Goal: Task Accomplishment & Management: Manage account settings

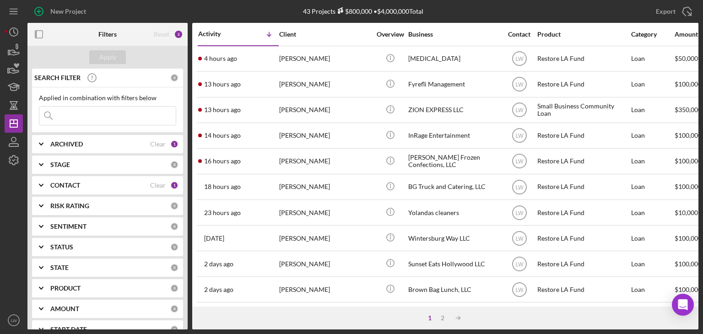
click at [134, 40] on div "Reset 2" at bounding box center [161, 34] width 54 height 23
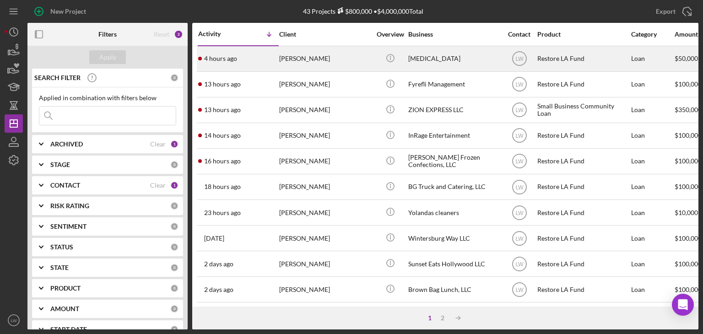
click at [275, 63] on div "4 hours ago Solomon Enobabor" at bounding box center [238, 59] width 80 height 24
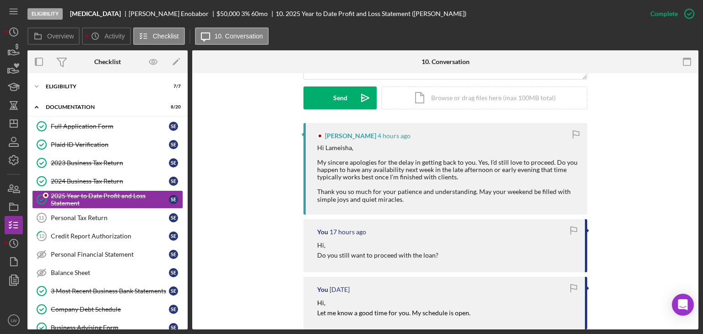
scroll to position [275, 0]
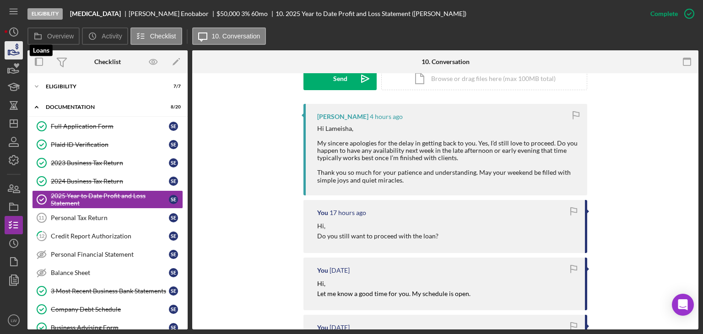
click at [15, 49] on icon "button" at bounding box center [13, 50] width 23 height 23
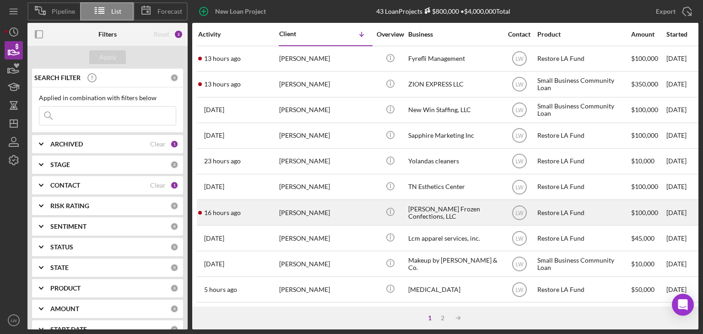
click at [317, 213] on div "[PERSON_NAME]" at bounding box center [325, 213] width 92 height 24
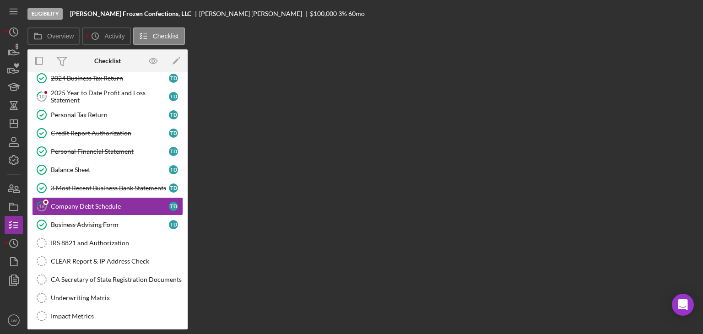
scroll to position [125, 0]
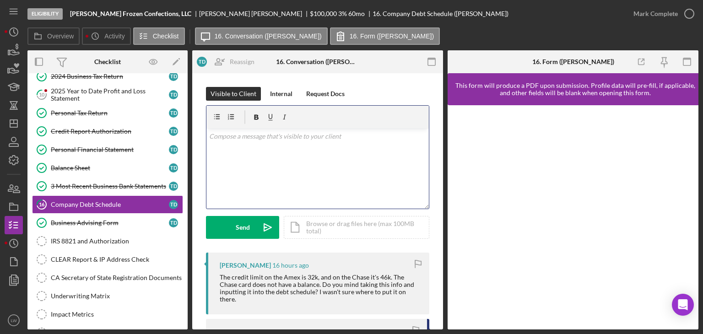
click at [303, 147] on div "v Color teal Color pink Remove color Add row above Add row below Add column bef…" at bounding box center [317, 169] width 222 height 80
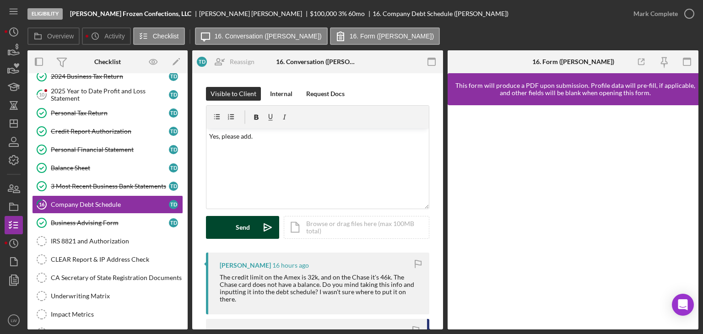
click at [255, 223] on button "Send Icon/icon-invite-send" at bounding box center [242, 227] width 73 height 23
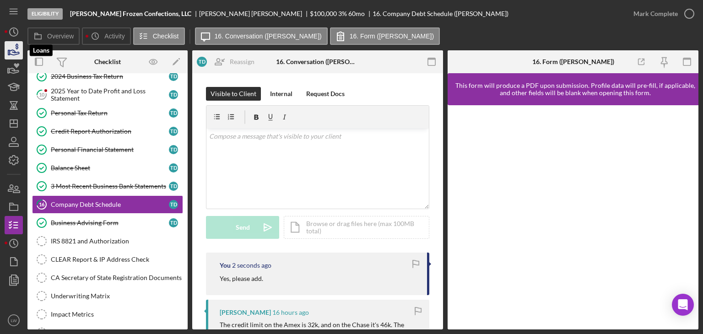
click at [8, 52] on polygon "button" at bounding box center [8, 52] width 1 height 5
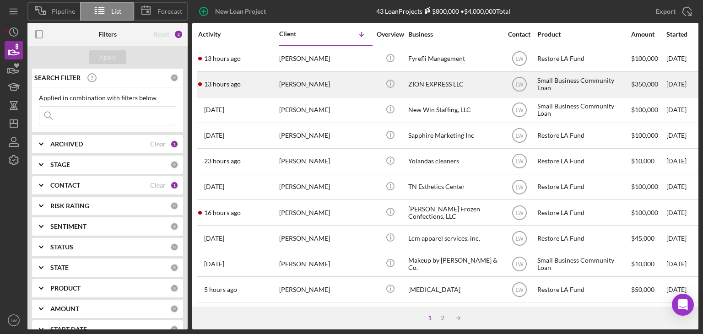
click at [304, 87] on div "Yaroslav Parkhomenko" at bounding box center [325, 84] width 92 height 24
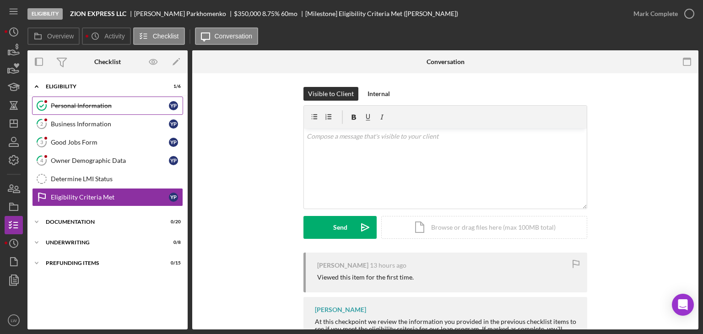
click at [92, 101] on link "Personal Information Personal Information Y P" at bounding box center [107, 106] width 151 height 18
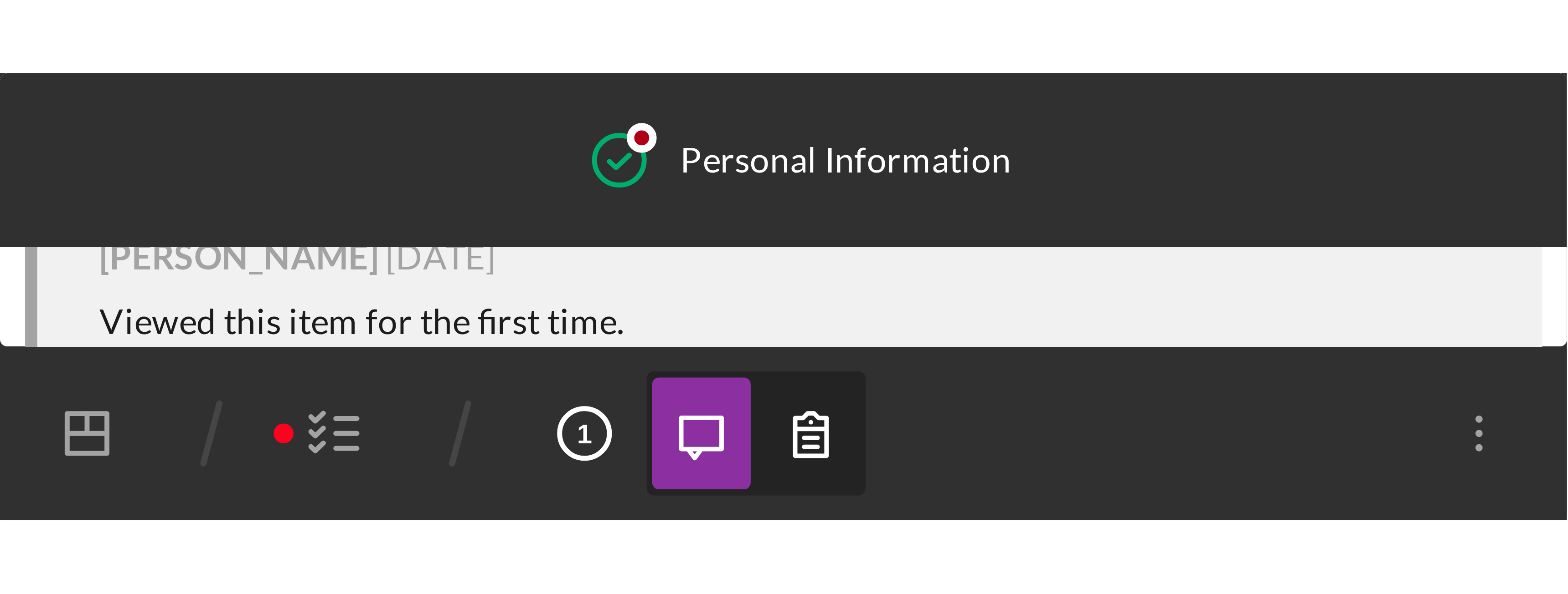
scroll to position [312, 0]
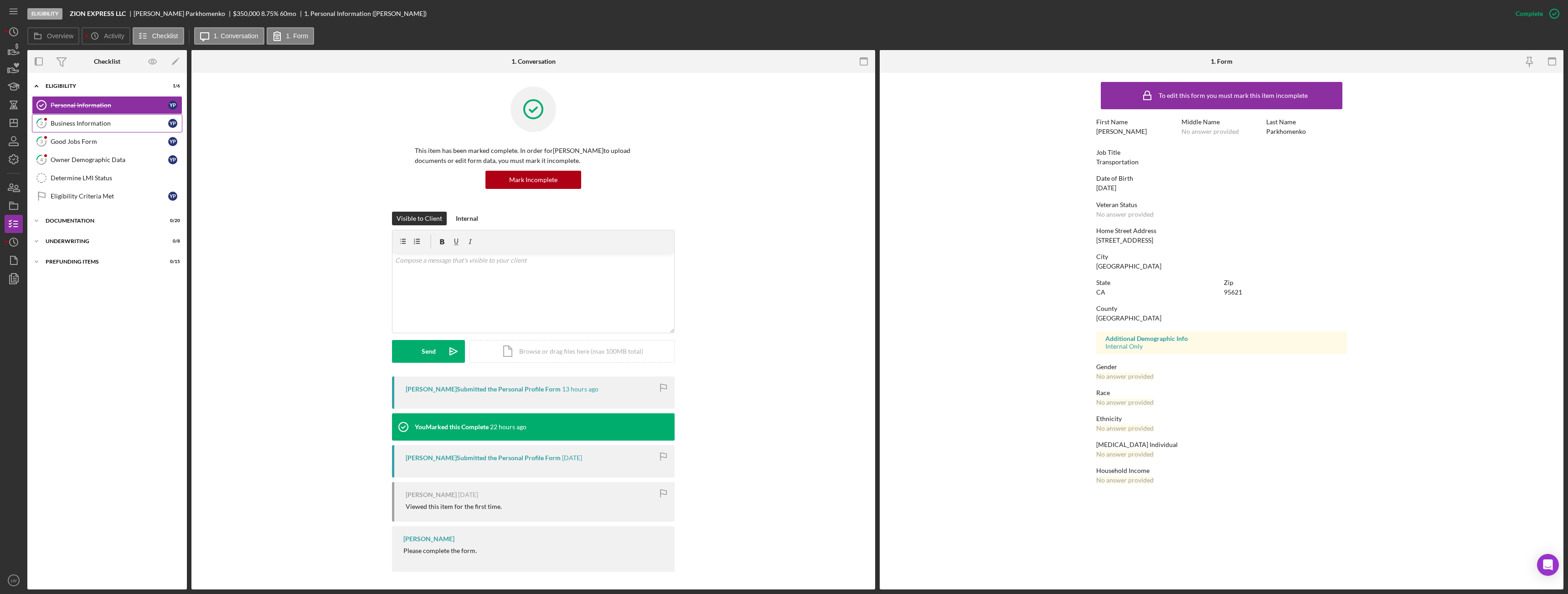
click at [115, 124] on div "Business Information" at bounding box center [110, 122] width 117 height 7
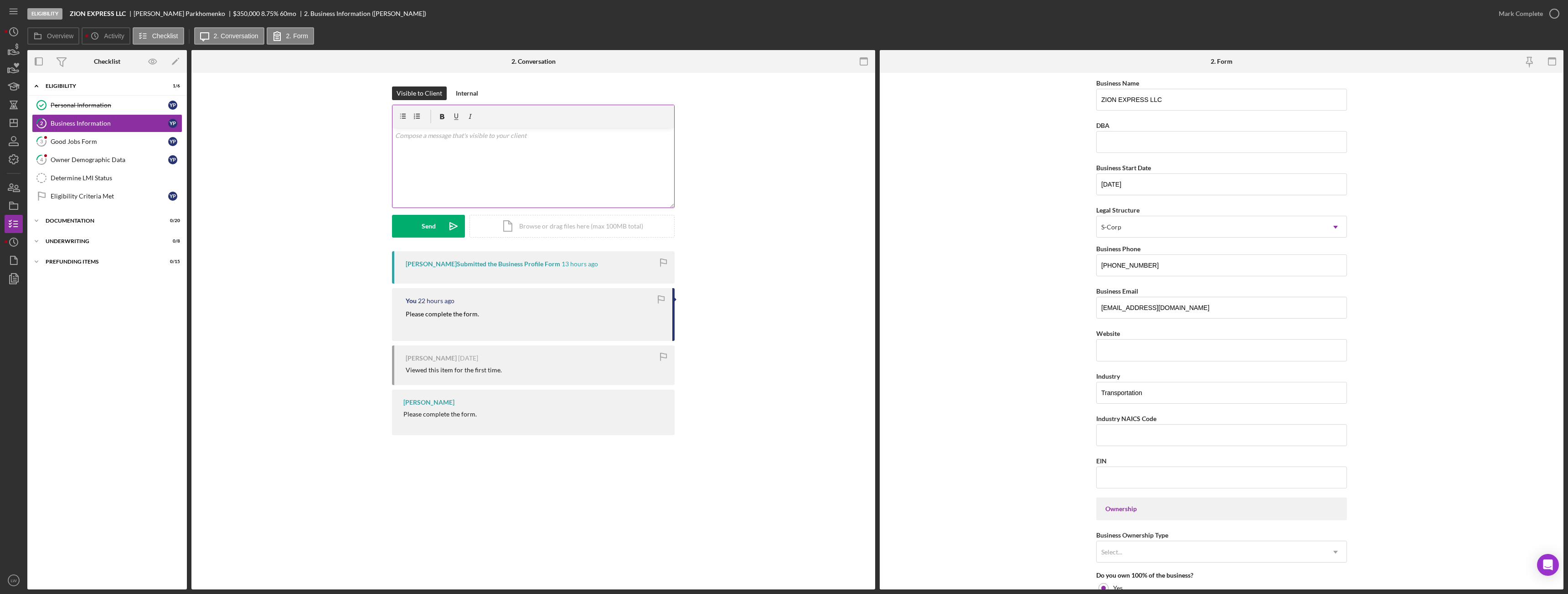
click at [549, 151] on div "v Color teal Color pink Remove color Add row above Add row below Add column bef…" at bounding box center [533, 168] width 282 height 80
click at [587, 148] on p "Do you have a website? if not, how do you advertise your buisness?" at bounding box center [534, 148] width 277 height 10
drag, startPoint x: 584, startPoint y: 151, endPoint x: 389, endPoint y: 145, distance: 195.1
click at [389, 145] on div "Visible to Client Internal v Color teal Color pink Remove color Add row above A…" at bounding box center [533, 169] width 656 height 165
copy p "Do you have a website? if not, how do you advertise your business?"
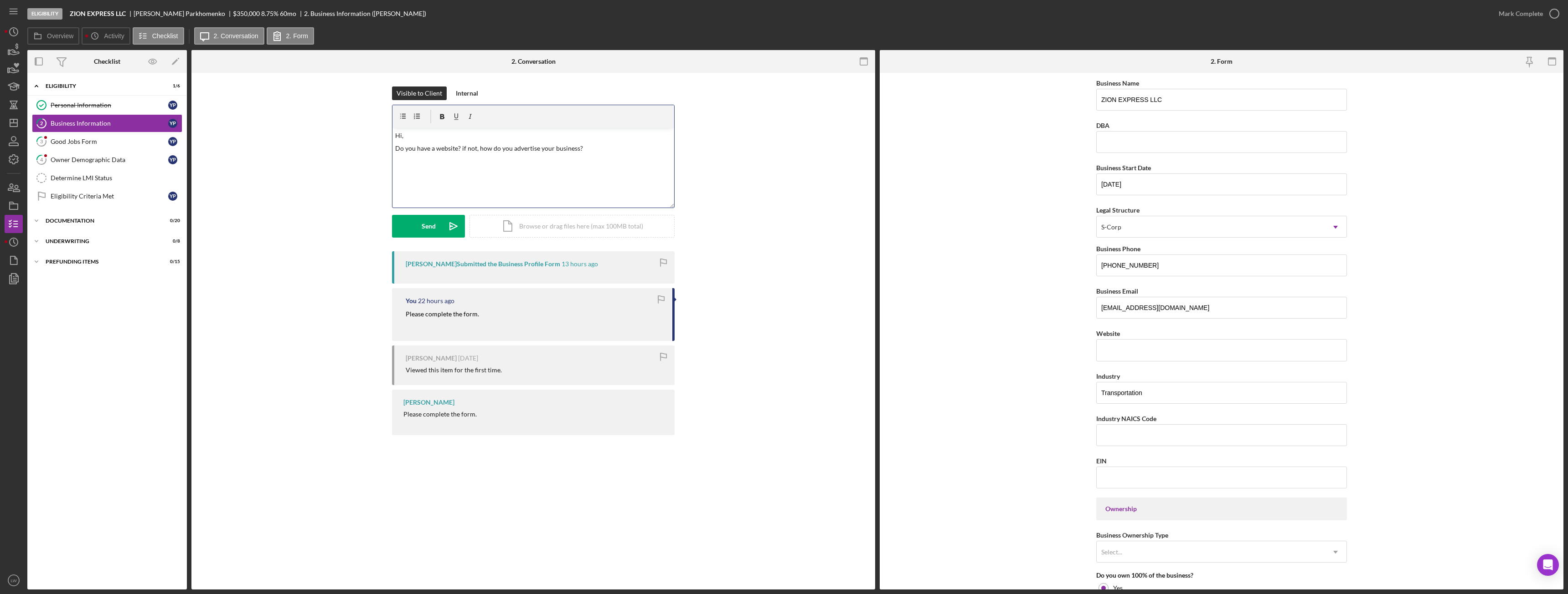
drag, startPoint x: 571, startPoint y: 146, endPoint x: 449, endPoint y: 144, distance: 122.0
click at [449, 144] on p "Do you have a website? if not, how do you advertise your business?" at bounding box center [534, 148] width 277 height 10
click at [483, 150] on p "Do you have a website? if not, how do you advertise your business?" at bounding box center [534, 148] width 277 height 10
click at [482, 150] on p "Do you have a website? if not, how do you advertise your business?" at bounding box center [534, 148] width 277 height 10
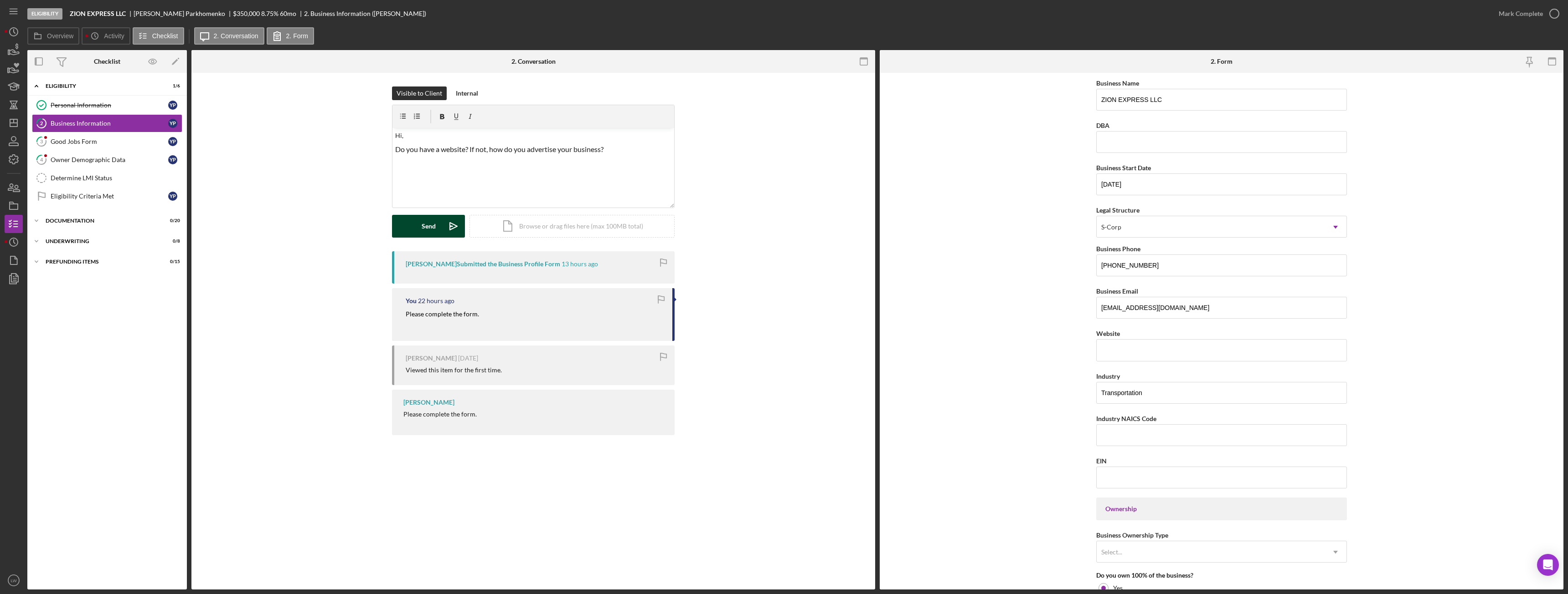
click at [438, 226] on button "Send Icon/icon-invite-send" at bounding box center [428, 226] width 73 height 23
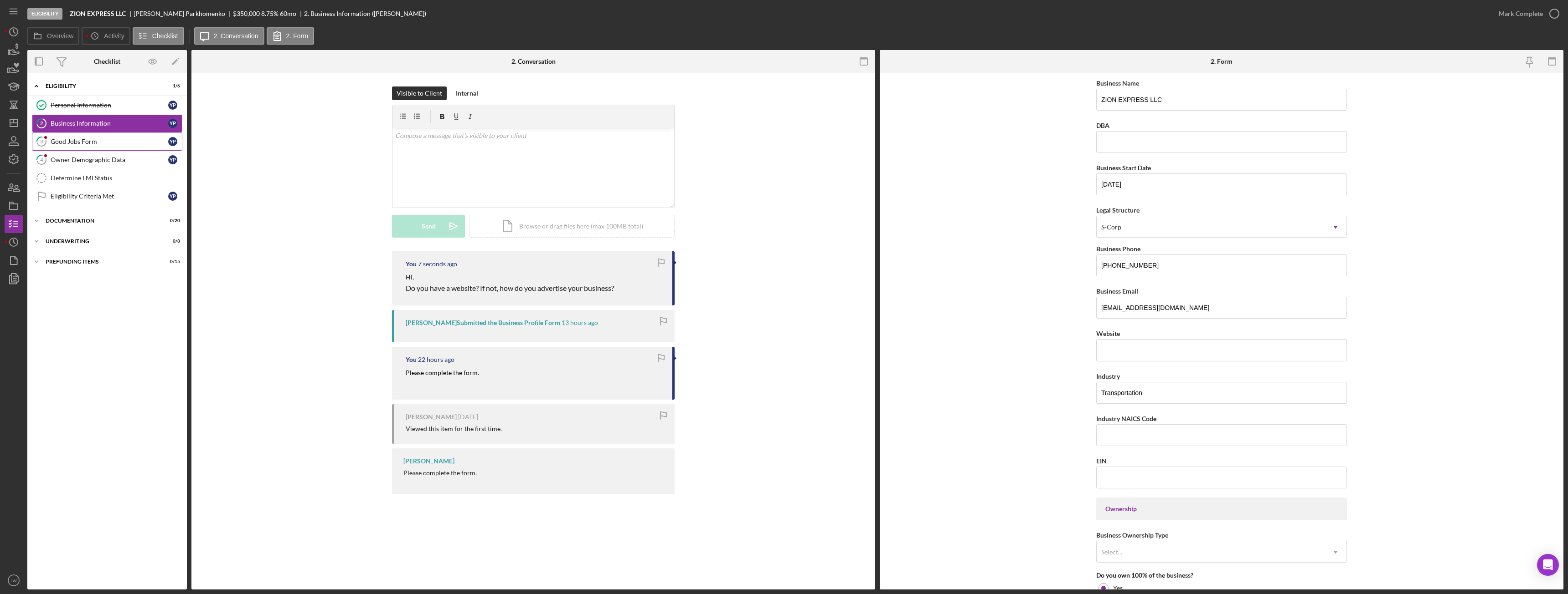
click at [106, 142] on div "Good Jobs Form" at bounding box center [110, 141] width 117 height 7
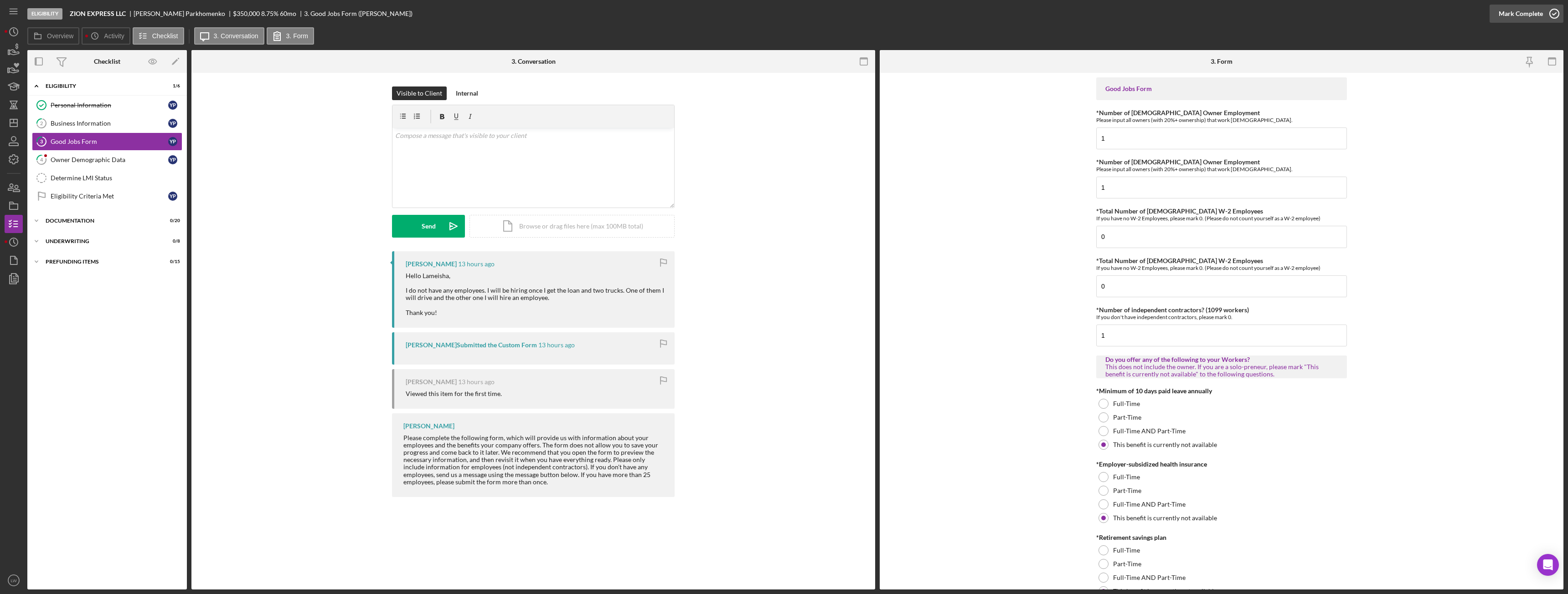
click at [700, 20] on div "Mark Complete" at bounding box center [1520, 14] width 44 height 18
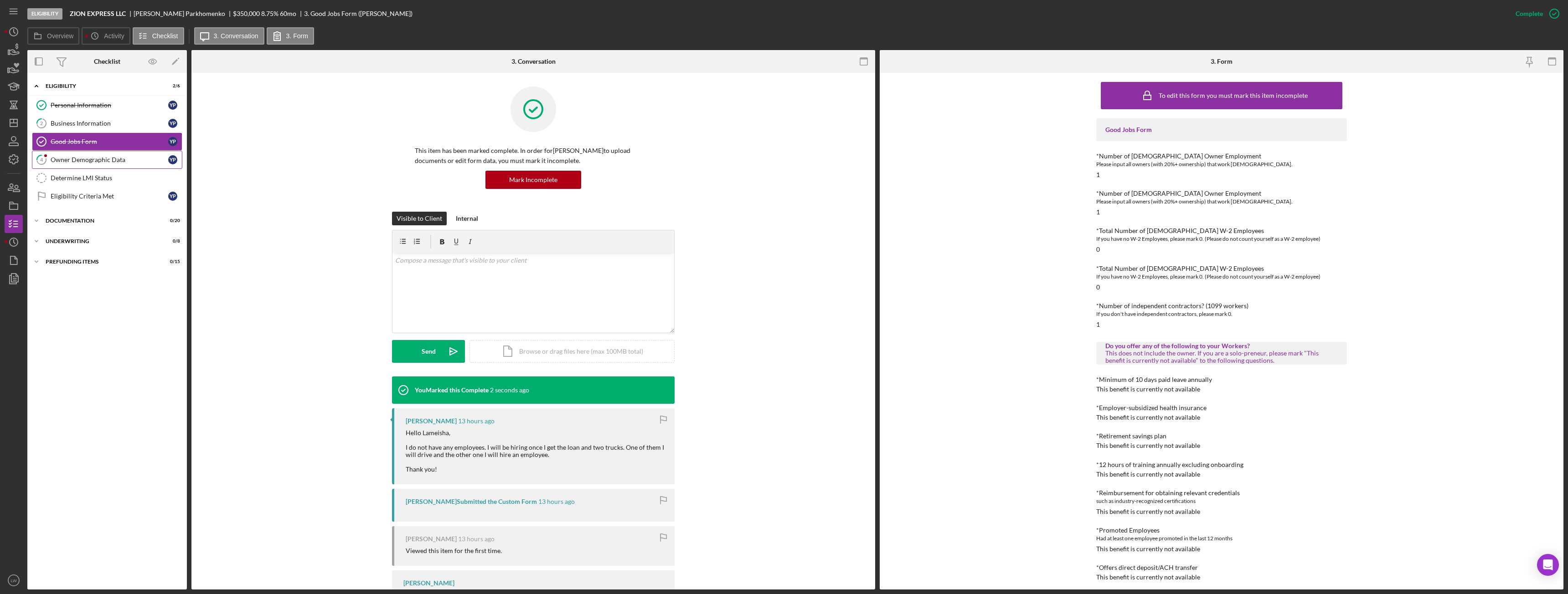
click at [71, 160] on div "Owner Demographic Data" at bounding box center [110, 159] width 117 height 7
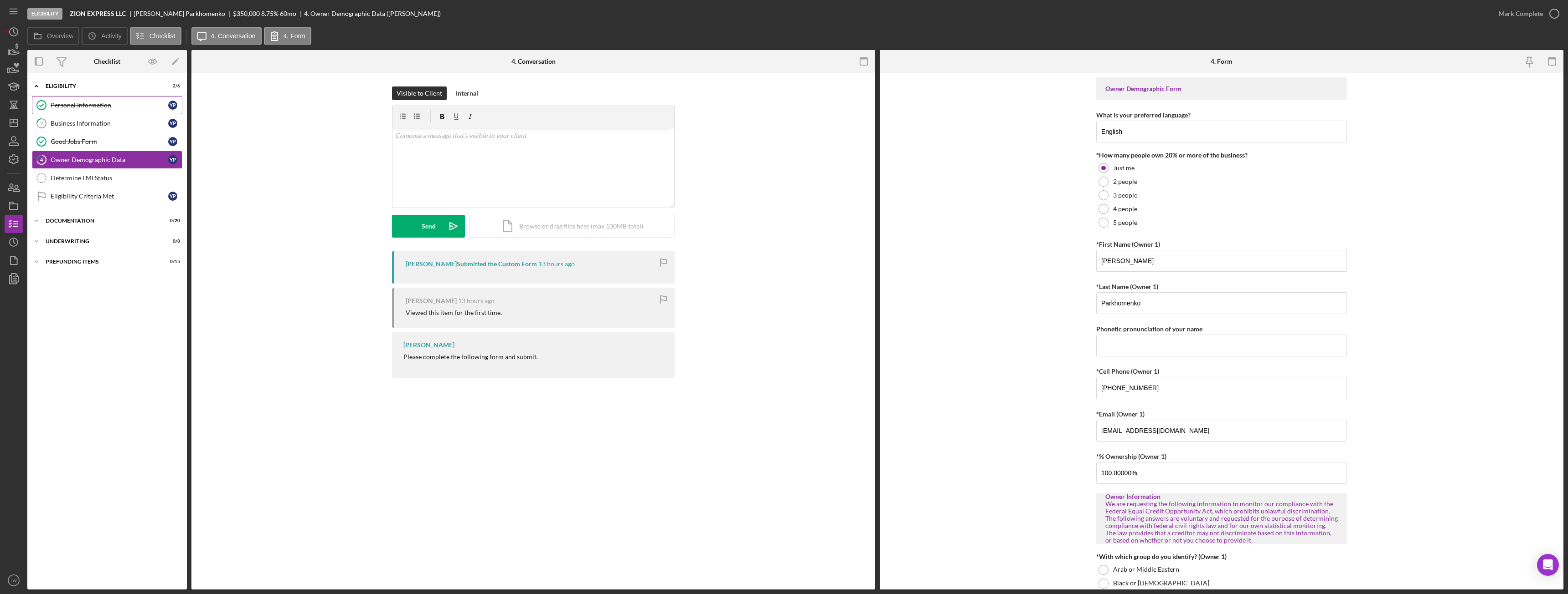
click at [75, 101] on div "Personal Information" at bounding box center [110, 104] width 117 height 7
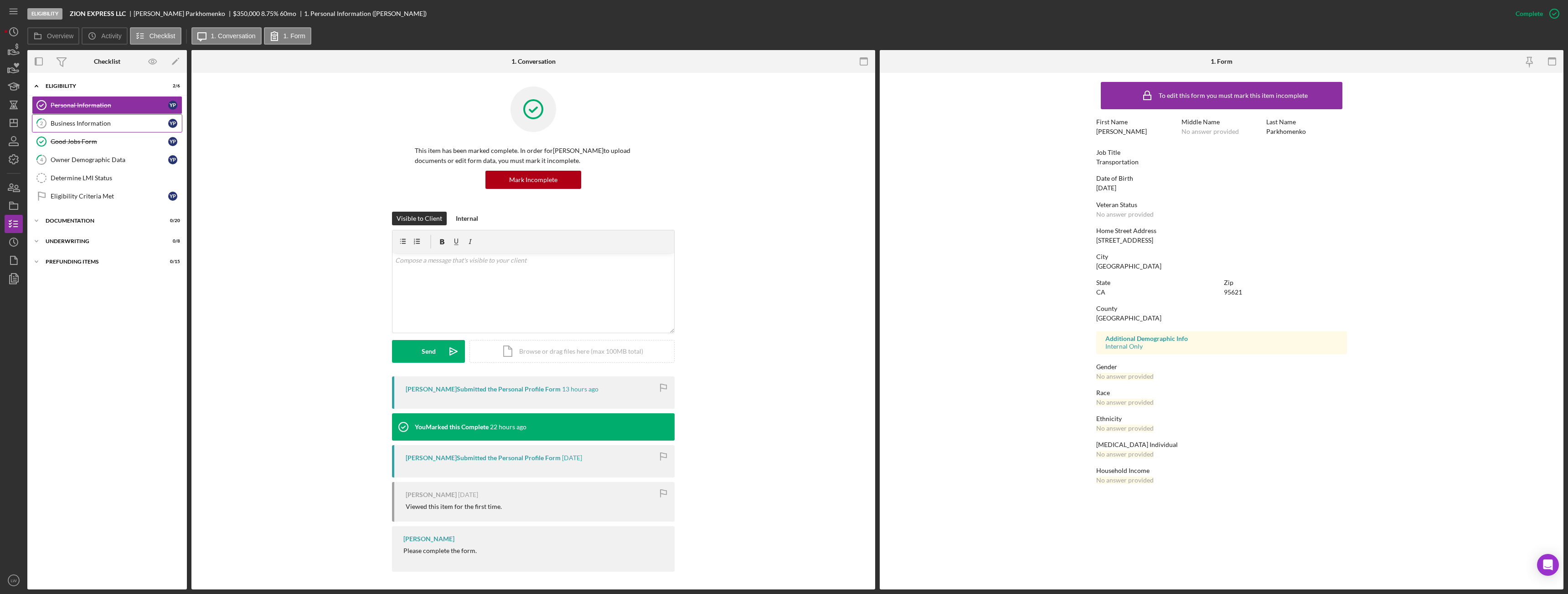
click at [121, 124] on link "2 Business Information Y P" at bounding box center [107, 123] width 150 height 18
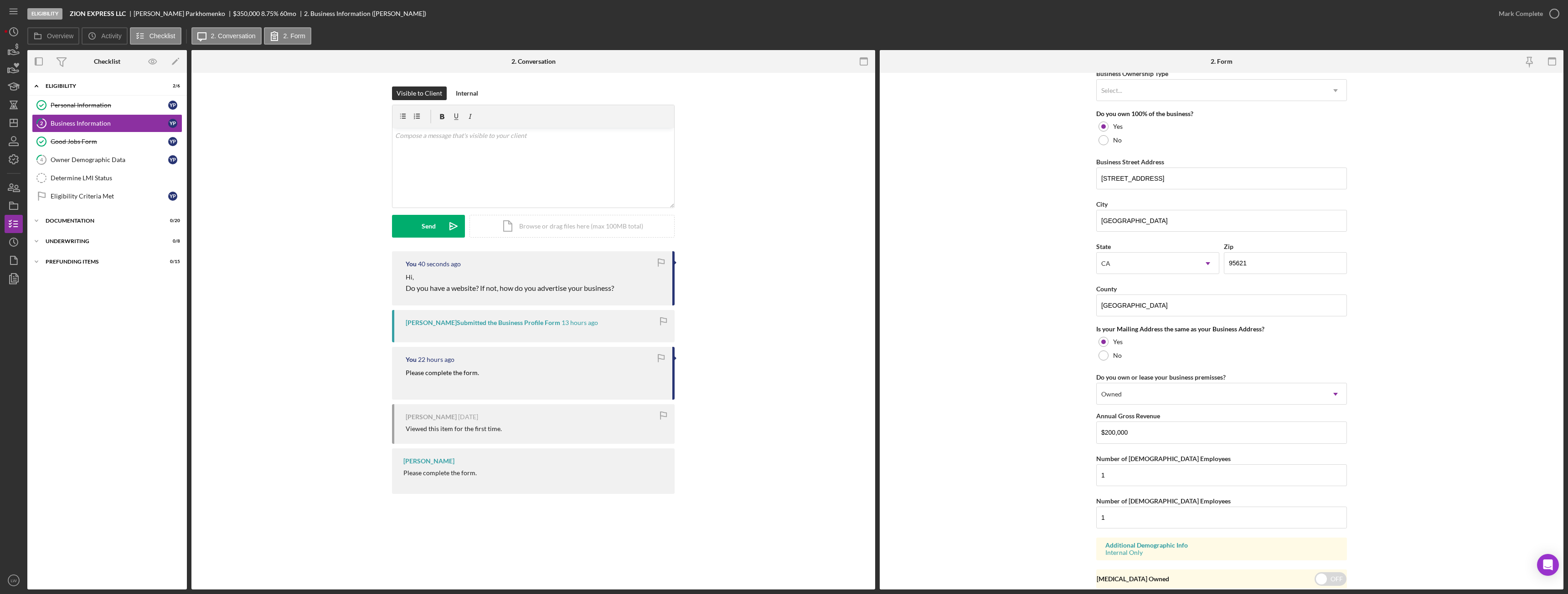
scroll to position [495, 0]
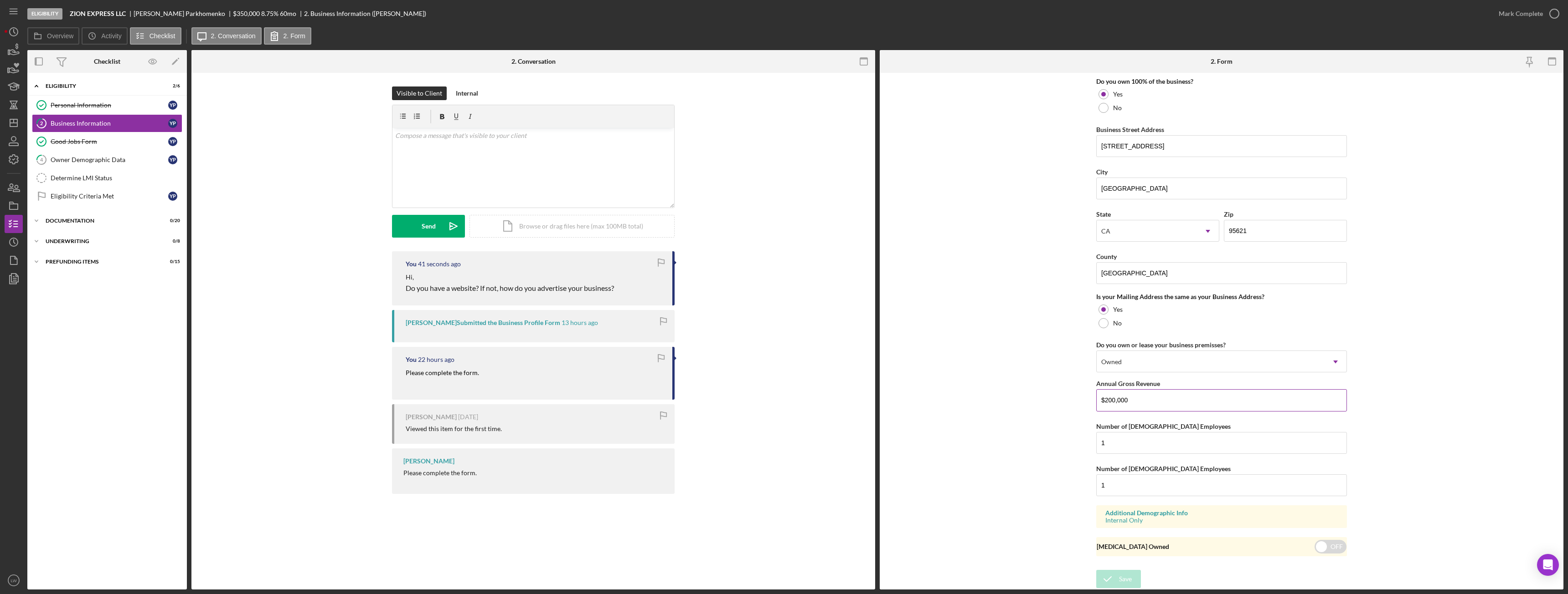
click at [700, 332] on input "$200,000" at bounding box center [1222, 400] width 251 height 22
drag, startPoint x: 1116, startPoint y: 398, endPoint x: 1398, endPoint y: 317, distance: 293.4
click at [700, 301] on form "Business Name ZION EXPRESS LLC DBA Business Start Date 05/18/2021 Legal Structu…" at bounding box center [1222, 331] width 684 height 517
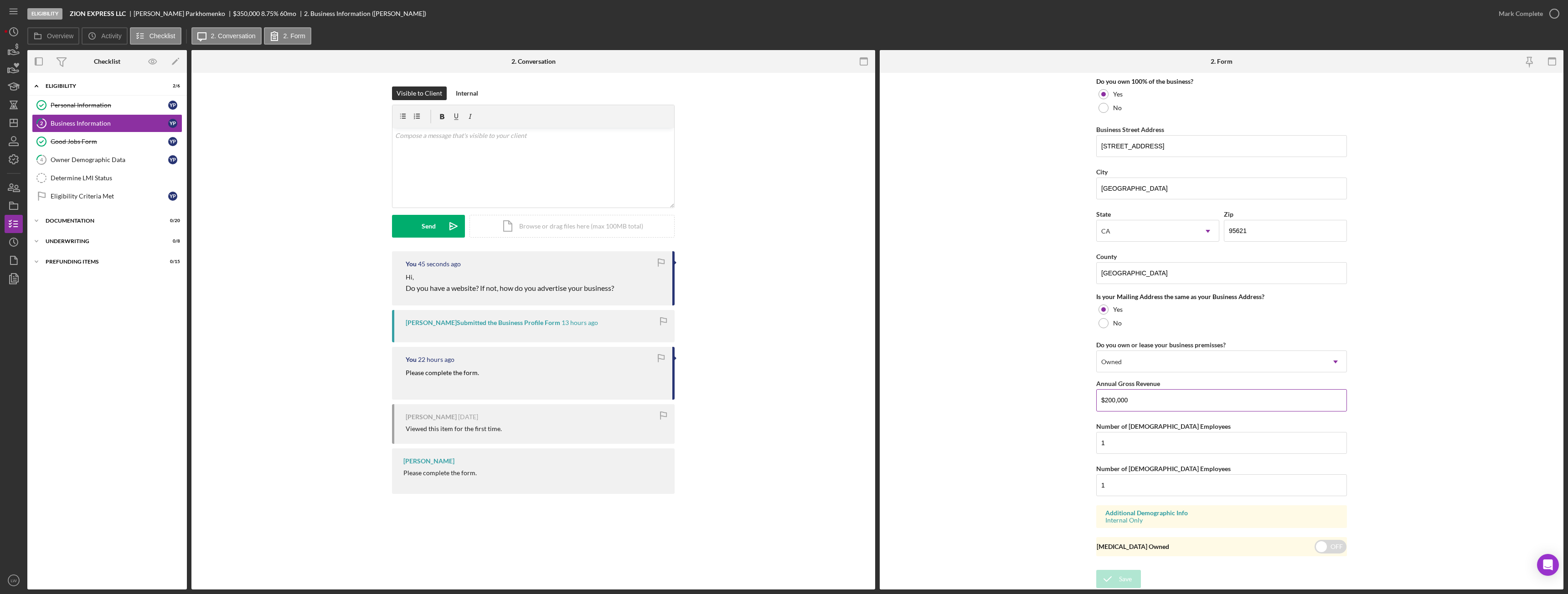
drag, startPoint x: 1128, startPoint y: 401, endPoint x: 1104, endPoint y: 399, distance: 24.1
click at [700, 332] on input "$200,000" at bounding box center [1222, 400] width 251 height 22
click at [117, 104] on div "Personal Information" at bounding box center [110, 104] width 117 height 7
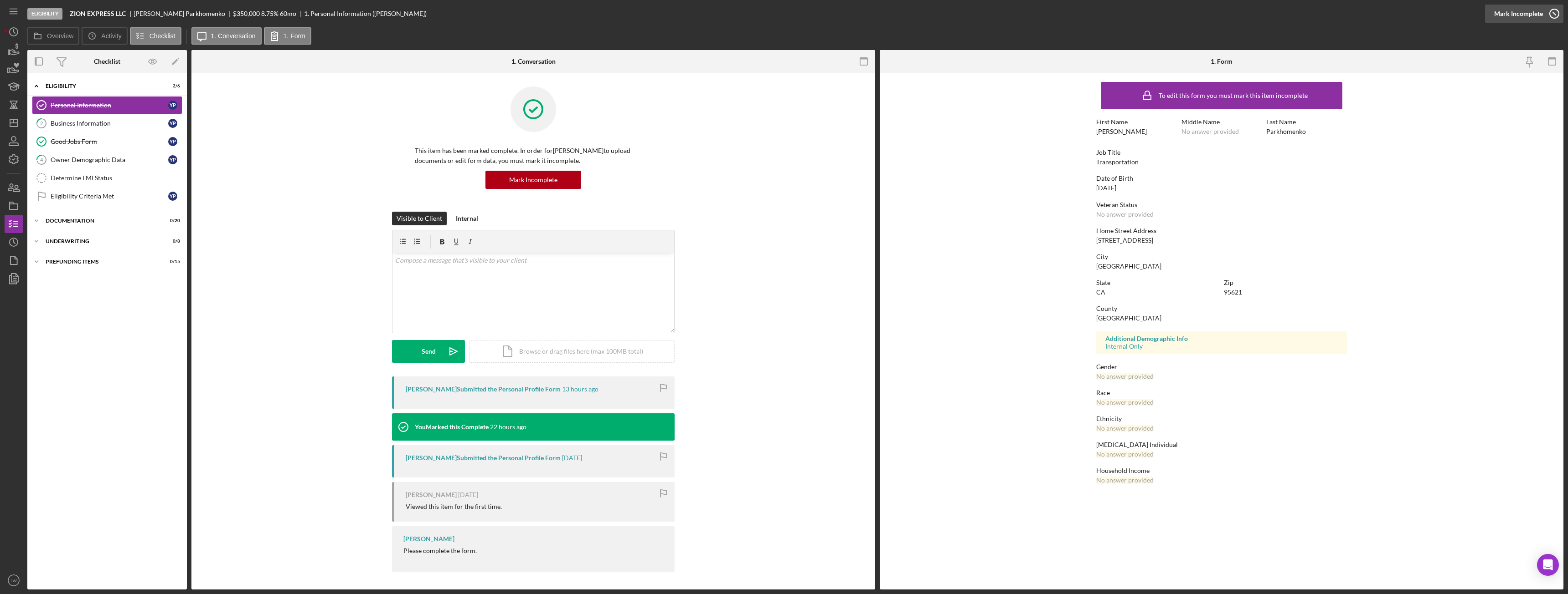
click at [700, 7] on div "Mark Incomplete" at bounding box center [1518, 14] width 49 height 18
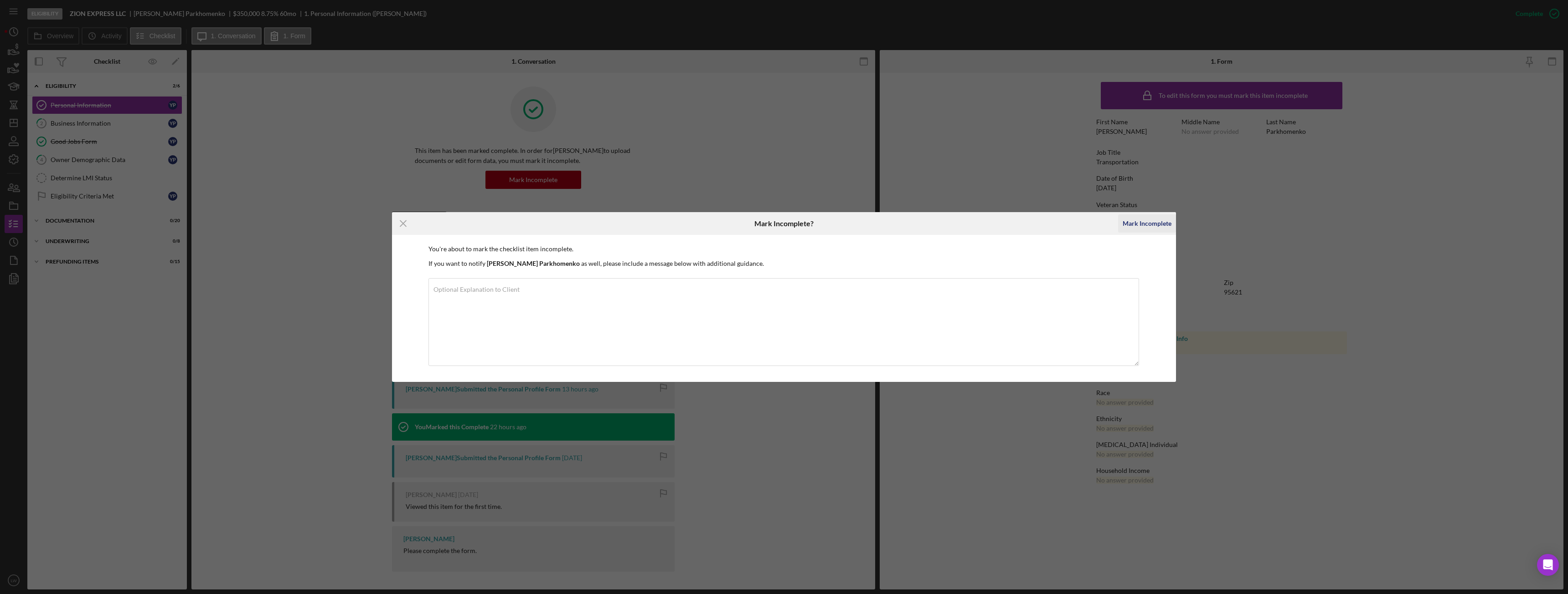
click at [700, 222] on div "Mark Incomplete" at bounding box center [1147, 224] width 49 height 18
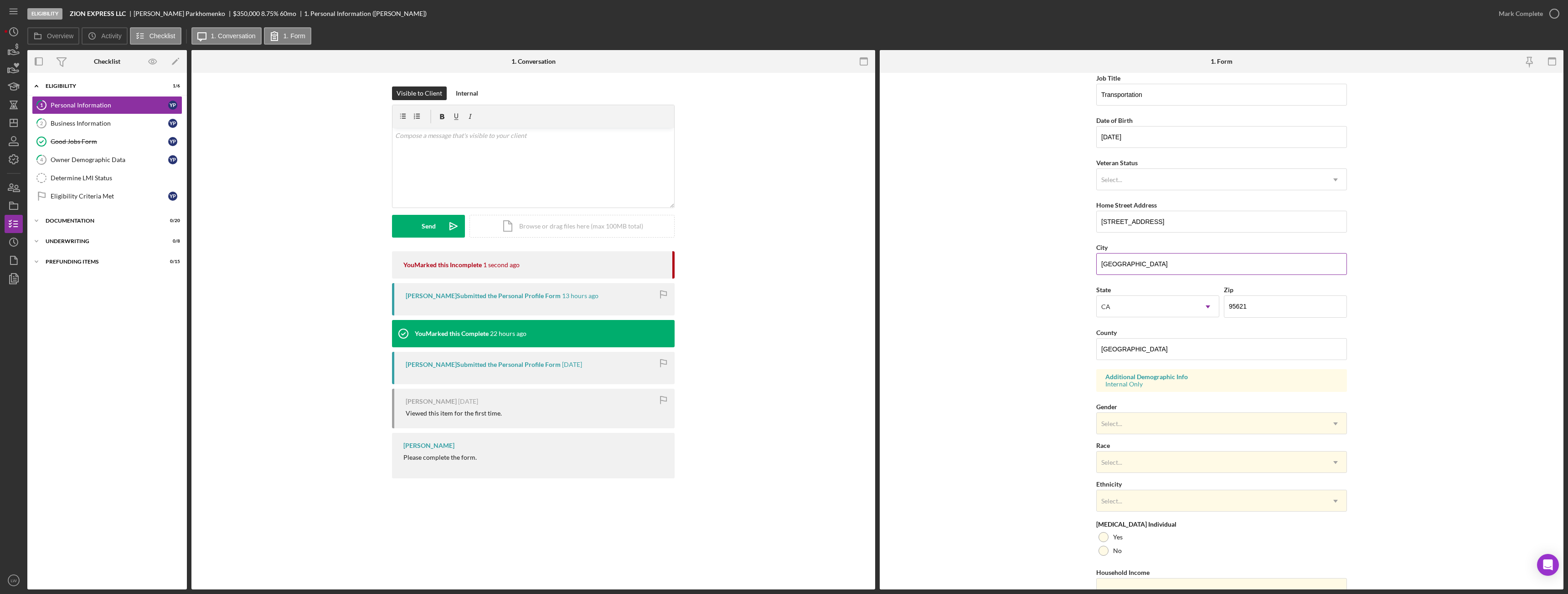
scroll to position [92, 0]
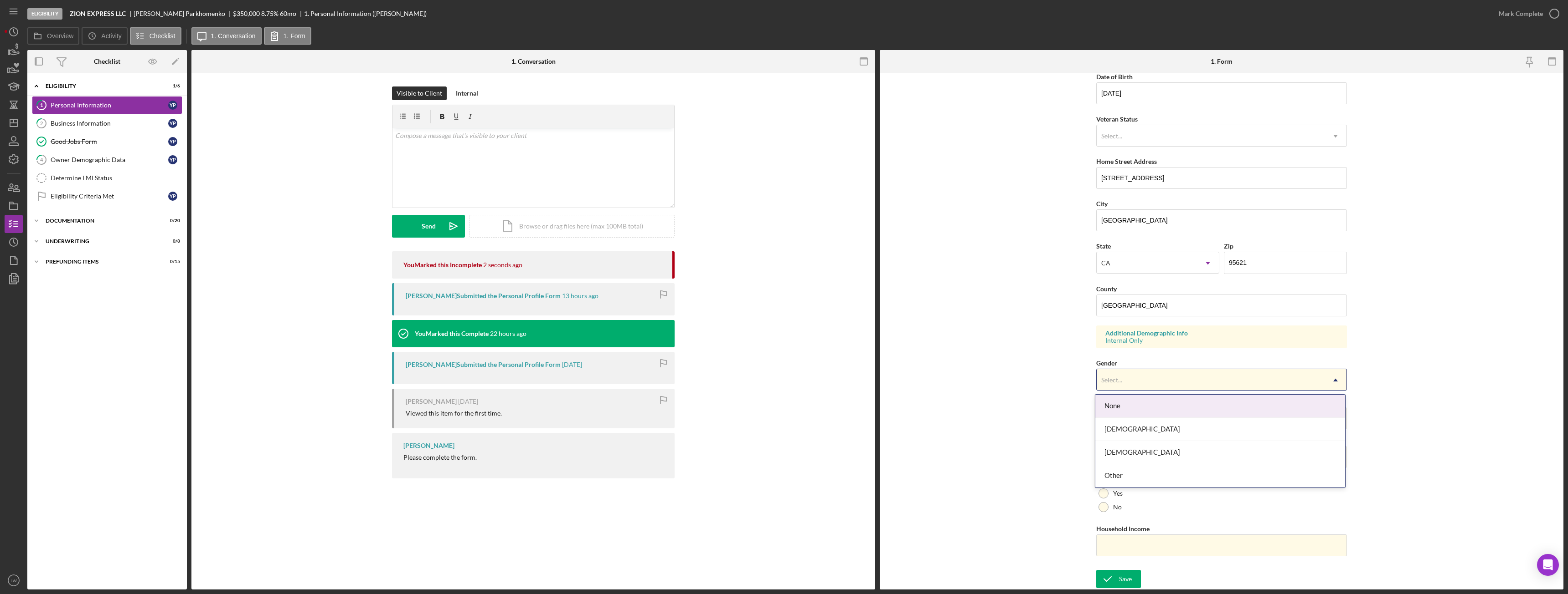
click at [700, 332] on div "Select..." at bounding box center [1210, 380] width 228 height 21
click at [700, 332] on div "Male" at bounding box center [1220, 453] width 250 height 23
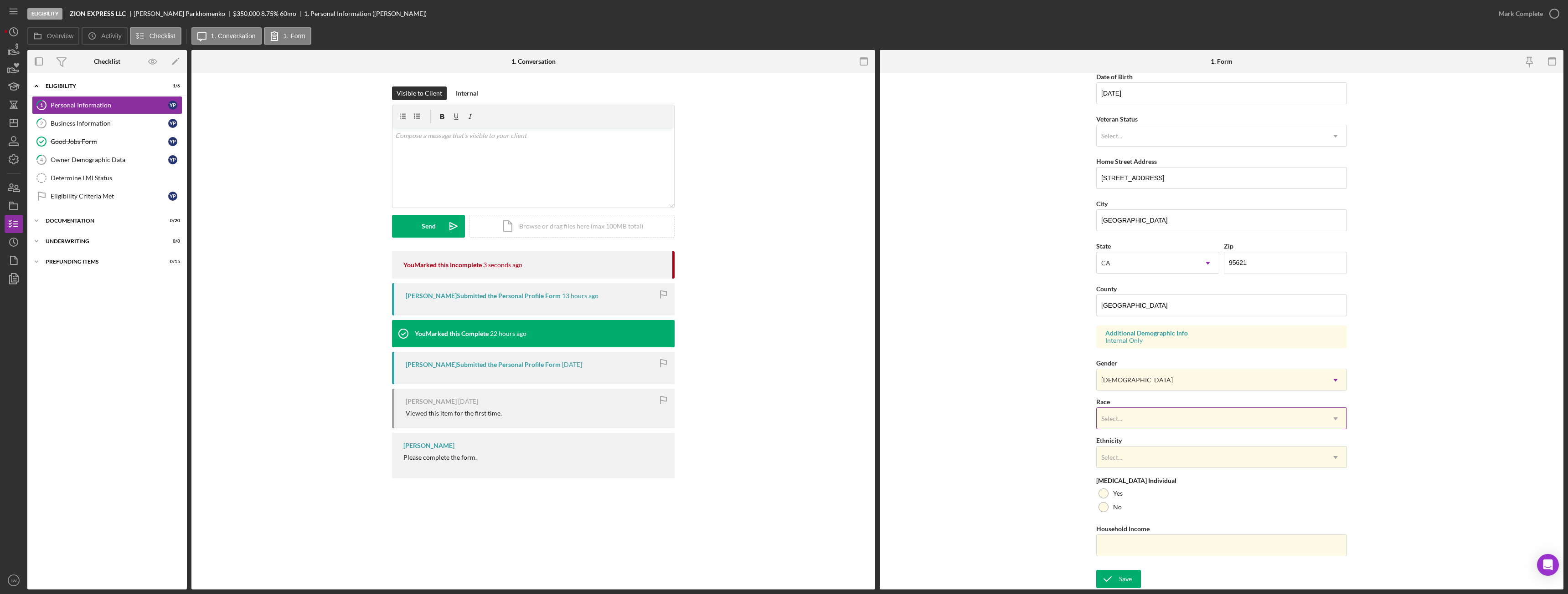
click at [700, 332] on div "Select..." at bounding box center [1210, 419] width 228 height 21
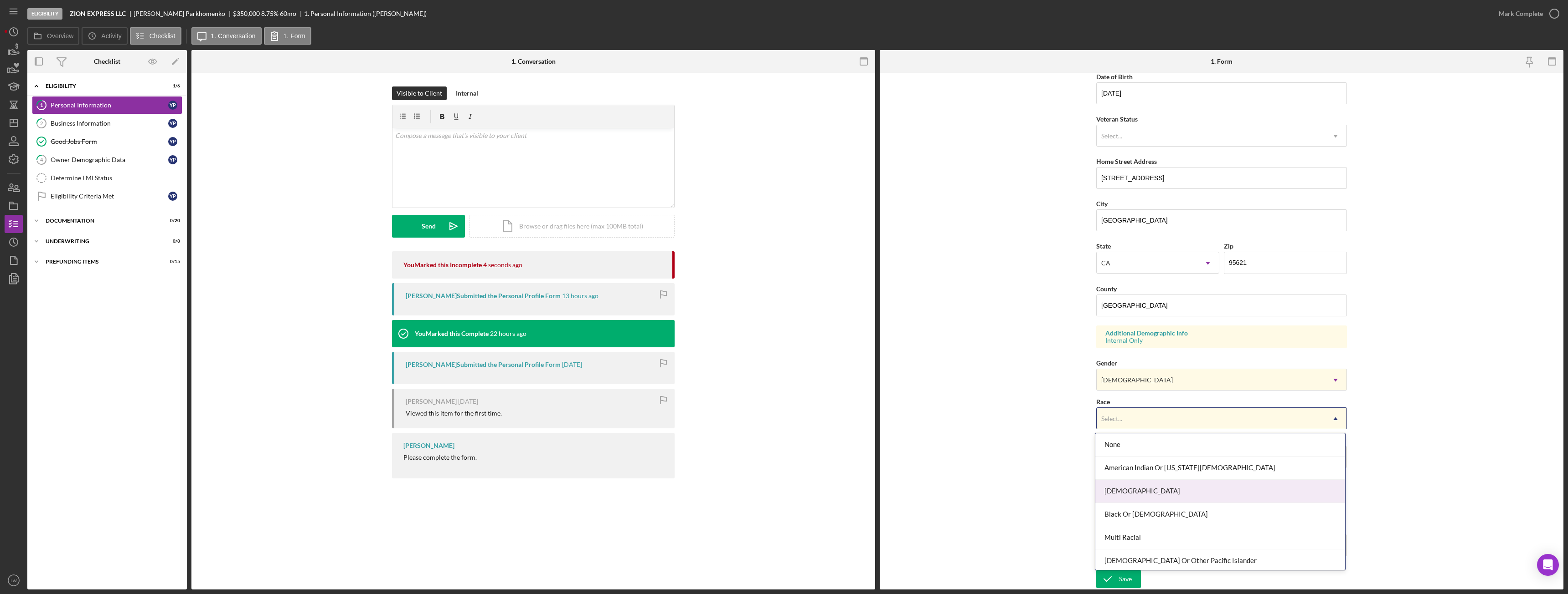
scroll to position [49, 0]
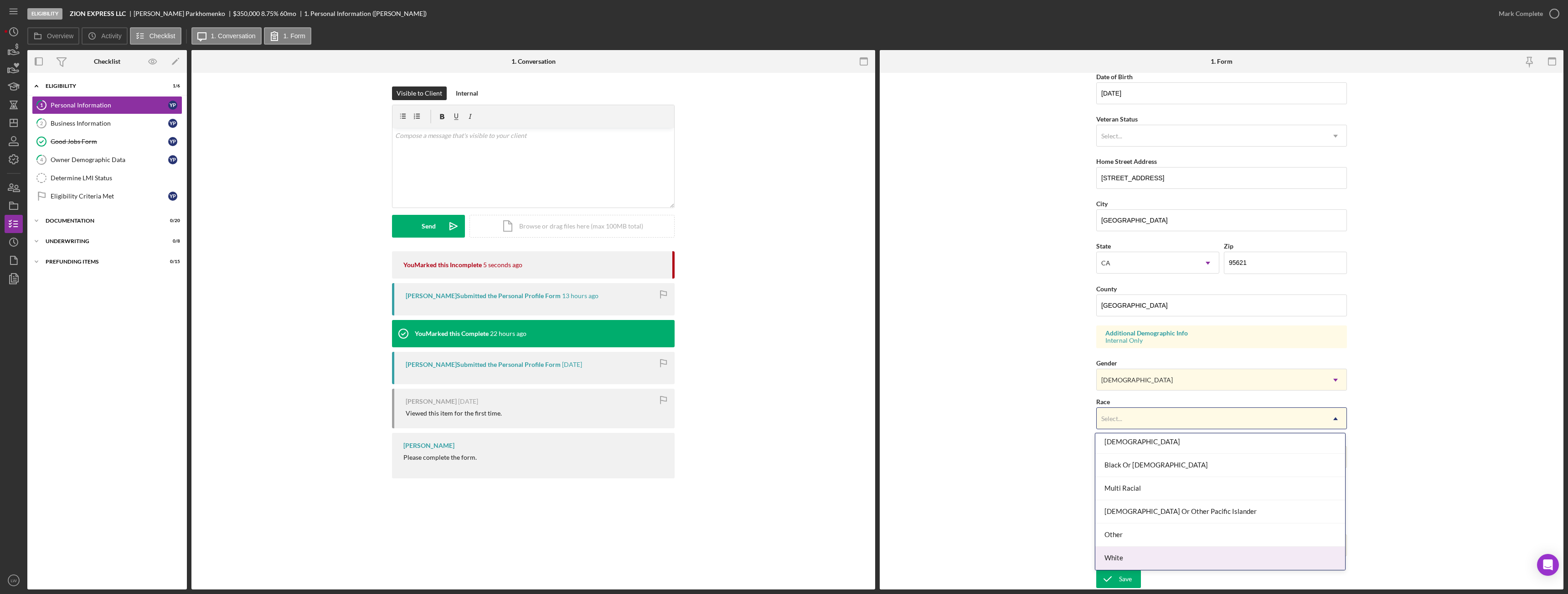
click at [700, 332] on div "White" at bounding box center [1220, 558] width 250 height 23
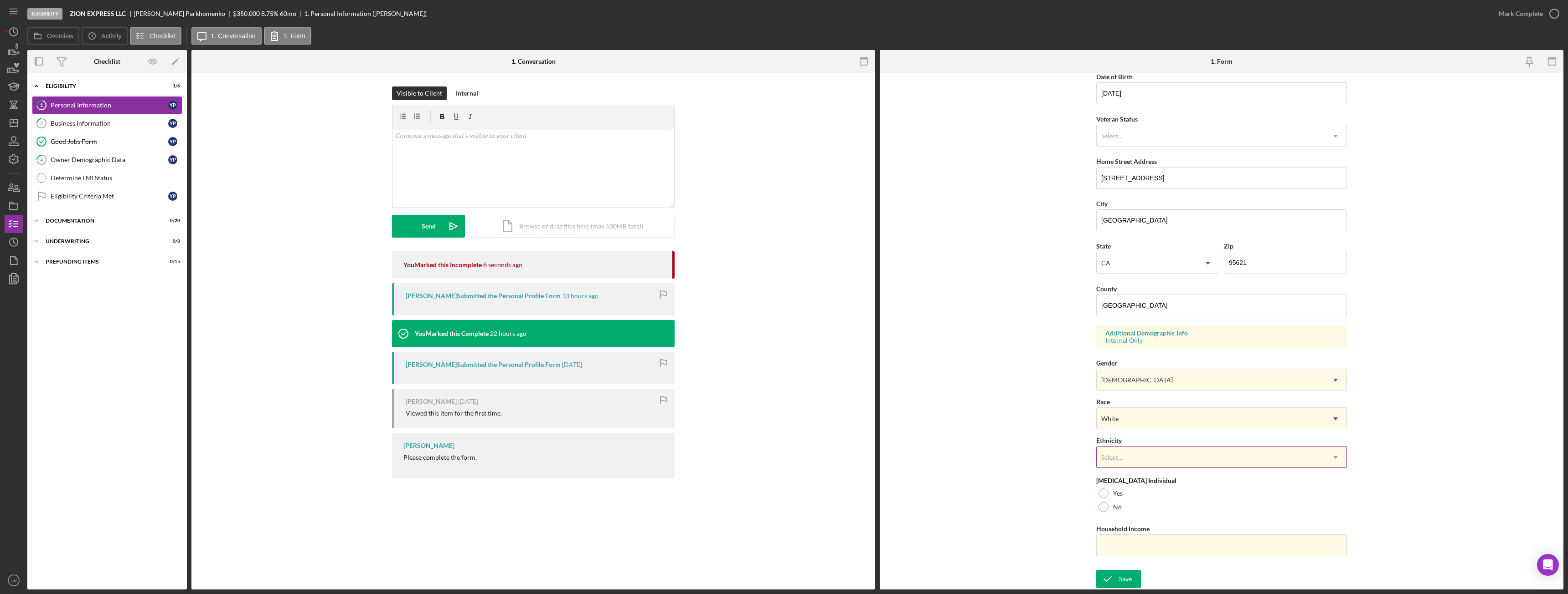
click at [700, 332] on div "Select..." at bounding box center [1210, 458] width 228 height 21
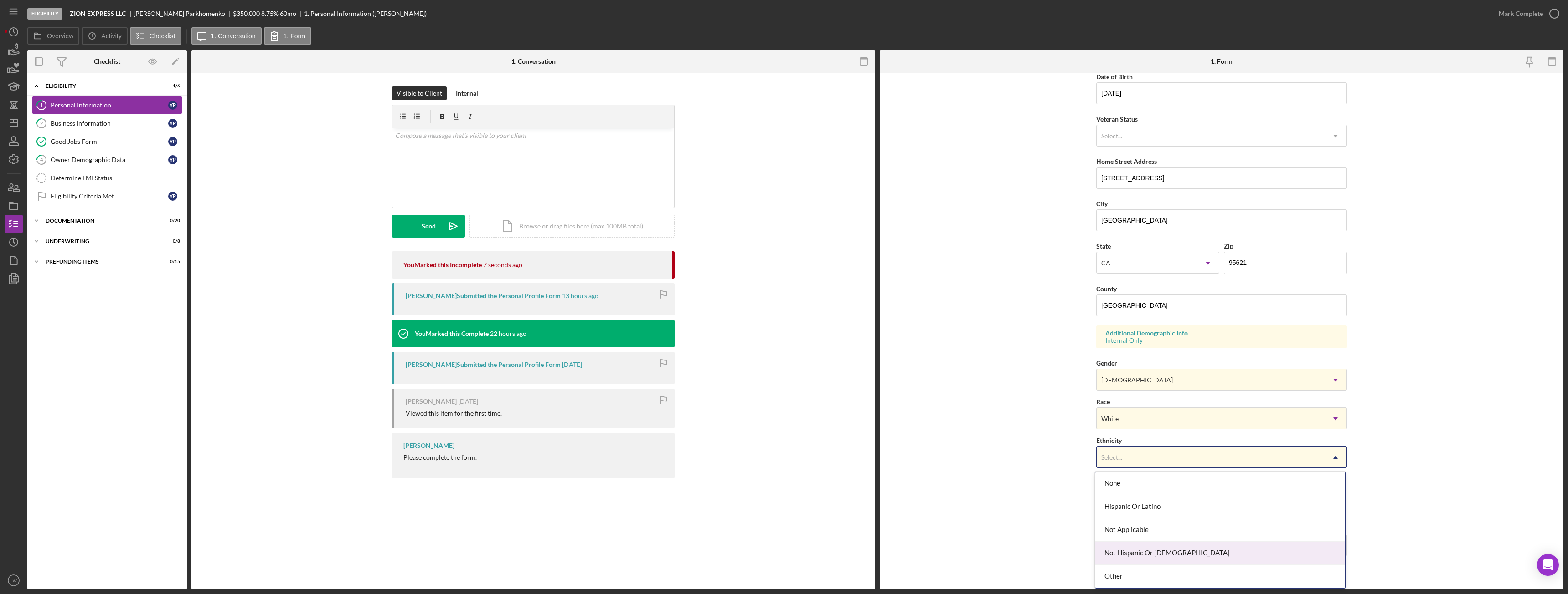
click at [700, 332] on div "Not Hispanic Or Latino" at bounding box center [1220, 553] width 250 height 23
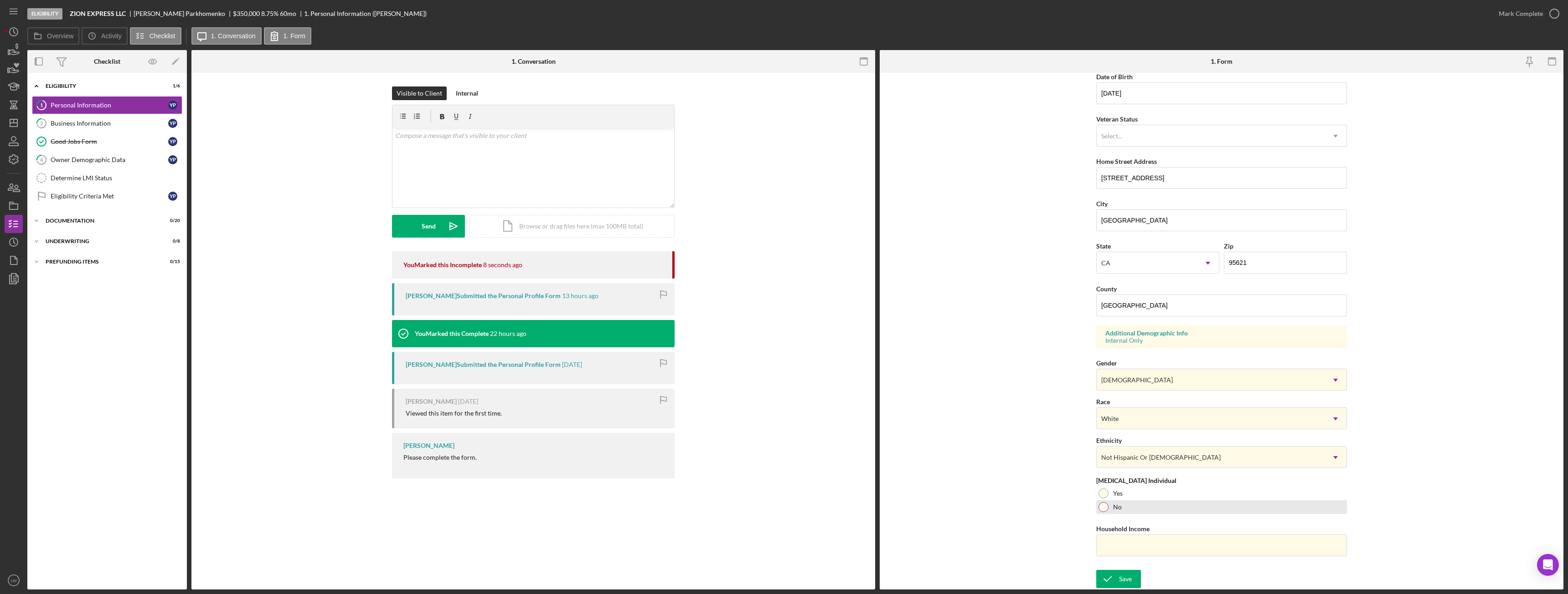
click at [700, 332] on div at bounding box center [1103, 507] width 10 height 10
click at [700, 332] on input "Household Income" at bounding box center [1222, 545] width 251 height 22
paste input "$200,000"
type input "$200,000"
click at [700, 332] on div "Save" at bounding box center [1125, 579] width 13 height 18
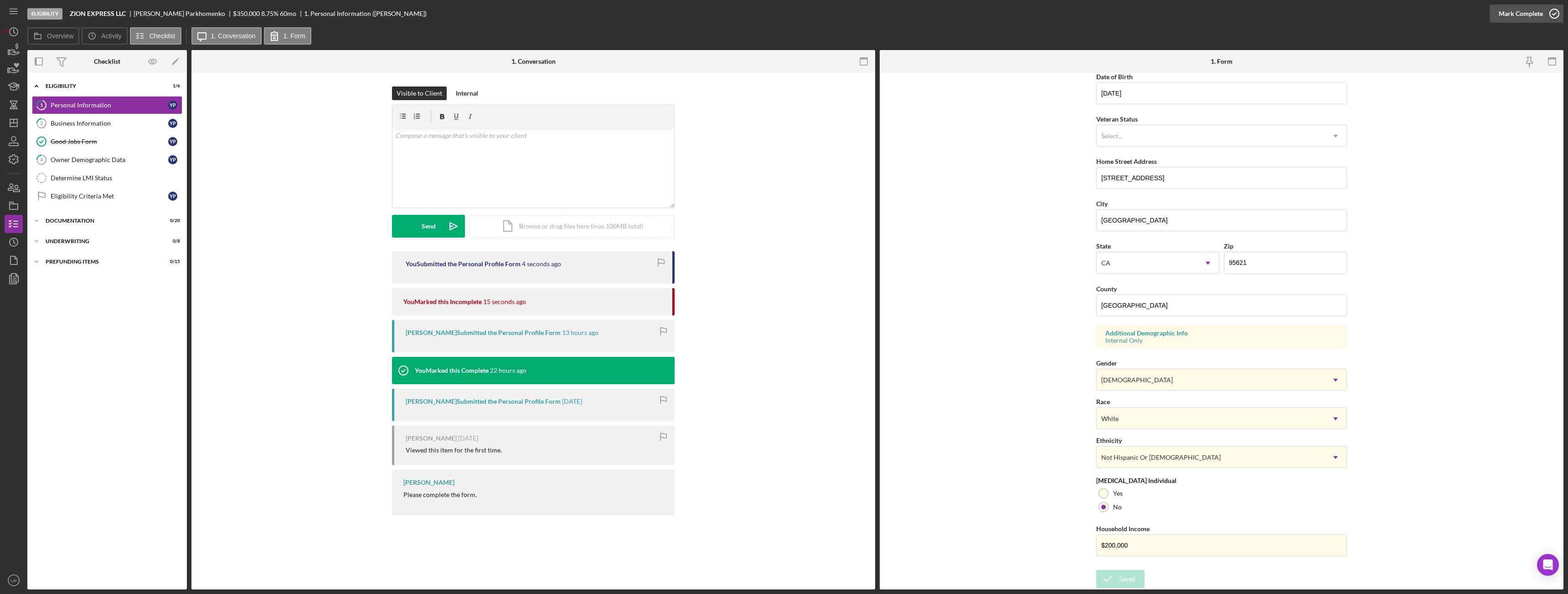
click at [700, 15] on div "Mark Complete" at bounding box center [1520, 14] width 44 height 18
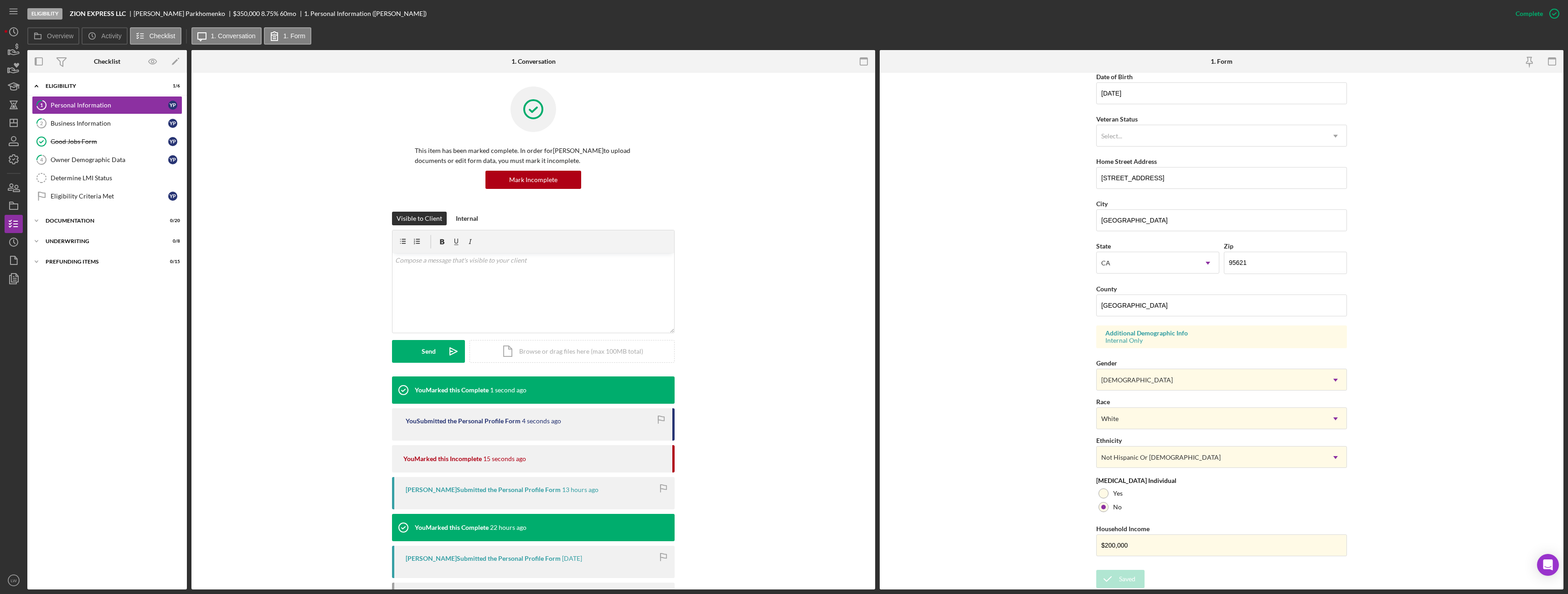
scroll to position [0, 0]
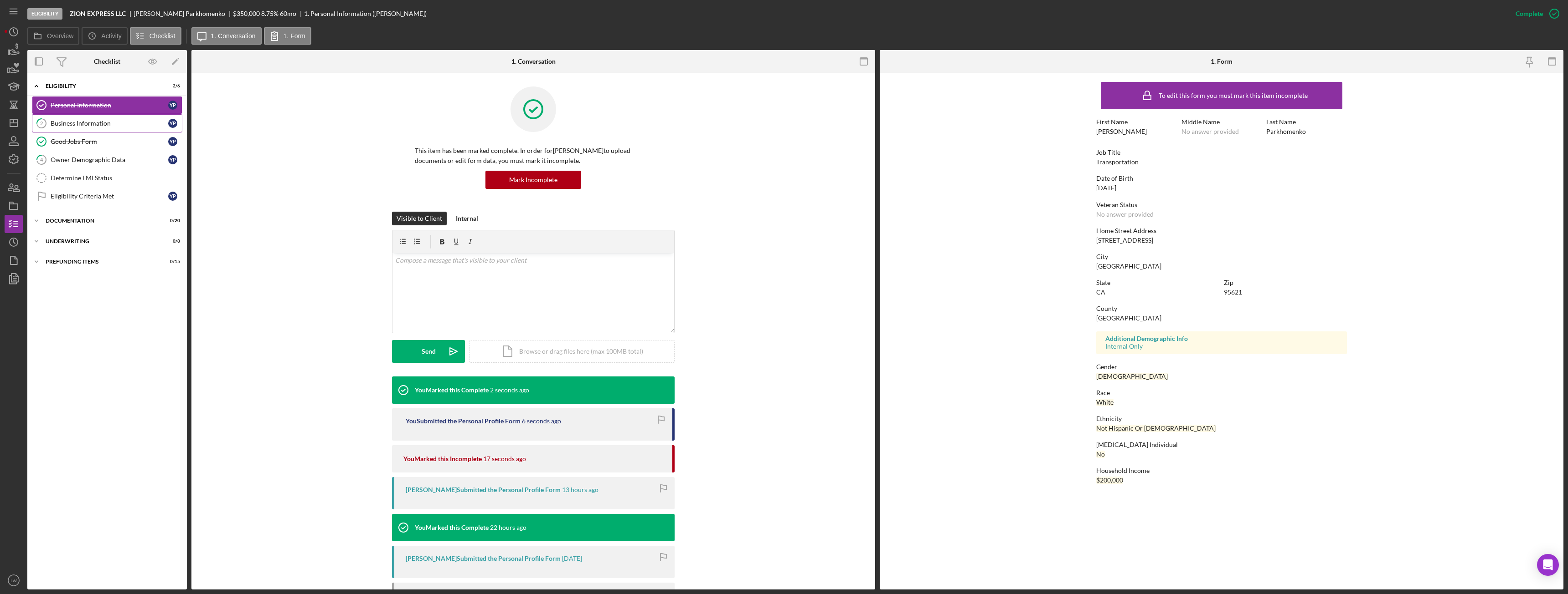
click at [111, 119] on div "Business Information" at bounding box center [110, 122] width 117 height 7
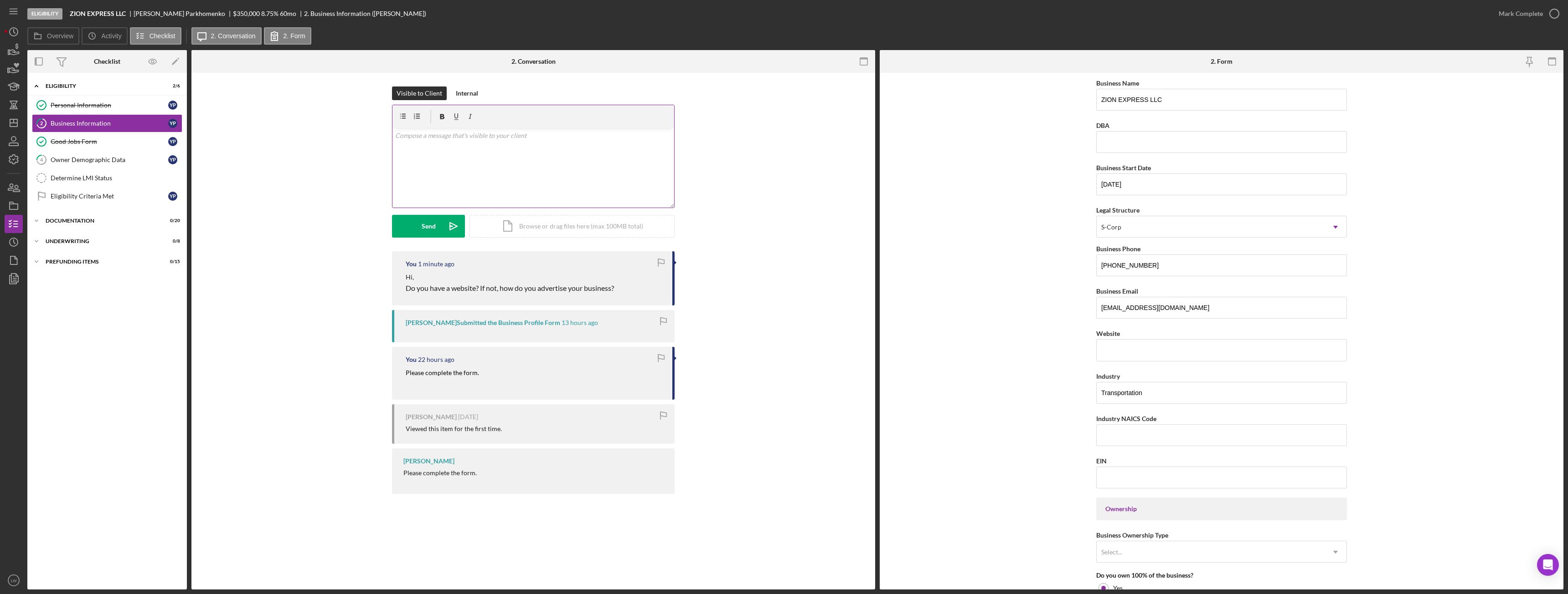
click at [619, 182] on div "v Color teal Color pink Remove color Add row above Add row below Add column bef…" at bounding box center [533, 168] width 282 height 80
click at [438, 134] on p "Please enter thre NAICS code" at bounding box center [534, 135] width 277 height 10
click at [409, 147] on p "EIN" at bounding box center [534, 148] width 277 height 10
drag, startPoint x: 482, startPoint y: 133, endPoint x: 387, endPoint y: 132, distance: 95.0
click at [387, 132] on div "Visible to Client Internal v Color teal Color pink Remove color Add row above A…" at bounding box center [533, 169] width 656 height 165
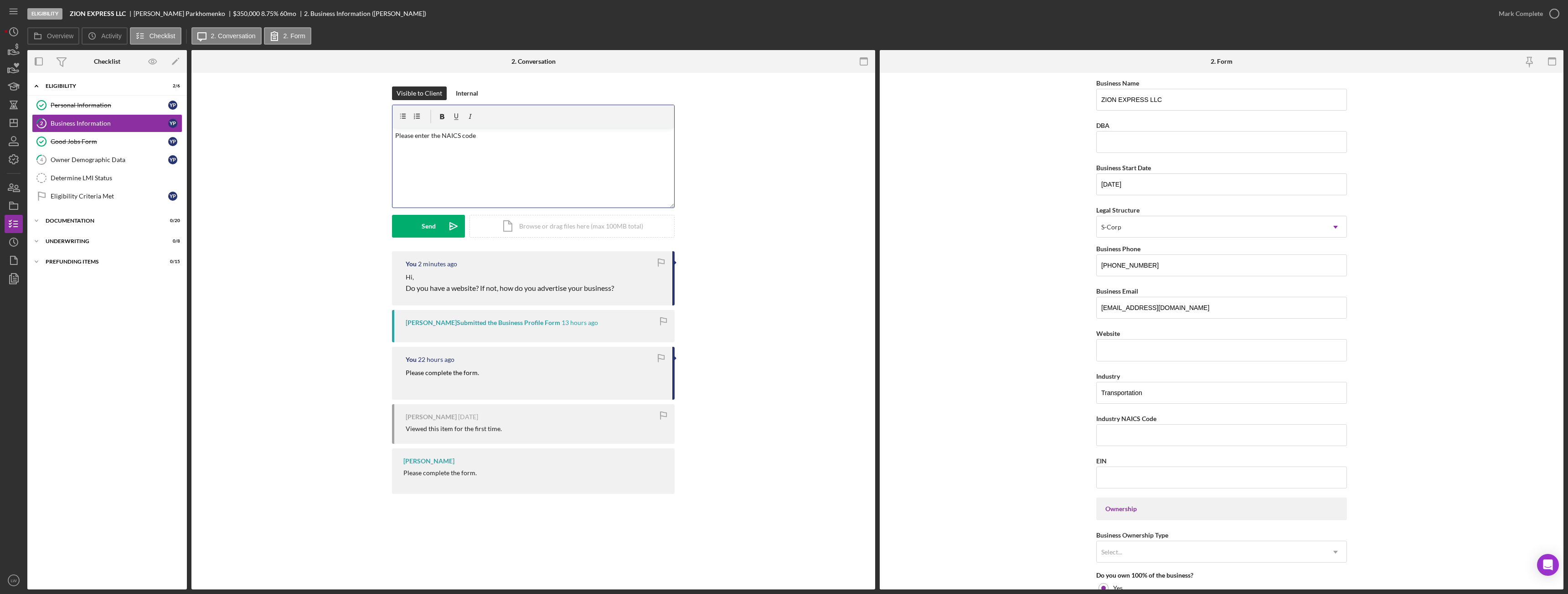
click at [421, 136] on p "Please enter the NAICS code" at bounding box center [534, 135] width 277 height 10
click at [394, 133] on div "v Color teal Color pink Remove color Add row above Add row below Add column bef…" at bounding box center [533, 168] width 282 height 80
click at [486, 136] on p "Please enter the NAICS code" at bounding box center [534, 135] width 277 height 10
click at [412, 229] on button "Send Icon/icon-invite-send" at bounding box center [428, 226] width 73 height 23
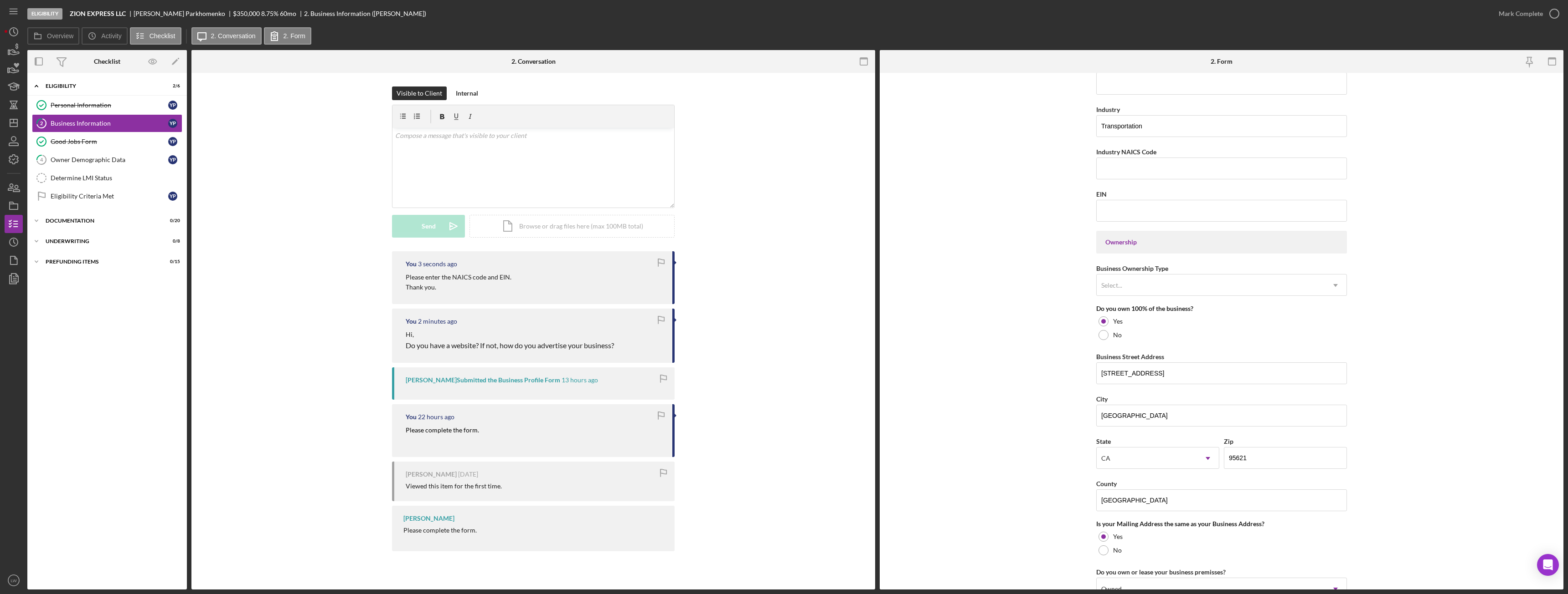
scroll to position [267, 0]
click at [700, 285] on div "Select..." at bounding box center [1210, 286] width 228 height 21
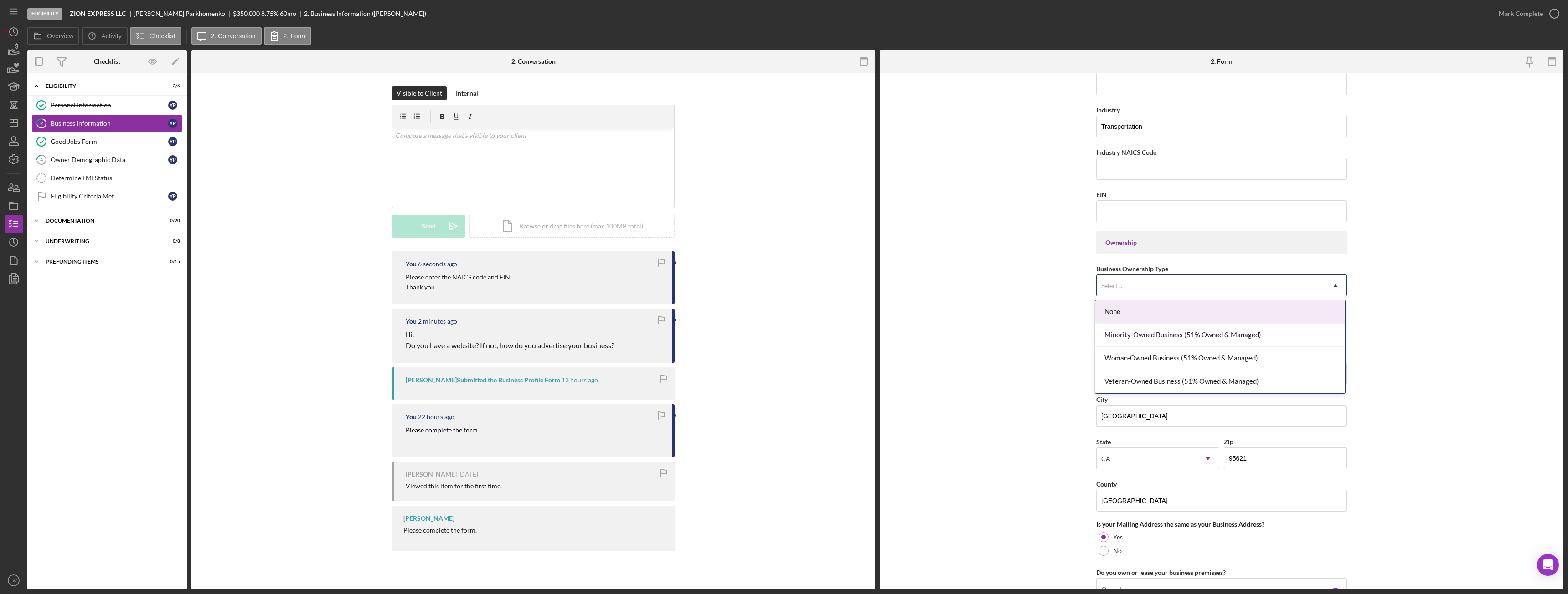
click at [700, 282] on form "Business Name ZION EXPRESS LLC DBA Business Start Date 05/18/2021 Legal Structu…" at bounding box center [1222, 331] width 684 height 517
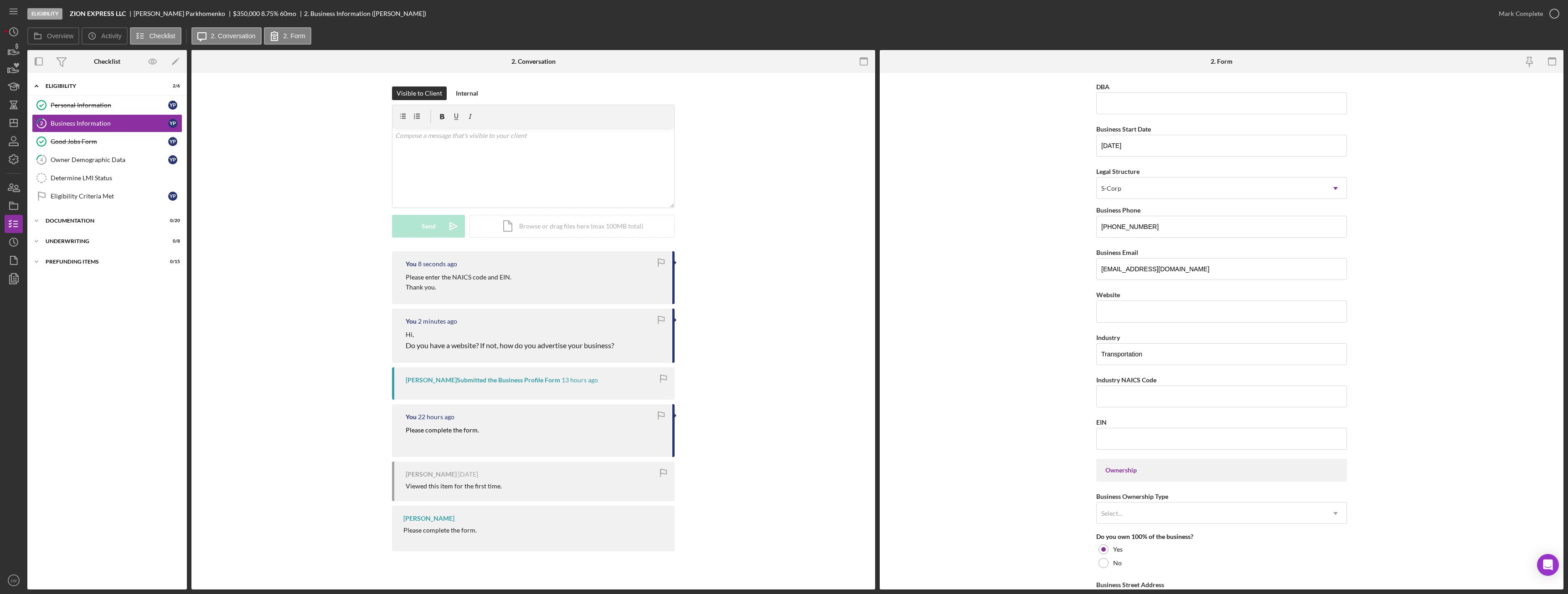
scroll to position [0, 0]
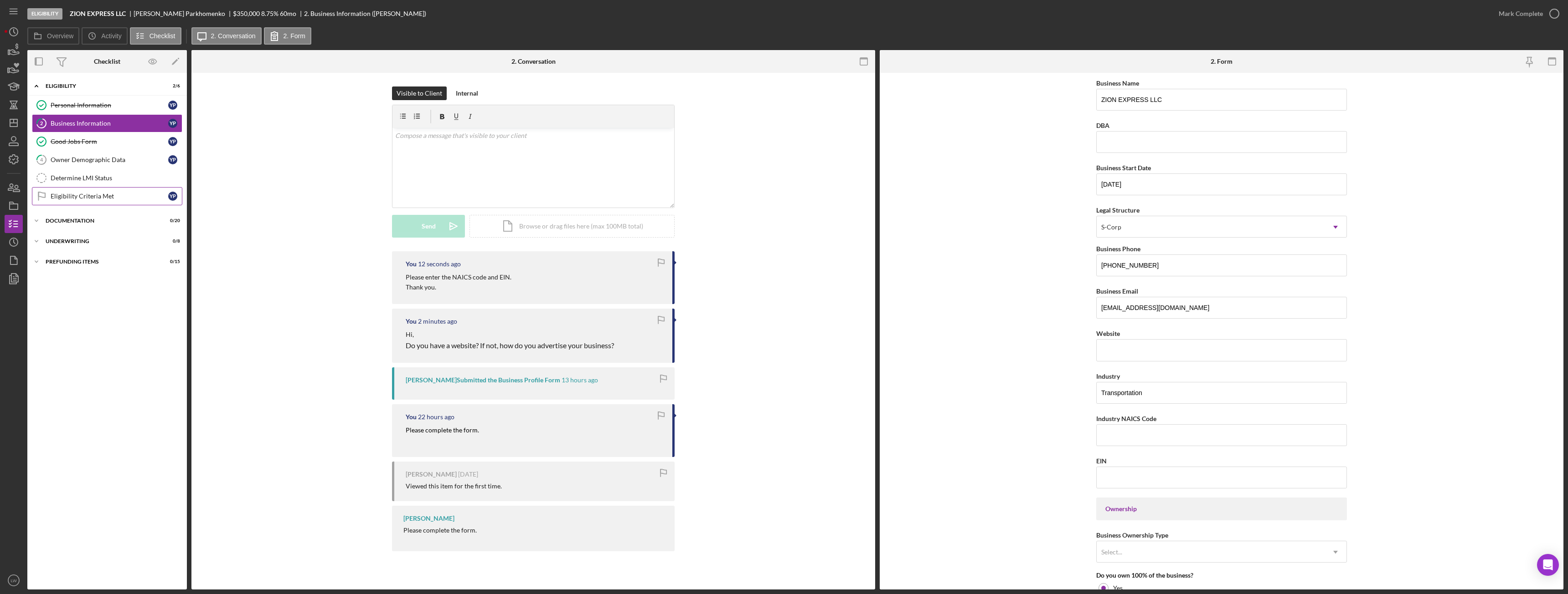
click at [95, 193] on div "Eligibility Criteria Met" at bounding box center [110, 196] width 117 height 7
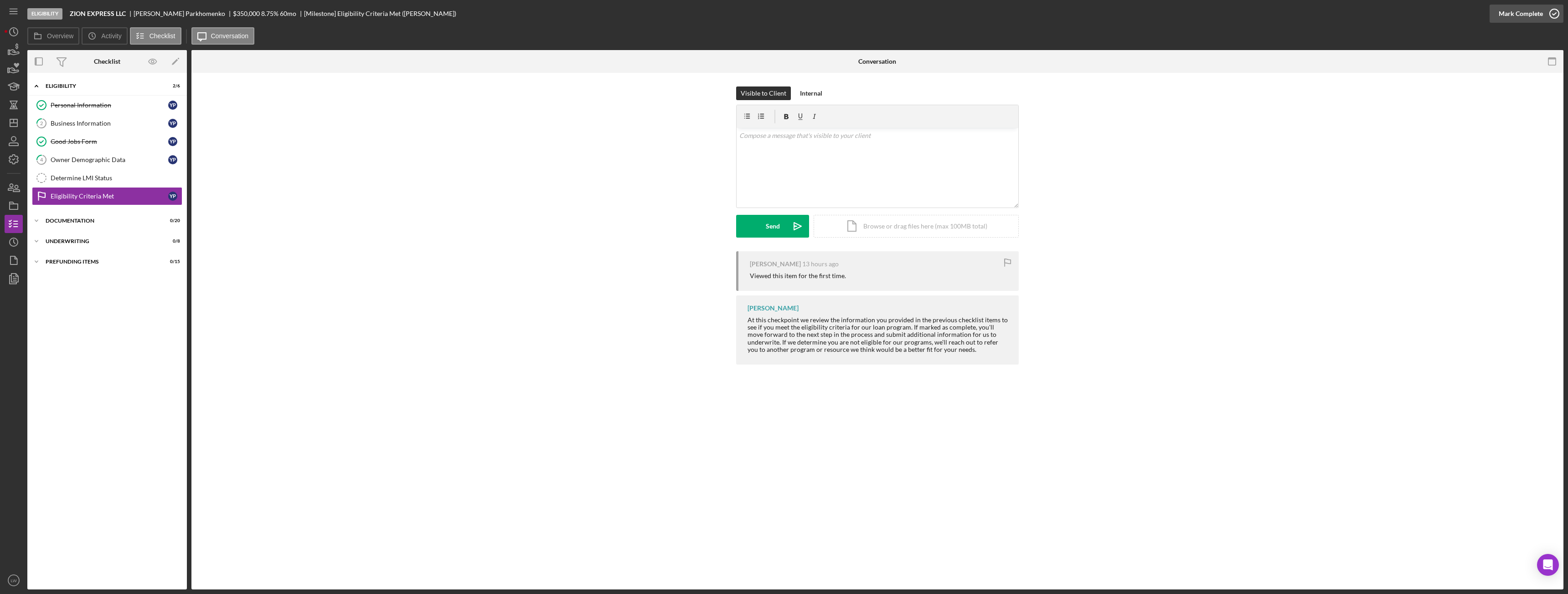
click at [700, 13] on div "Mark Complete" at bounding box center [1520, 14] width 44 height 18
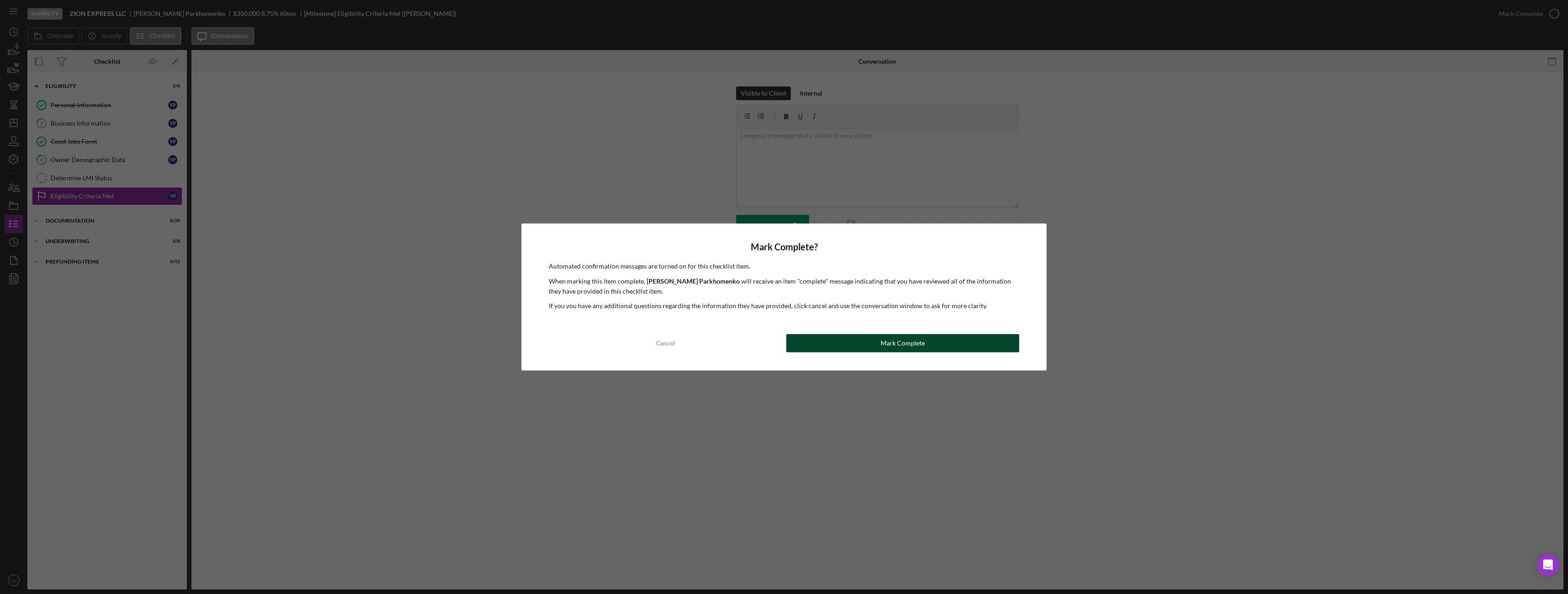
click at [700, 332] on div "Mark Complete" at bounding box center [902, 343] width 44 height 18
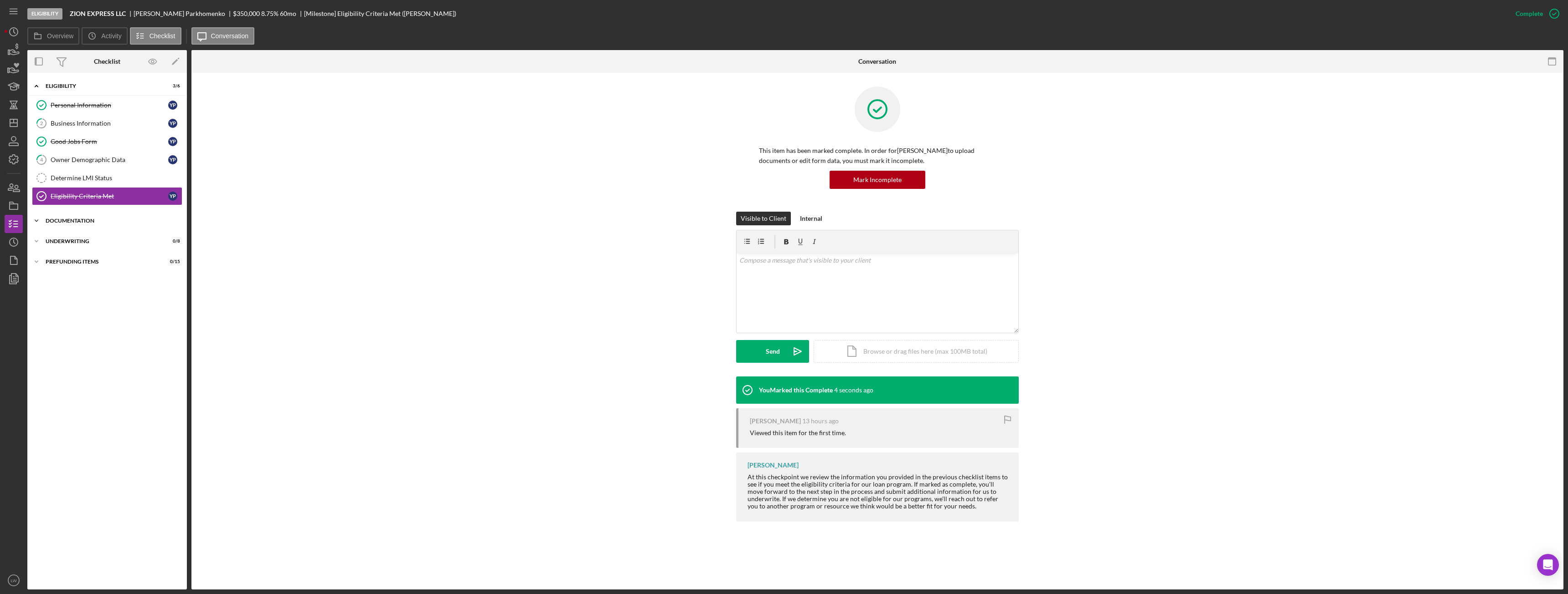
click at [70, 217] on div "Icon/Expander Documentation 0 / 20" at bounding box center [107, 221] width 159 height 18
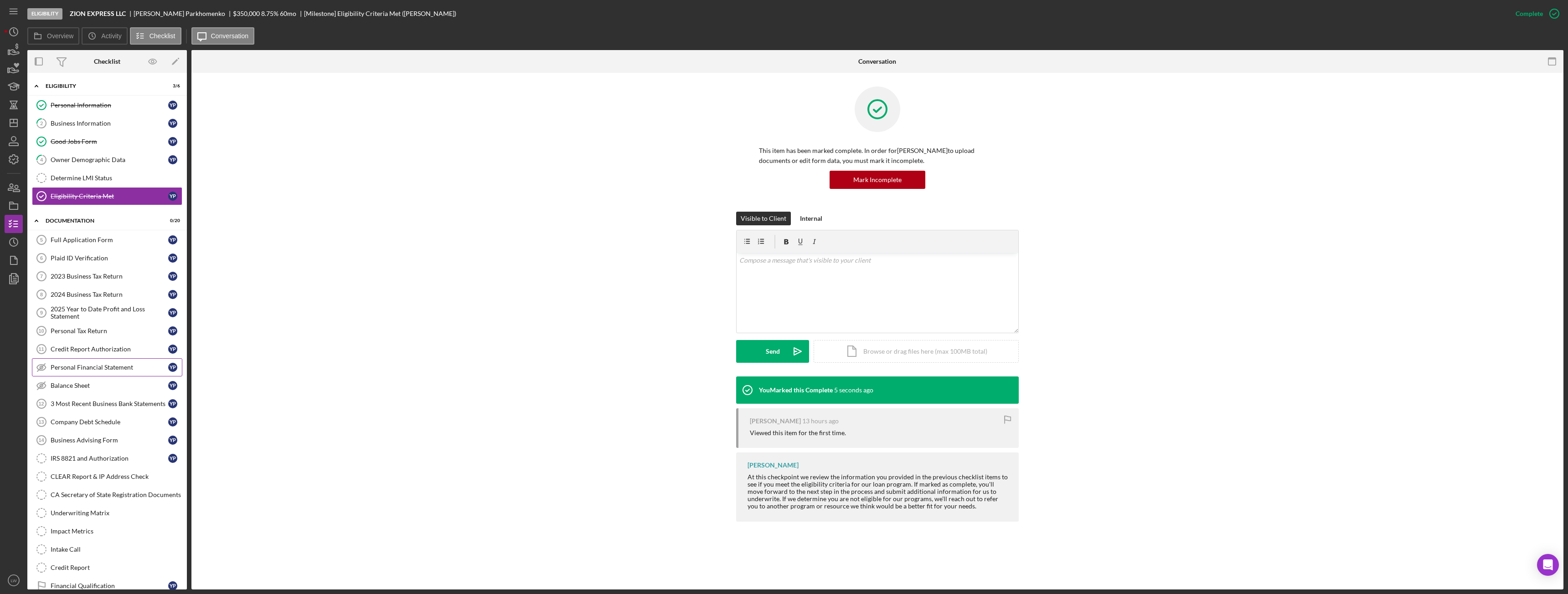
click at [81, 332] on div "Personal Financial Statement" at bounding box center [110, 367] width 117 height 7
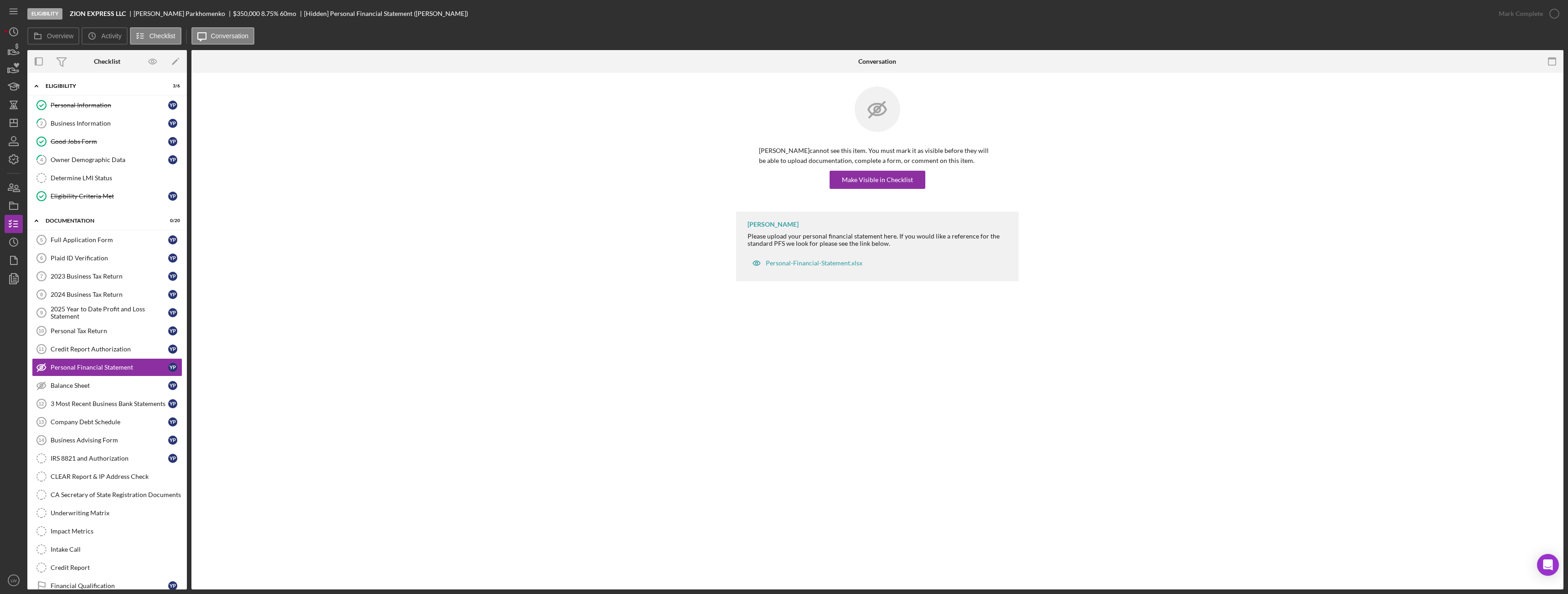
click at [700, 193] on div "Yaroslav Parkhomenko cannot see this item. You must mark it as visible before t…" at bounding box center [877, 149] width 283 height 125
click at [700, 185] on div "Make Visible in Checklist" at bounding box center [877, 180] width 71 height 18
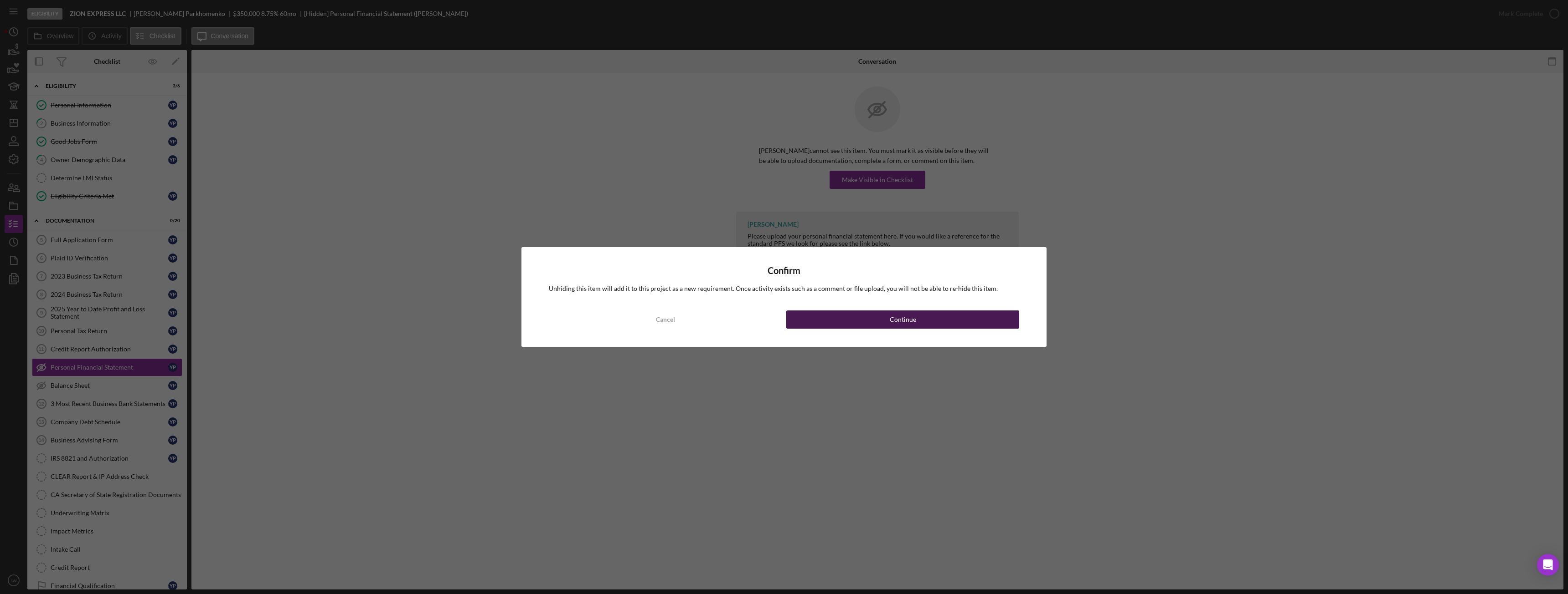
click at [700, 317] on div "Continue" at bounding box center [903, 319] width 27 height 18
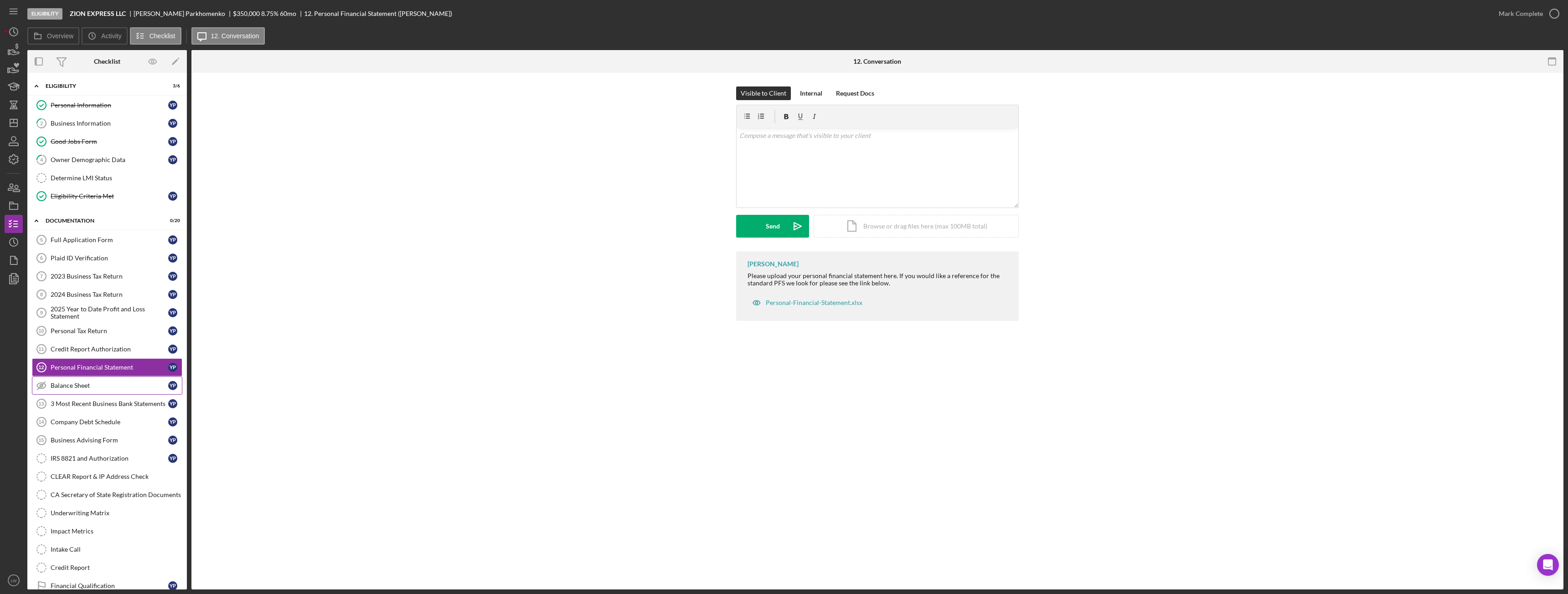
click at [43, 332] on icon "Balance Sheet" at bounding box center [41, 385] width 23 height 23
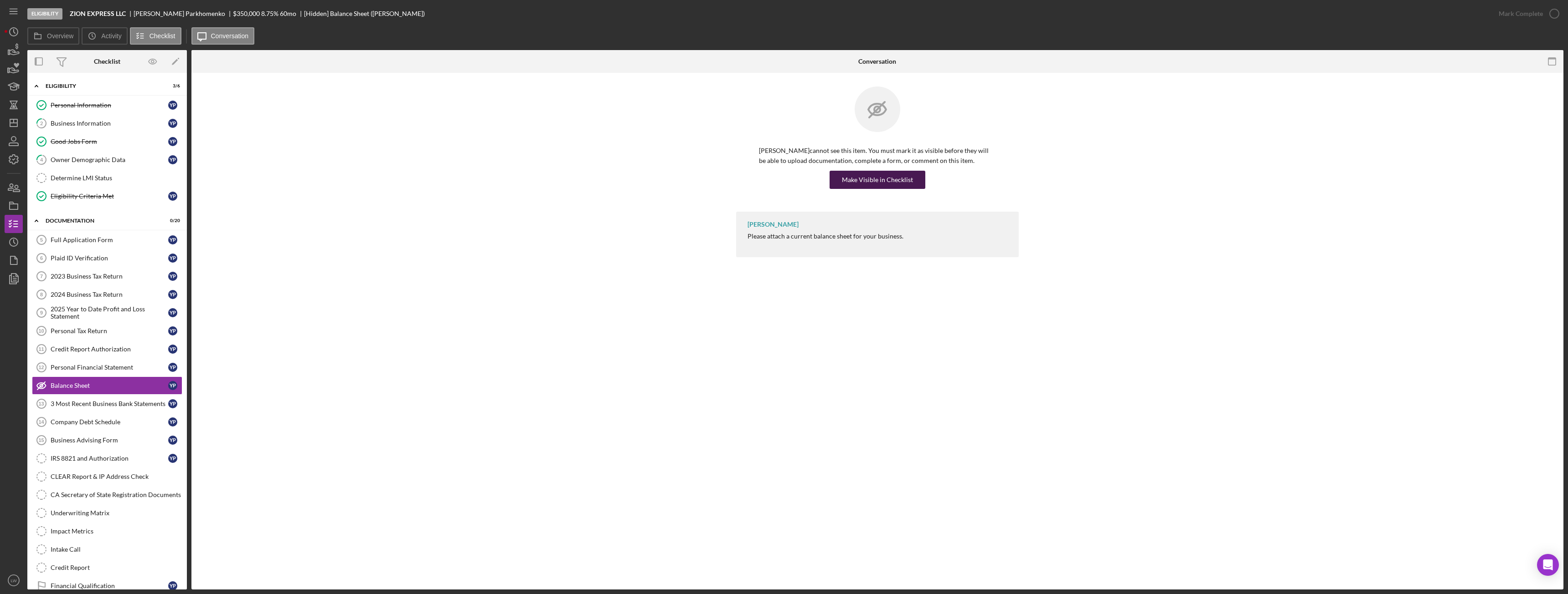
click at [700, 184] on div "Make Visible in Checklist" at bounding box center [877, 180] width 71 height 18
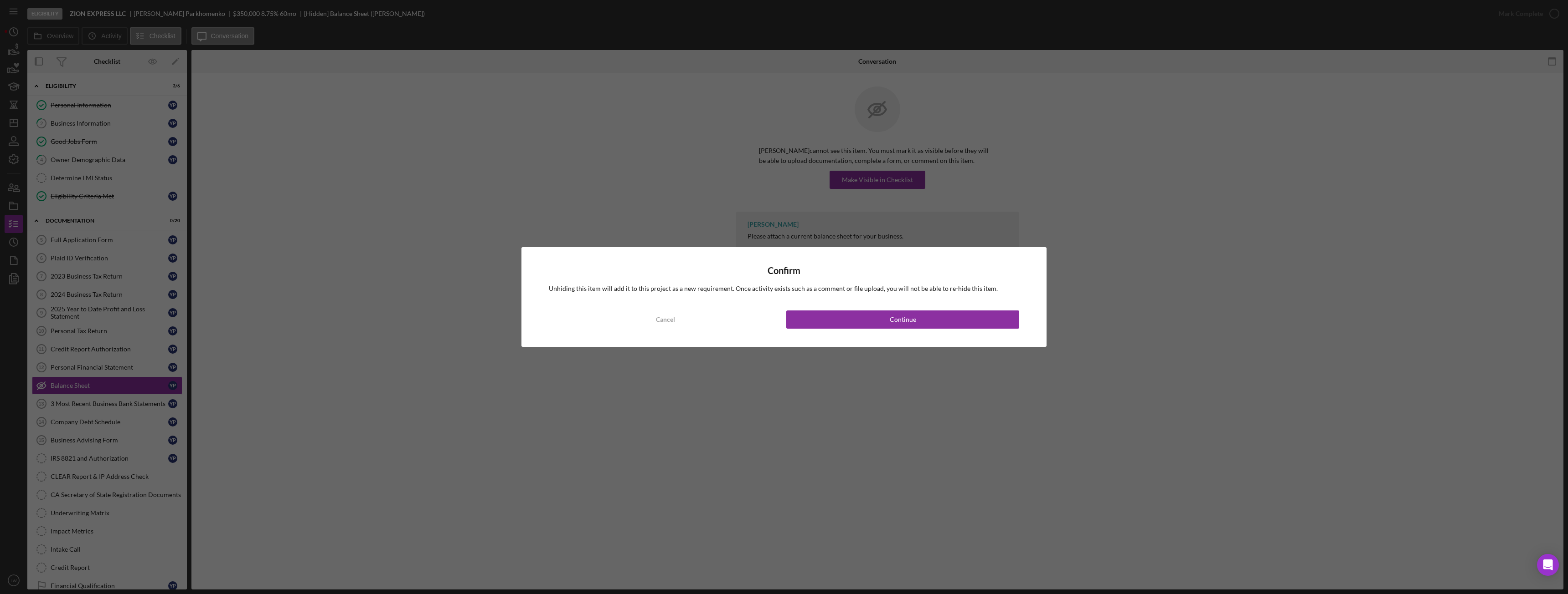
click at [700, 308] on div "Confirm Unhiding this item will add it to this project as a new requirement. On…" at bounding box center [784, 297] width 525 height 99
click at [700, 323] on div "Continue" at bounding box center [903, 319] width 27 height 18
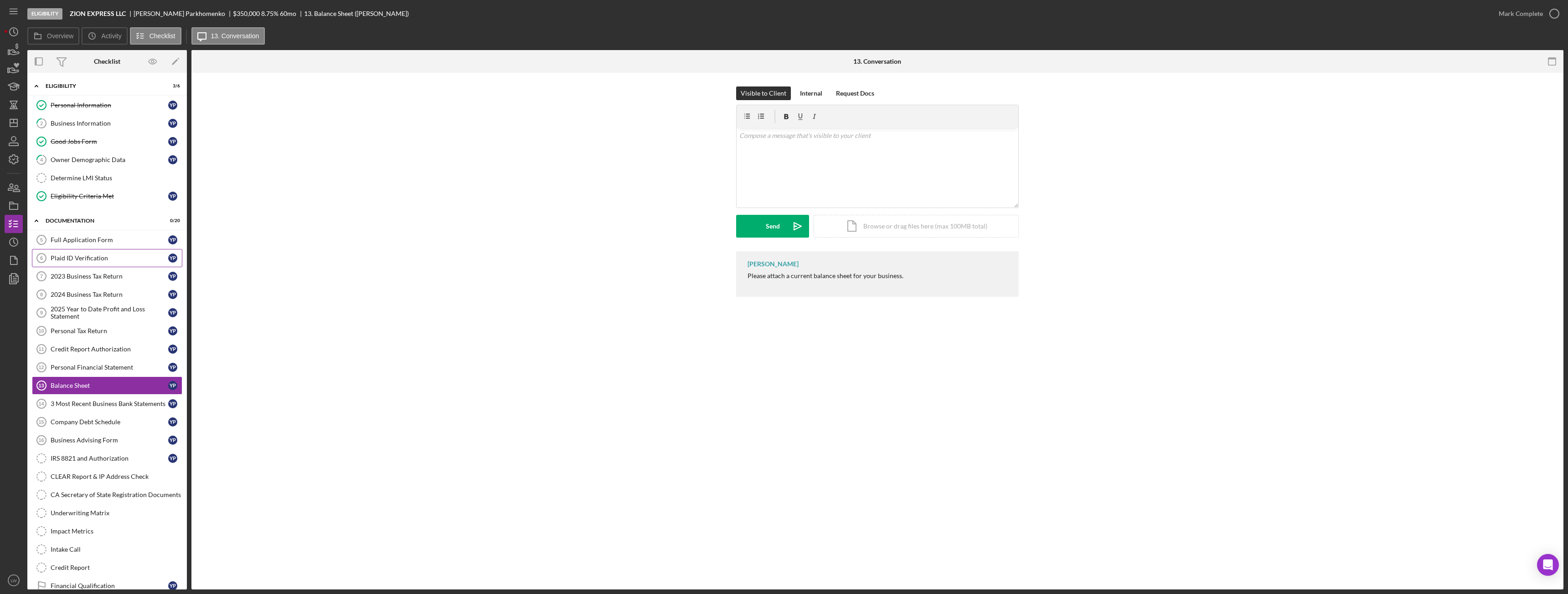
click at [96, 262] on div "Plaid ID Verification" at bounding box center [110, 258] width 117 height 7
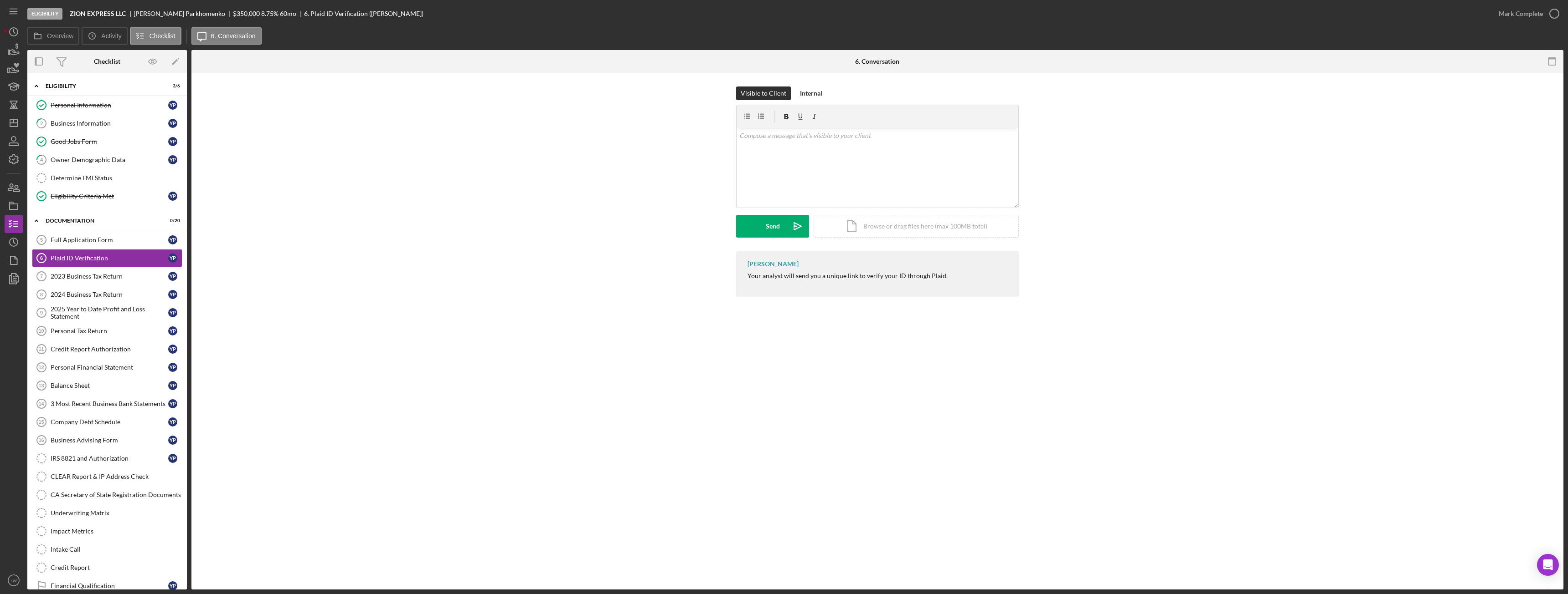
click at [94, 11] on b "ZION EXPRESS LLC" at bounding box center [98, 13] width 56 height 7
copy b "ZION EXPRESS LLC"
click at [173, 15] on div "Yaroslav Parkhomenko" at bounding box center [183, 13] width 100 height 7
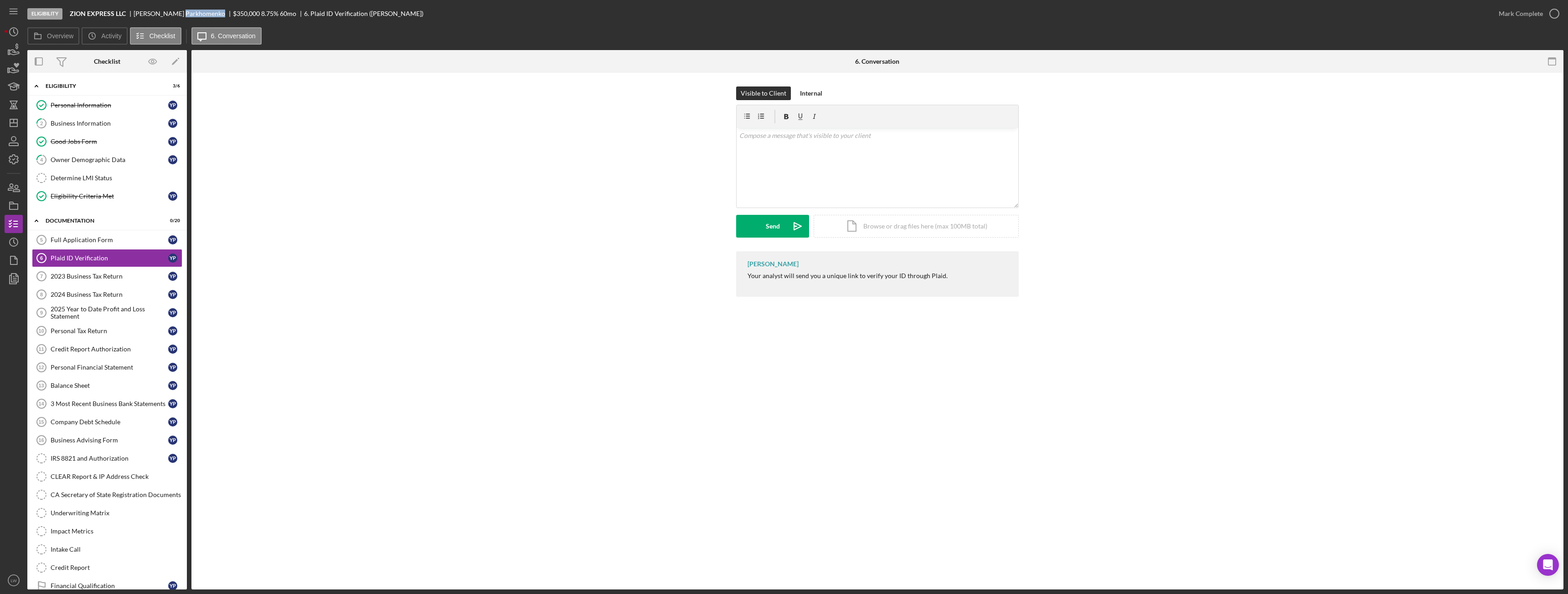
click at [173, 15] on div "Yaroslav Parkhomenko" at bounding box center [183, 13] width 100 height 7
copy div "Yaroslav Parkhomenko"
click at [78, 126] on div "Business Information" at bounding box center [110, 122] width 117 height 7
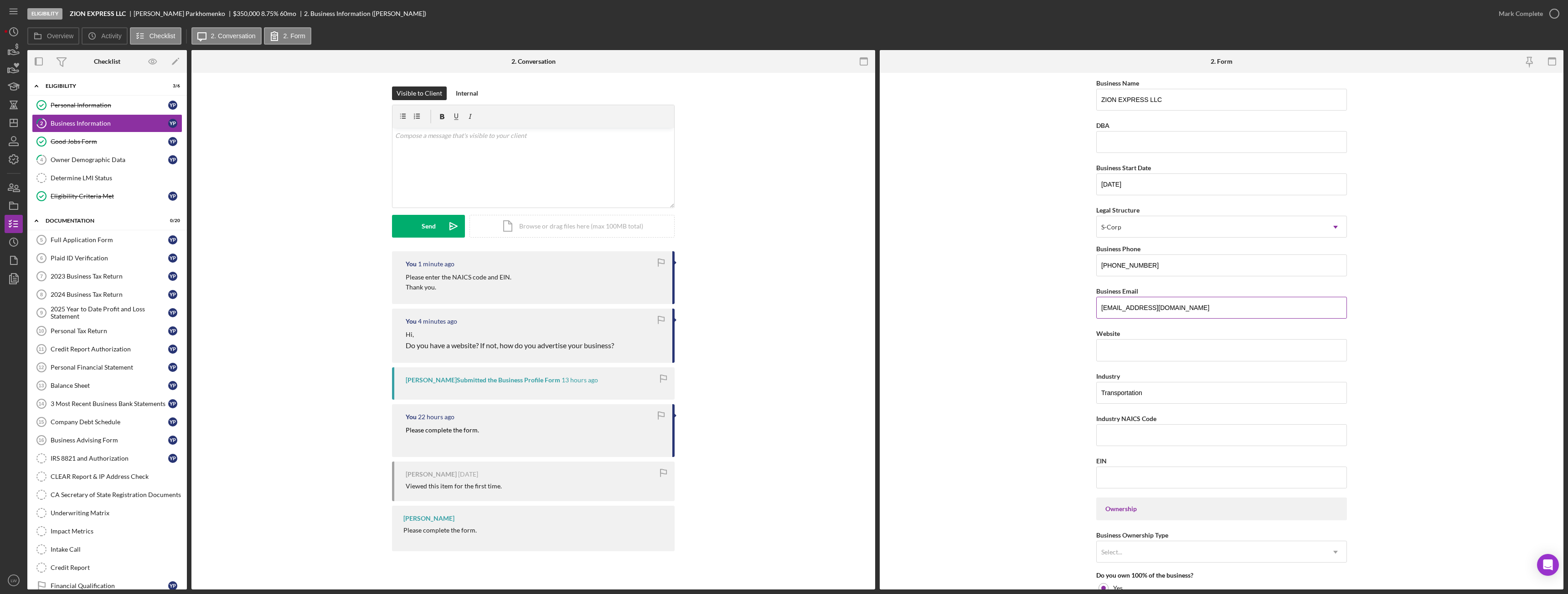
click at [700, 307] on input "zionexpressco@gmail.com" at bounding box center [1222, 307] width 251 height 22
click at [117, 264] on link "Plaid ID Verification 6 Plaid ID Verification Y P" at bounding box center [107, 258] width 150 height 18
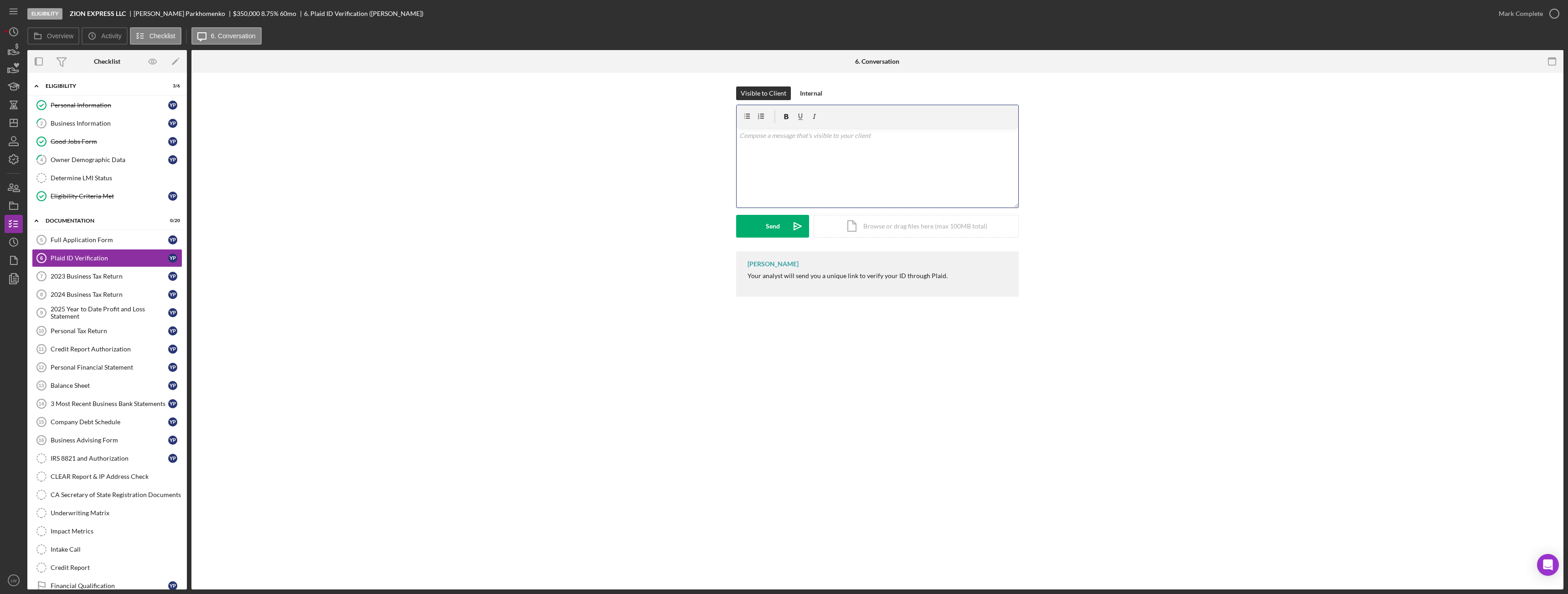
click at [700, 180] on div "v Color teal Color pink Remove color Add row above Add row below Add column bef…" at bounding box center [877, 168] width 282 height 80
click at [700, 227] on button "Send Icon/icon-invite-send" at bounding box center [772, 226] width 73 height 23
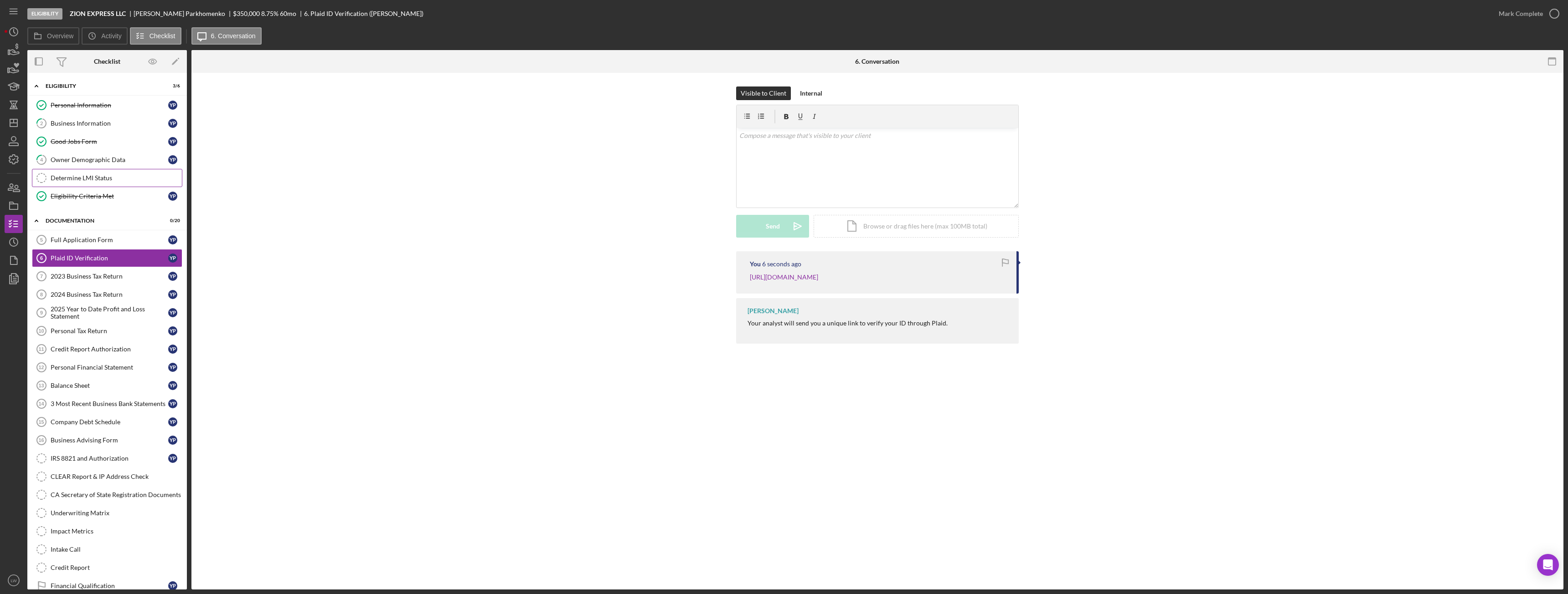
click at [67, 181] on div "Determine LMI Status" at bounding box center [116, 177] width 131 height 7
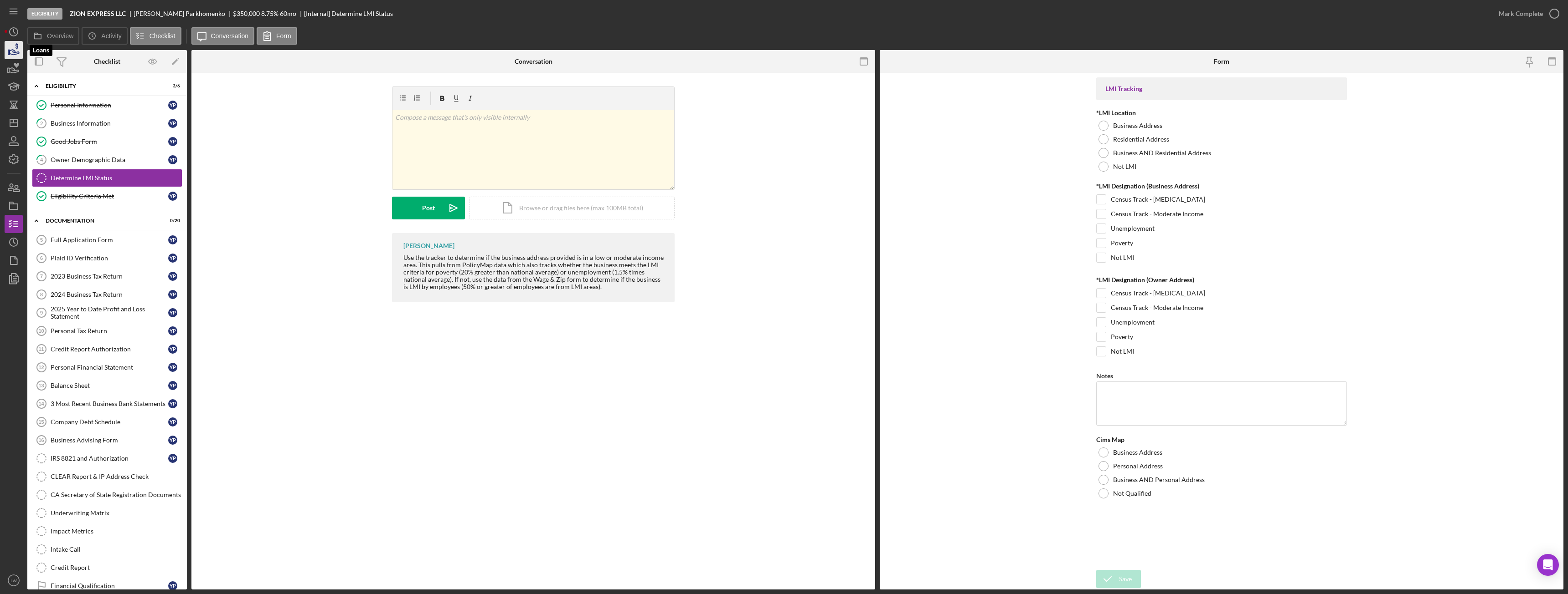
click at [18, 54] on icon "button" at bounding box center [15, 52] width 10 height 5
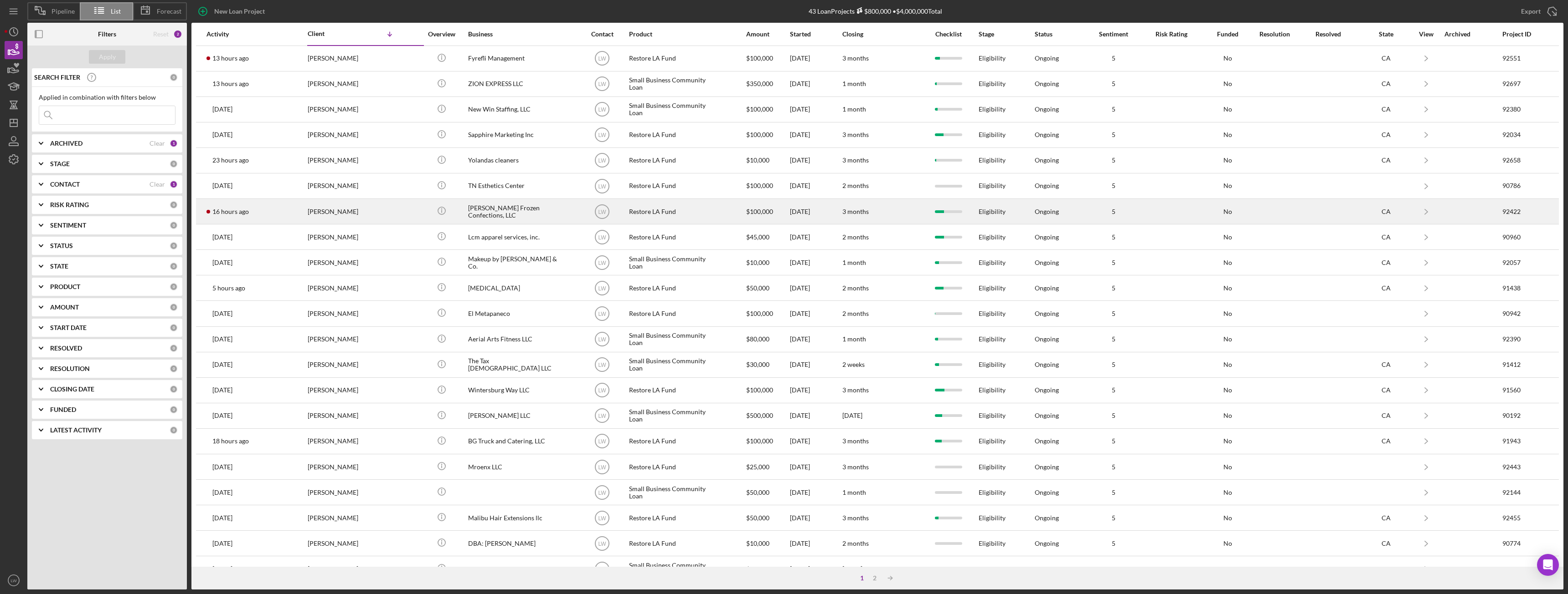
click at [341, 214] on div "[PERSON_NAME]" at bounding box center [353, 212] width 92 height 24
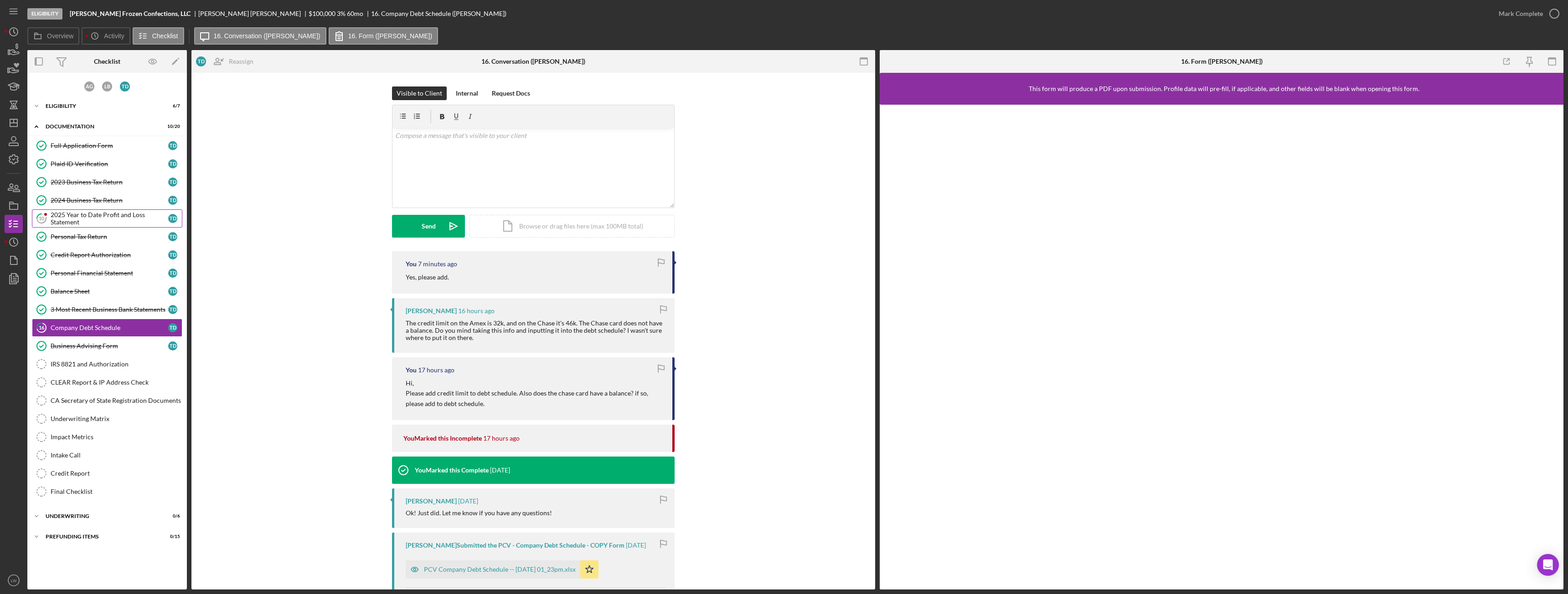
click at [126, 224] on div "2025 Year to Date Profit and Loss Statement" at bounding box center [110, 218] width 117 height 15
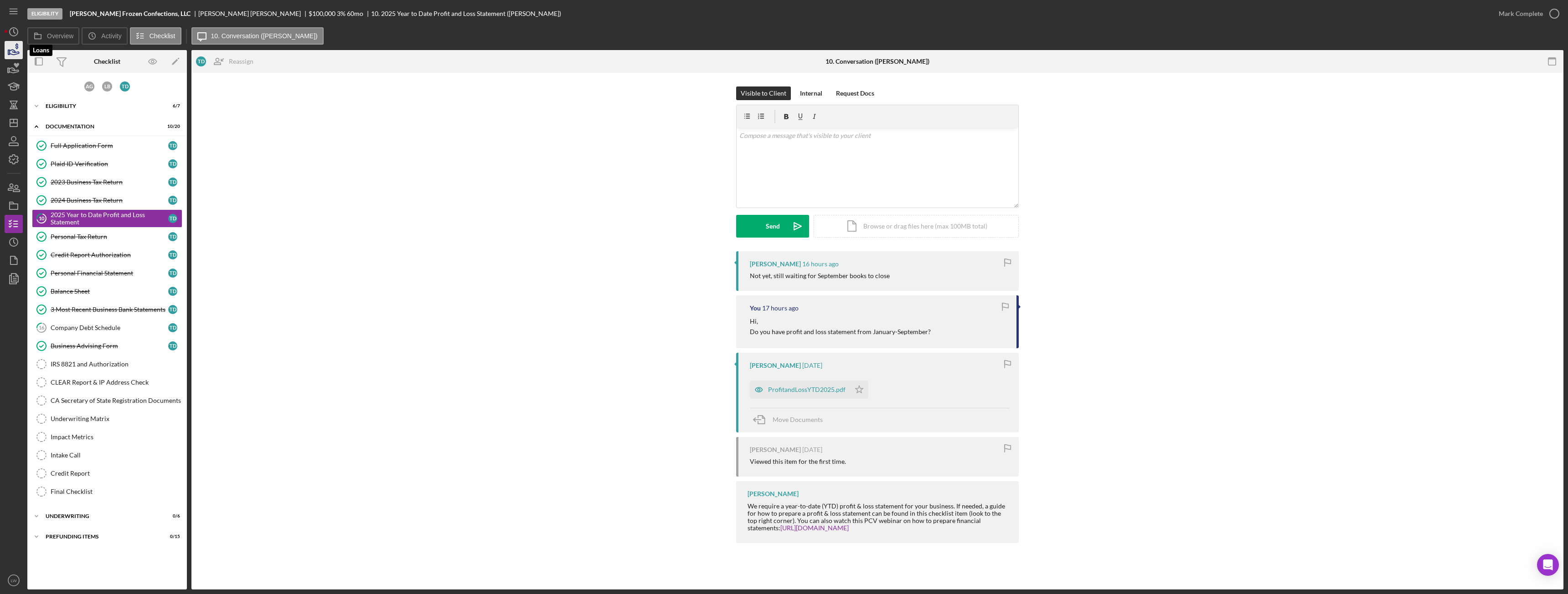
click at [13, 55] on icon "button" at bounding box center [15, 52] width 10 height 5
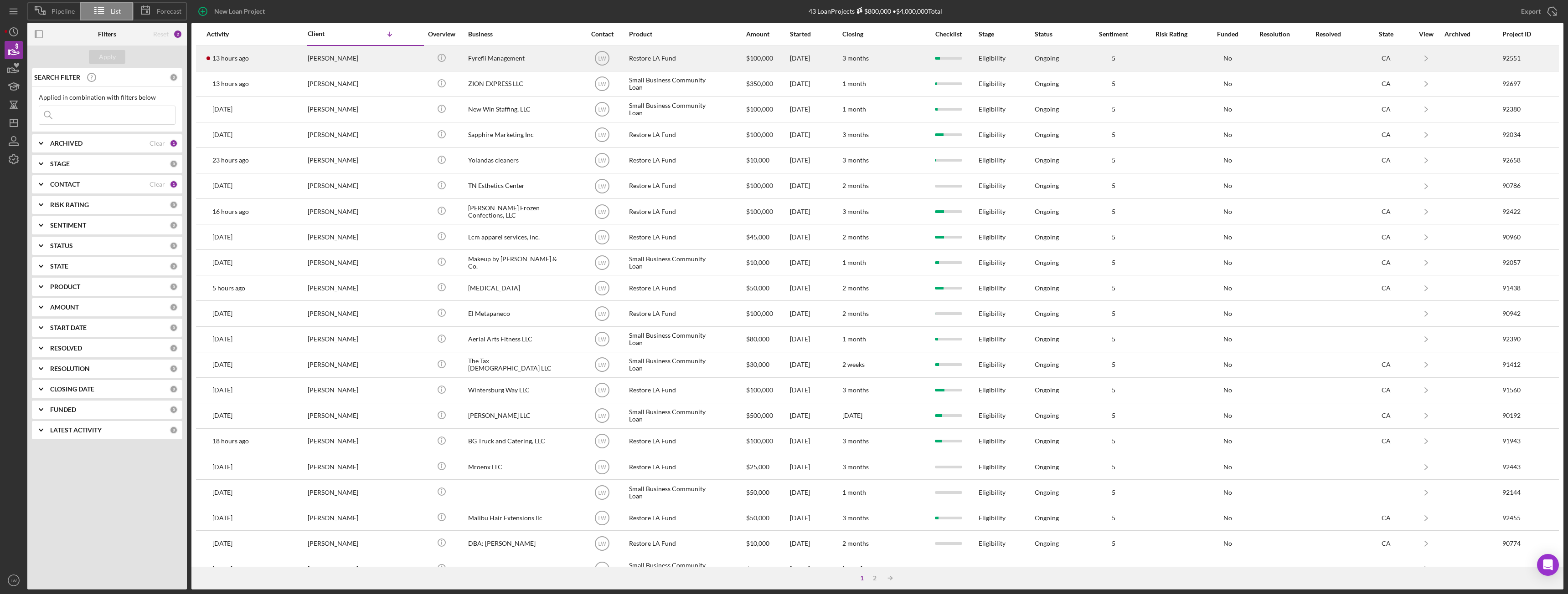
click at [368, 60] on div "Zoe Paige" at bounding box center [353, 59] width 92 height 24
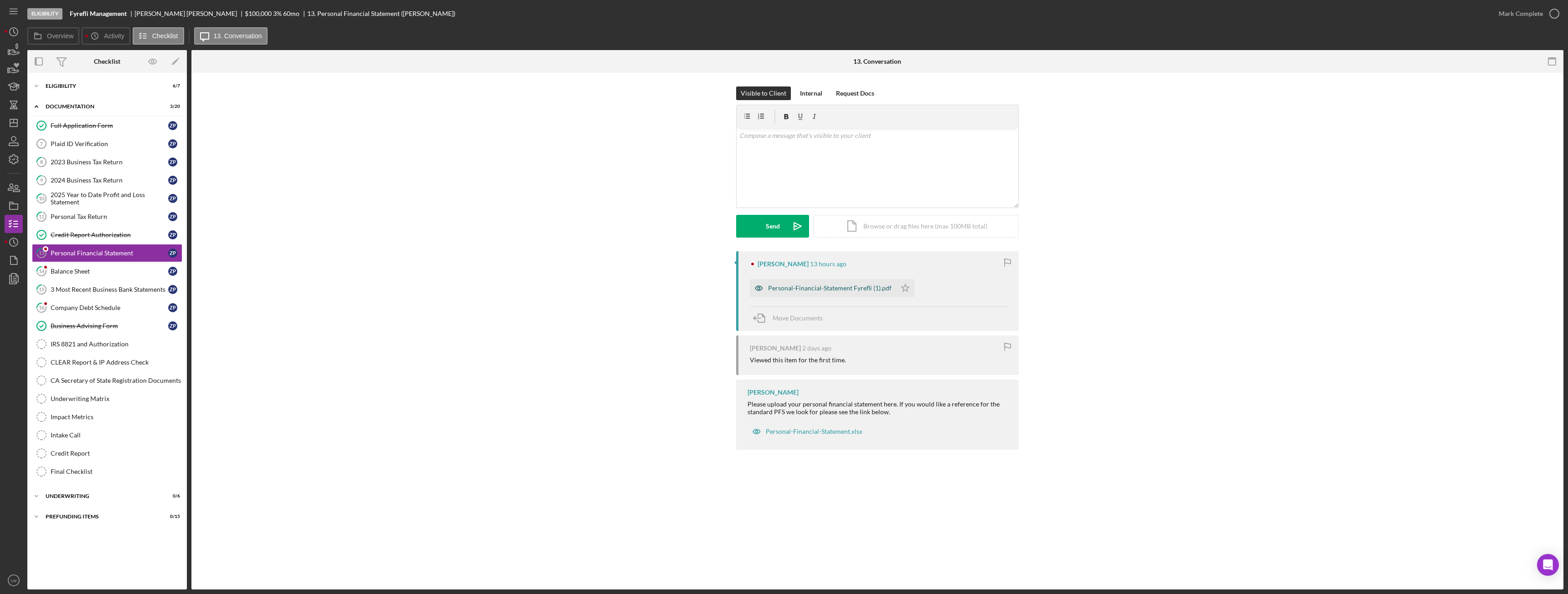
click at [700, 289] on div "Personal-Financial-Statement Fyrefli (1).pdf" at bounding box center [829, 288] width 123 height 7
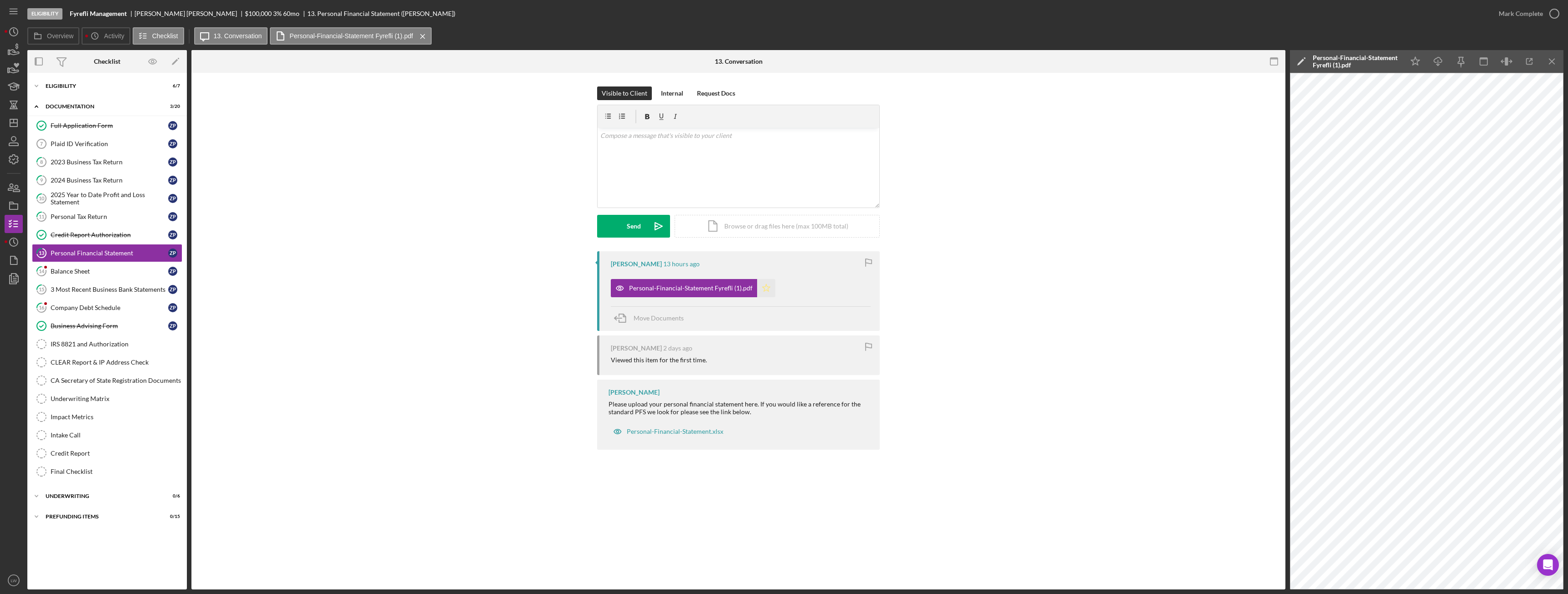
click at [700, 290] on polygon "button" at bounding box center [767, 288] width 8 height 7
click at [700, 11] on div "Mark Complete" at bounding box center [1520, 14] width 44 height 18
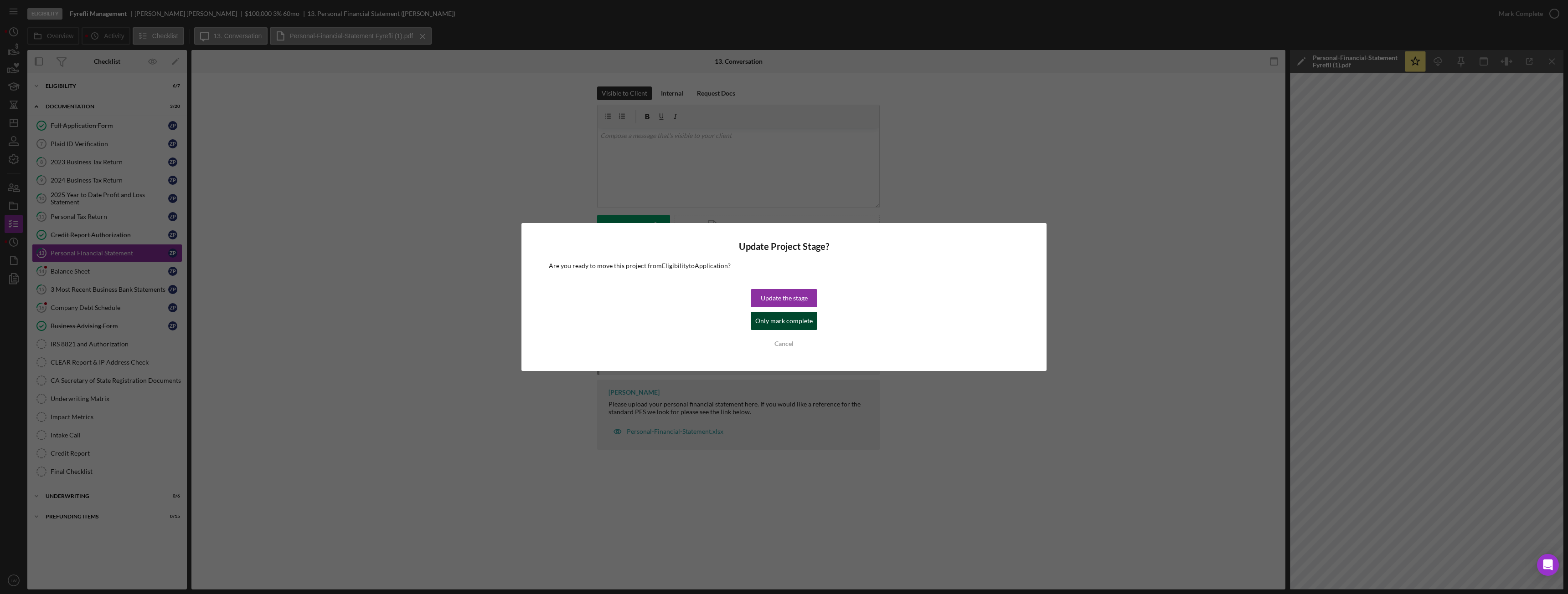
click at [700, 322] on div "Only mark complete" at bounding box center [784, 321] width 58 height 18
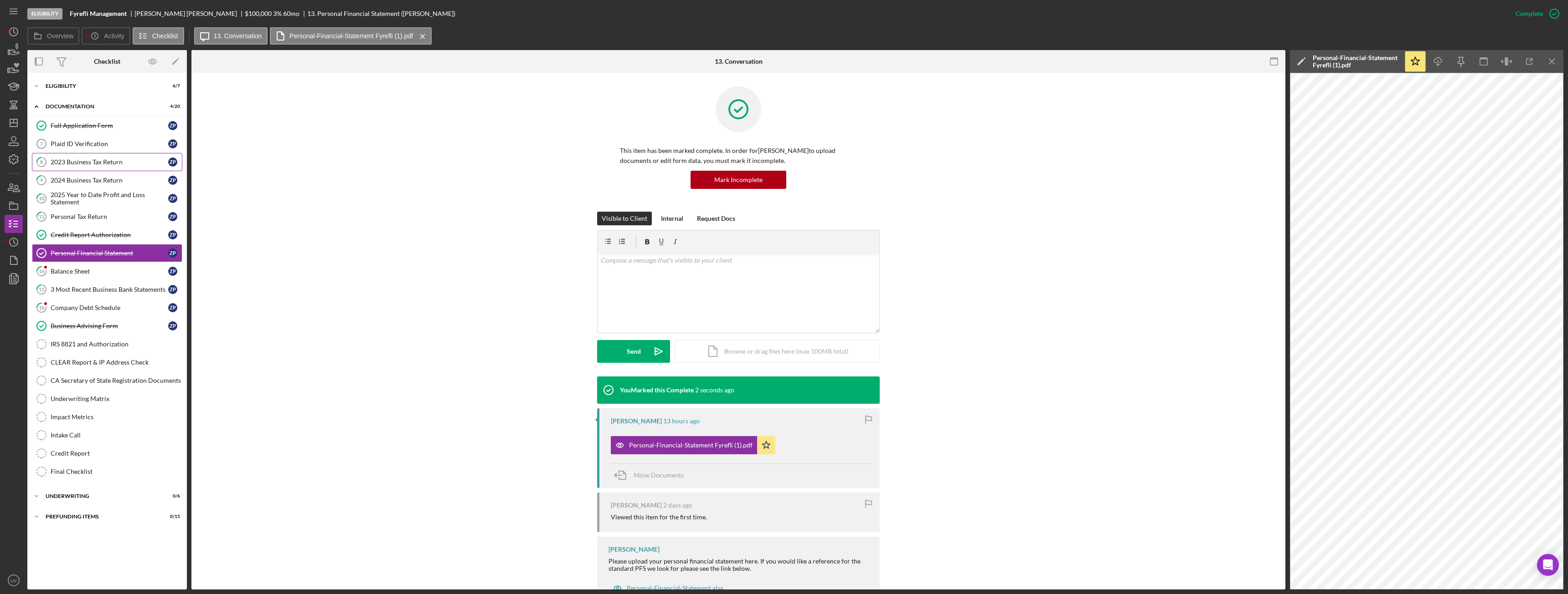
click at [78, 164] on div "2023 Business Tax Return" at bounding box center [110, 161] width 117 height 7
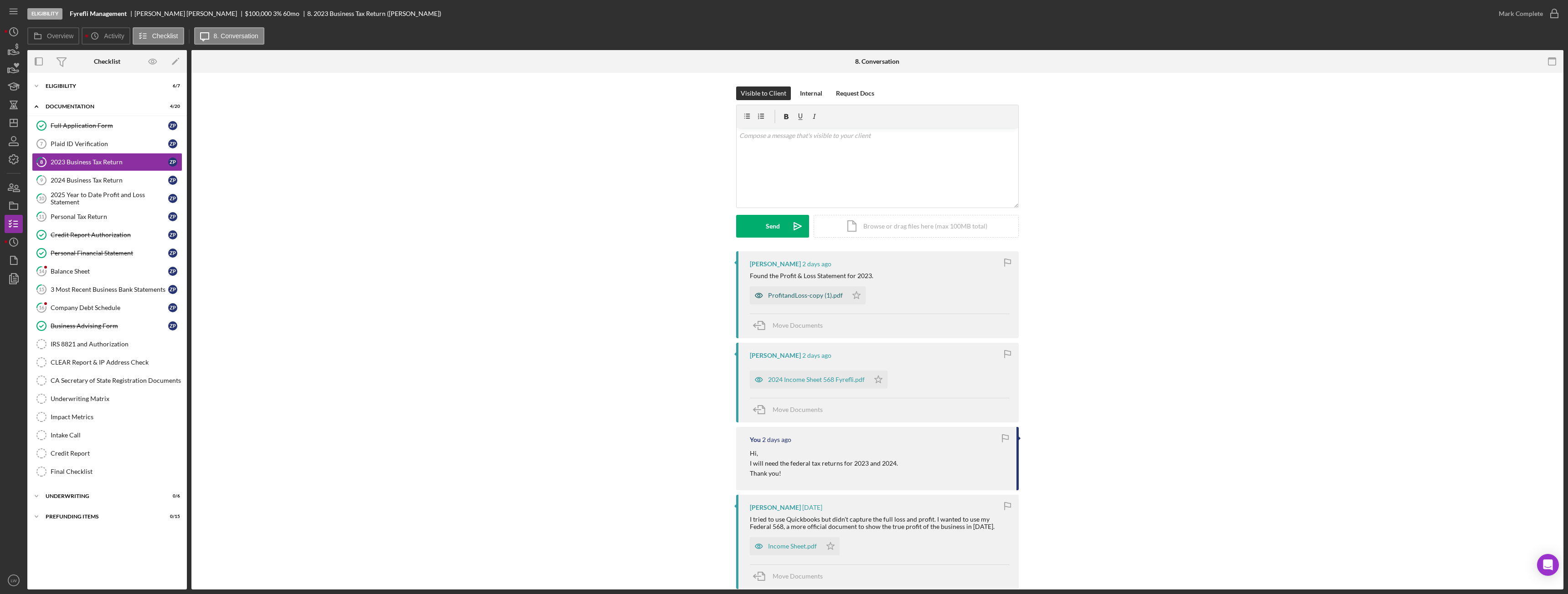
click at [700, 293] on div "ProfitandLoss-copy (1).pdf" at bounding box center [804, 295] width 75 height 7
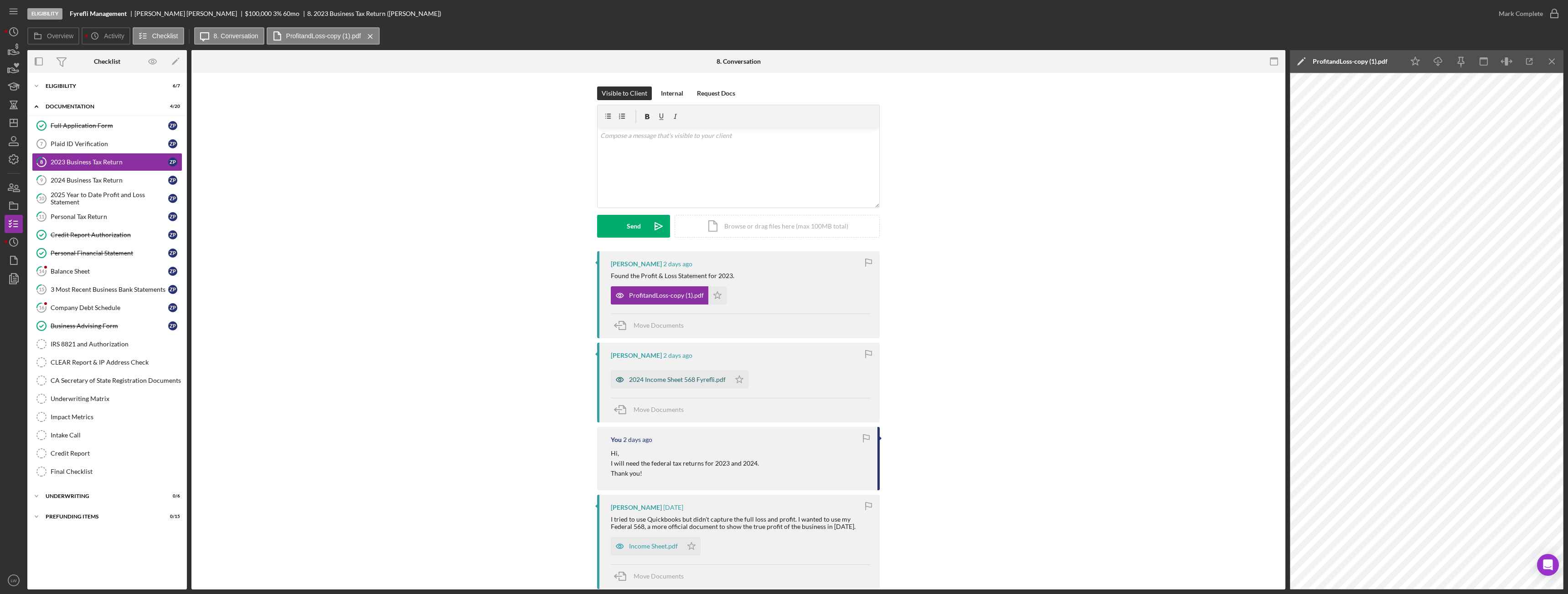
click at [682, 332] on div "2024 Income Sheet 568 Fyrefli.pdf" at bounding box center [677, 379] width 97 height 7
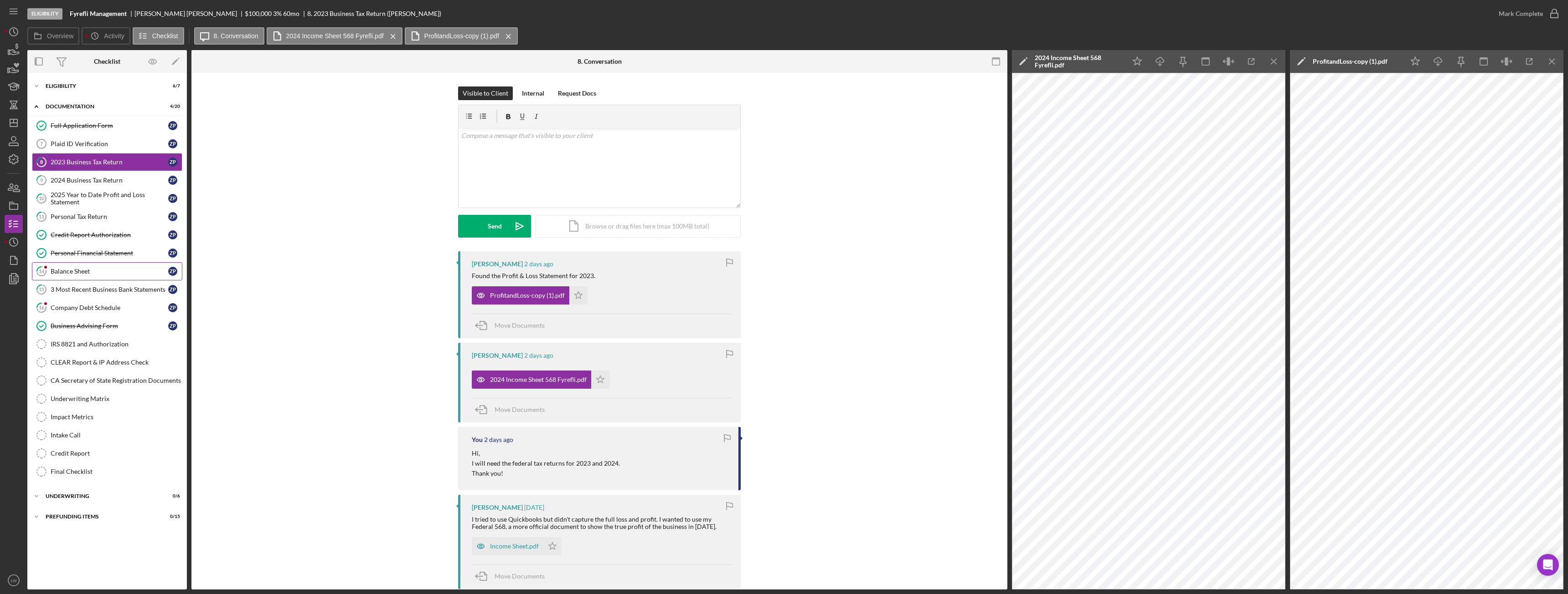
click at [81, 272] on div "Balance Sheet" at bounding box center [110, 271] width 117 height 7
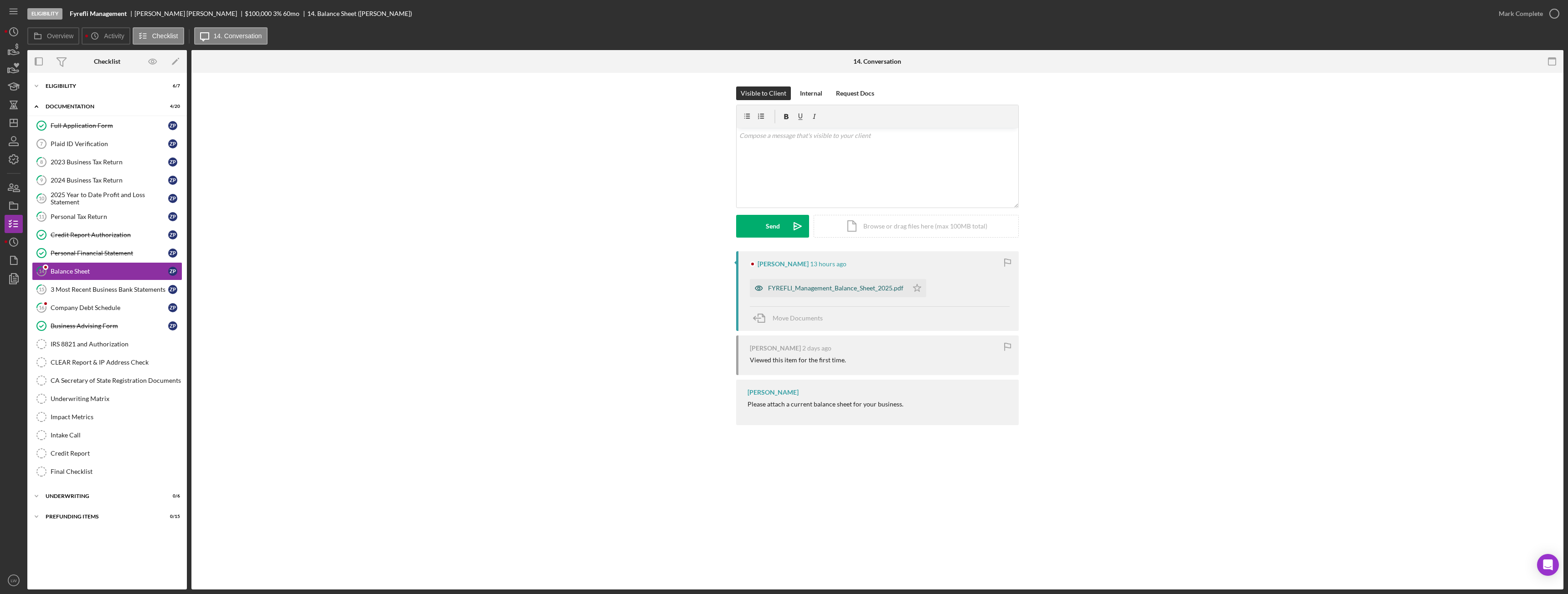
click at [700, 290] on div "FYREFLI_Management_Balance_Sheet_2025.pdf" at bounding box center [835, 288] width 135 height 7
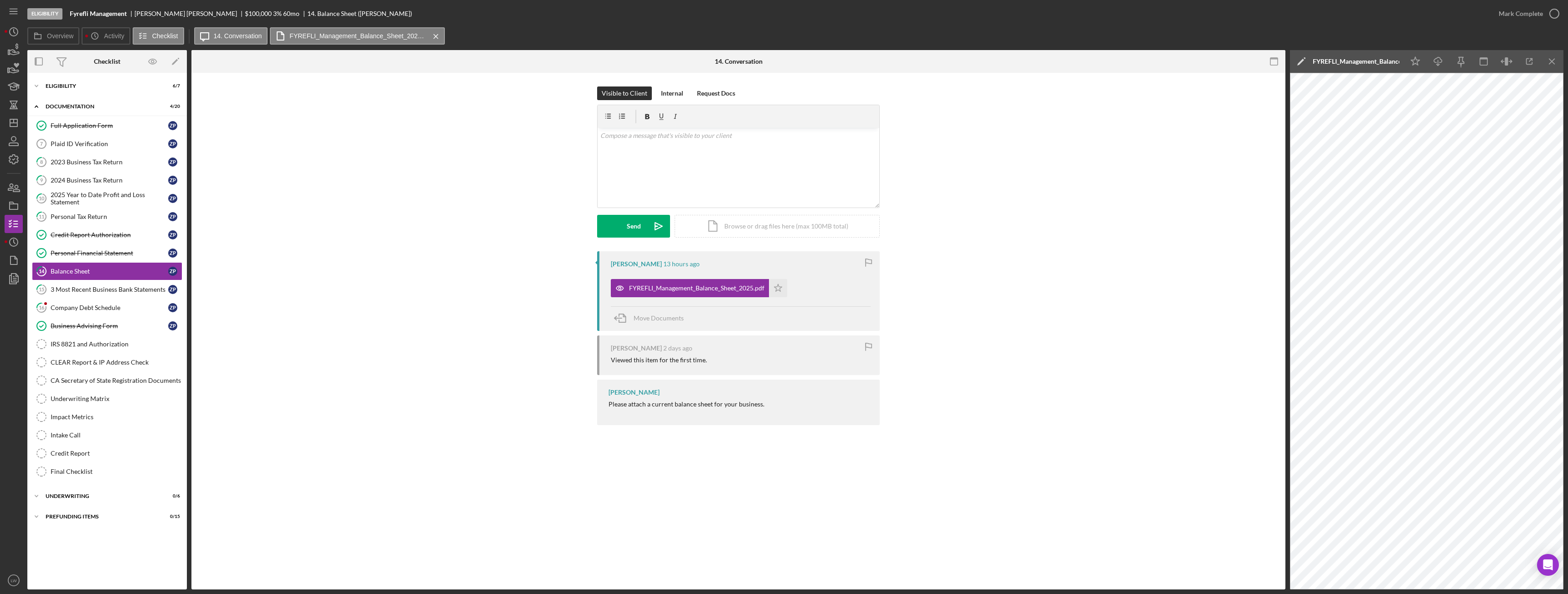
click at [700, 292] on div "FYREFLI_Management_Balance_Sheet_2025.pdf Icon/Star" at bounding box center [701, 286] width 181 height 23
click at [700, 290] on icon "Icon/Star" at bounding box center [778, 289] width 18 height 18
click at [700, 14] on div "Mark Complete" at bounding box center [1520, 14] width 44 height 18
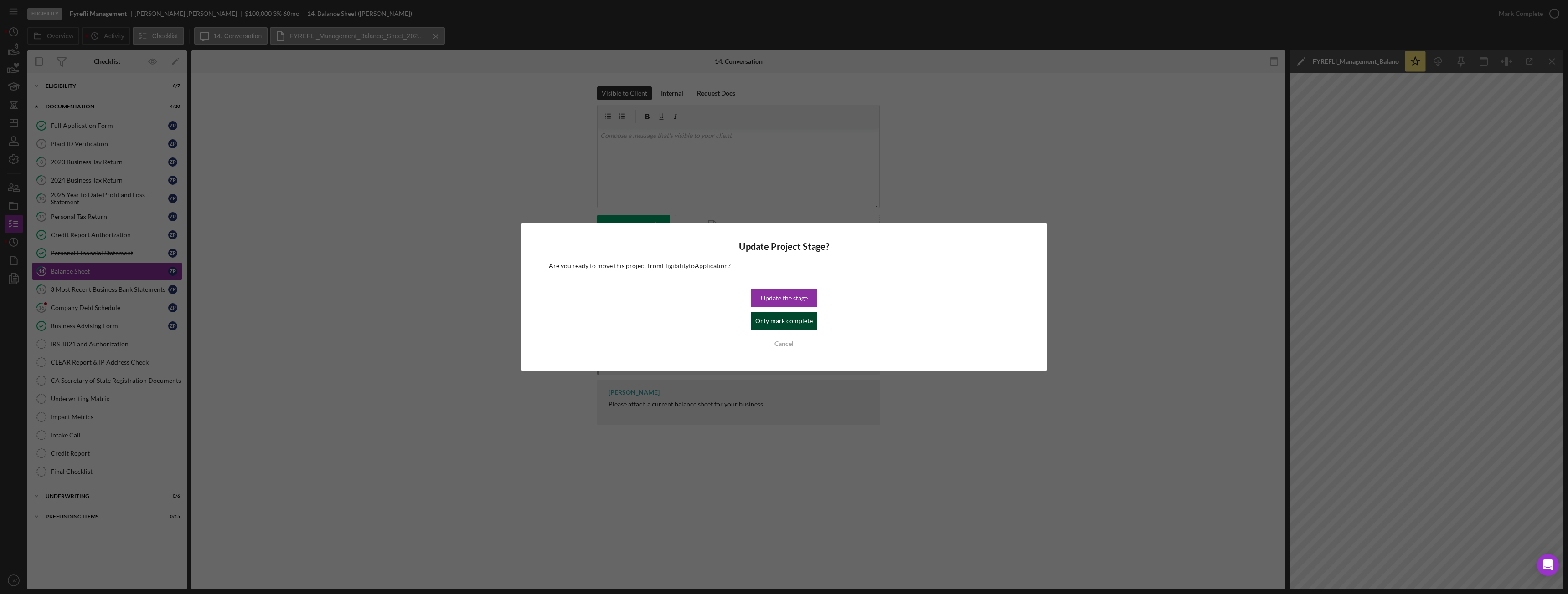
click at [700, 320] on div "Only mark complete" at bounding box center [784, 321] width 58 height 18
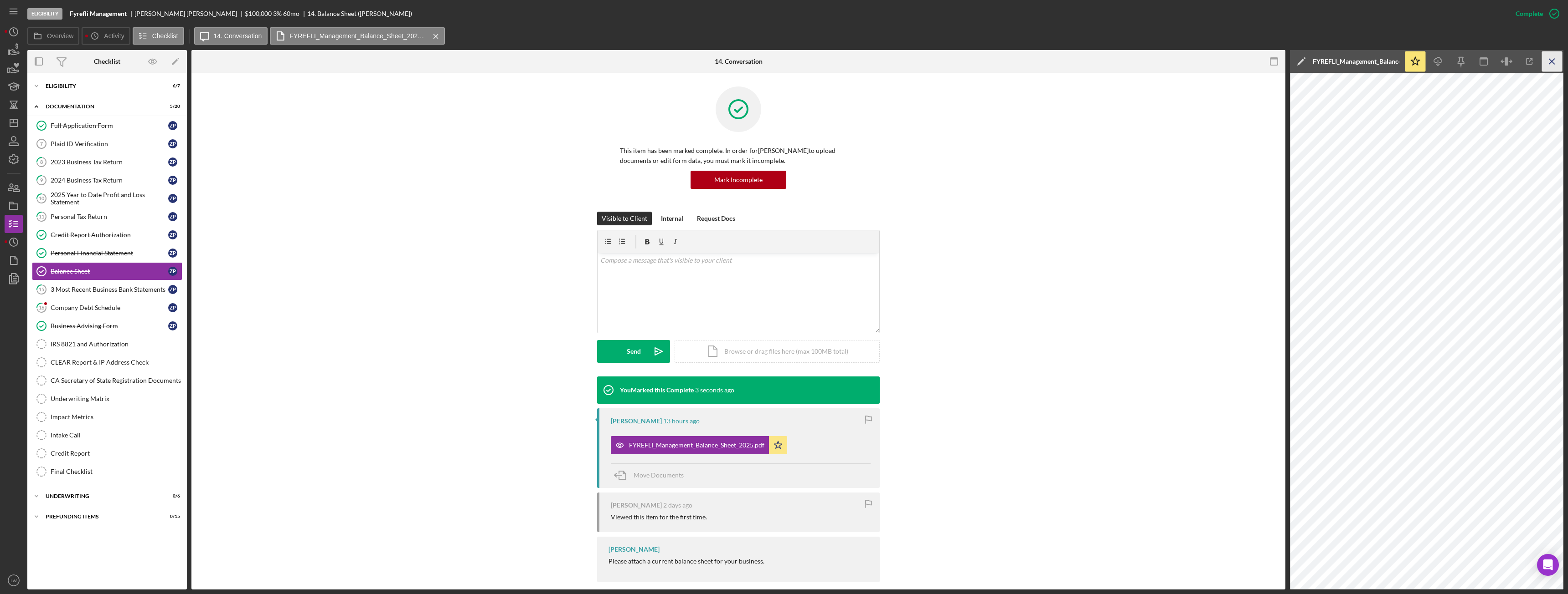
click at [700, 60] on icon "Icon/Menu Close" at bounding box center [1552, 62] width 21 height 21
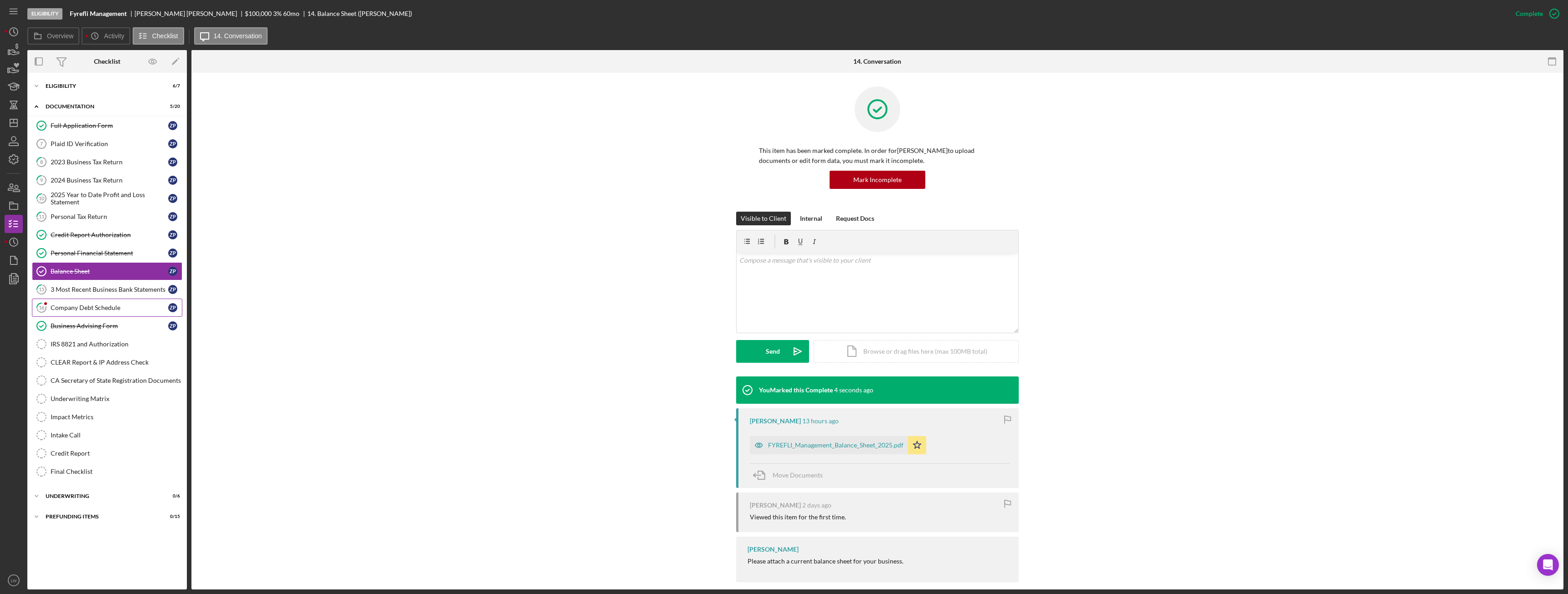
click at [107, 304] on div "Company Debt Schedule" at bounding box center [110, 307] width 117 height 7
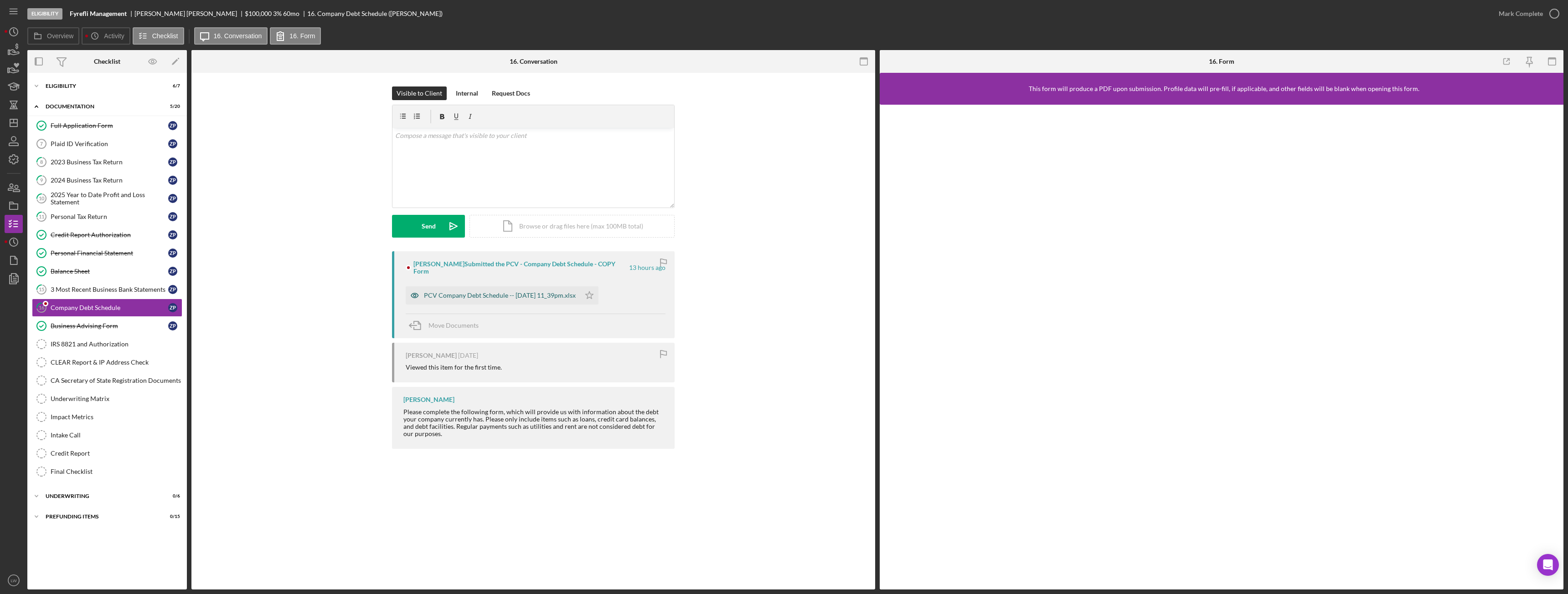
click at [547, 292] on div "PCV Company Debt Schedule -- 2025-10-09 11_39pm.xlsx" at bounding box center [500, 295] width 151 height 7
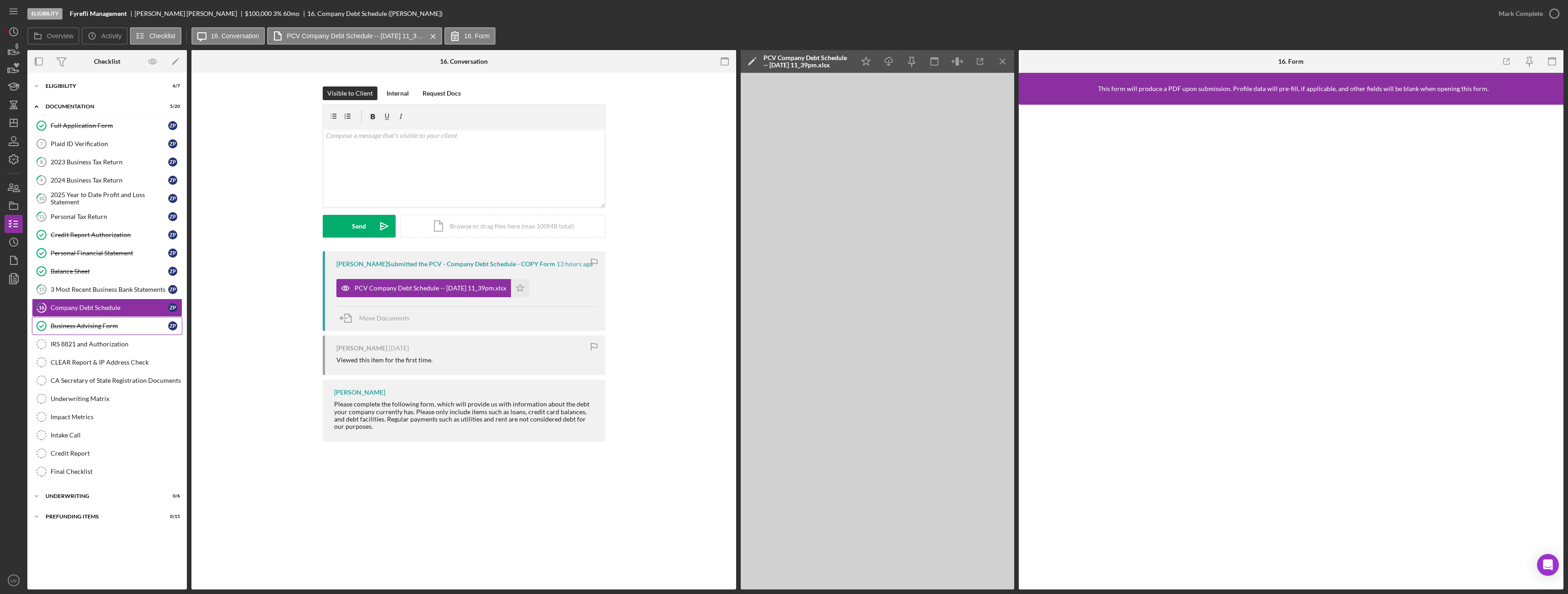
click at [94, 329] on div "Business Advising Form" at bounding box center [110, 325] width 117 height 7
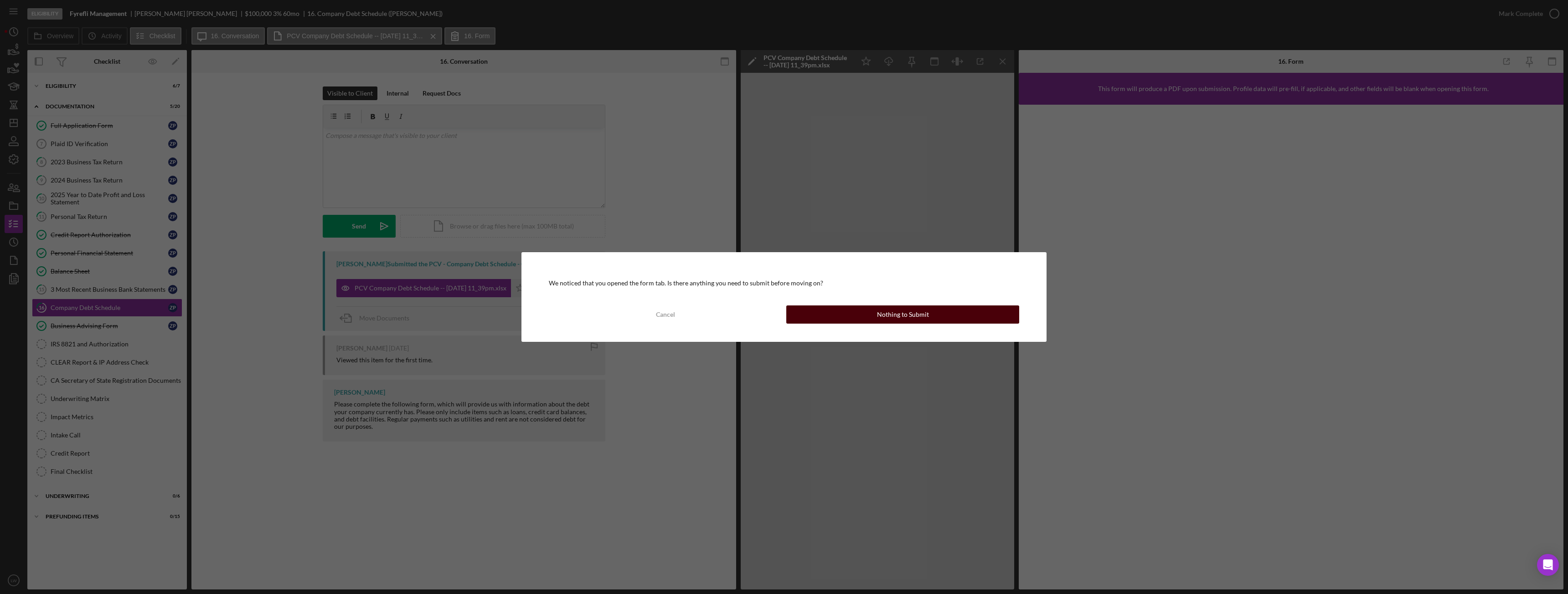
click at [700, 310] on button "Nothing to Submit" at bounding box center [903, 314] width 233 height 18
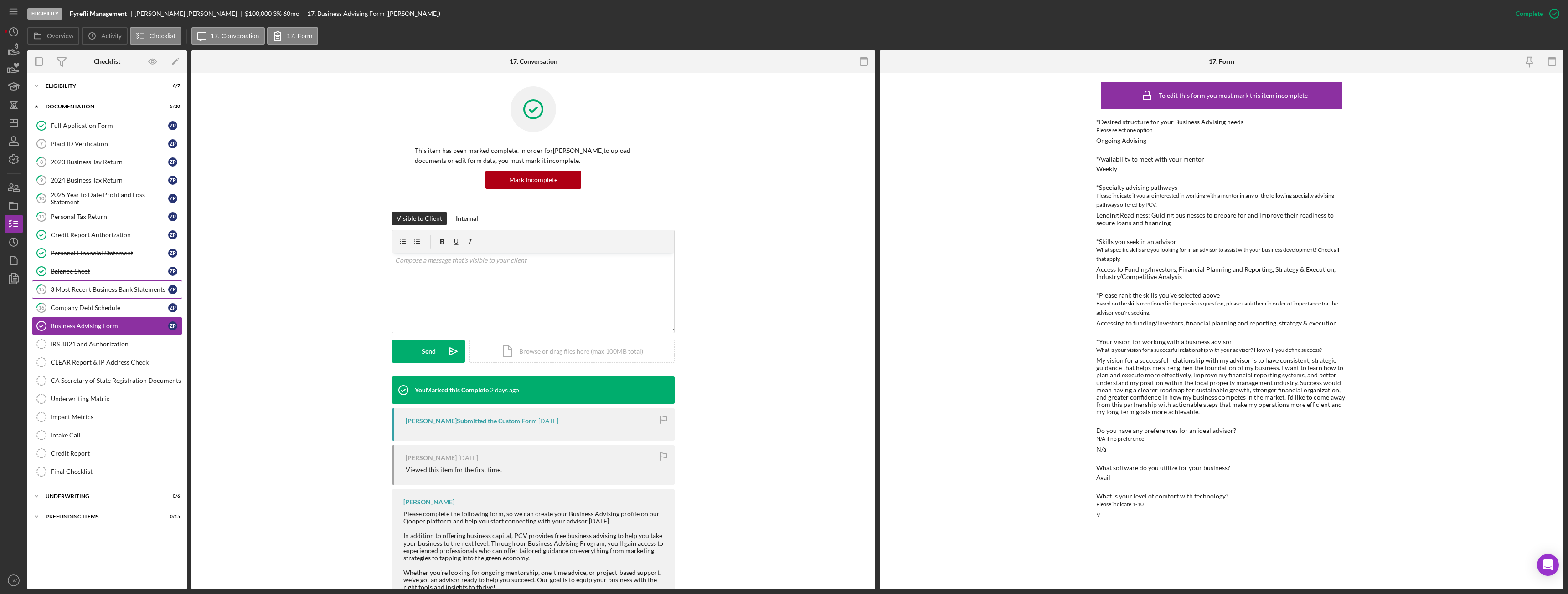
click at [87, 291] on div "3 Most Recent Business Bank Statements" at bounding box center [110, 289] width 117 height 7
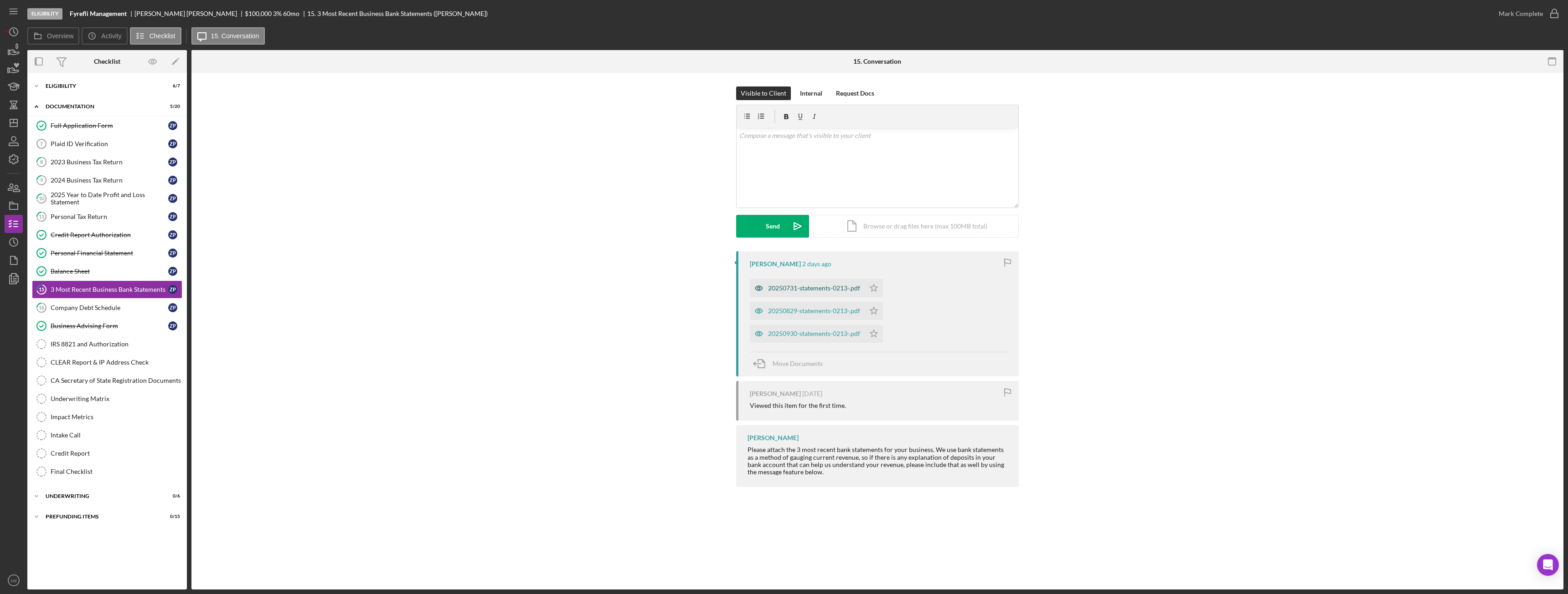
click at [700, 286] on div "20250731-statements-0213-.pdf" at bounding box center [813, 288] width 92 height 7
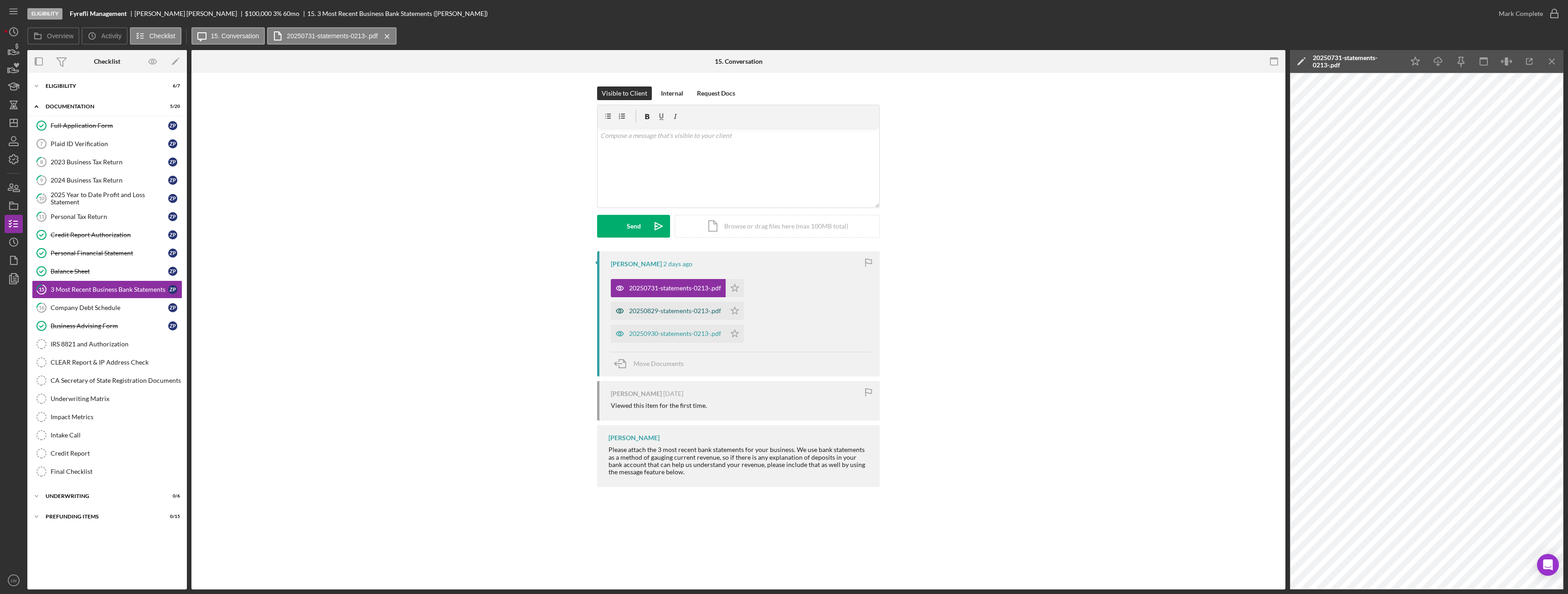
click at [661, 311] on div "20250829-statements-0213-.pdf" at bounding box center [675, 310] width 92 height 7
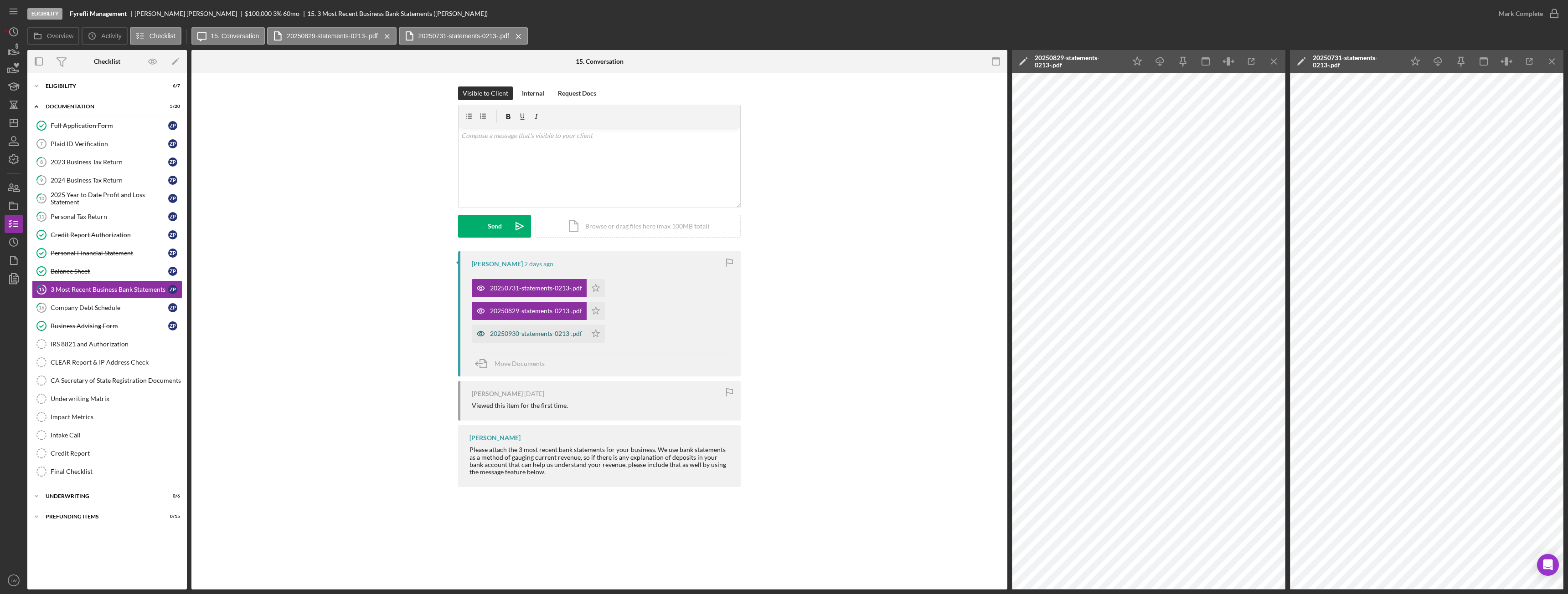
click at [514, 332] on div "20250930-statements-0213-.pdf" at bounding box center [536, 333] width 92 height 7
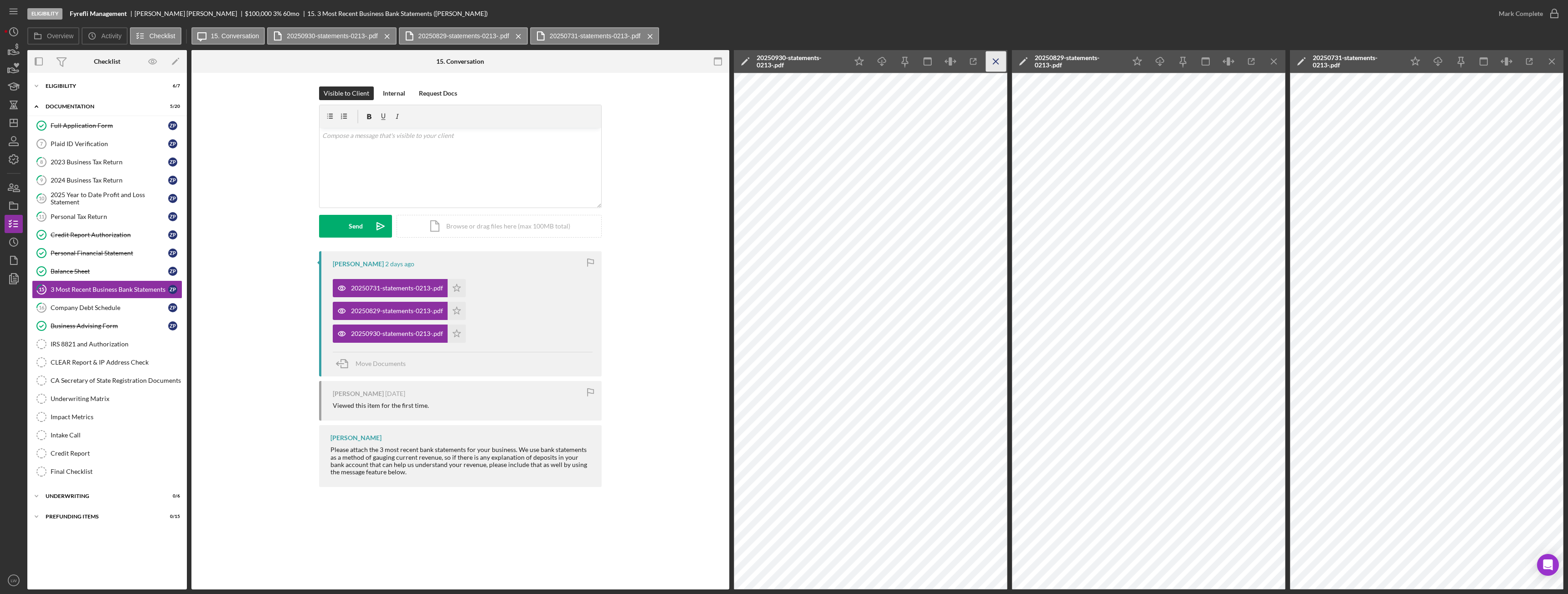
click at [700, 60] on icon "Icon/Menu Close" at bounding box center [996, 62] width 21 height 21
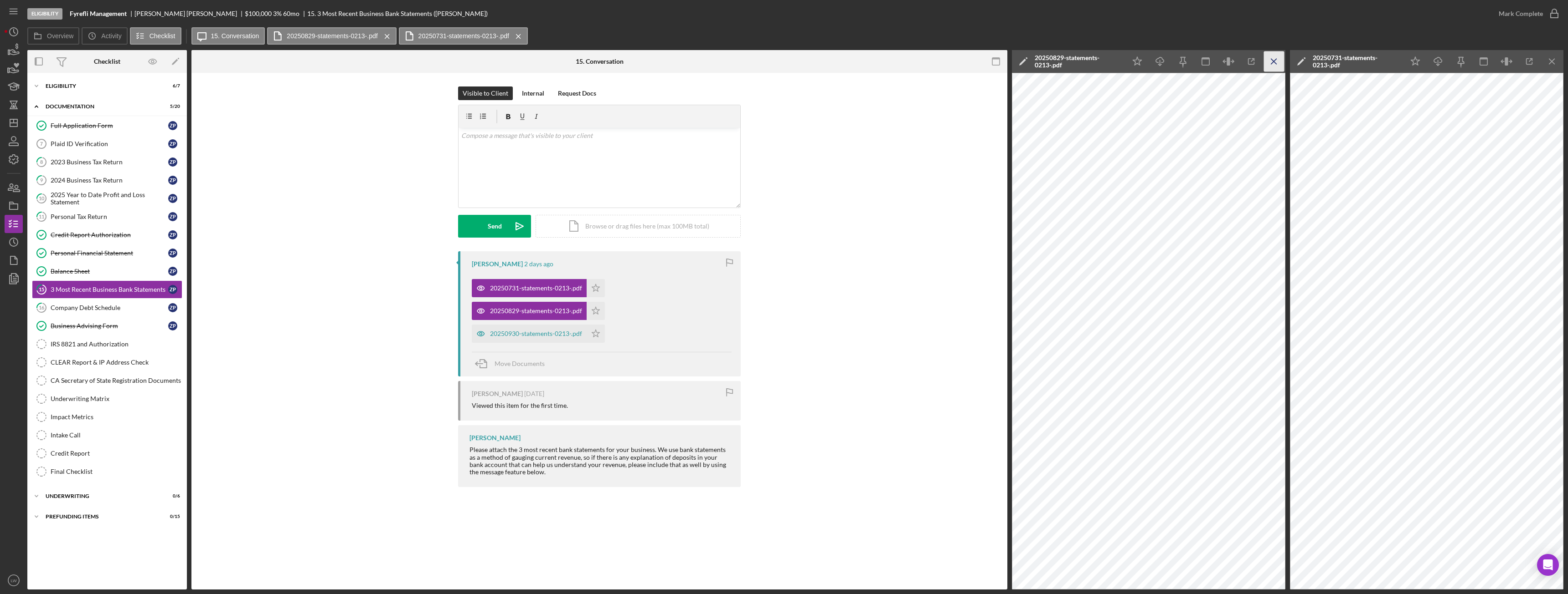
click at [700, 58] on icon "Icon/Menu Close" at bounding box center [1273, 62] width 21 height 21
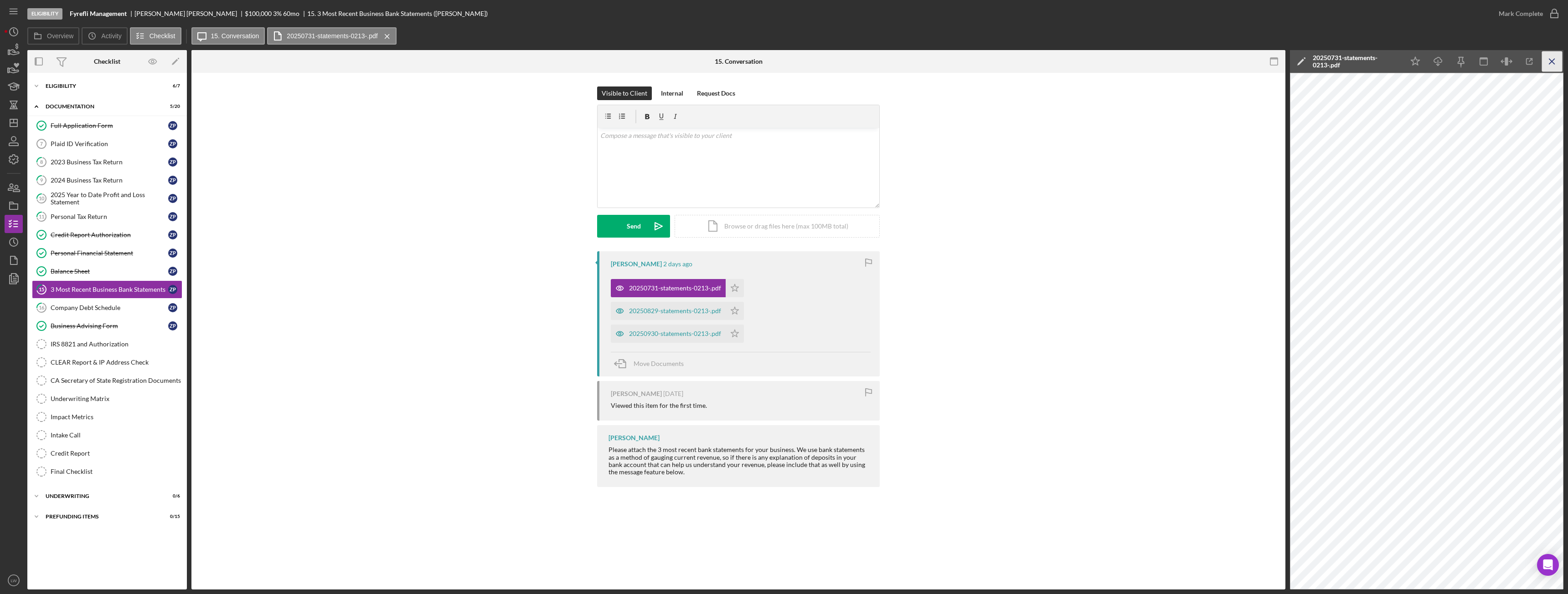
click at [700, 60] on icon "Icon/Menu Close" at bounding box center [1552, 62] width 21 height 21
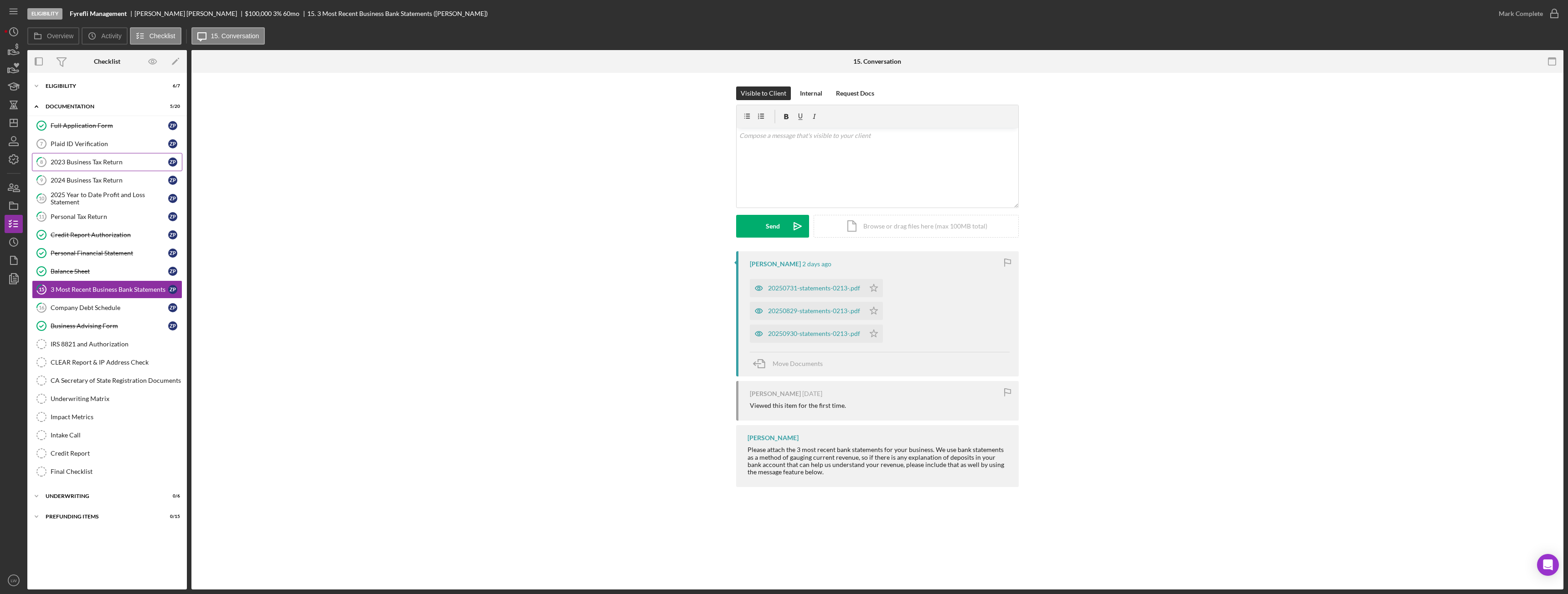
click at [120, 160] on div "2023 Business Tax Return" at bounding box center [110, 161] width 117 height 7
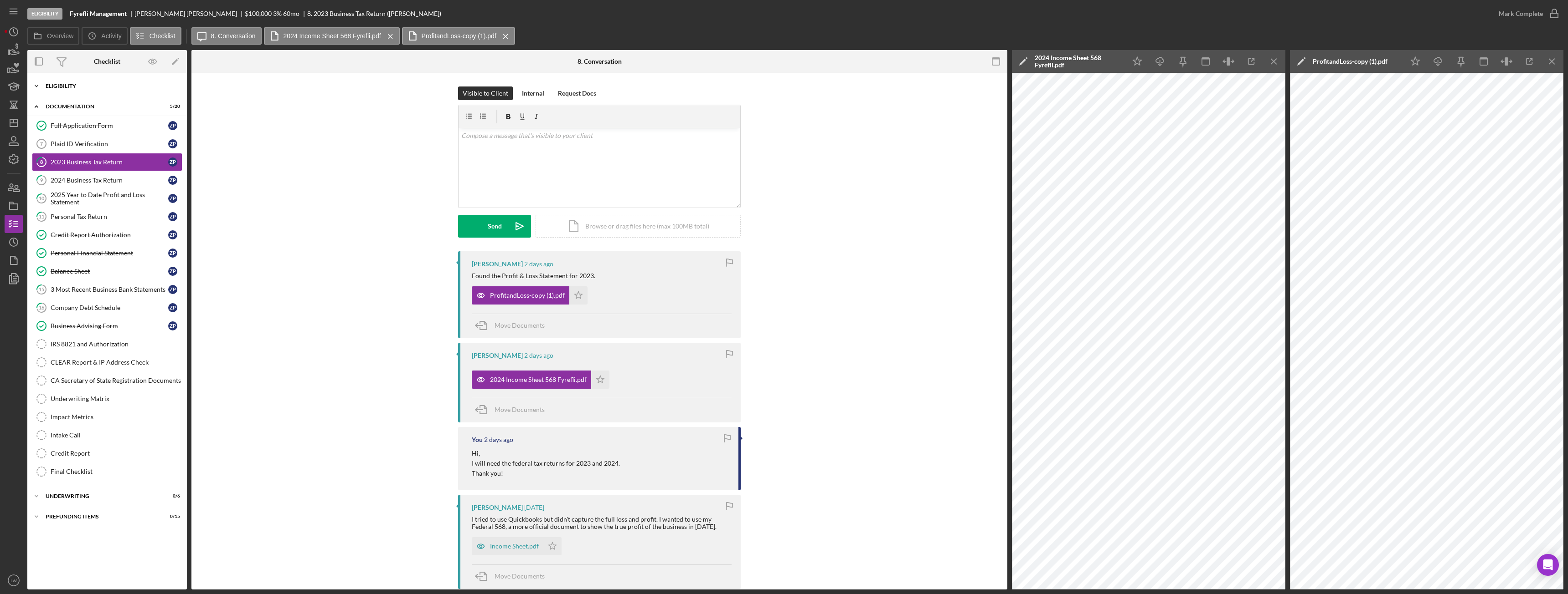
click at [119, 85] on div "Eligibility" at bounding box center [111, 86] width 129 height 5
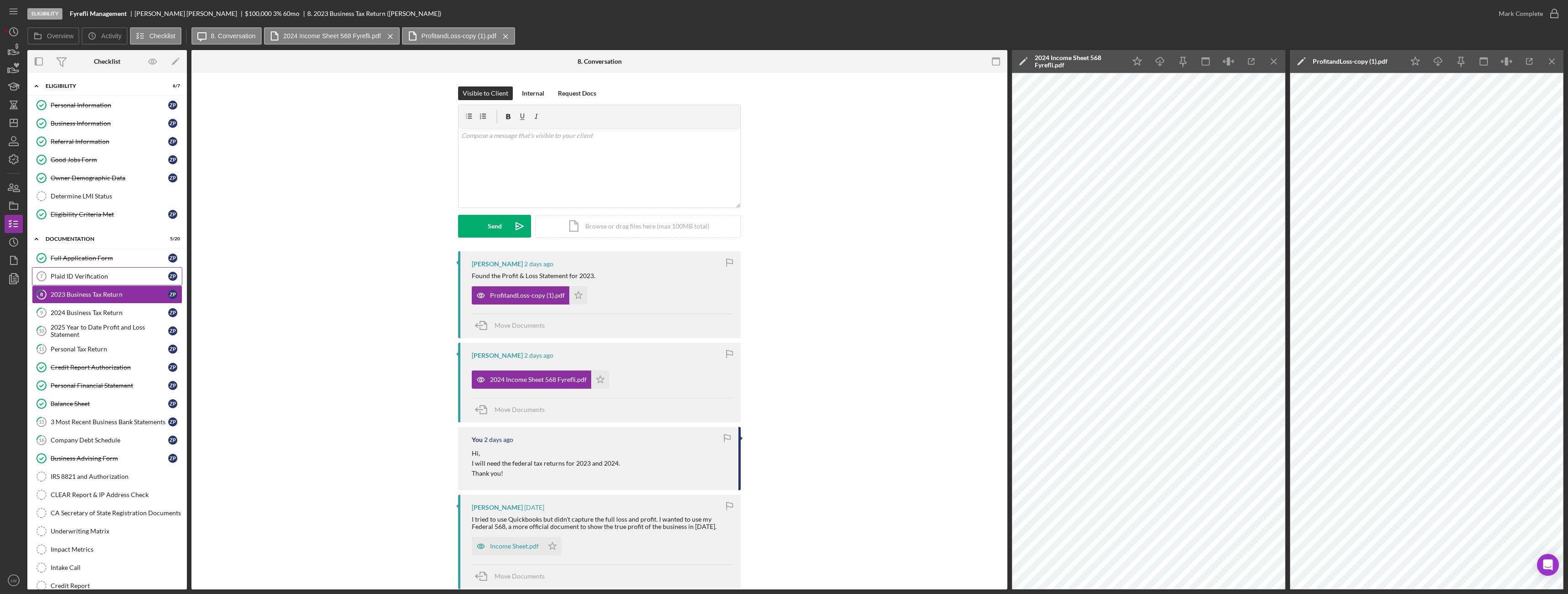
click at [103, 276] on div "Plaid ID Verification" at bounding box center [110, 276] width 117 height 7
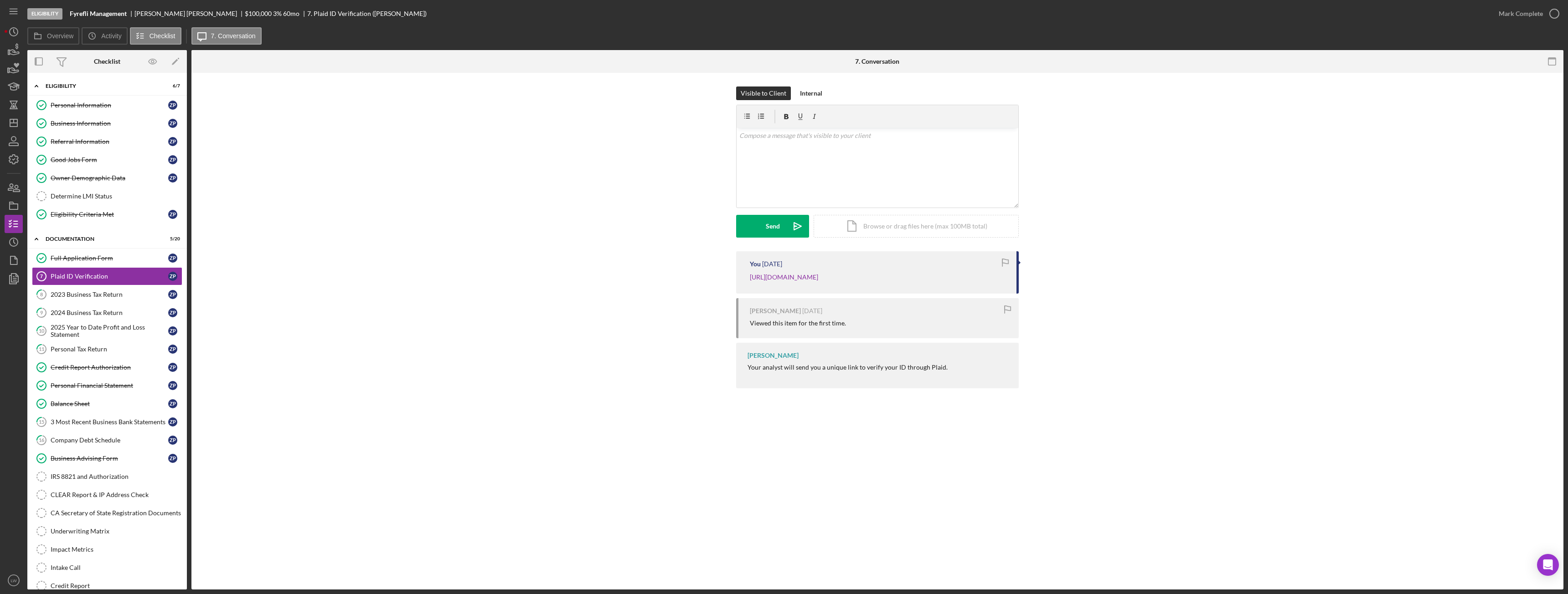
click at [151, 12] on div "Zoe Paige" at bounding box center [189, 13] width 111 height 7
copy div "Zoe Paige"
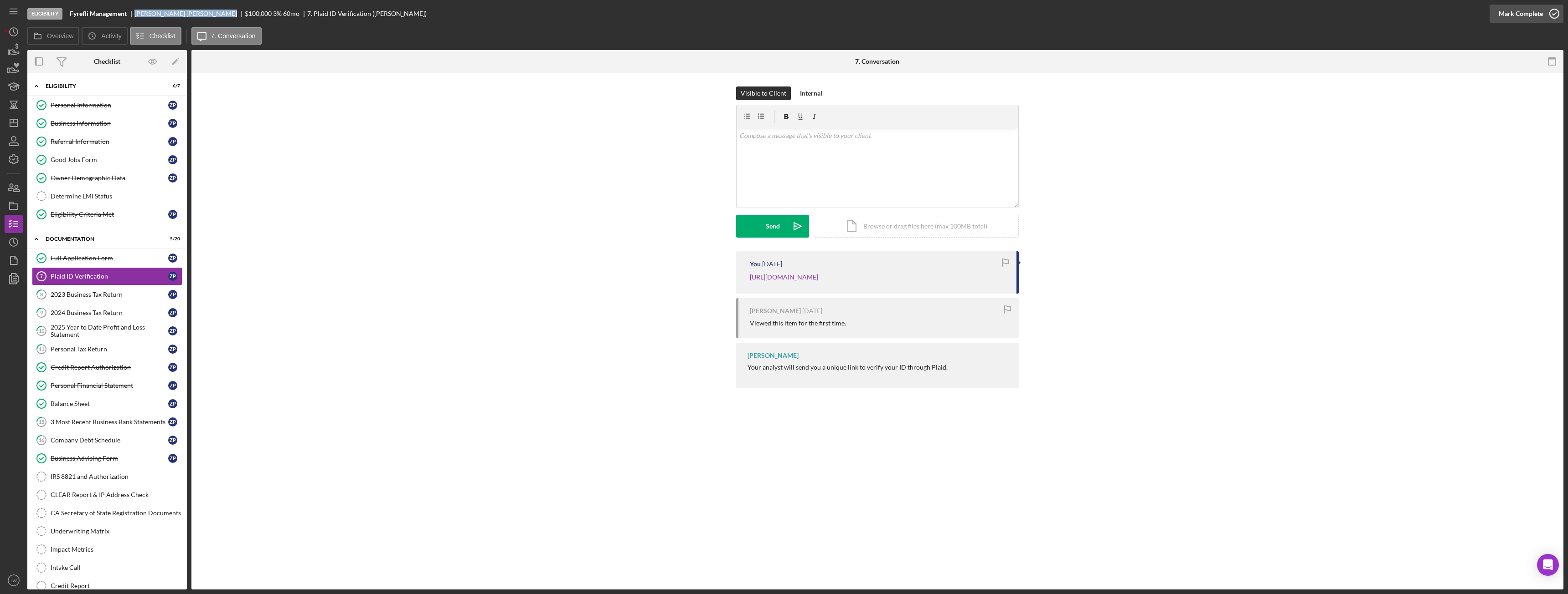
click at [700, 14] on div "Mark Complete" at bounding box center [1520, 14] width 44 height 18
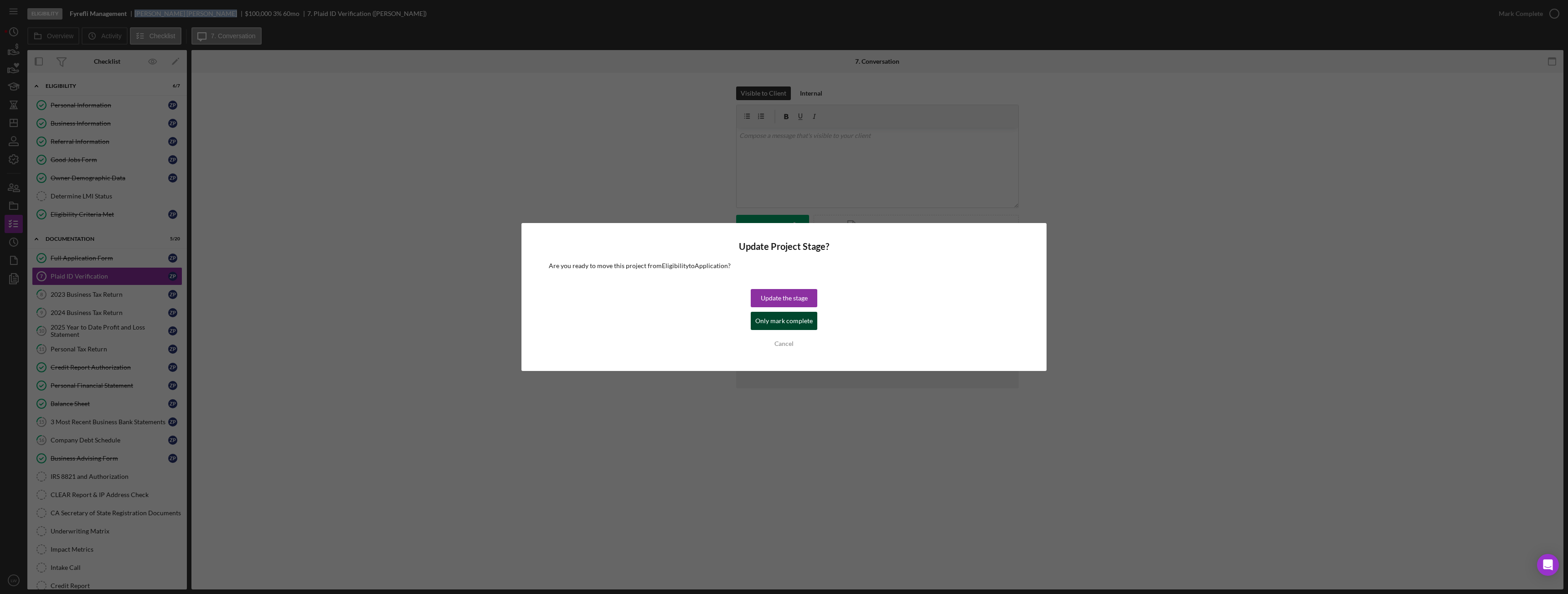
click at [700, 322] on div "Only mark complete" at bounding box center [784, 321] width 58 height 18
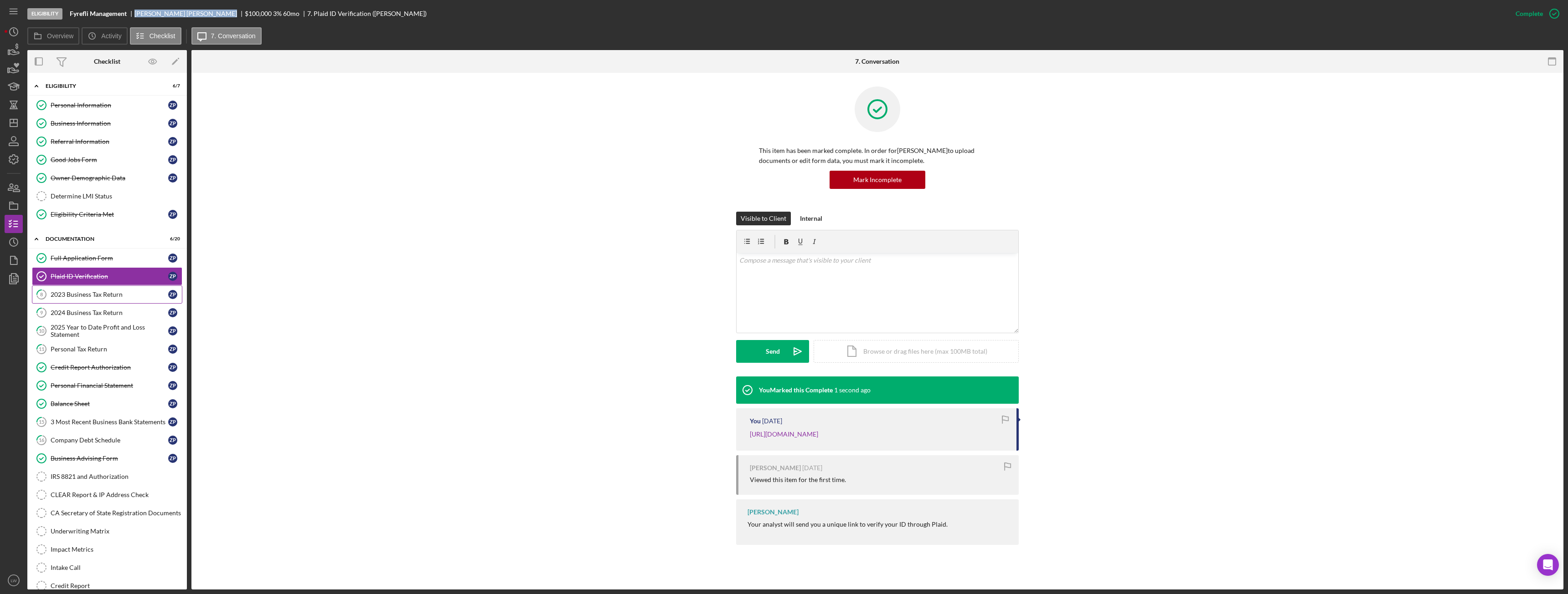
click at [110, 295] on div "2023 Business Tax Return" at bounding box center [110, 295] width 117 height 7
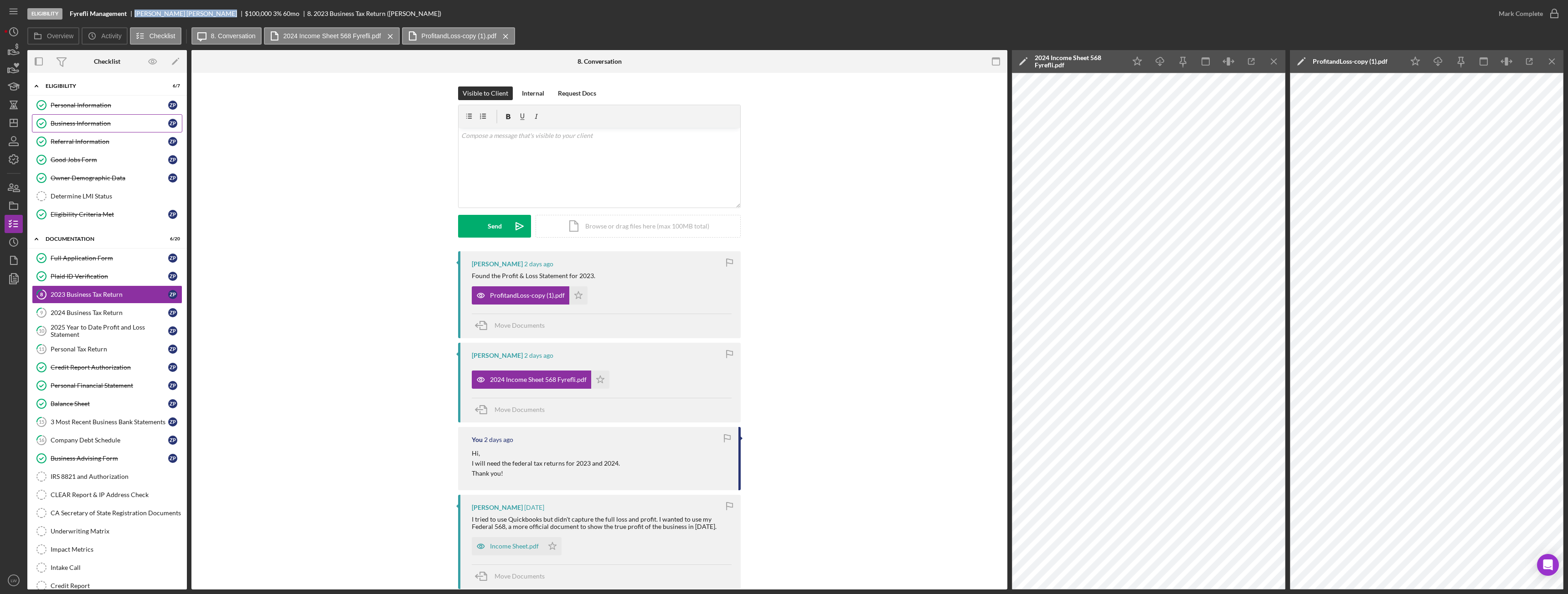
click at [94, 121] on div "Business Information" at bounding box center [110, 122] width 117 height 7
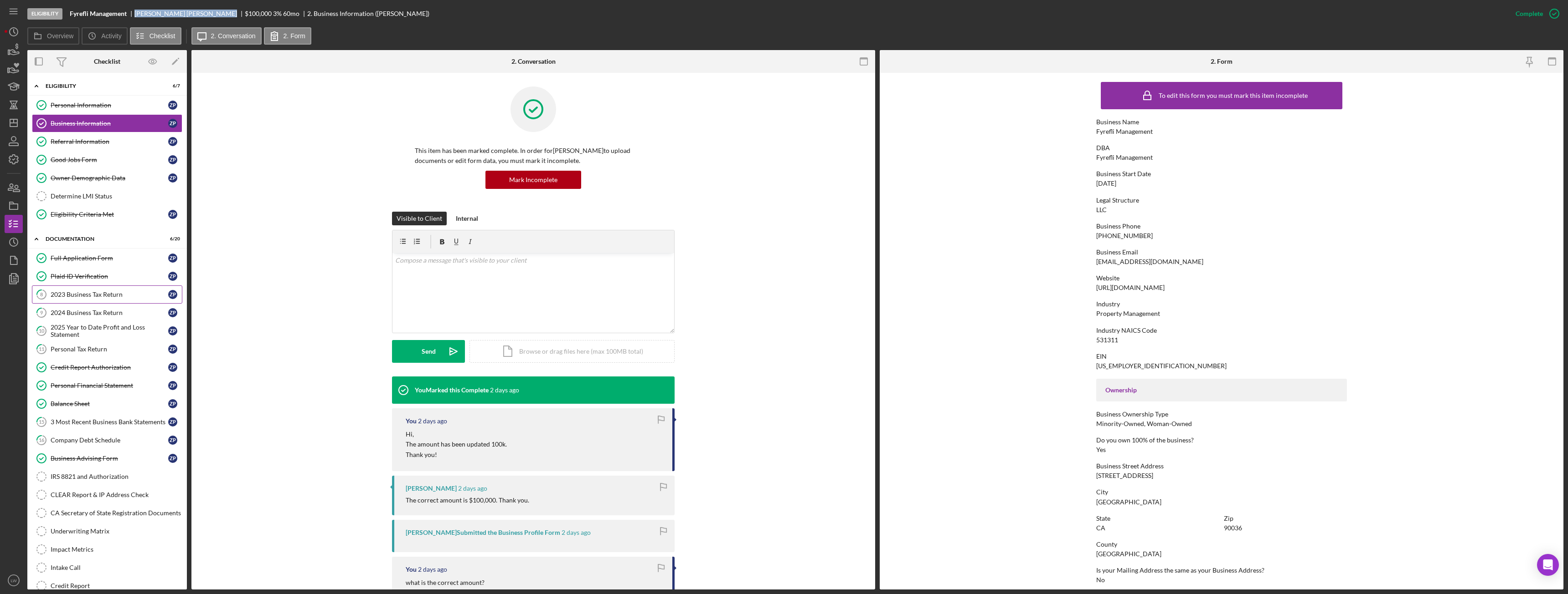
click at [95, 292] on div "2023 Business Tax Return" at bounding box center [110, 295] width 117 height 7
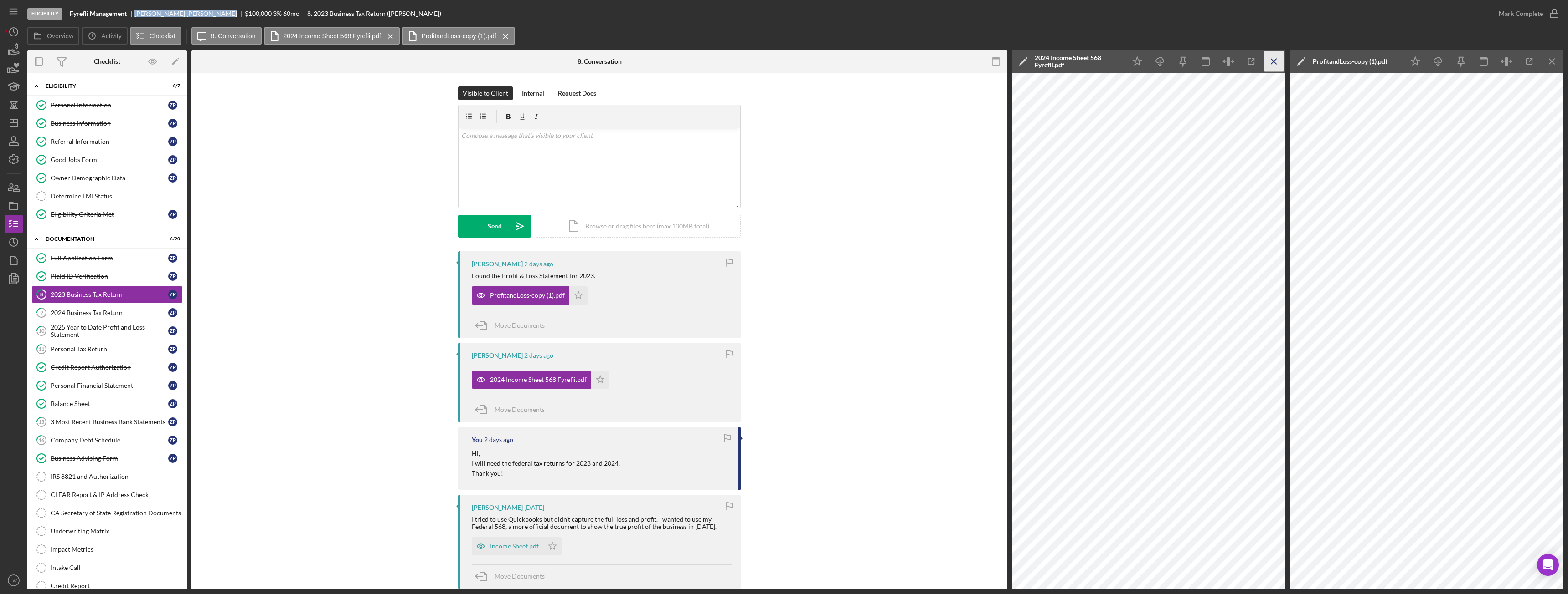
click at [700, 62] on line "button" at bounding box center [1273, 61] width 5 height 5
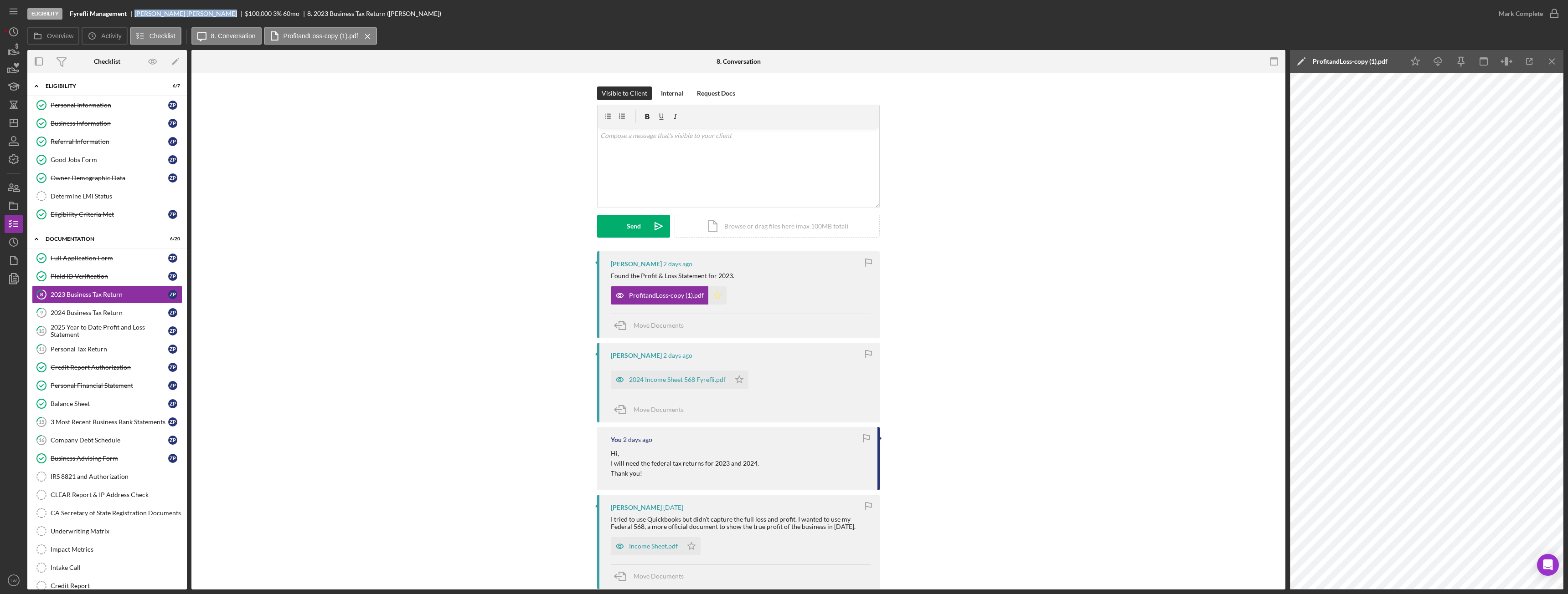
click at [700, 296] on icon "Icon/Star" at bounding box center [717, 296] width 18 height 18
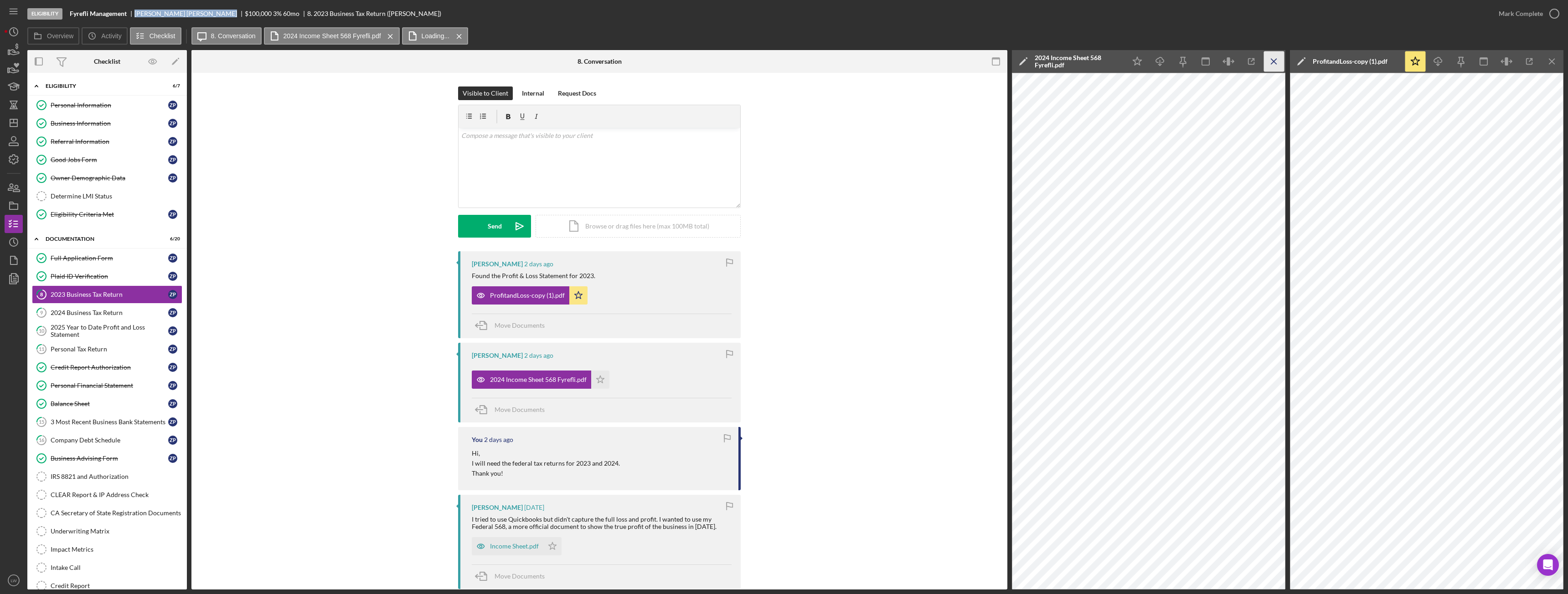
click at [700, 60] on icon "Icon/Menu Close" at bounding box center [1273, 62] width 21 height 21
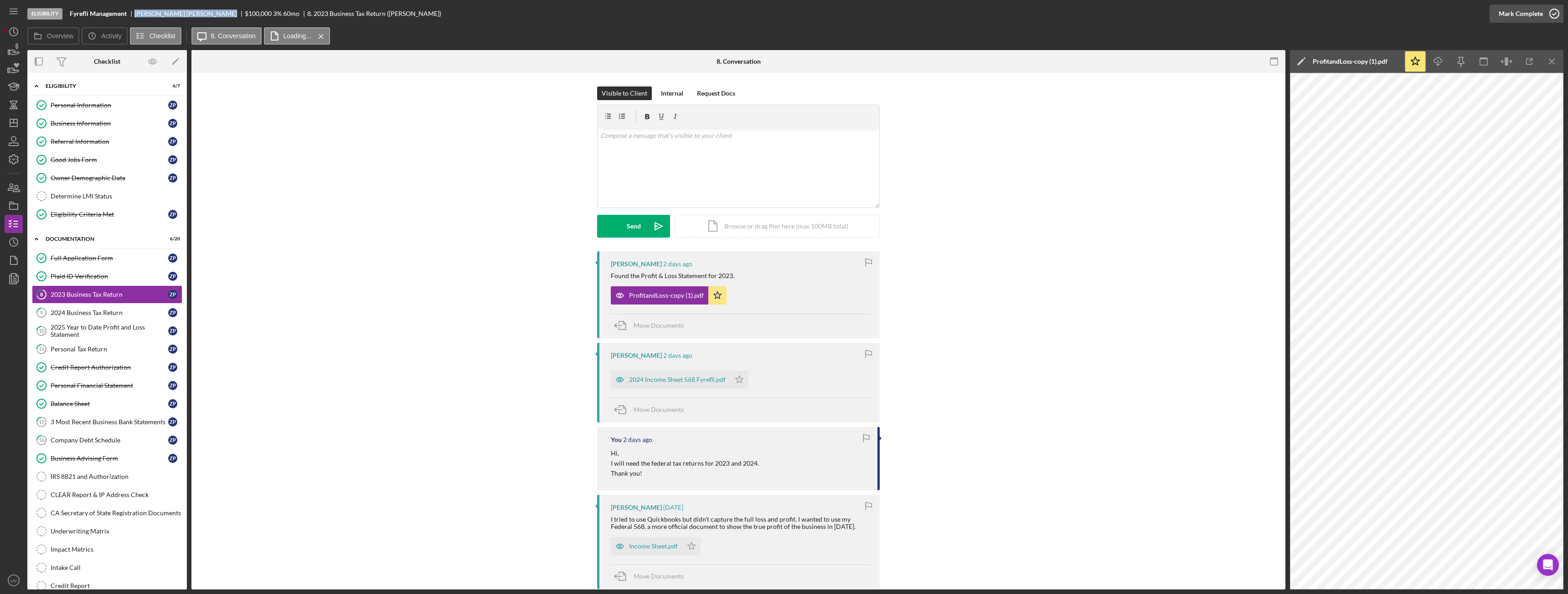
click at [700, 11] on div "Mark Complete" at bounding box center [1520, 14] width 44 height 18
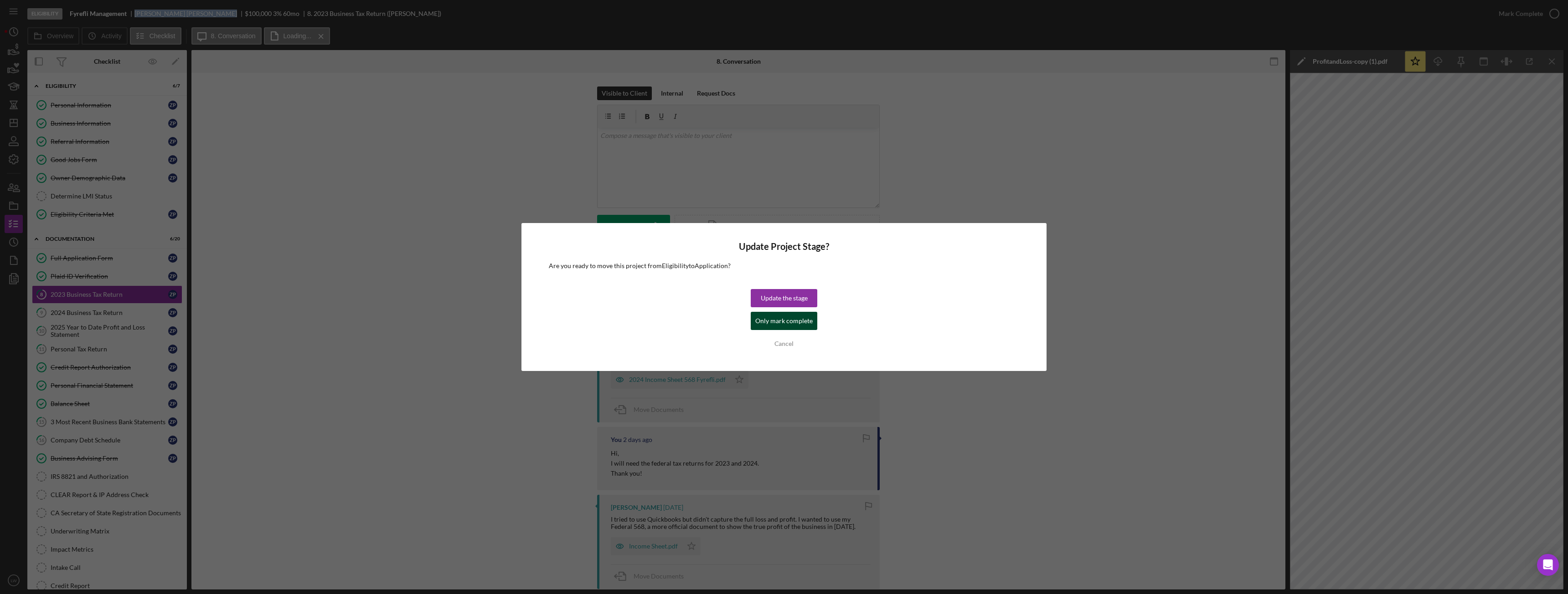
click at [700, 321] on div "Only mark complete" at bounding box center [784, 321] width 58 height 18
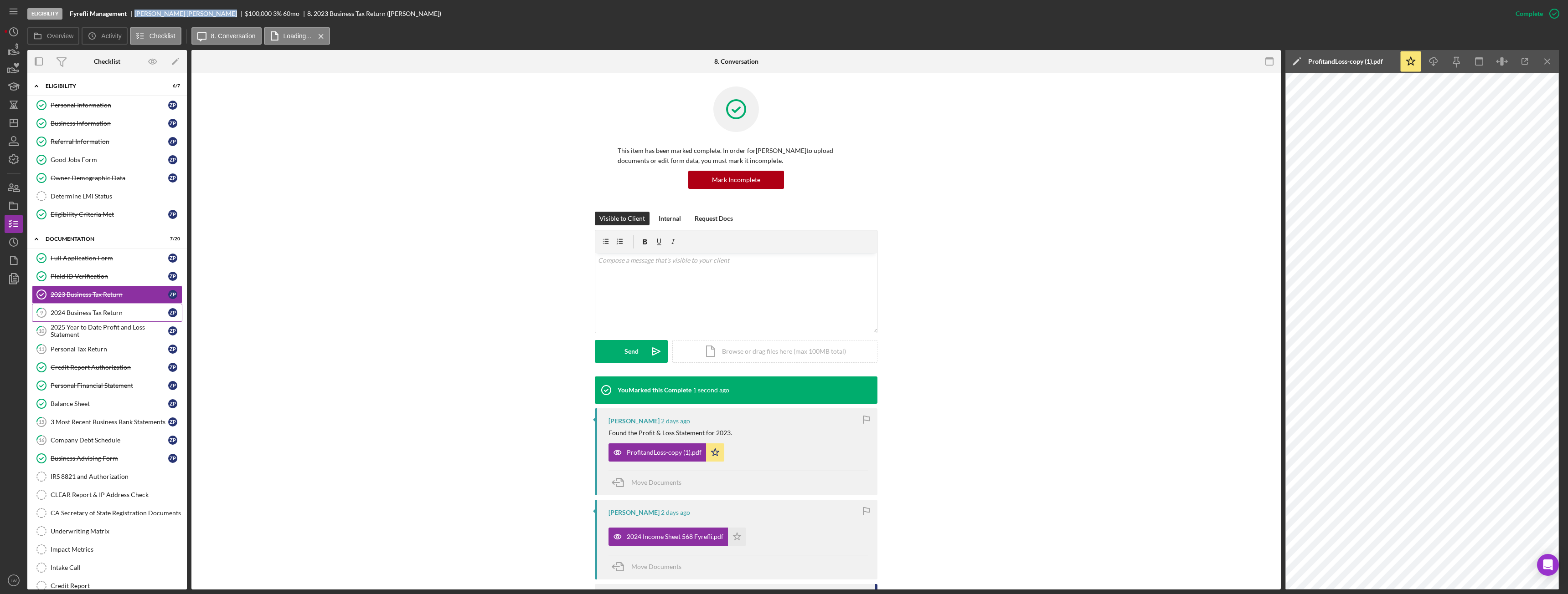
click at [64, 311] on div "2024 Business Tax Return" at bounding box center [110, 312] width 117 height 7
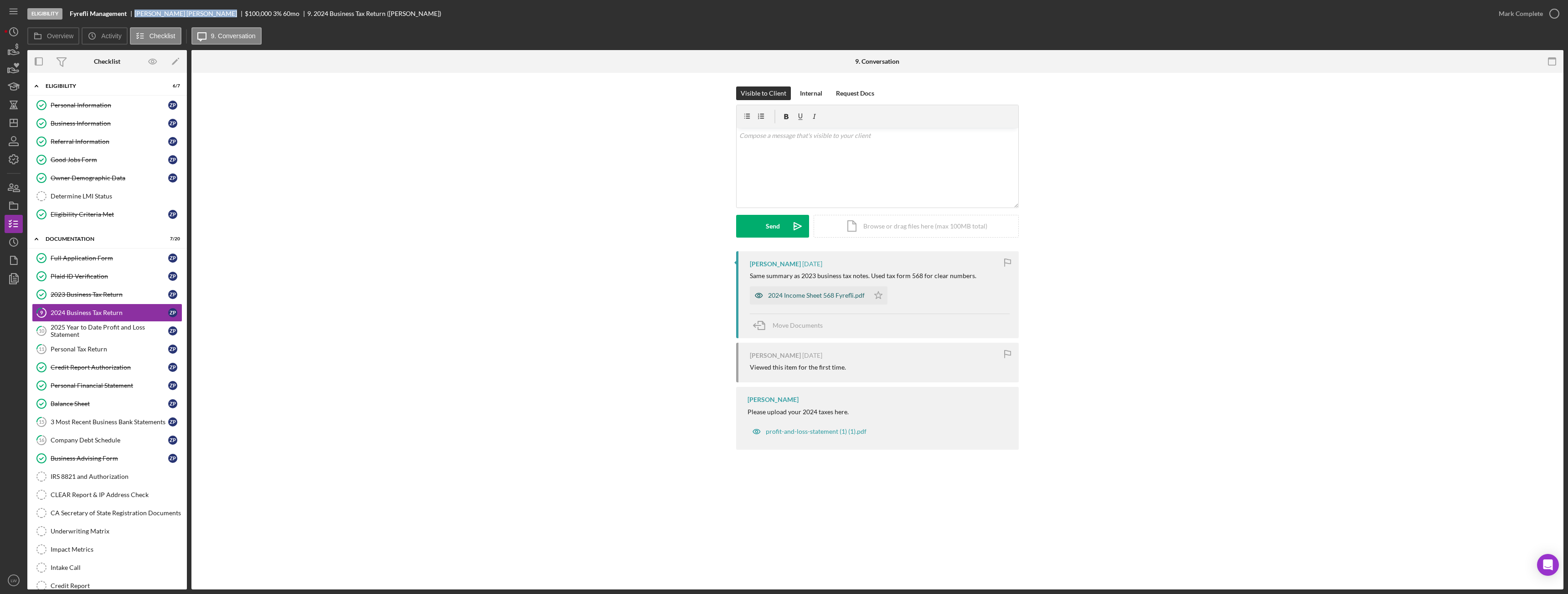
click at [700, 296] on div "2024 Income Sheet 568 Fyrefli.pdf" at bounding box center [815, 295] width 97 height 7
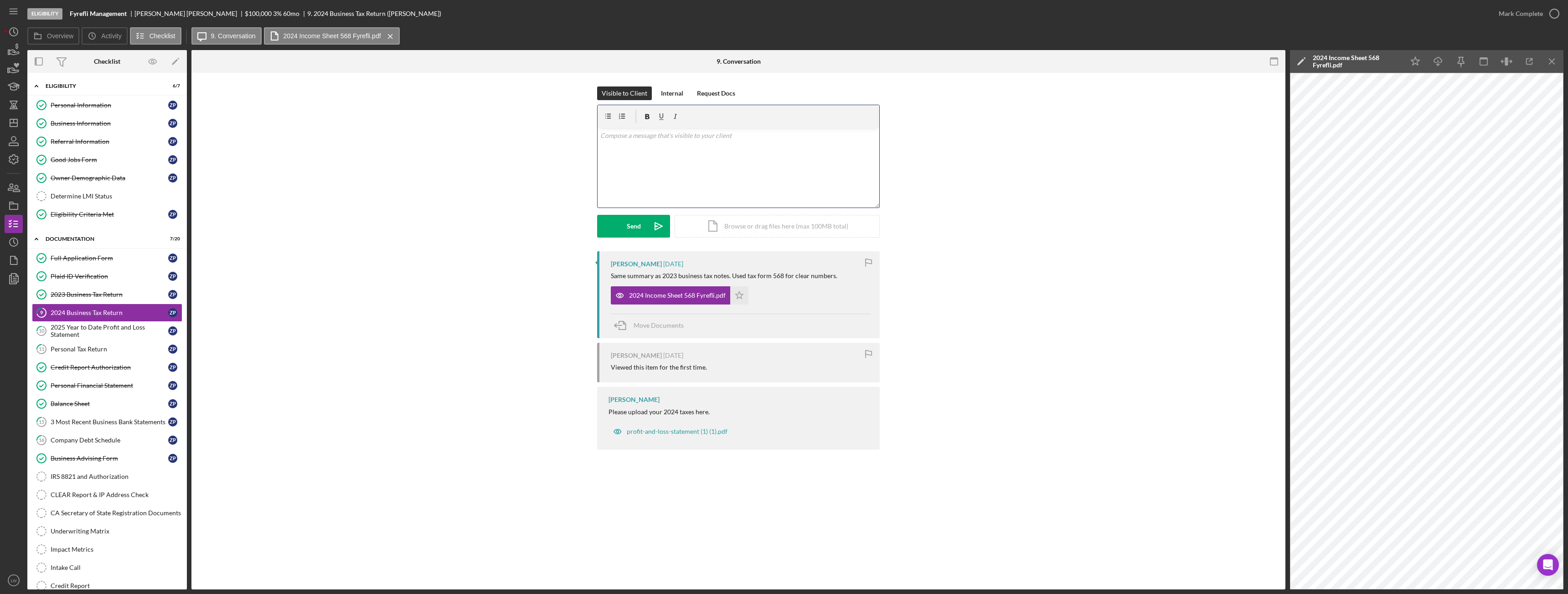
click at [700, 158] on div "v Color teal Color pink Remove color Add row above Add row below Add column bef…" at bounding box center [738, 168] width 282 height 80
click at [656, 297] on div "2024 Income Sheet 568 Fyrefli.pdf" at bounding box center [677, 295] width 97 height 7
click at [653, 222] on icon "Icon/icon-invite-send" at bounding box center [658, 226] width 23 height 23
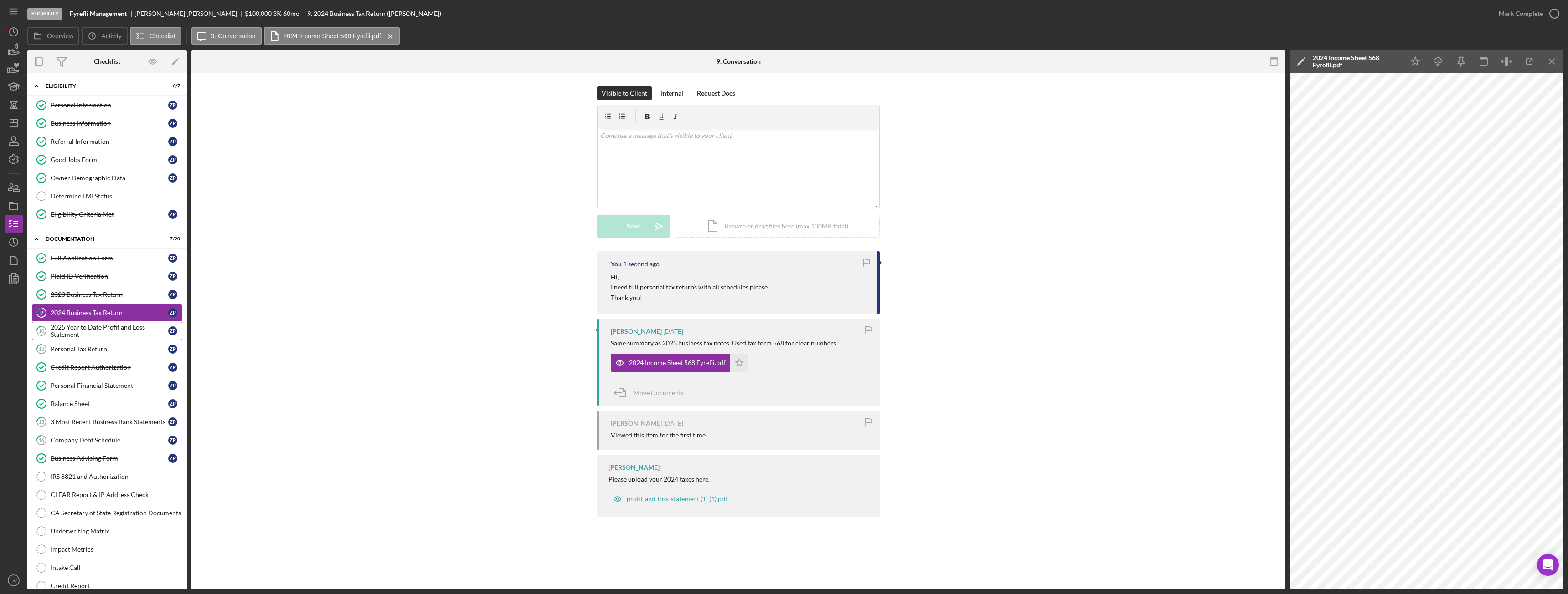
click at [86, 328] on div "2025 Year to Date Profit and Loss Statement" at bounding box center [110, 330] width 117 height 15
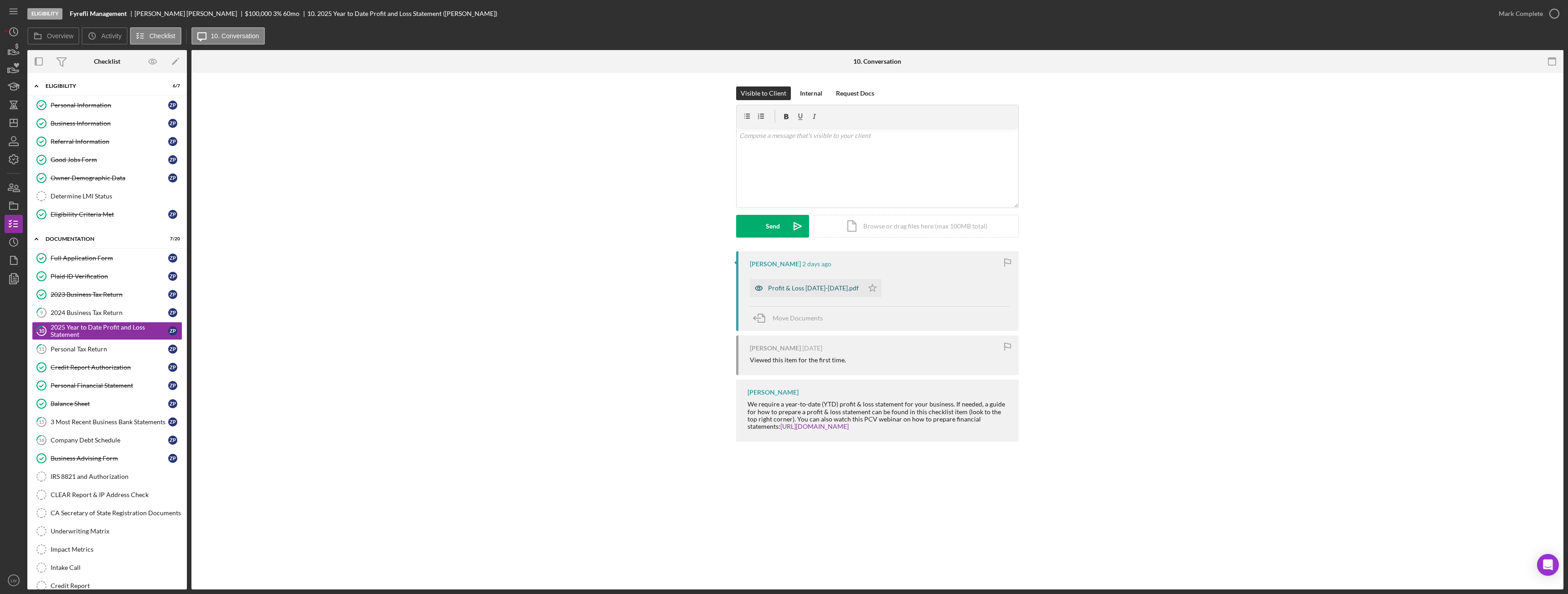
click at [700, 291] on div "Profit & Loss January 1-October 8 2025.pdf" at bounding box center [812, 288] width 91 height 7
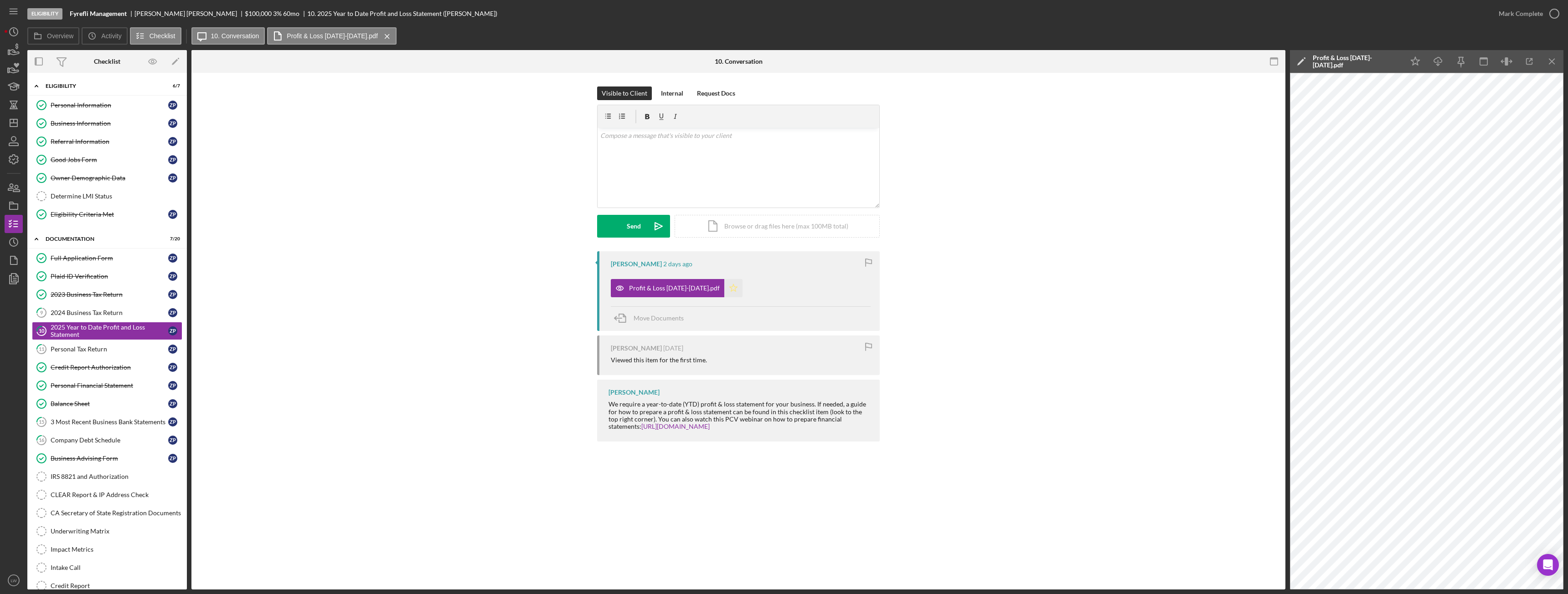
click at [700, 286] on icon "Icon/Star" at bounding box center [733, 289] width 18 height 18
click at [700, 12] on div "Mark Complete" at bounding box center [1520, 14] width 44 height 18
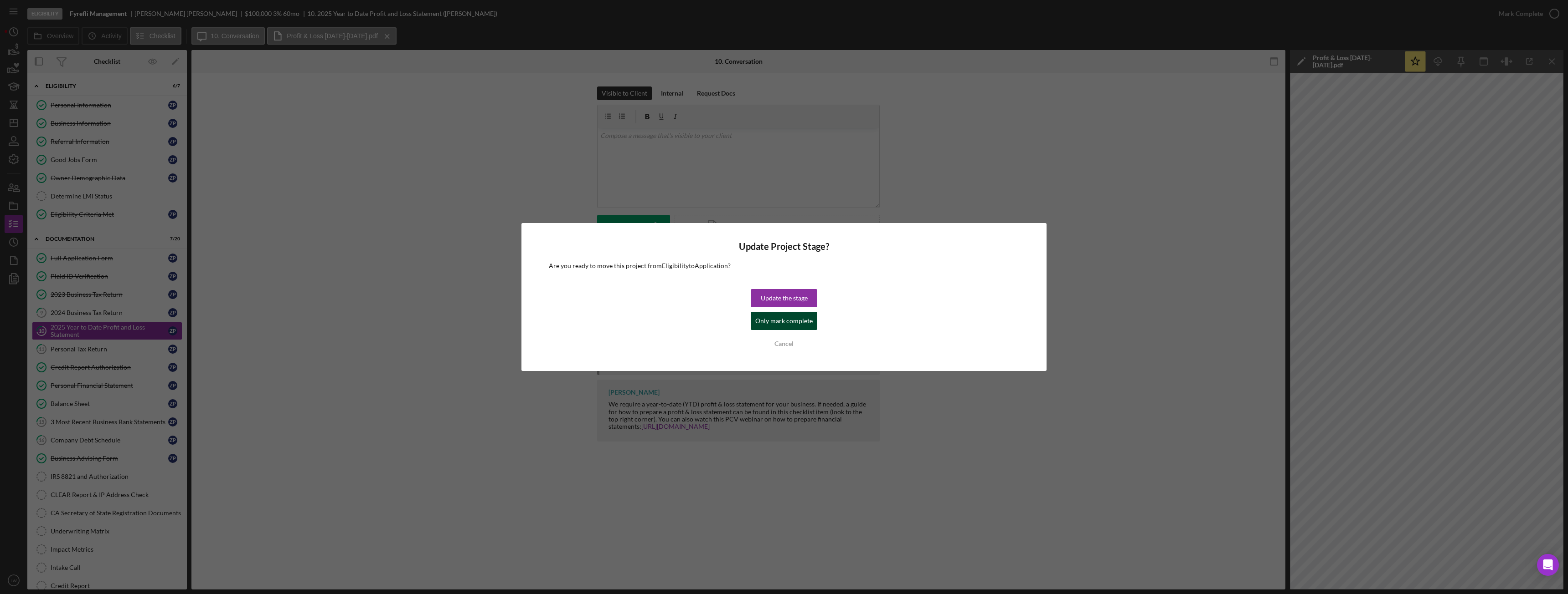
click at [700, 323] on div "Only mark complete" at bounding box center [784, 321] width 58 height 18
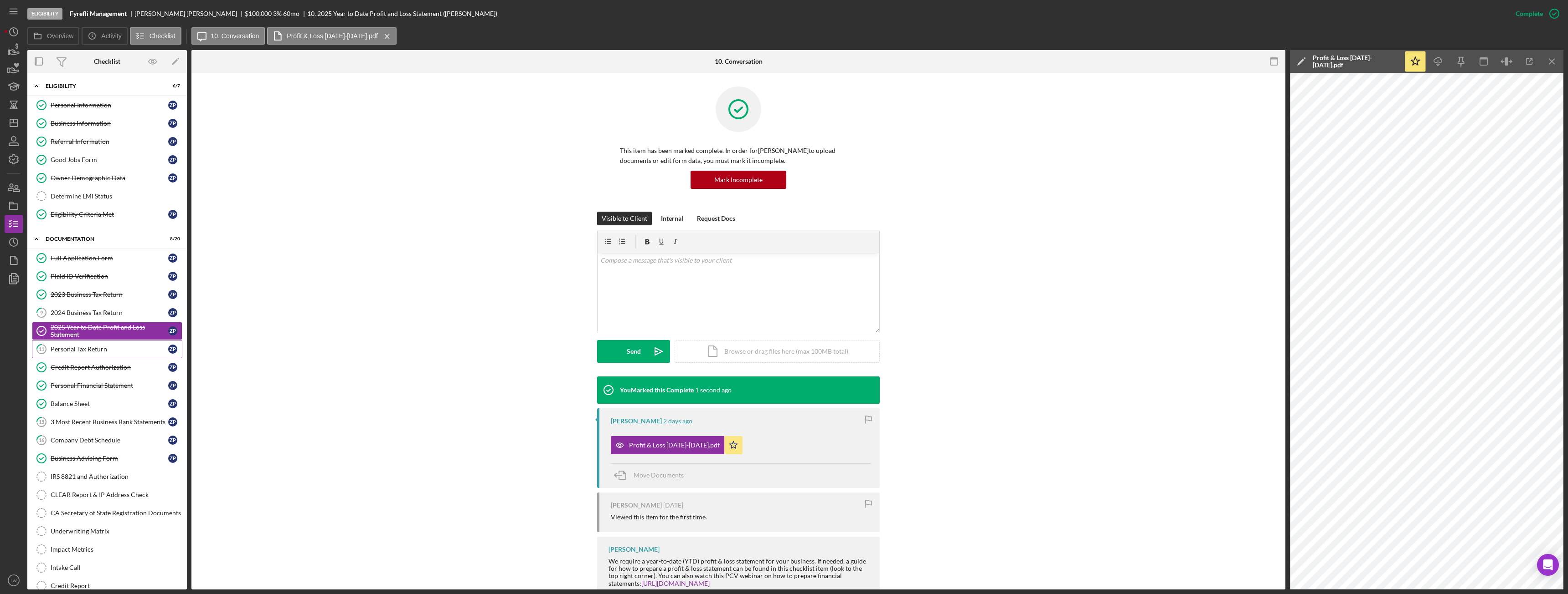
click at [67, 332] on div "Personal Tax Return" at bounding box center [110, 348] width 117 height 7
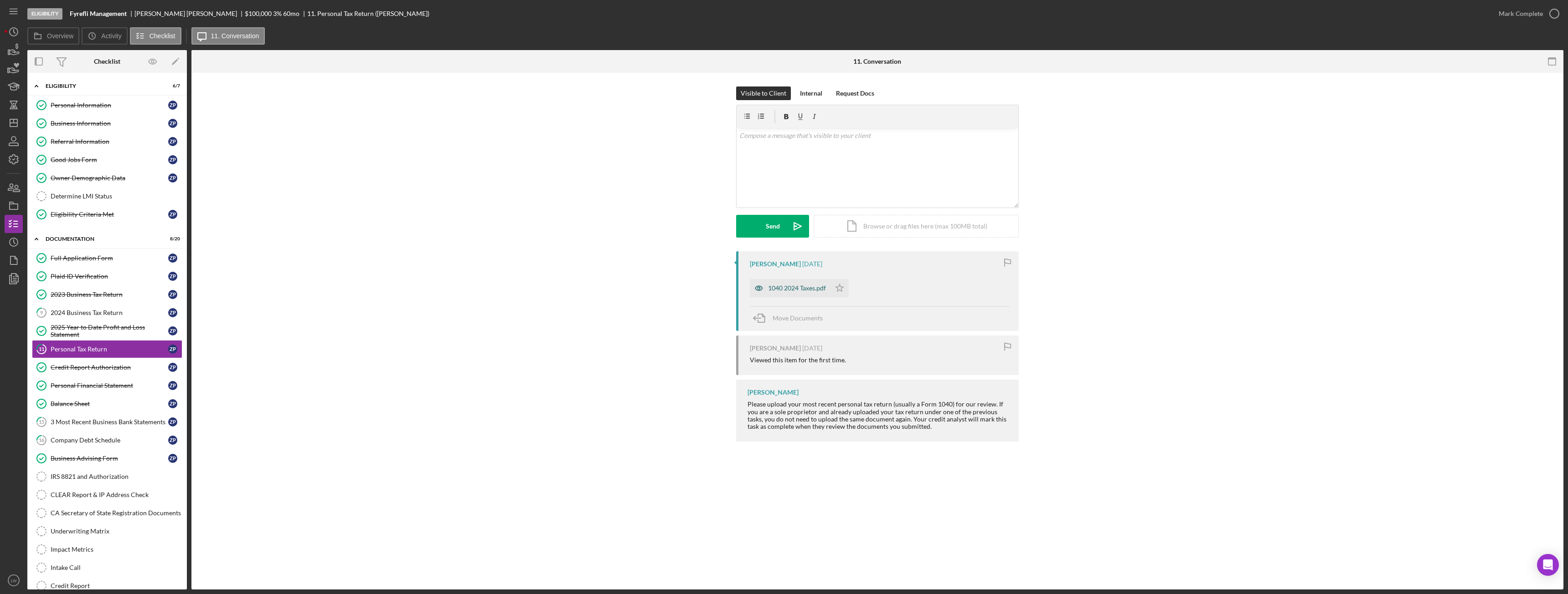
click at [700, 286] on div "1040 2024 Taxes.pdf" at bounding box center [796, 288] width 58 height 7
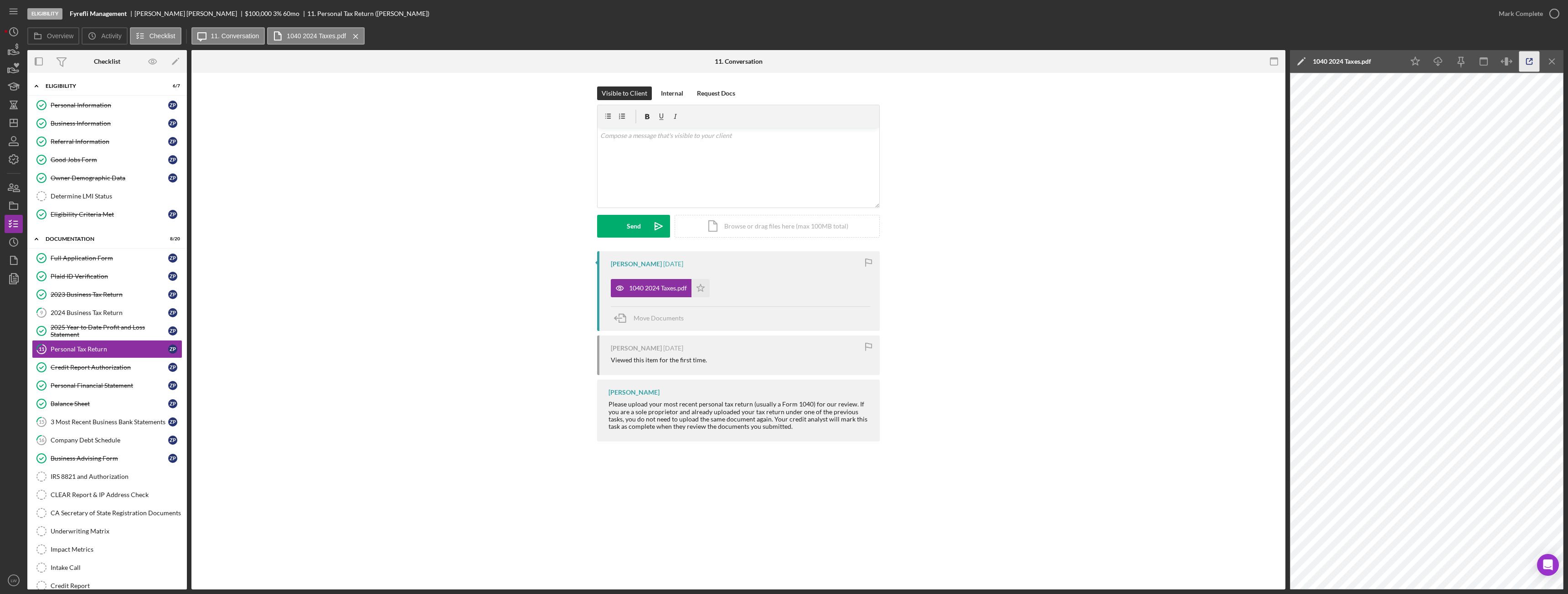
click at [700, 62] on icon "button" at bounding box center [1529, 62] width 21 height 21
click at [138, 332] on div "Company Debt Schedule" at bounding box center [110, 440] width 117 height 7
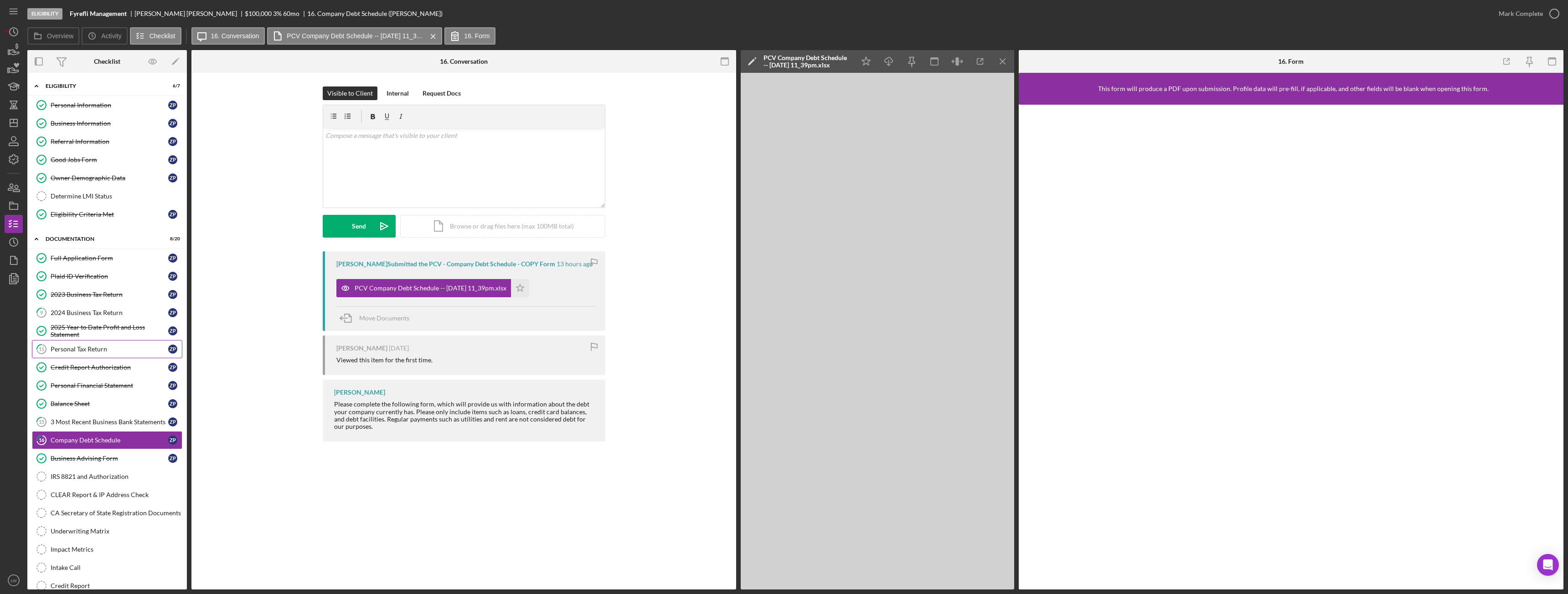
click at [65, 332] on div "Personal Tax Return" at bounding box center [110, 348] width 117 height 7
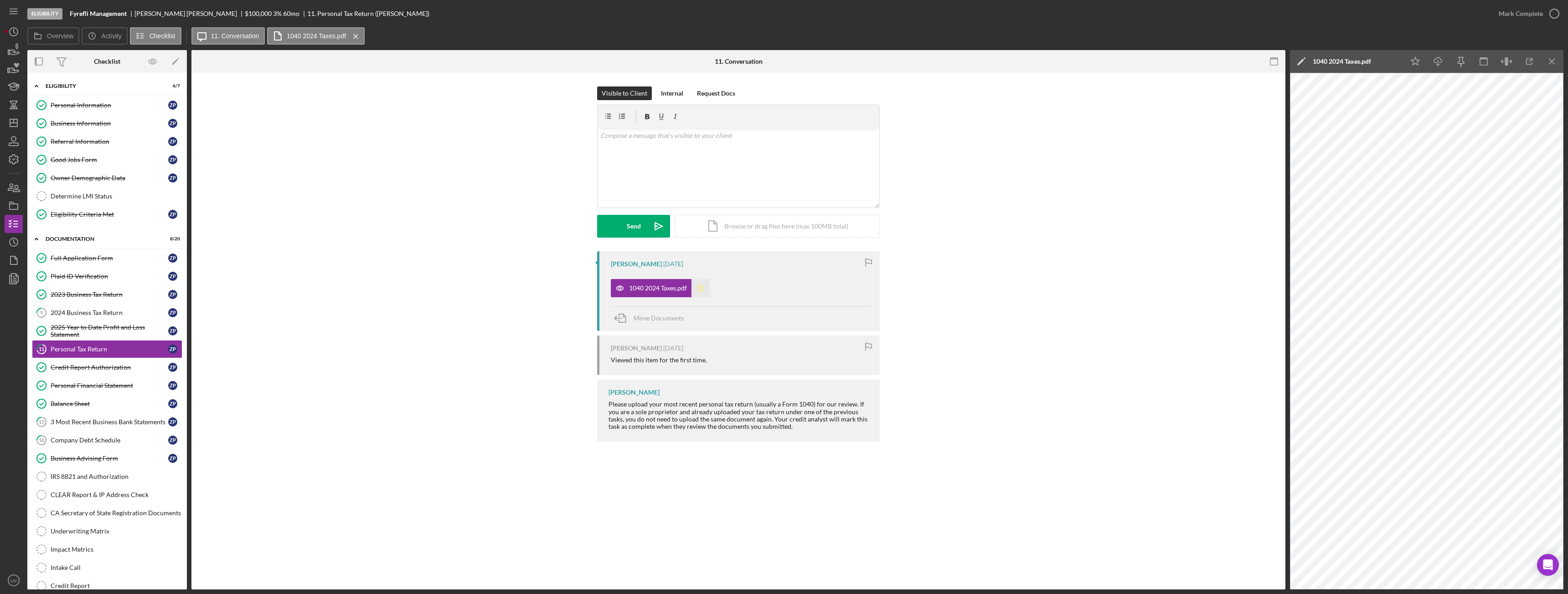
click at [700, 289] on icon "Icon/Star" at bounding box center [700, 289] width 18 height 18
click at [700, 11] on div "Mark Complete" at bounding box center [1520, 14] width 44 height 18
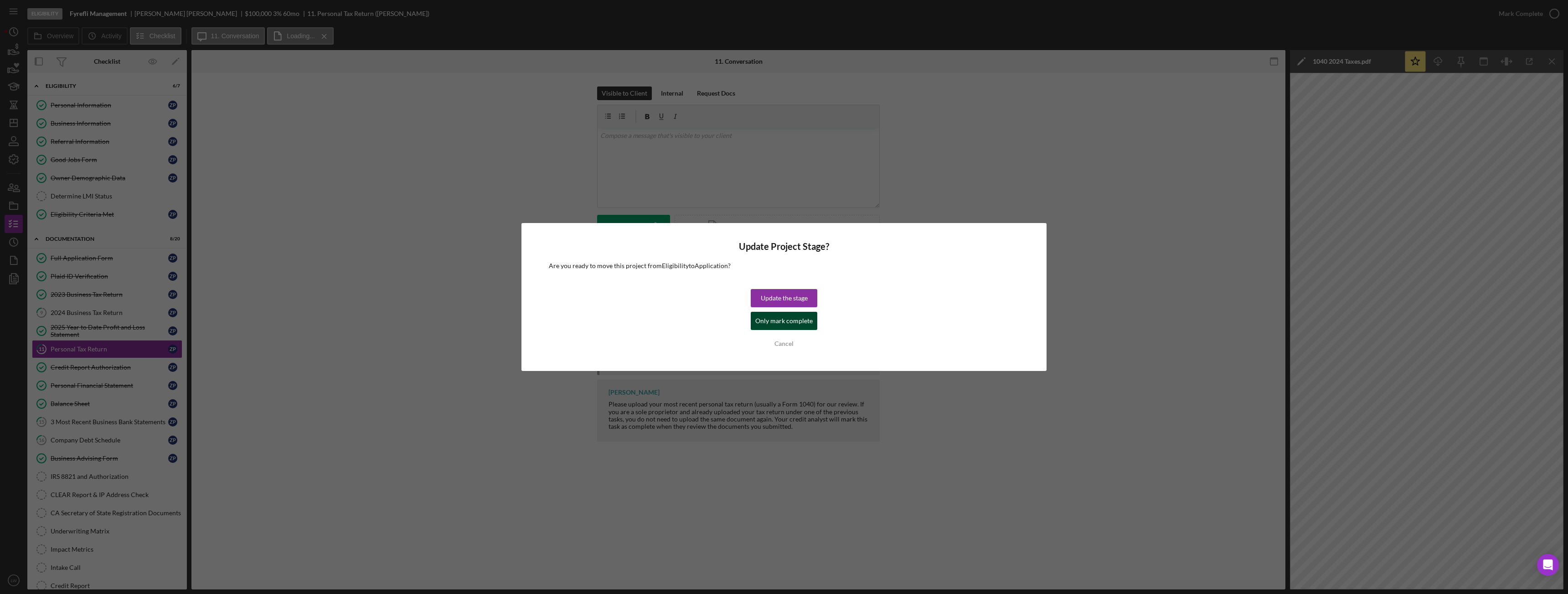
click at [700, 318] on div "Only mark complete" at bounding box center [784, 321] width 58 height 18
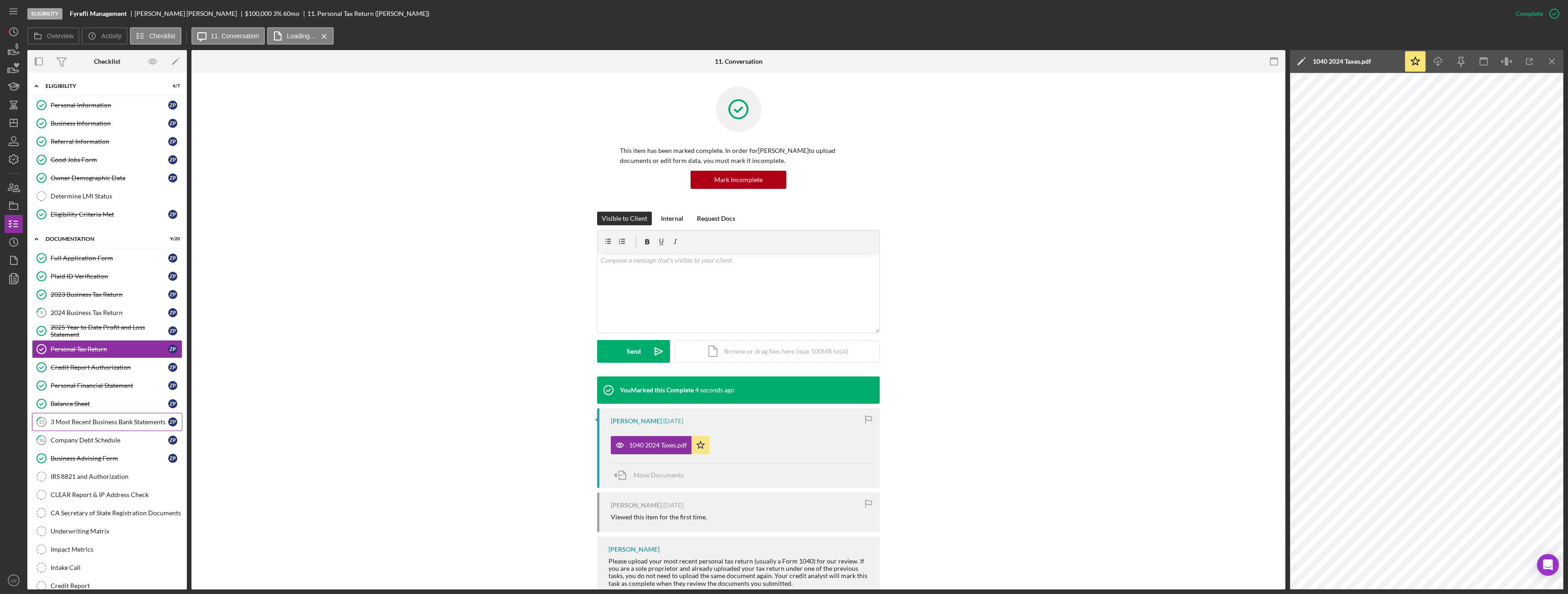
click at [121, 332] on div "3 Most Recent Business Bank Statements" at bounding box center [110, 422] width 117 height 7
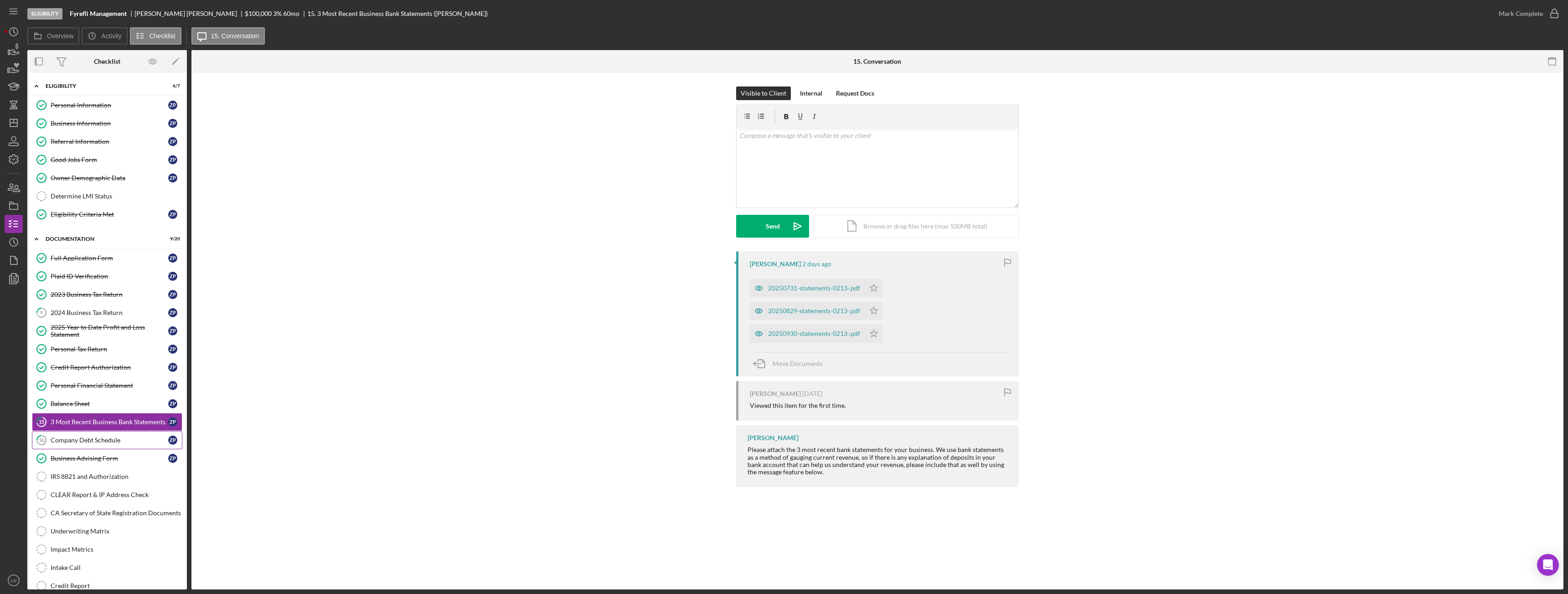
click at [73, 332] on div "Company Debt Schedule" at bounding box center [110, 440] width 117 height 7
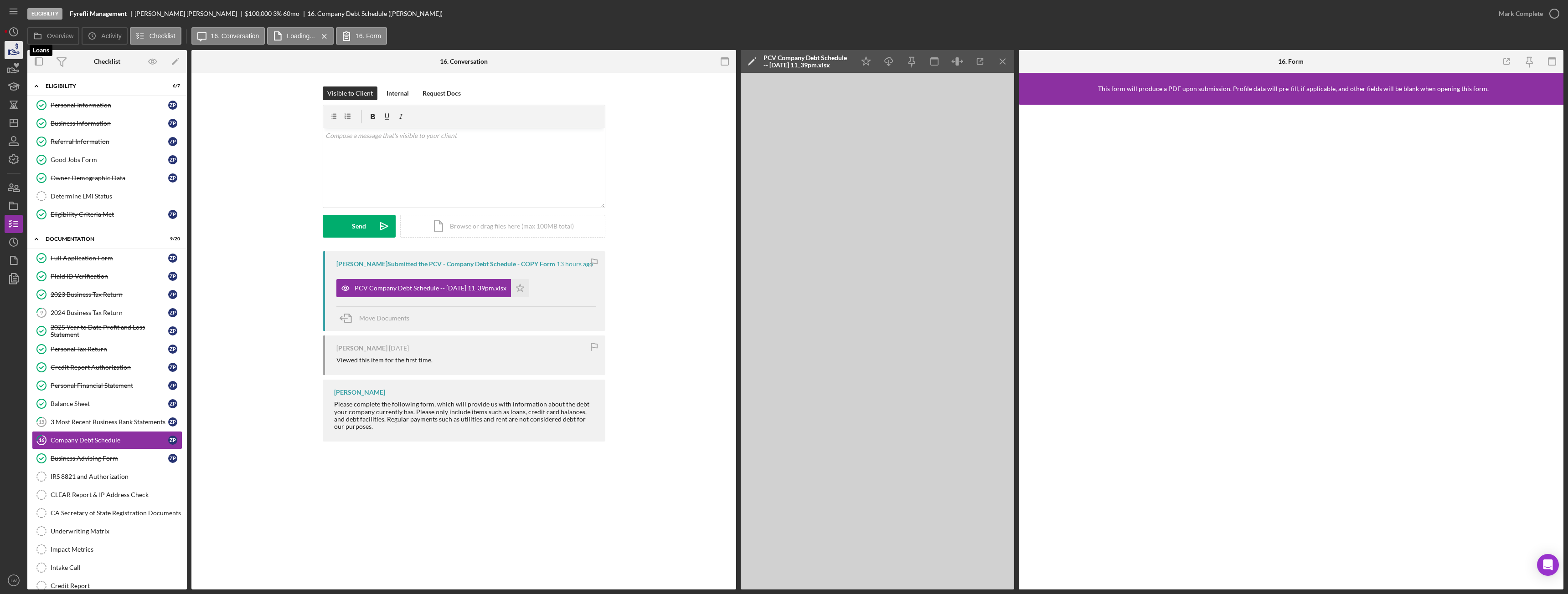
click at [19, 53] on icon "button" at bounding box center [15, 52] width 10 height 5
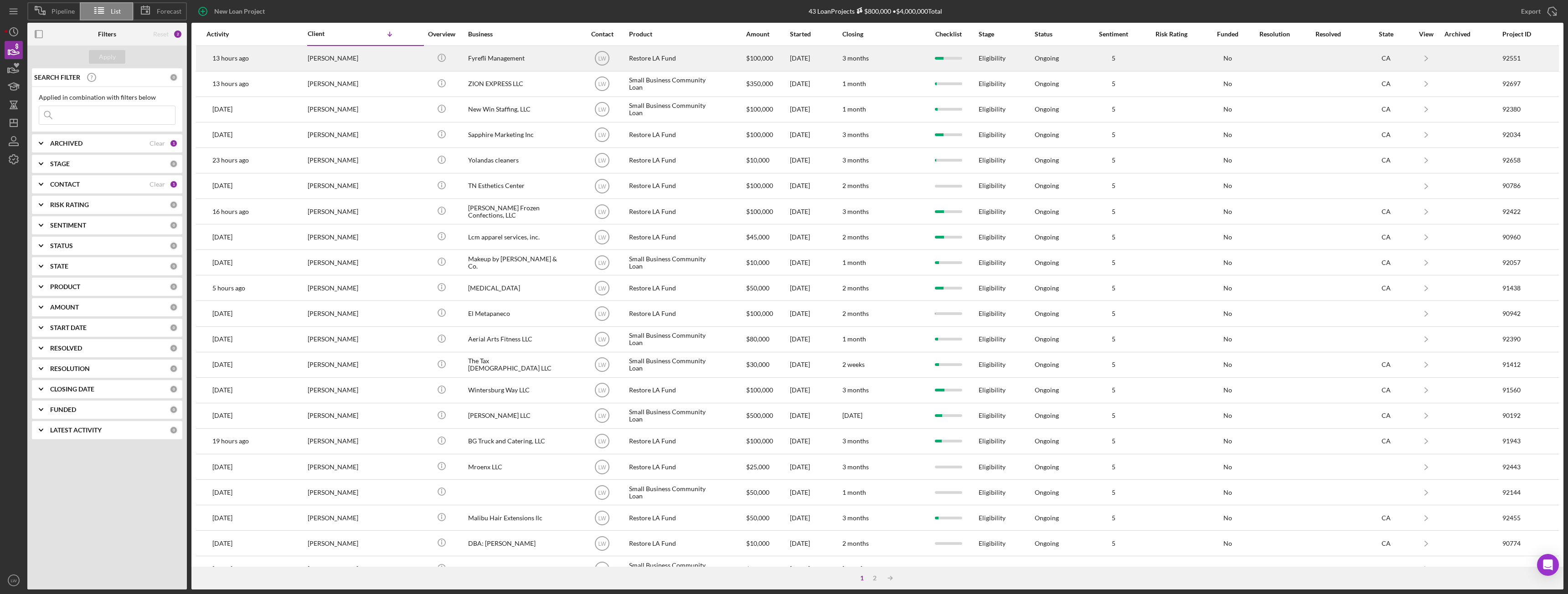
click at [321, 59] on div "Zoe Paige" at bounding box center [353, 59] width 92 height 24
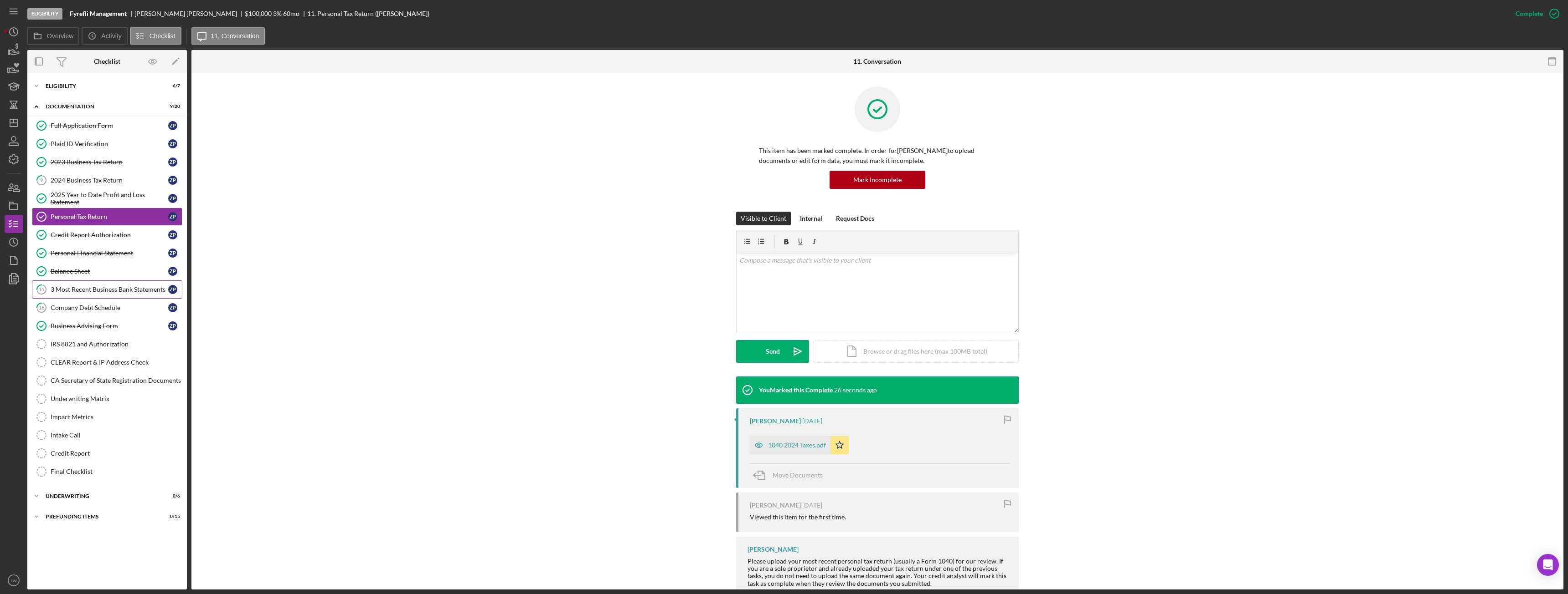
click at [114, 282] on link "15 3 Most Recent Business Bank Statements Z P" at bounding box center [107, 290] width 150 height 18
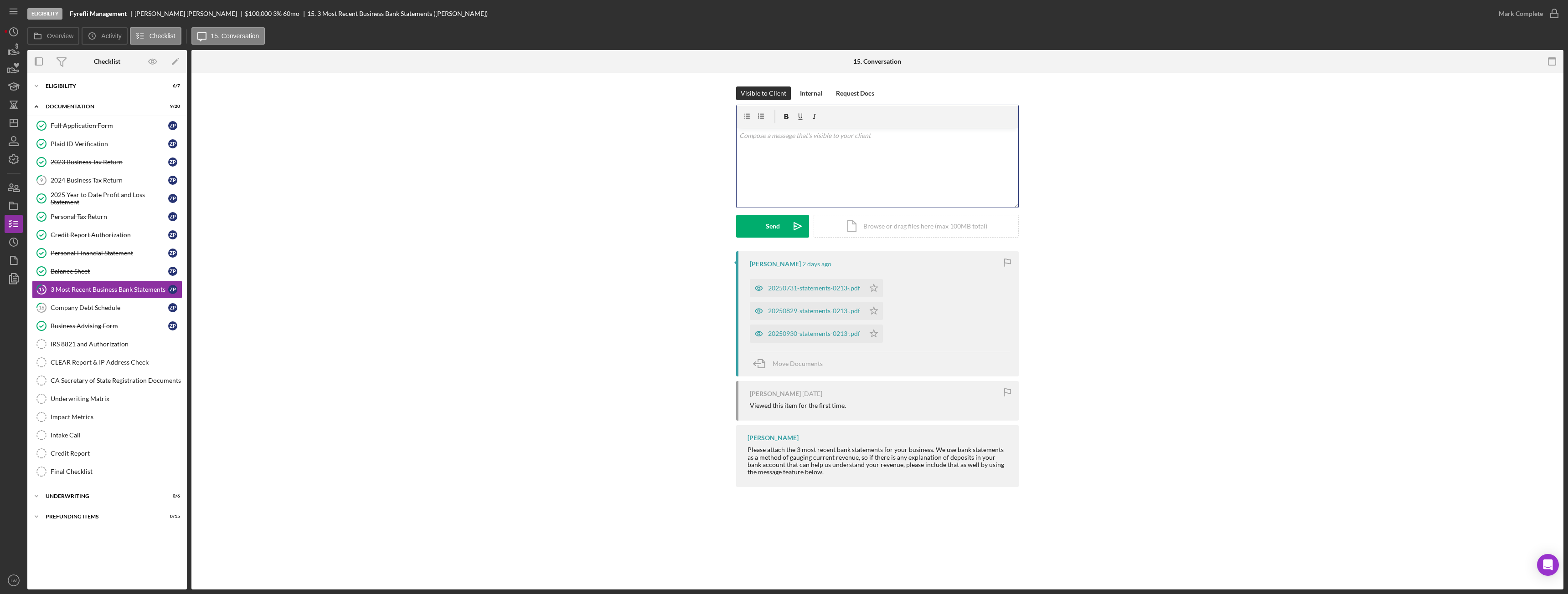
click at [700, 167] on div "v Color teal Color pink Remove color Add row above Add row below Add column bef…" at bounding box center [877, 168] width 282 height 80
click at [700, 138] on p "Hi, can you also upload" at bounding box center [878, 135] width 277 height 10
click at [700, 227] on div "Send" at bounding box center [773, 226] width 14 height 23
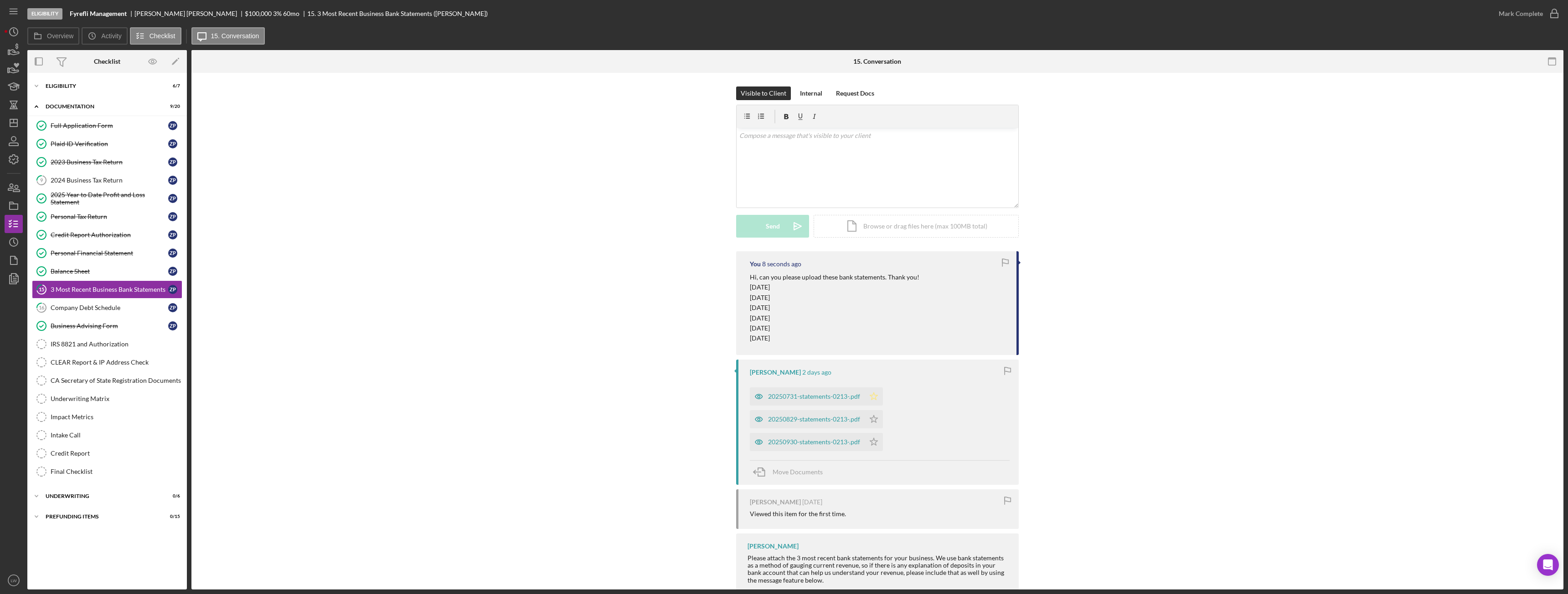
click at [700, 332] on polygon "button" at bounding box center [874, 396] width 8 height 7
click at [700, 332] on polygon "button" at bounding box center [874, 419] width 8 height 7
click at [700, 332] on icon "Icon/Star" at bounding box center [873, 442] width 18 height 18
click at [700, 332] on div "20250731-statements-0213-.pdf" at bounding box center [813, 396] width 92 height 7
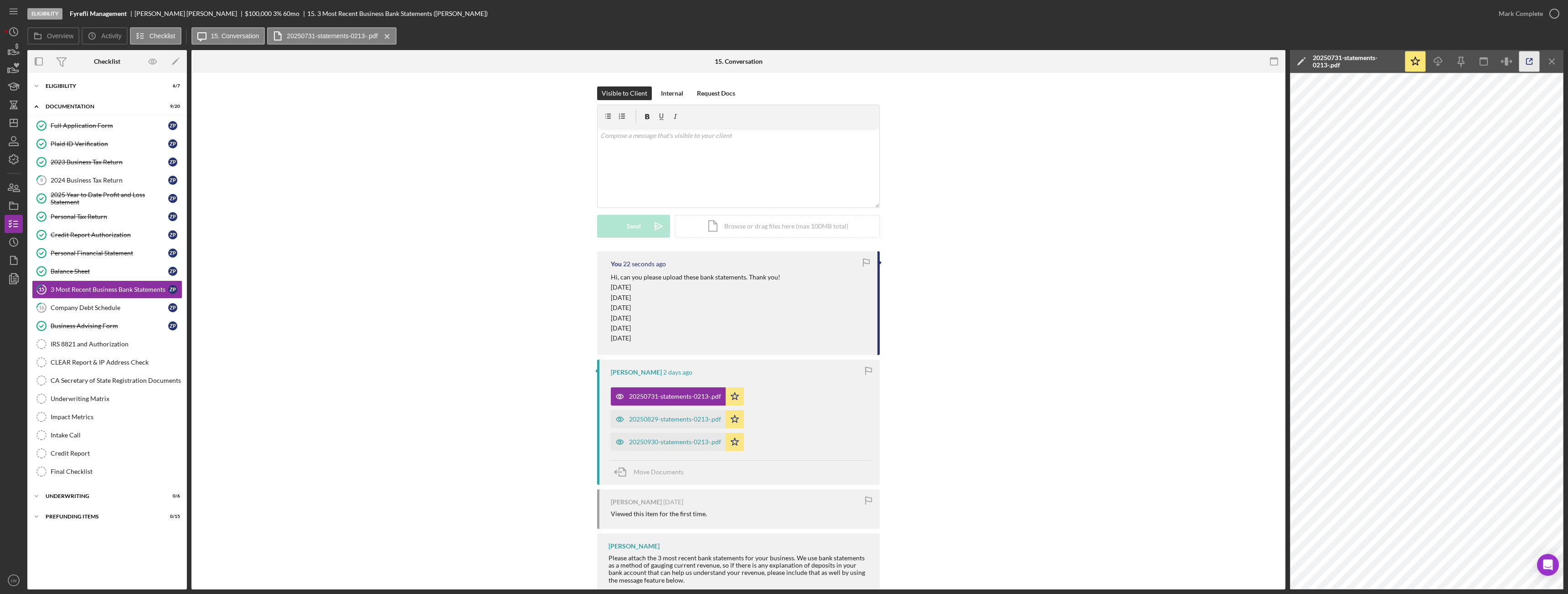
click at [700, 58] on icon "button" at bounding box center [1529, 62] width 21 height 21
click at [112, 310] on div "Company Debt Schedule" at bounding box center [110, 307] width 117 height 7
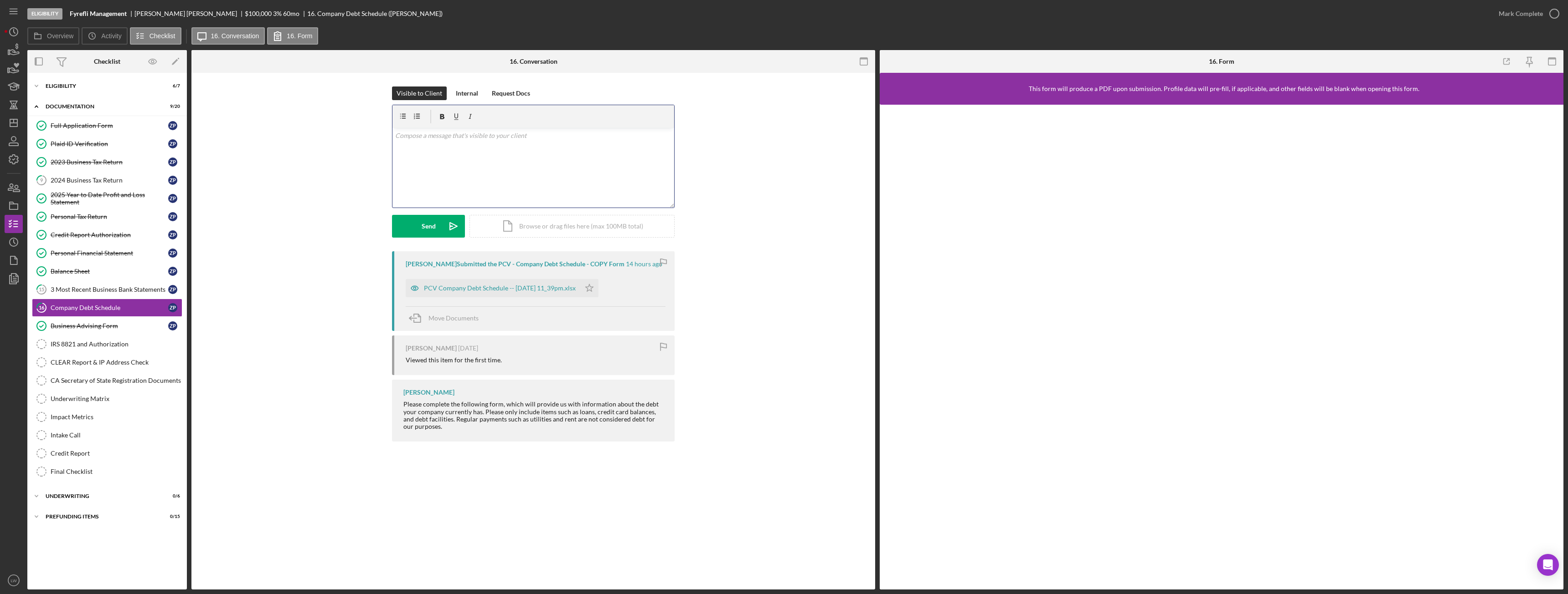
click at [554, 160] on div "v Color teal Color pink Remove color Add row above Add row below Add column bef…" at bounding box center [533, 168] width 282 height 80
click at [652, 148] on p "There is an chase card on bank statement is that a buisness of personal credit …" at bounding box center [534, 148] width 277 height 10
click at [437, 232] on button "Send Icon/icon-invite-send" at bounding box center [428, 226] width 73 height 23
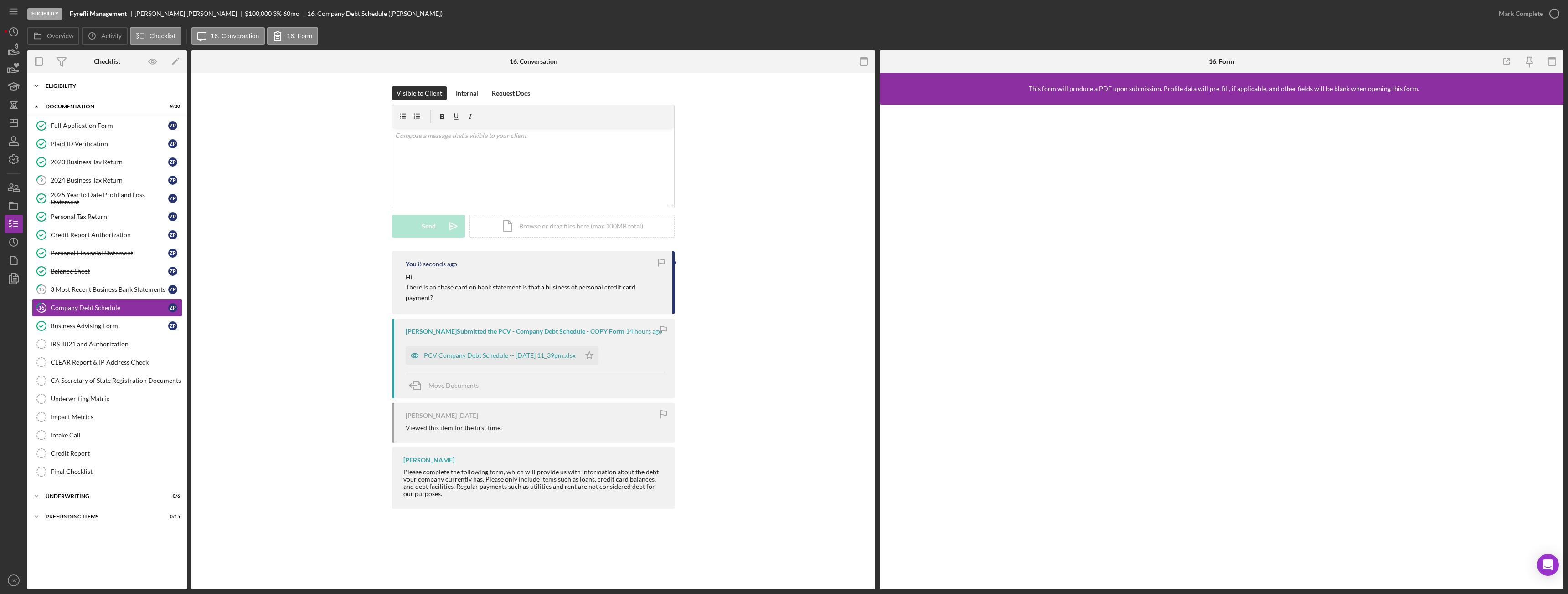
click at [74, 86] on div "Eligibility" at bounding box center [111, 86] width 129 height 5
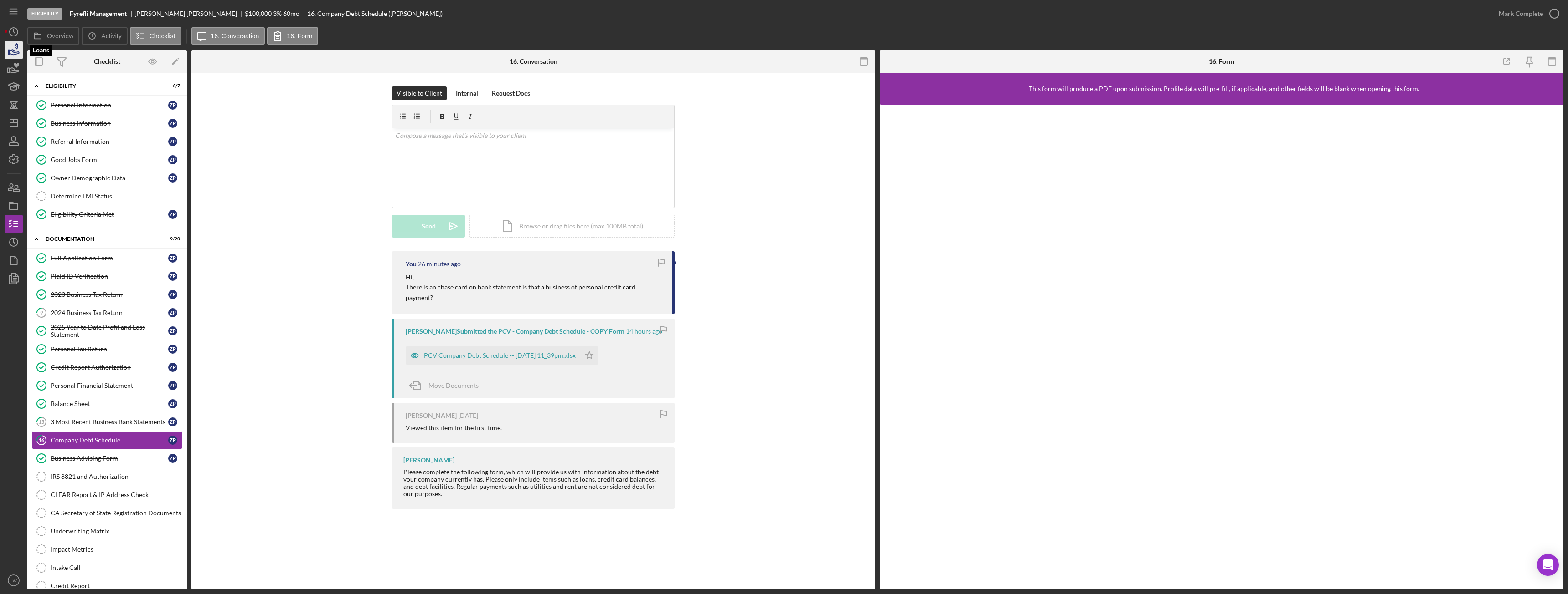
click at [11, 54] on icon "button" at bounding box center [15, 52] width 10 height 5
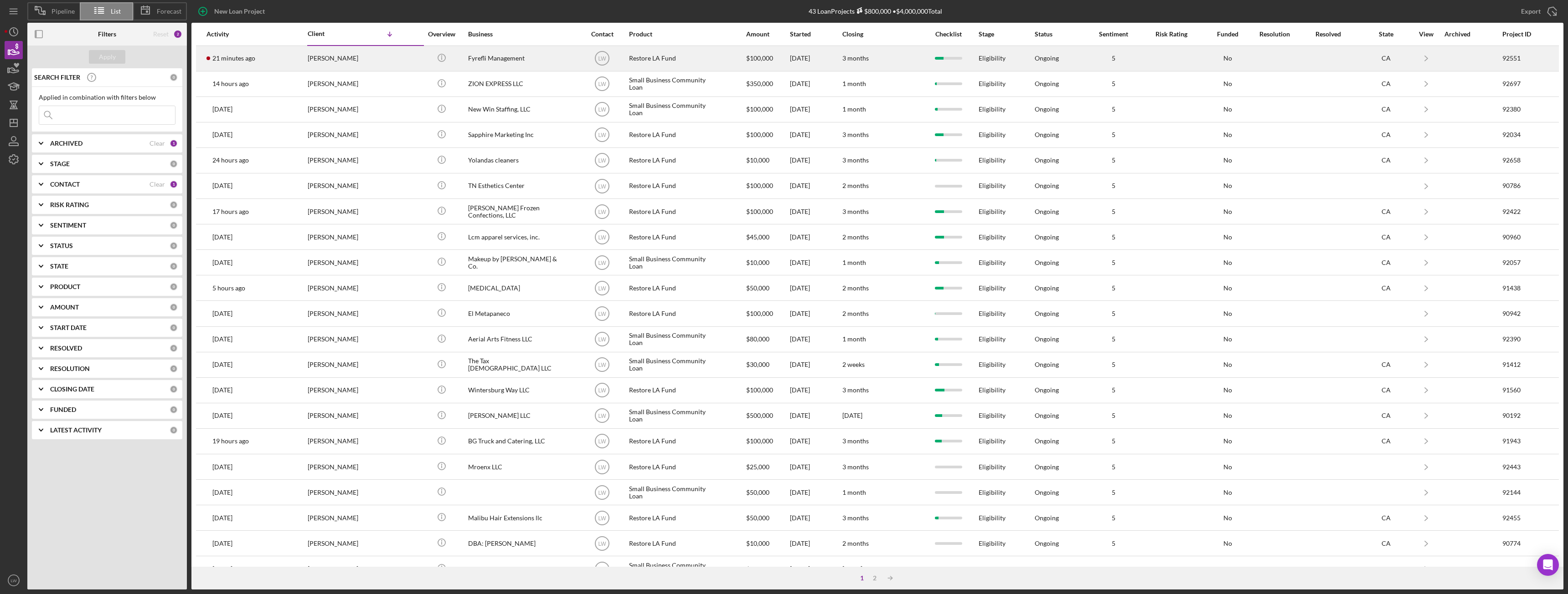
click at [320, 57] on div "Zoe Paige" at bounding box center [353, 59] width 92 height 24
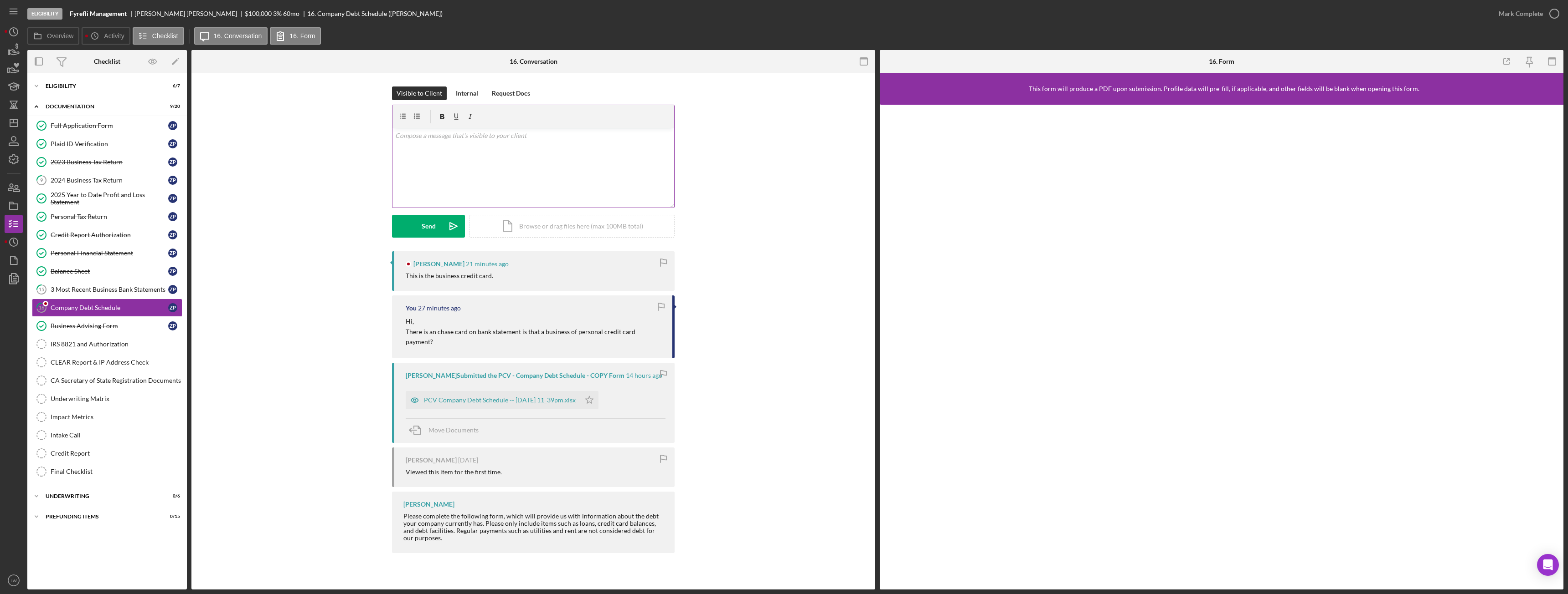
click at [540, 163] on div "v Color teal Color pink Remove color Add row above Add row below Add column bef…" at bounding box center [533, 168] width 282 height 80
click at [444, 227] on icon "Icon/icon-invite-send" at bounding box center [453, 226] width 23 height 23
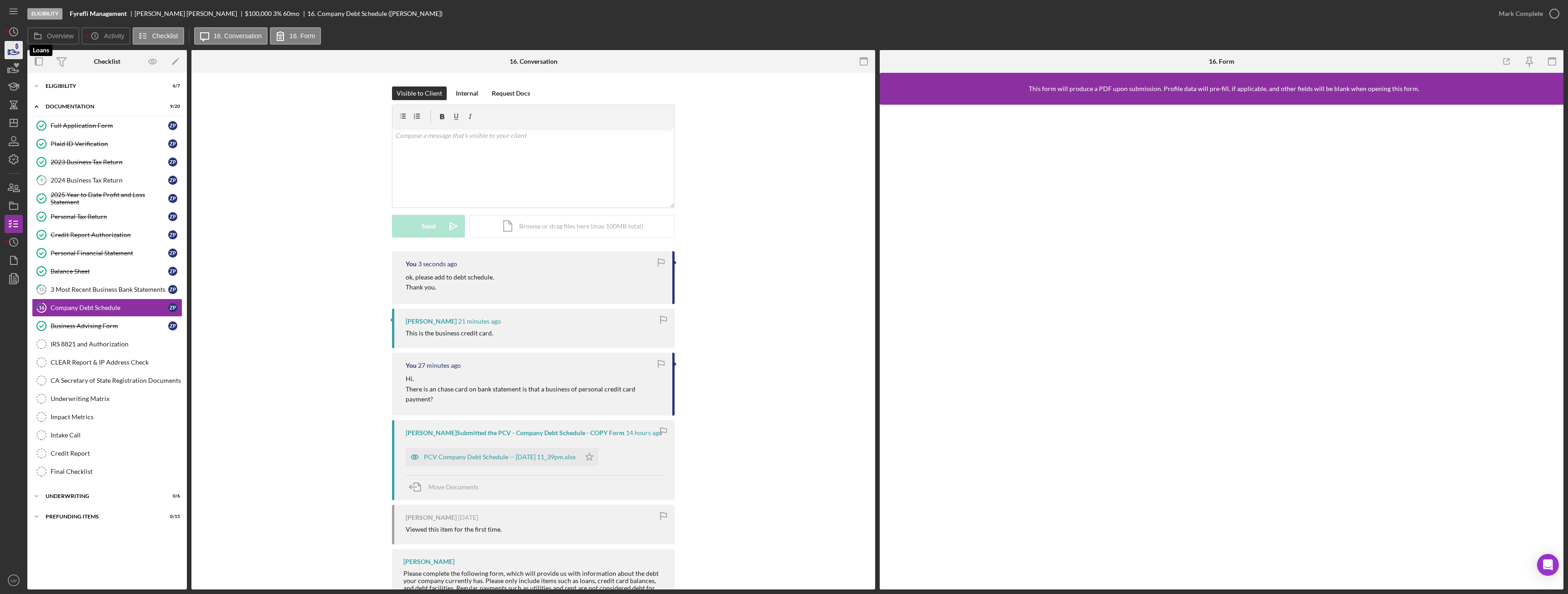
click at [11, 49] on icon "button" at bounding box center [13, 50] width 23 height 23
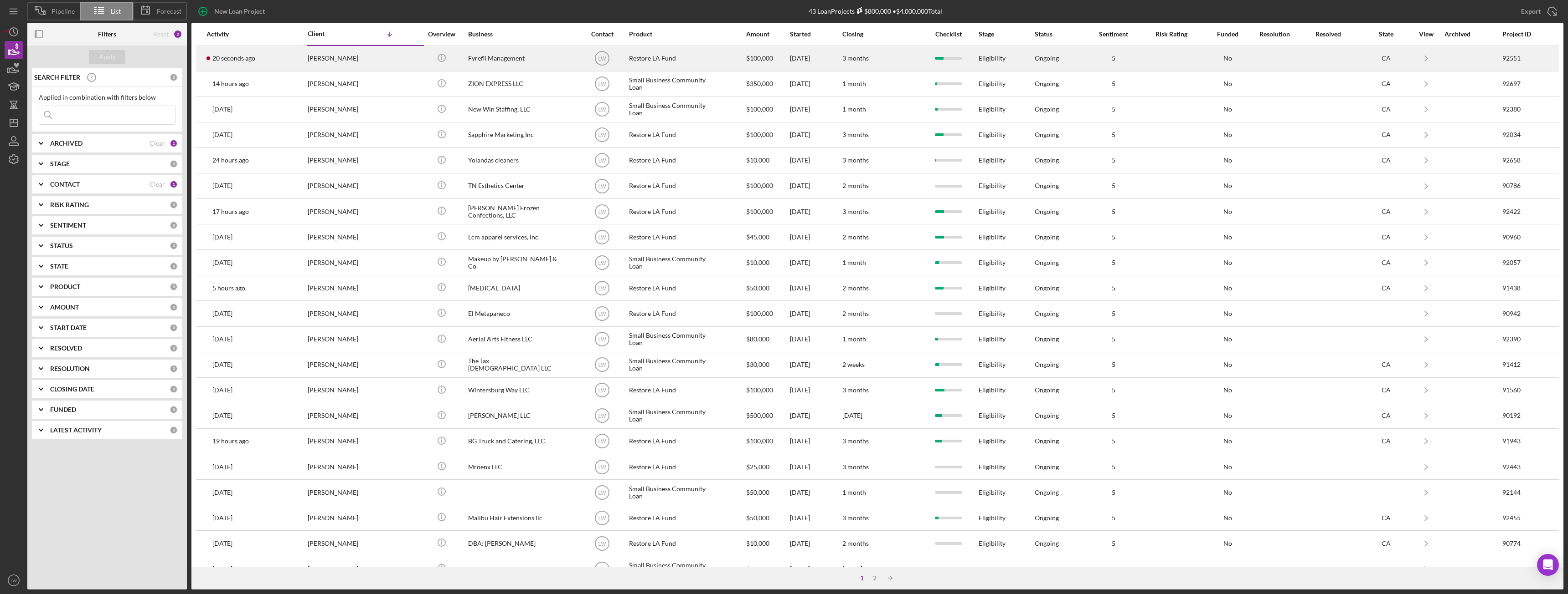
click at [353, 54] on div "Zoe Paige" at bounding box center [353, 59] width 92 height 24
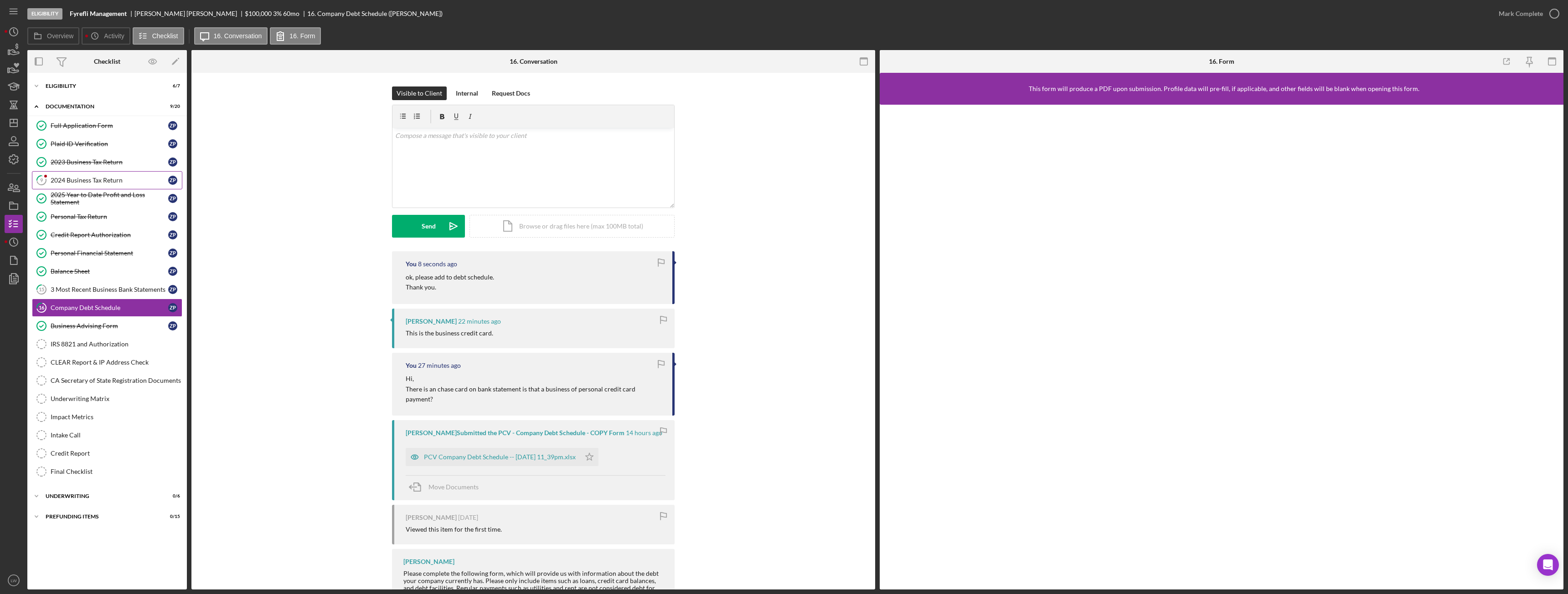
click at [113, 180] on div "2024 Business Tax Return" at bounding box center [110, 180] width 117 height 7
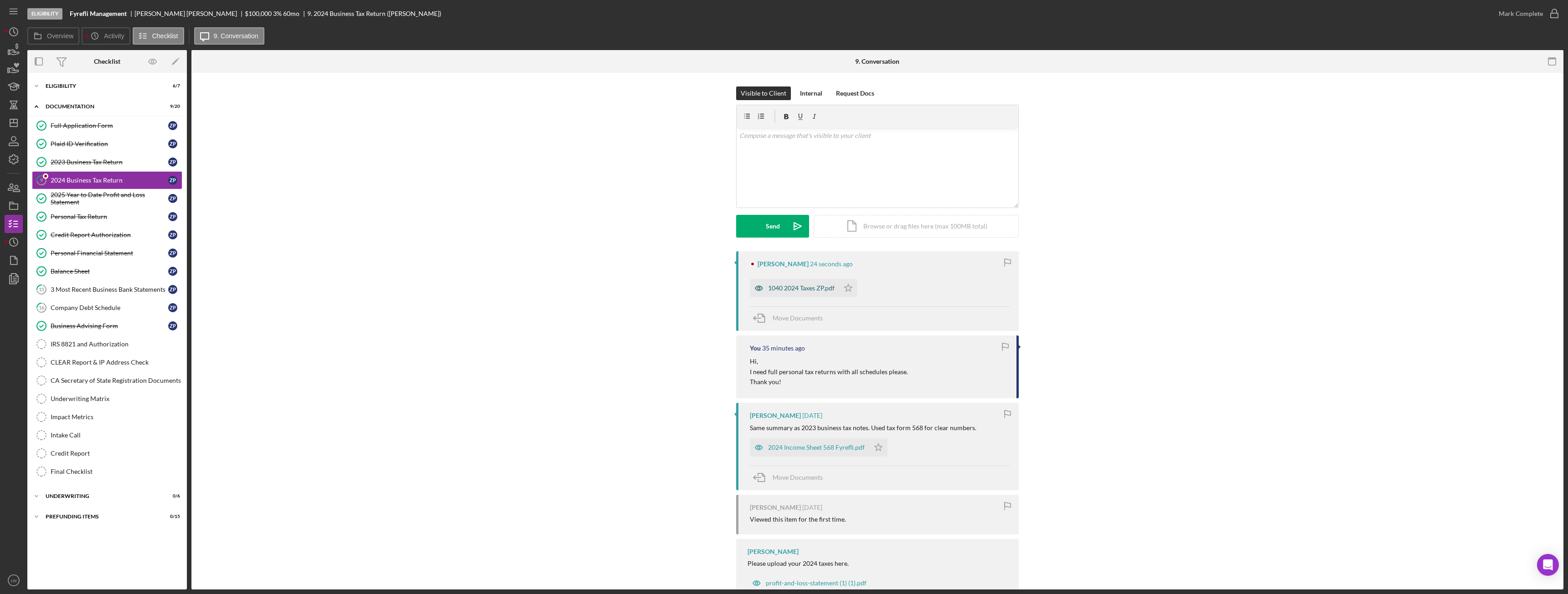
click at [700, 288] on div "1040 2024 Taxes ZP.pdf" at bounding box center [800, 288] width 67 height 7
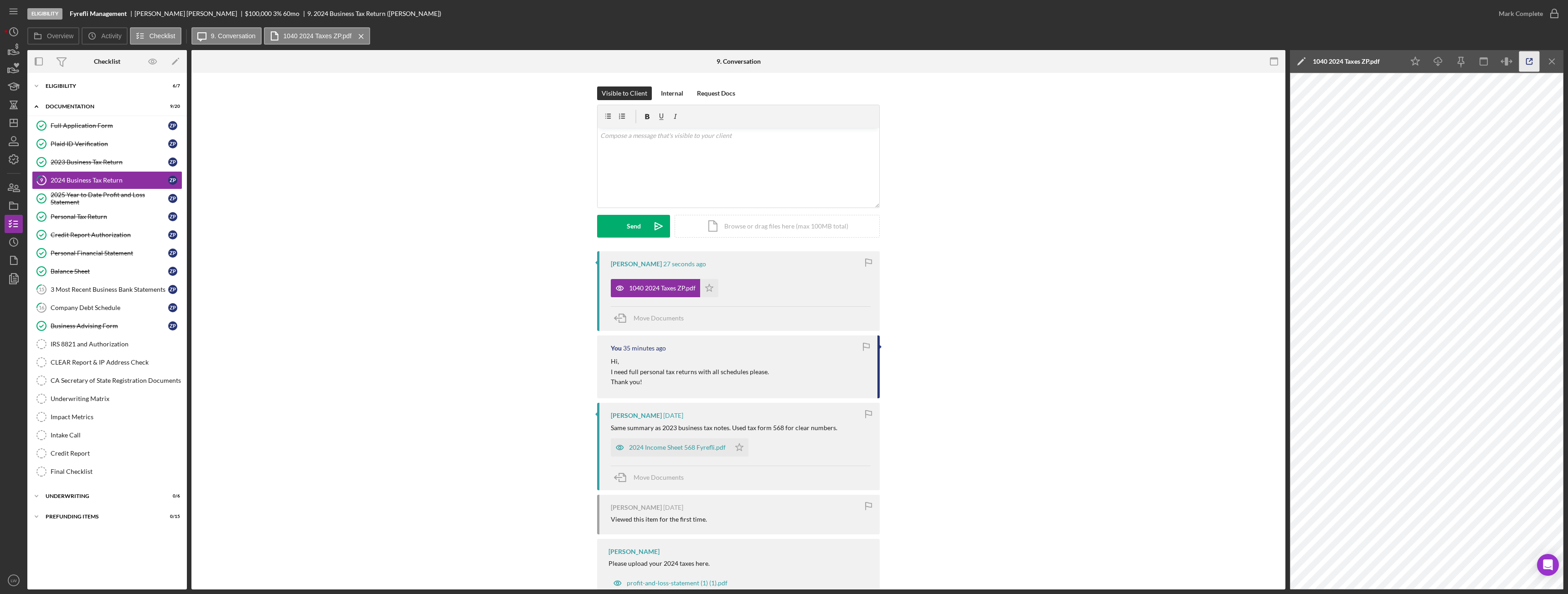
click at [700, 64] on icon "button" at bounding box center [1529, 62] width 21 height 21
click at [95, 84] on div "Eligibility" at bounding box center [111, 86] width 129 height 5
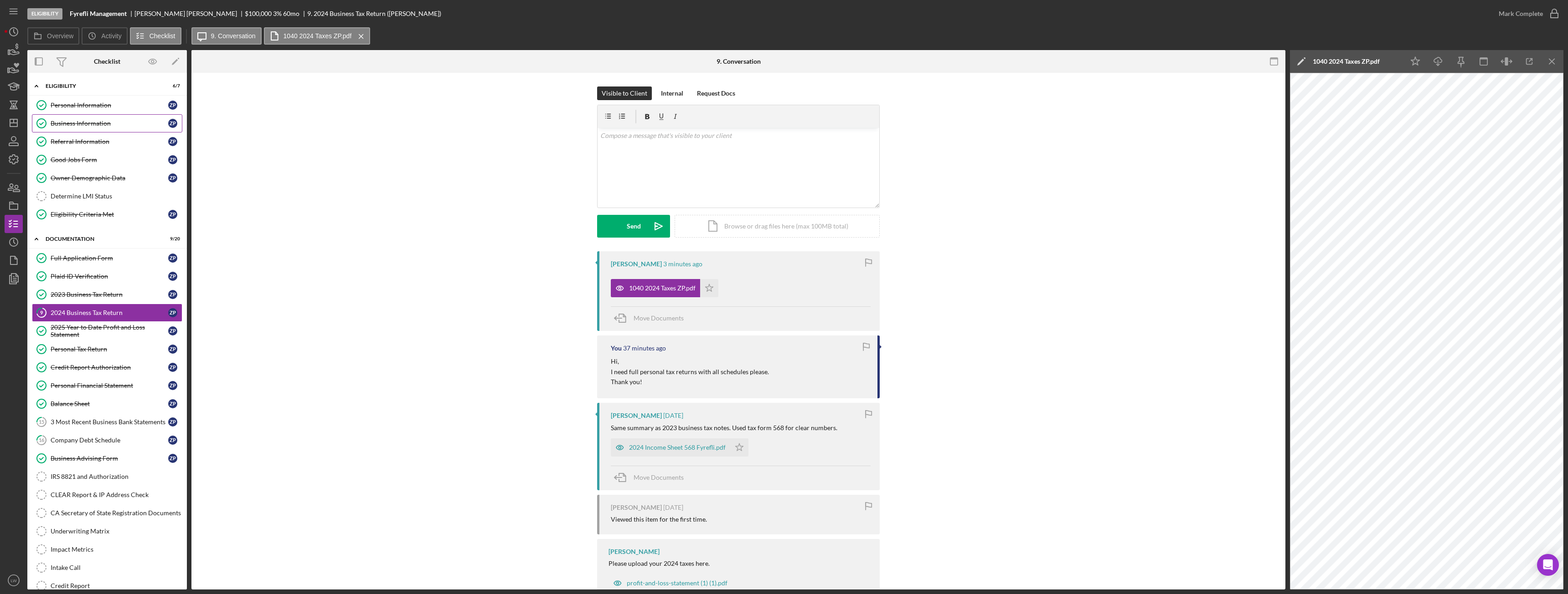
click at [104, 122] on div "Business Information" at bounding box center [110, 122] width 117 height 7
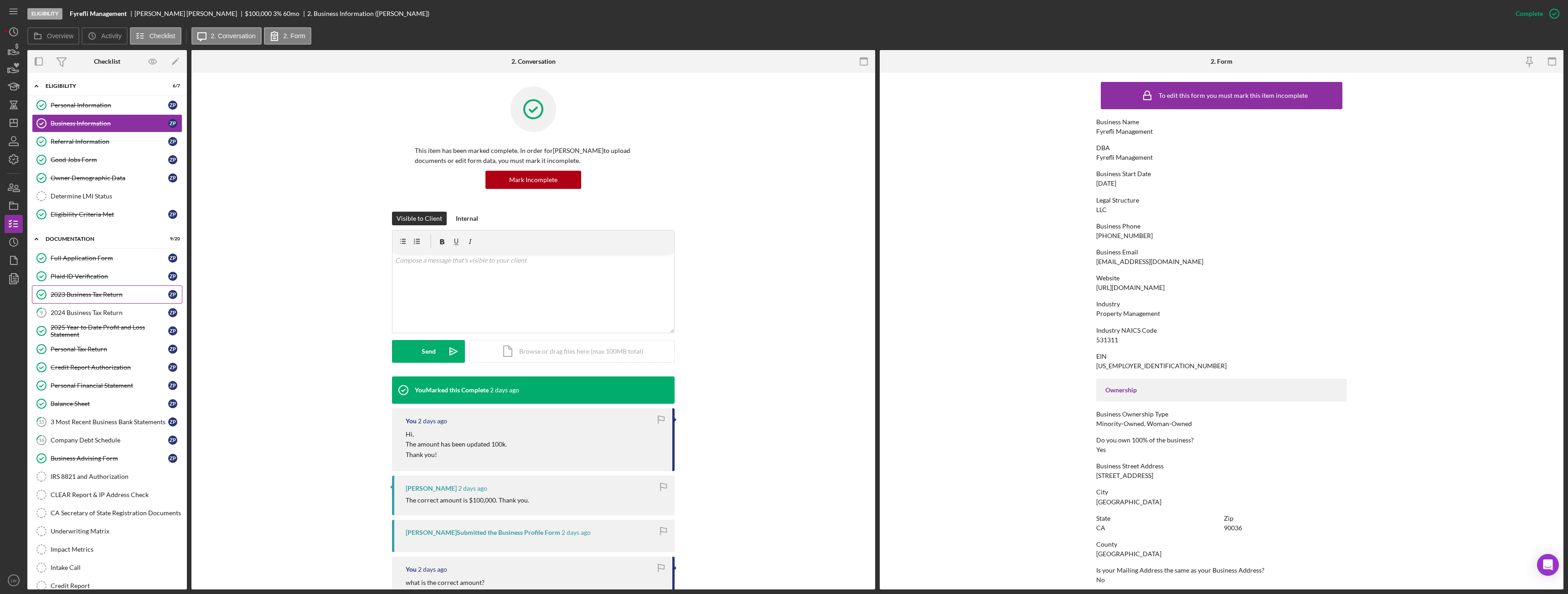
click at [86, 292] on div "2023 Business Tax Return" at bounding box center [110, 295] width 117 height 7
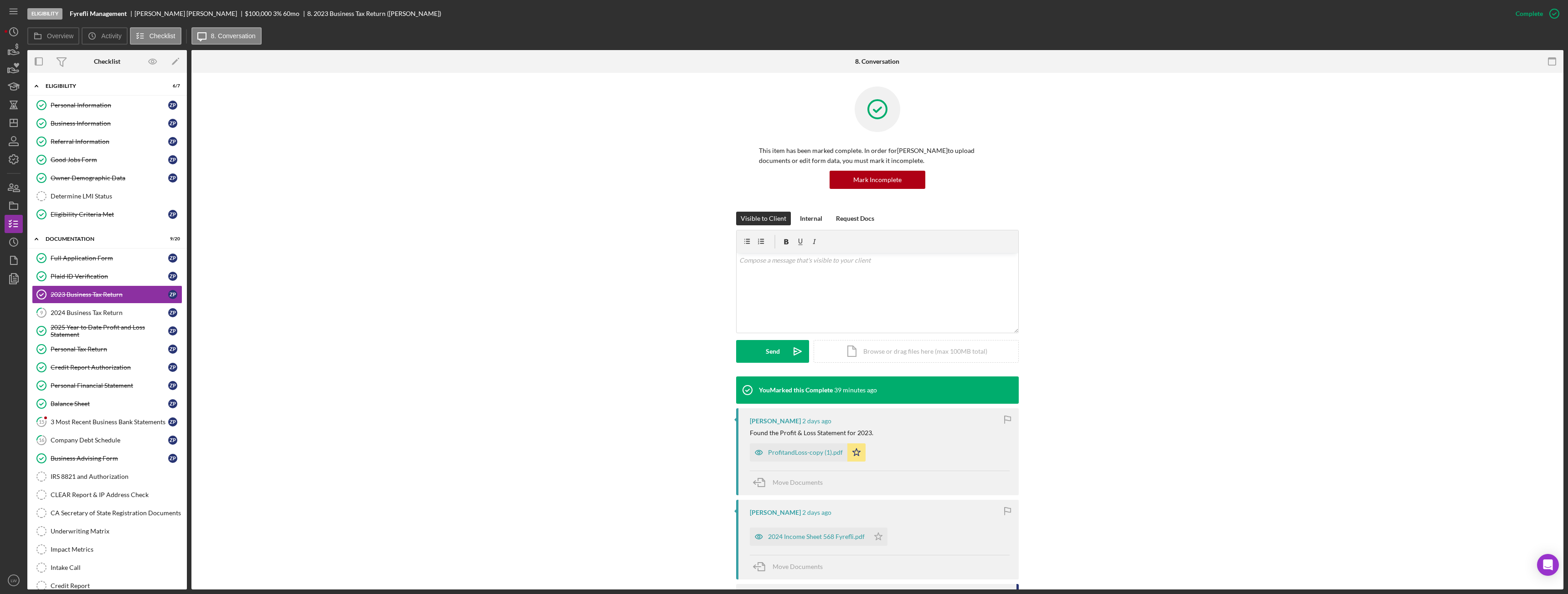
scroll to position [46, 0]
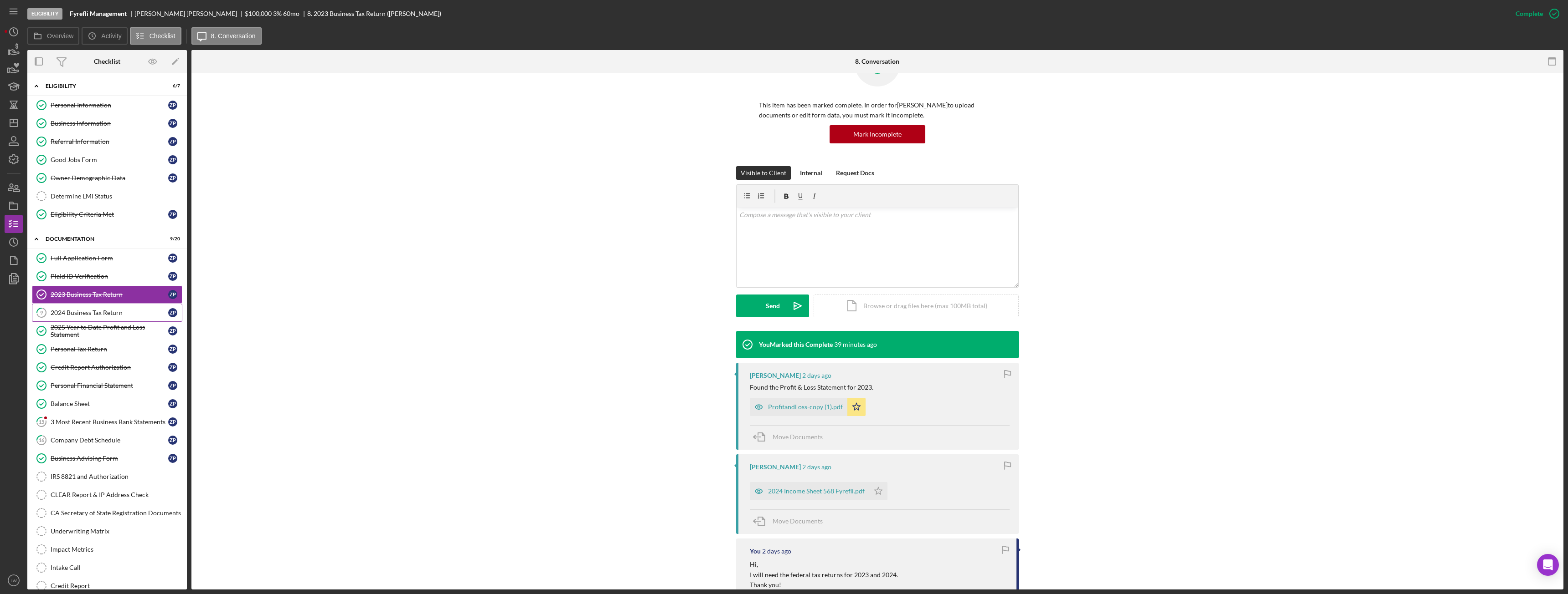
click at [77, 310] on div "2024 Business Tax Return" at bounding box center [110, 312] width 117 height 7
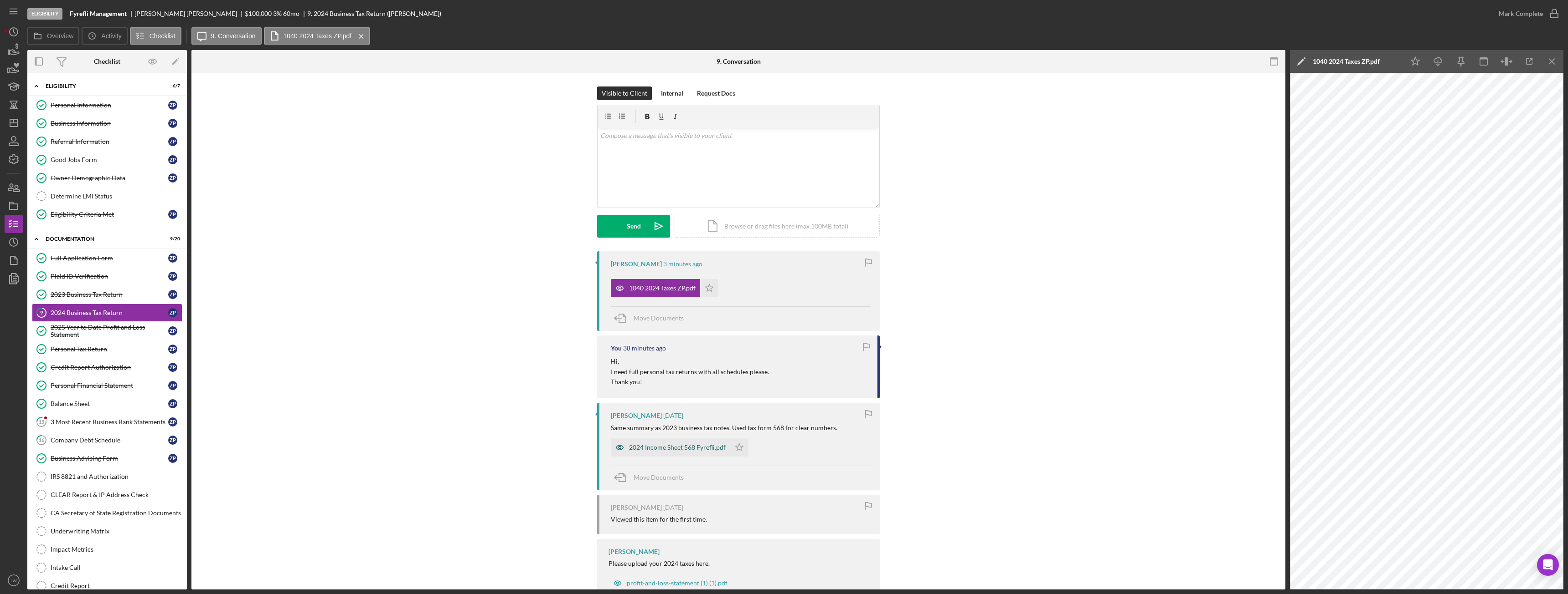
click at [676, 332] on div "2024 Income Sheet 568 Fyrefli.pdf" at bounding box center [677, 447] width 97 height 7
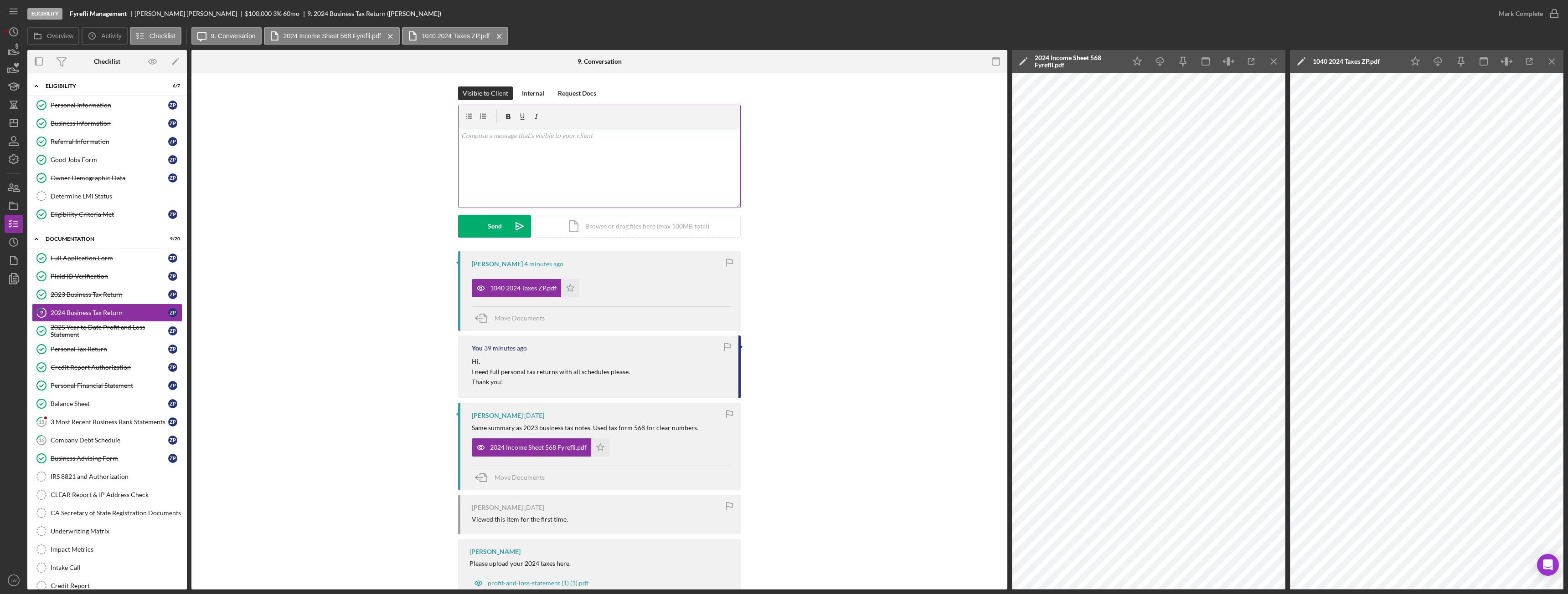
click at [591, 181] on div "v Color teal Color pink Remove color Add row above Add row below Add column bef…" at bounding box center [599, 168] width 282 height 80
click at [596, 135] on p "I'm sorry but that will not work. I need an sheudle C" at bounding box center [599, 135] width 277 height 10
click at [624, 136] on p "I'm sorry but that will not work. I need an schedule C" at bounding box center [599, 135] width 277 height 10
drag, startPoint x: 549, startPoint y: 135, endPoint x: 471, endPoint y: 118, distance: 79.8
click at [471, 118] on div "v Color teal Color pink Remove color Add row above Add row below Add column bef…" at bounding box center [599, 156] width 282 height 102
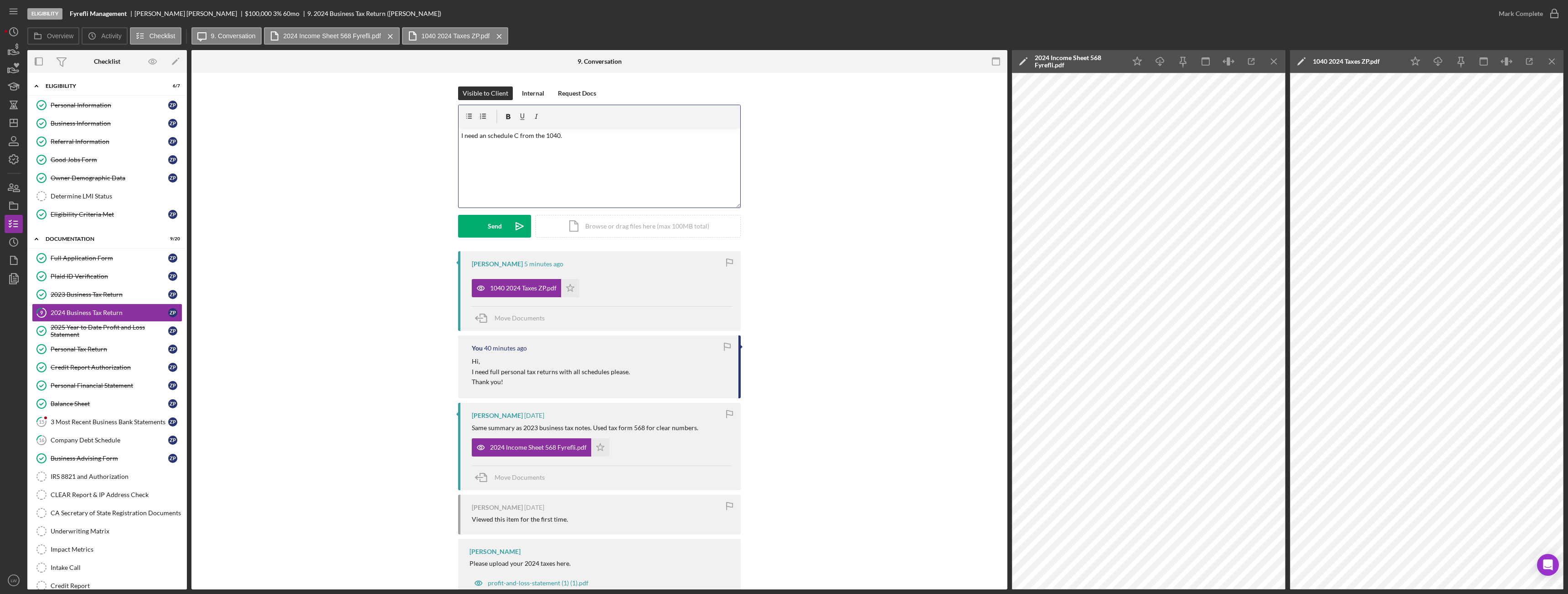
click at [576, 136] on p "I need an schedule C from the 1040." at bounding box center [599, 135] width 277 height 10
click at [510, 227] on icon "Icon/icon-invite-send" at bounding box center [519, 226] width 23 height 23
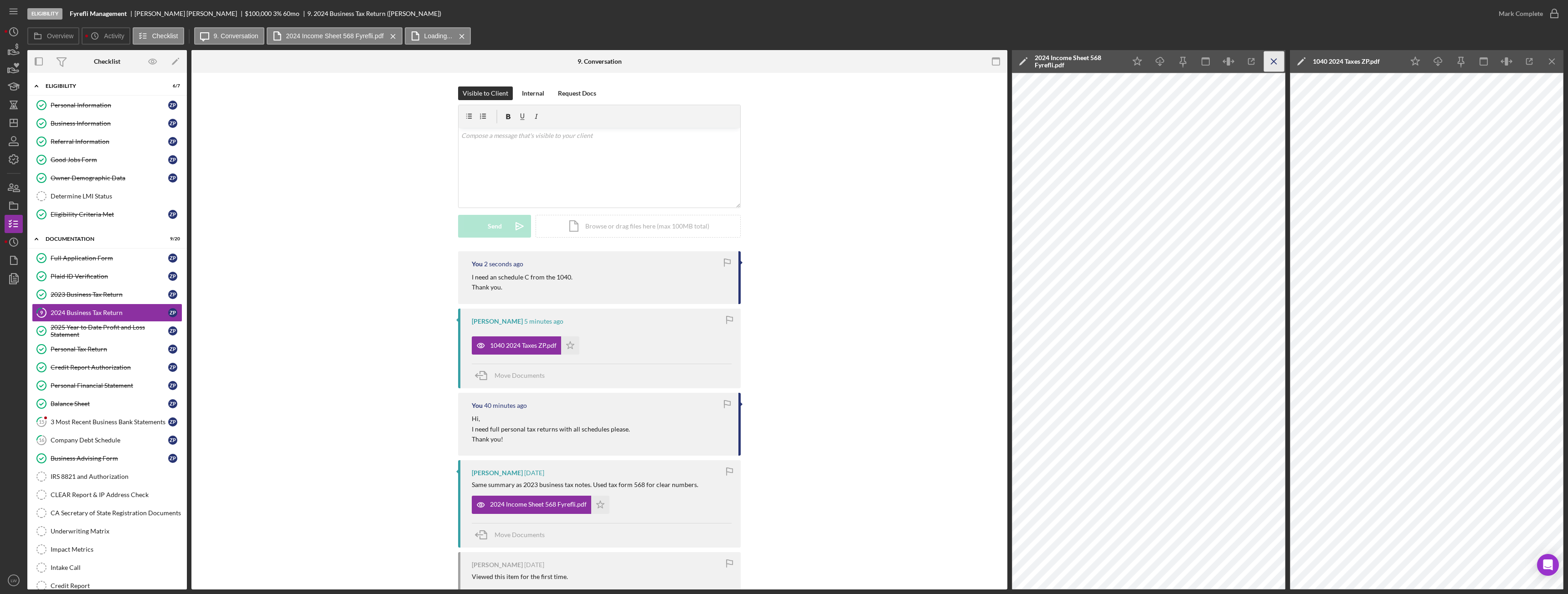
click at [700, 58] on icon "Icon/Menu Close" at bounding box center [1273, 62] width 21 height 21
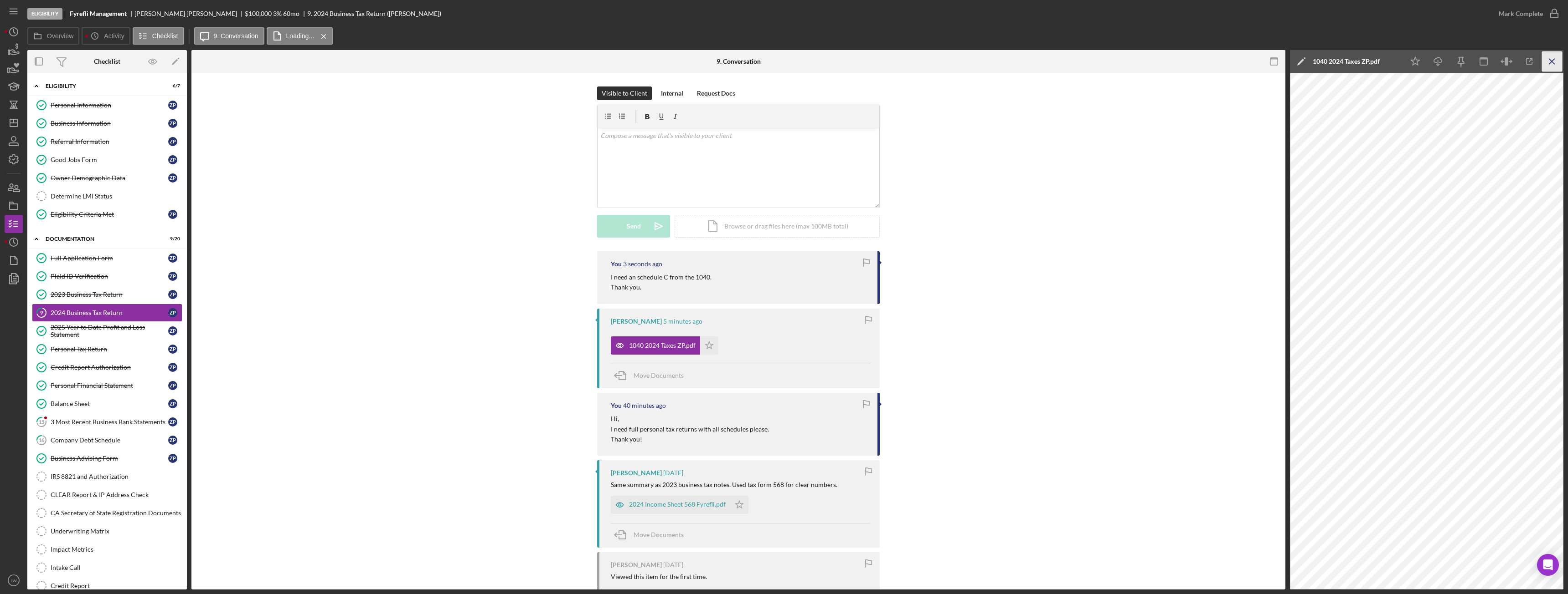
click at [700, 65] on icon "Icon/Menu Close" at bounding box center [1552, 62] width 21 height 21
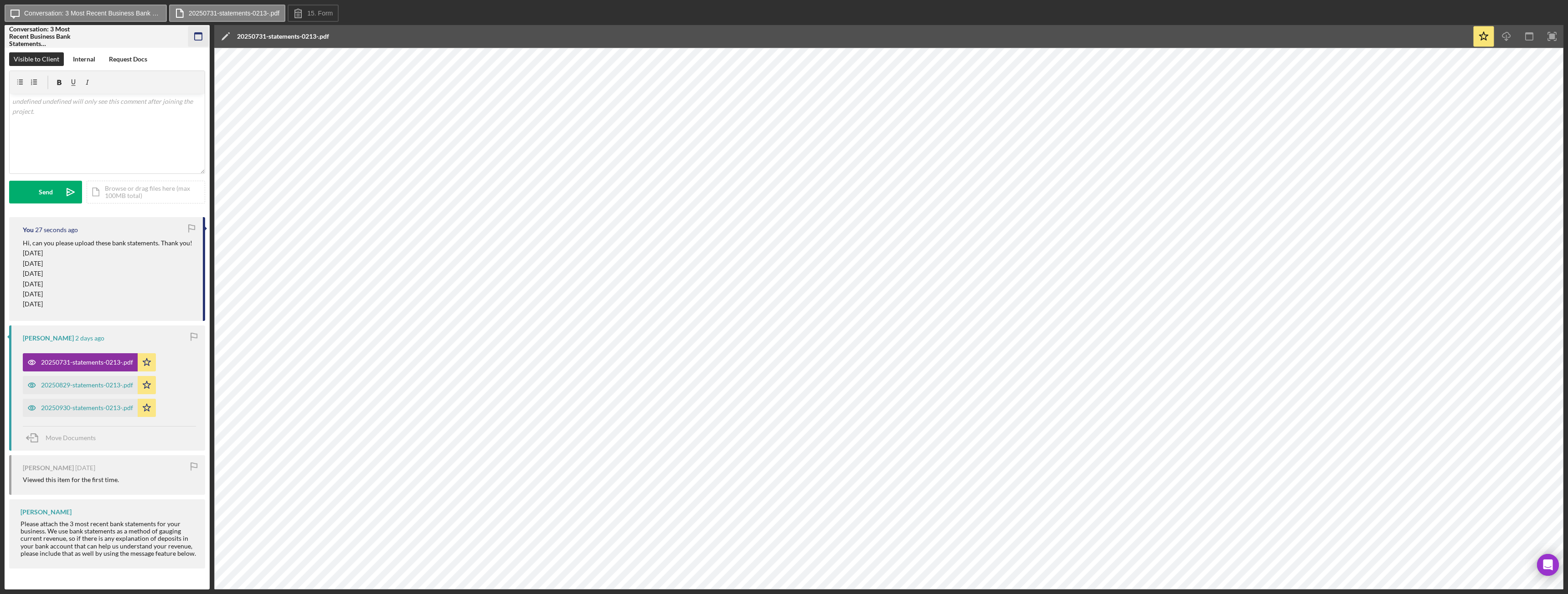
click at [194, 35] on rect "button" at bounding box center [197, 36] width 7 height 7
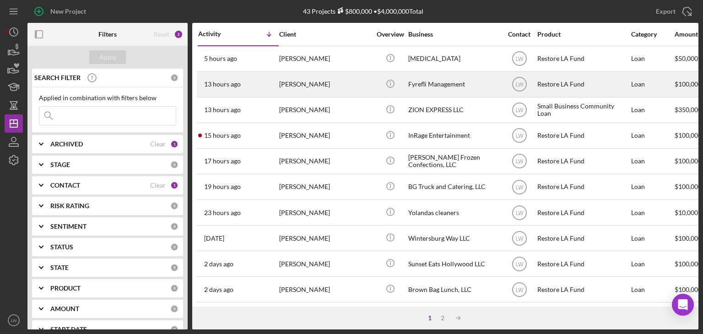
click at [359, 87] on div "[PERSON_NAME]" at bounding box center [325, 84] width 92 height 24
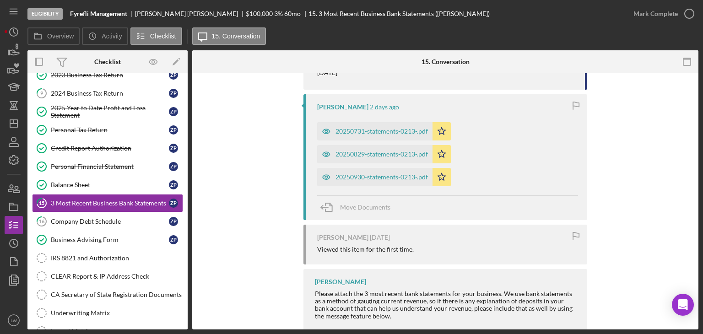
scroll to position [287, 0]
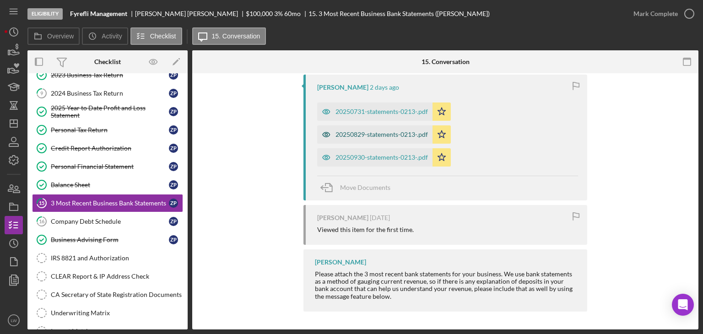
click at [361, 132] on div "20250829-statements-0213-.pdf" at bounding box center [382, 134] width 92 height 7
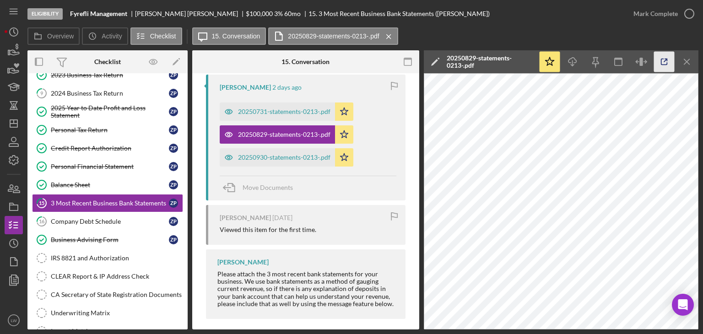
click at [657, 63] on icon "button" at bounding box center [664, 62] width 21 height 21
click at [279, 158] on div "20250930-statements-0213-.pdf" at bounding box center [284, 157] width 92 height 7
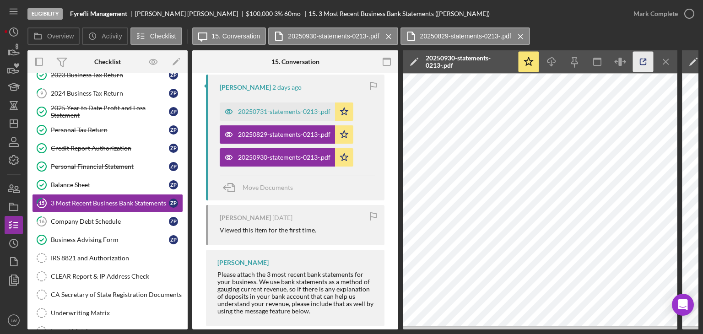
click at [648, 63] on icon "button" at bounding box center [643, 62] width 21 height 21
click at [665, 61] on line "button" at bounding box center [665, 61] width 5 height 5
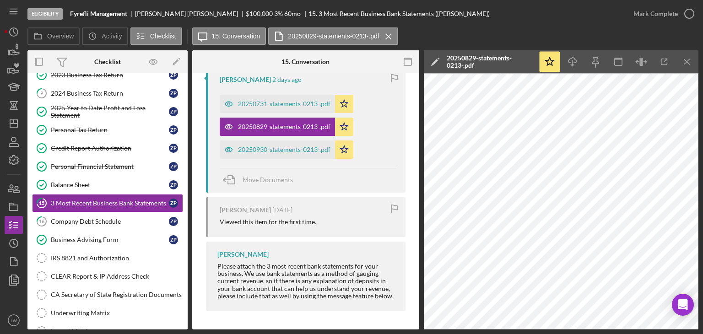
scroll to position [287, 0]
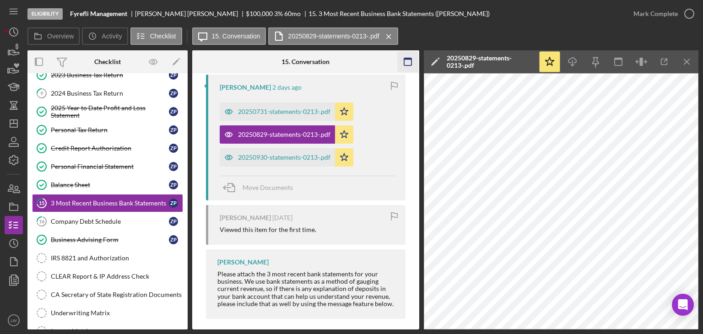
click at [686, 60] on icon "Icon/Menu Close" at bounding box center [687, 62] width 21 height 21
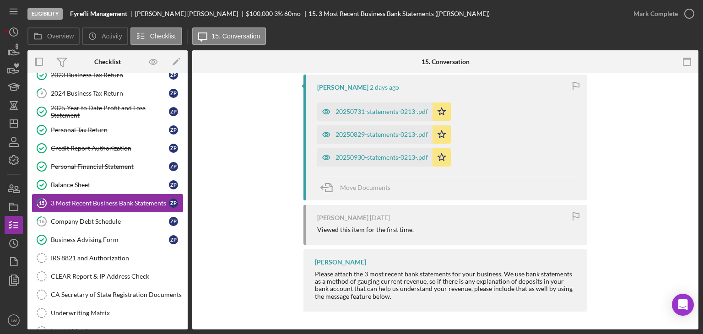
scroll to position [0, 0]
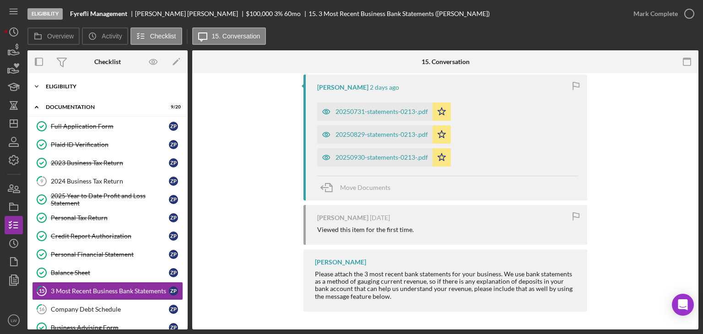
click at [82, 88] on div "Eligibility" at bounding box center [111, 86] width 130 height 5
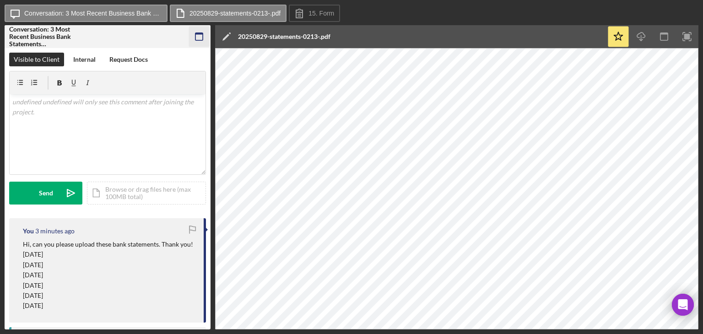
click at [198, 33] on rect "button" at bounding box center [198, 36] width 7 height 7
click at [195, 38] on rect "button" at bounding box center [198, 36] width 7 height 7
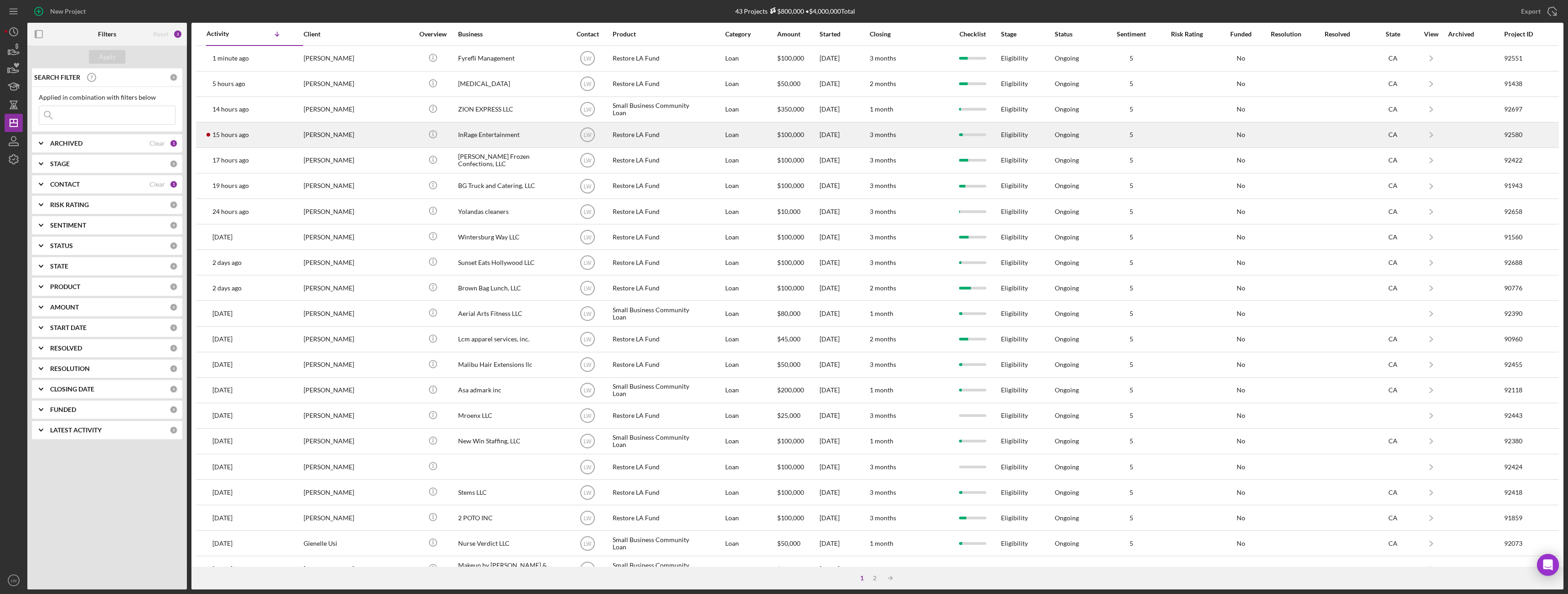
click at [382, 135] on div "Ebony Vanderveer" at bounding box center [349, 135] width 92 height 24
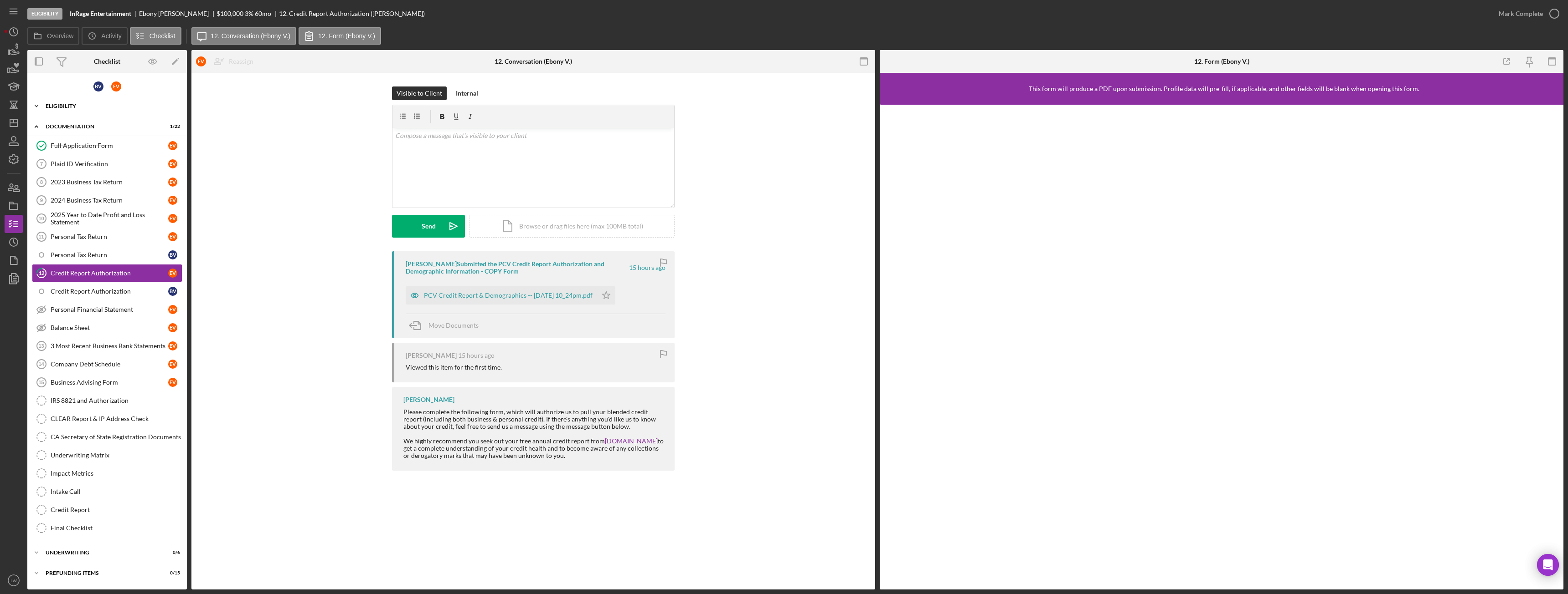
click at [98, 100] on div "Icon/Expander Eligibility 6 / 8" at bounding box center [107, 106] width 159 height 18
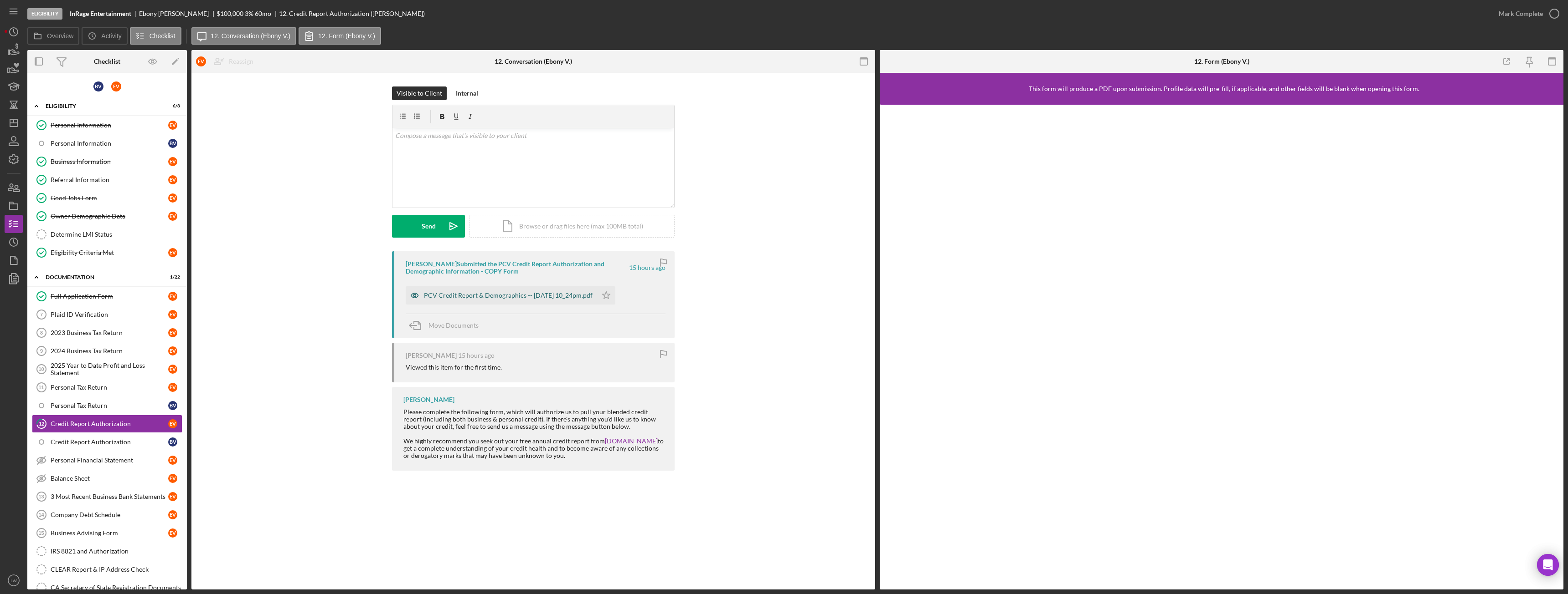
click at [497, 294] on div "PCV Credit Report & Demographics -- 2025-10-09 10_24pm.pdf" at bounding box center [508, 295] width 168 height 7
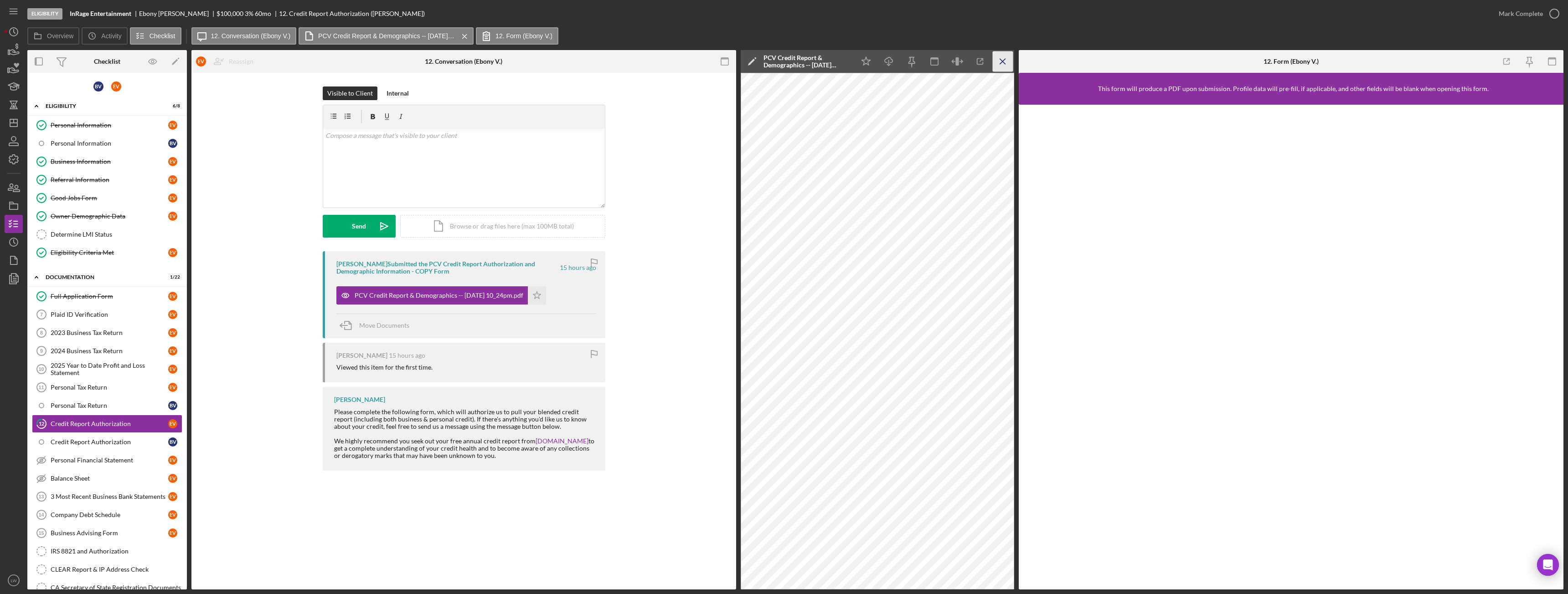
click at [1000, 64] on line "button" at bounding box center [1002, 61] width 5 height 5
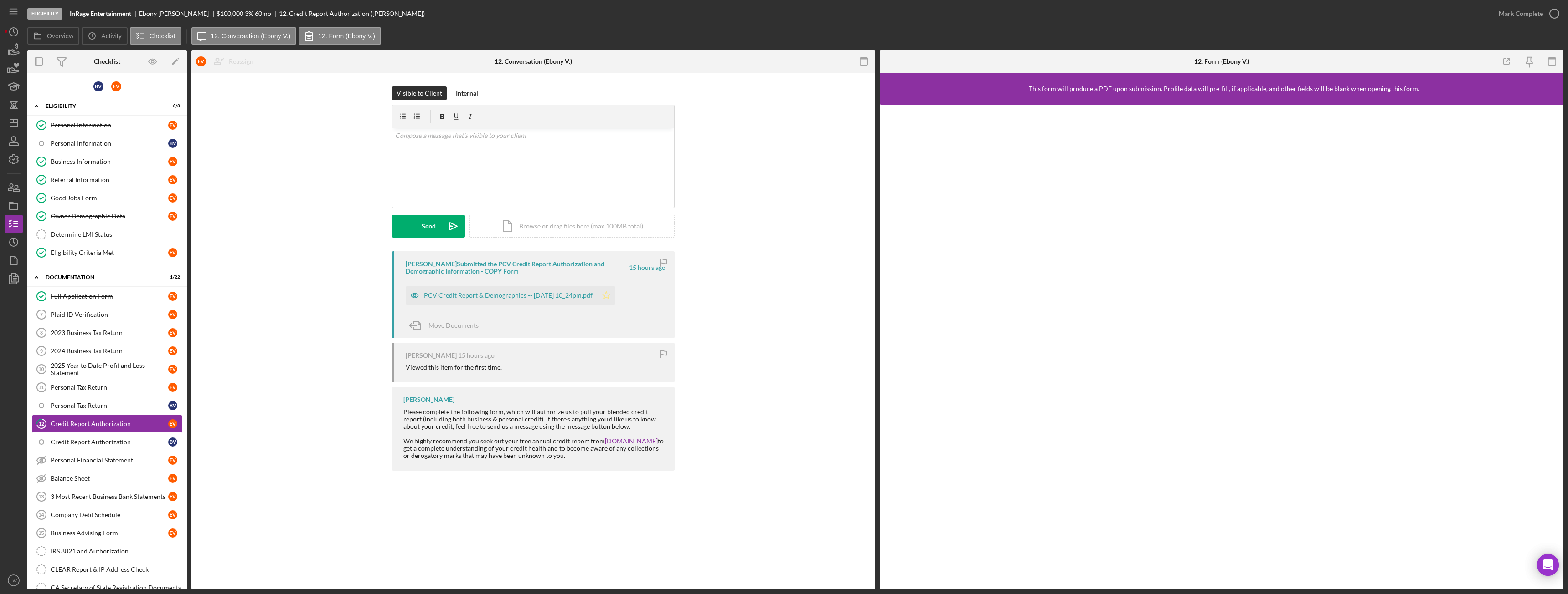
click at [615, 297] on icon "Icon/Star" at bounding box center [606, 296] width 18 height 18
click at [1522, 11] on div "Mark Complete" at bounding box center [1520, 14] width 44 height 18
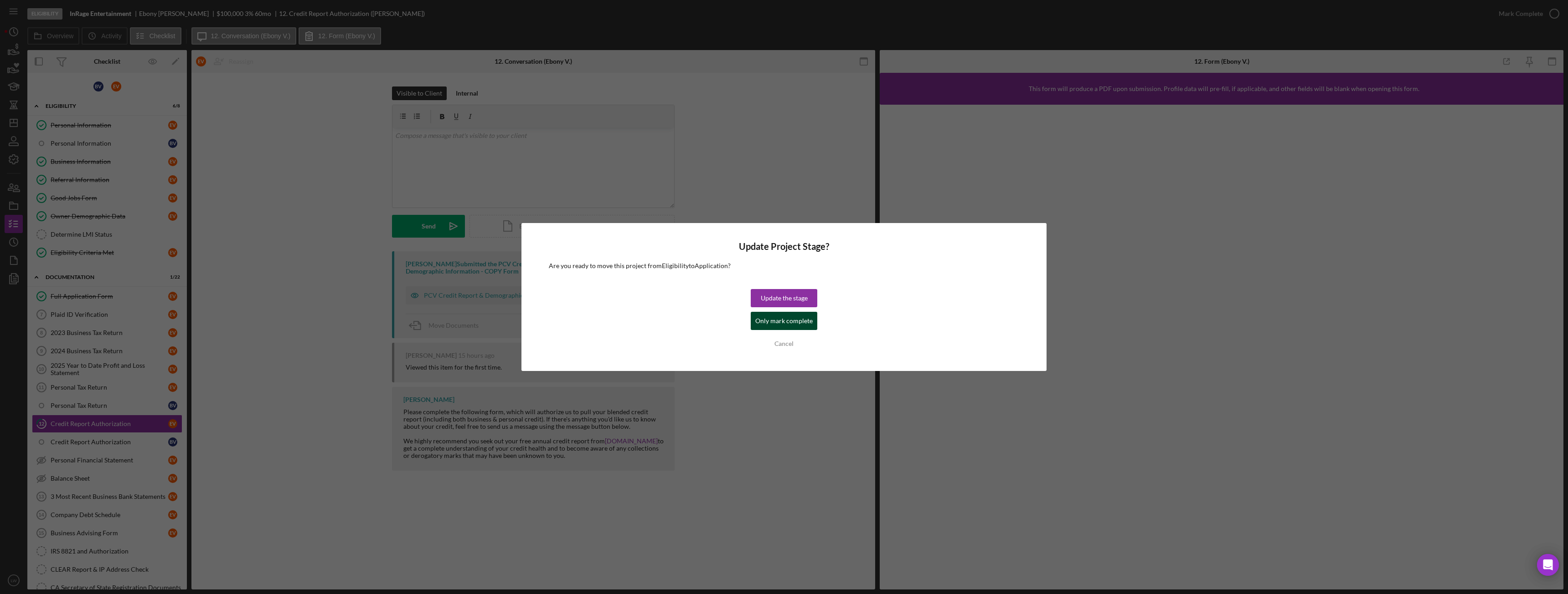
click at [766, 329] on div "Only mark complete" at bounding box center [784, 321] width 58 height 18
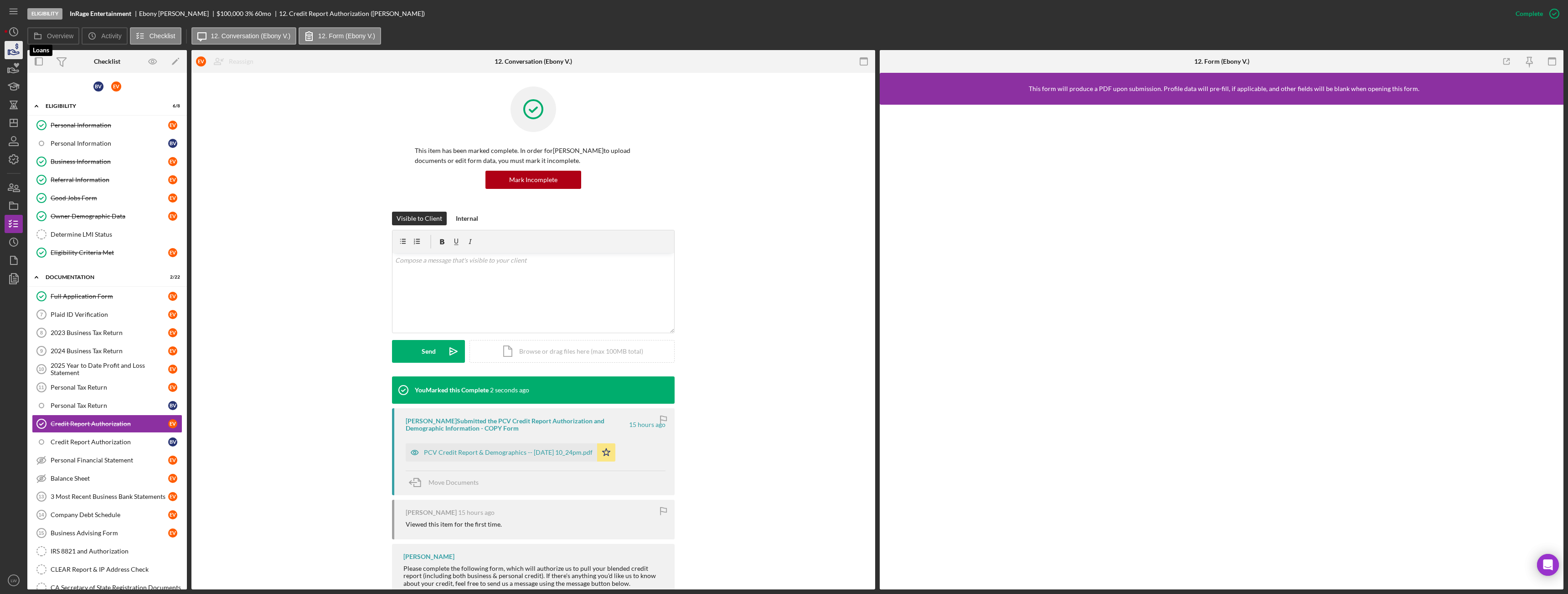
click at [15, 48] on icon "button" at bounding box center [13, 50] width 23 height 23
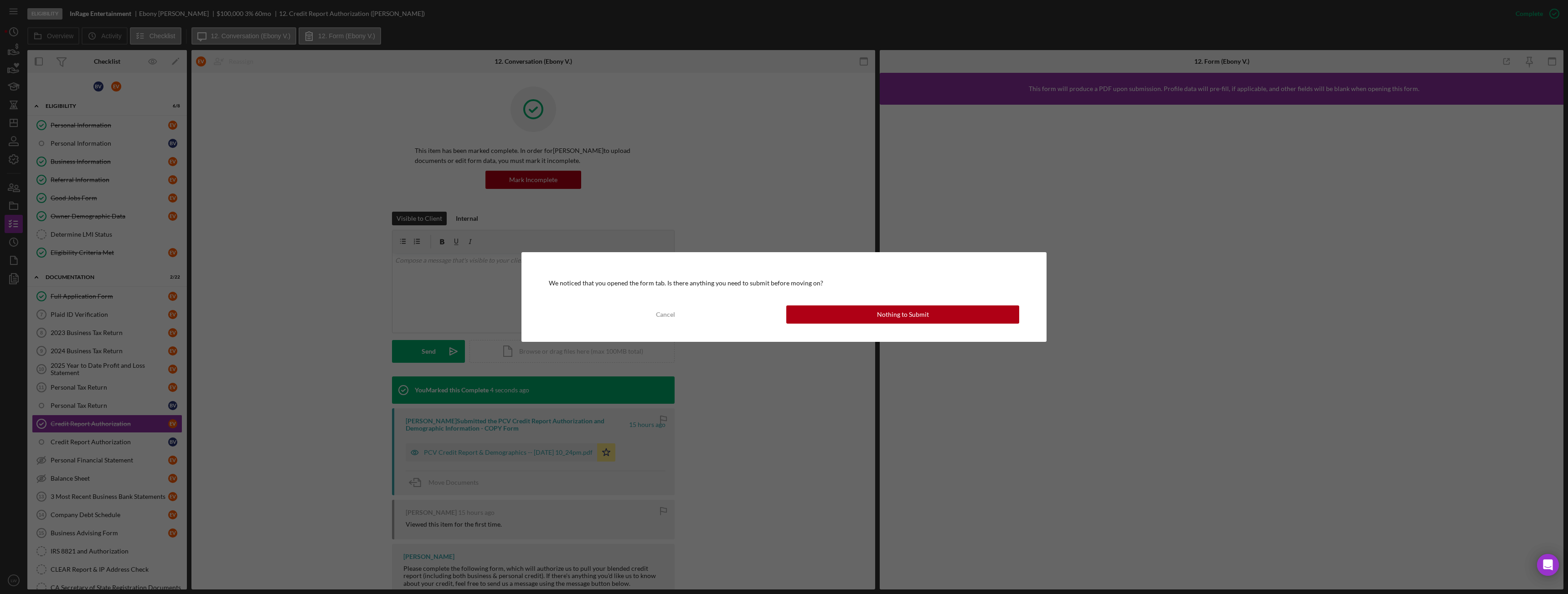
click at [933, 304] on div "We noticed that you opened the form tab. Is there anything you need to submit b…" at bounding box center [784, 297] width 525 height 90
click at [932, 316] on button "Nothing to Submit" at bounding box center [903, 314] width 233 height 18
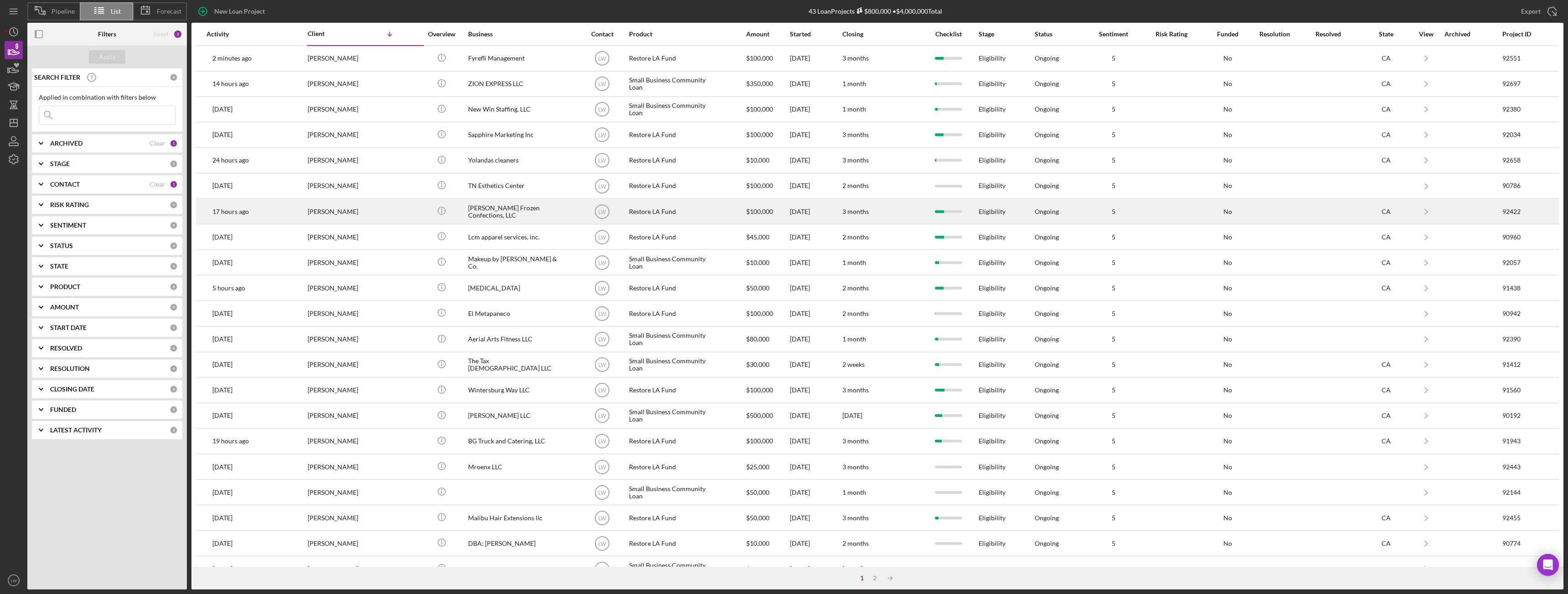
click at [478, 207] on div "[PERSON_NAME] Frozen Confections, LLC" at bounding box center [514, 212] width 92 height 24
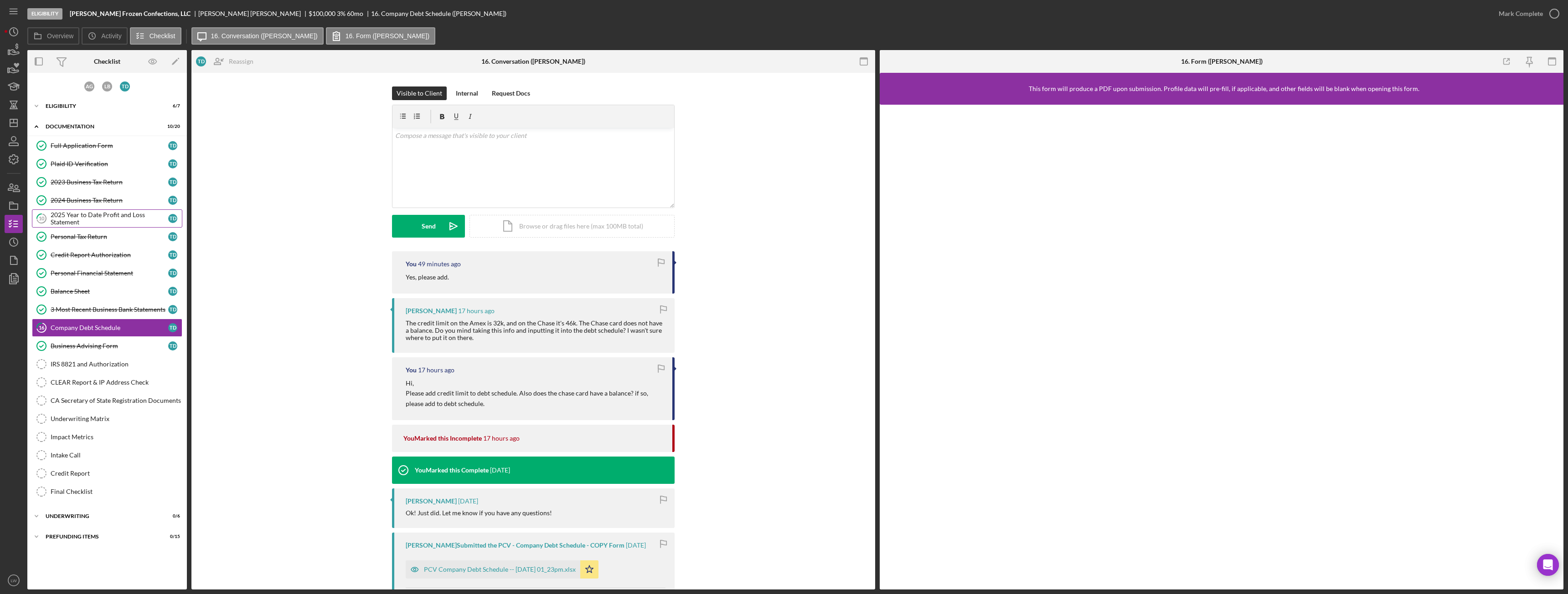
click at [109, 216] on div "2025 Year to Date Profit and Loss Statement" at bounding box center [110, 218] width 117 height 15
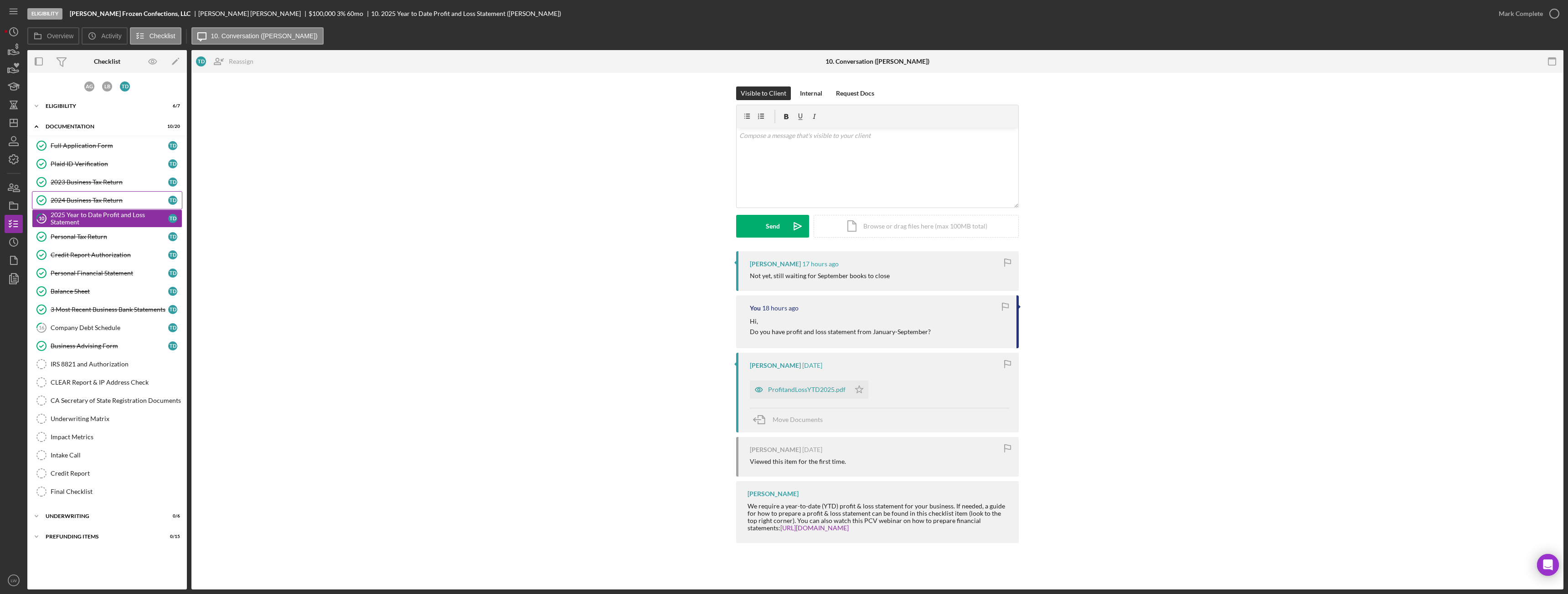
click at [103, 206] on link "2024 Business Tax Return 2024 Business Tax Return T D" at bounding box center [107, 200] width 150 height 18
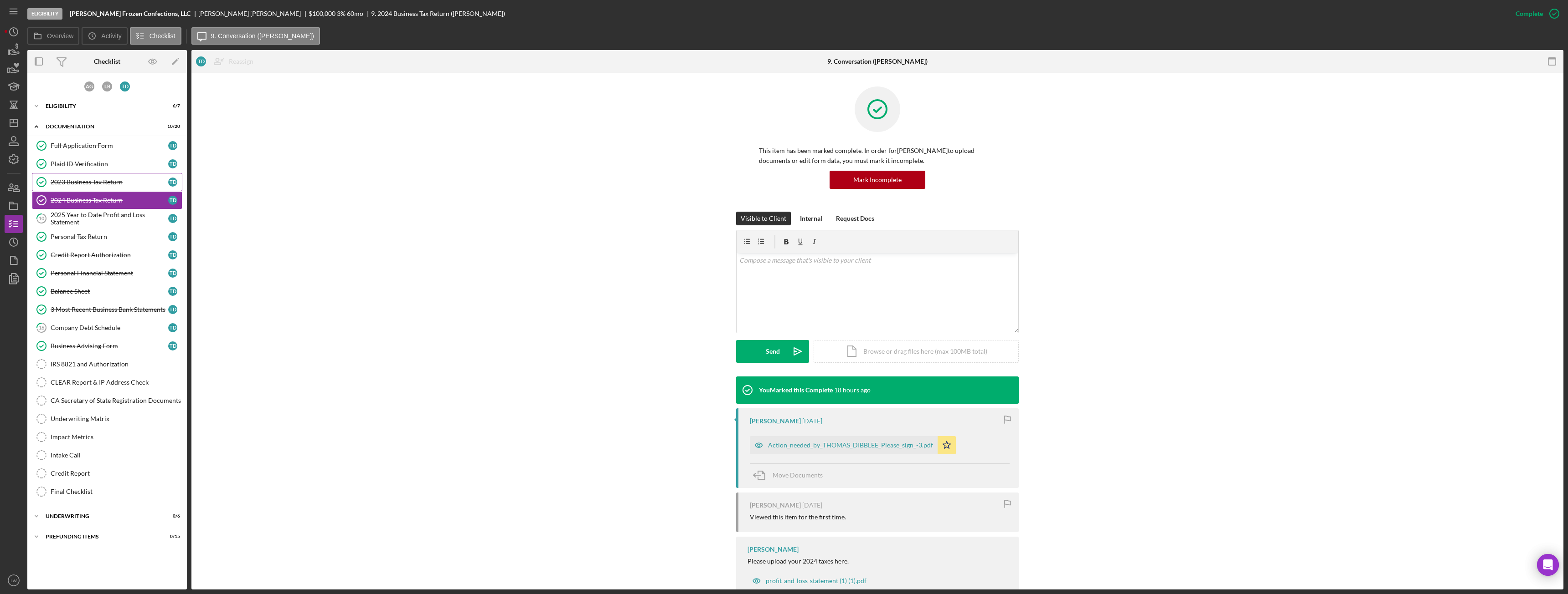
click at [102, 178] on link "2023 Business Tax Return 2023 Business Tax Return T D" at bounding box center [107, 182] width 150 height 18
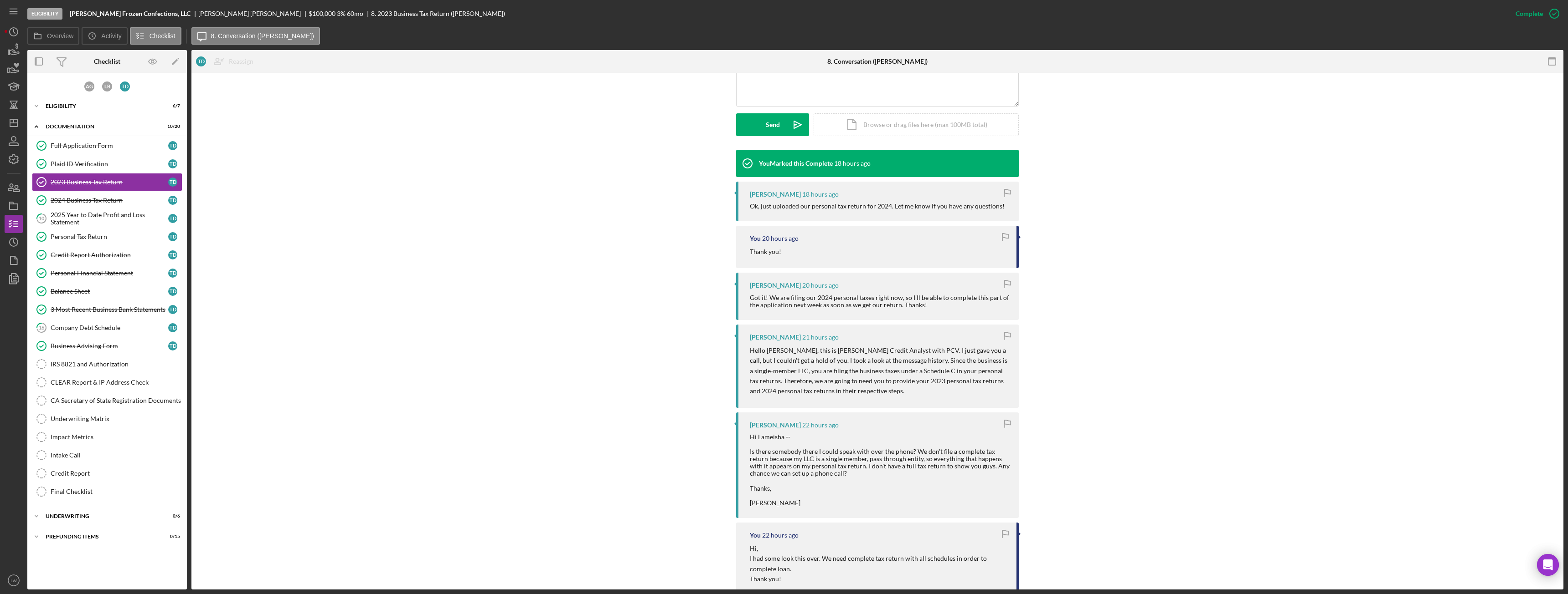
scroll to position [228, 0]
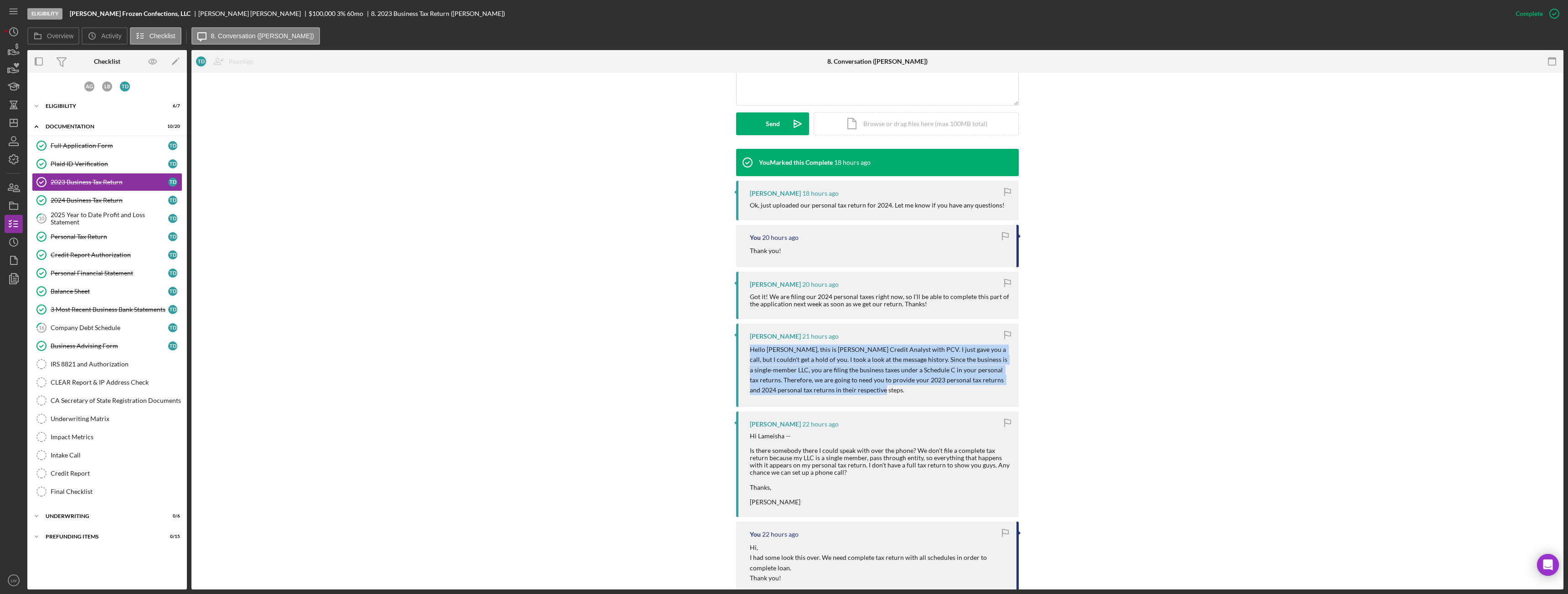
drag, startPoint x: 749, startPoint y: 348, endPoint x: 885, endPoint y: 394, distance: 143.6
click at [885, 394] on p "Hello Thomas, this is Alberto, Sr. Credit Analyst with PCV. I just gave you a c…" at bounding box center [879, 370] width 260 height 51
copy p "Hello Thomas, this is Alberto, Sr. Credit Analyst with PCV. I just gave you a c…"
click at [89, 110] on div "Icon/Expander Eligibility 6 / 7" at bounding box center [107, 106] width 159 height 18
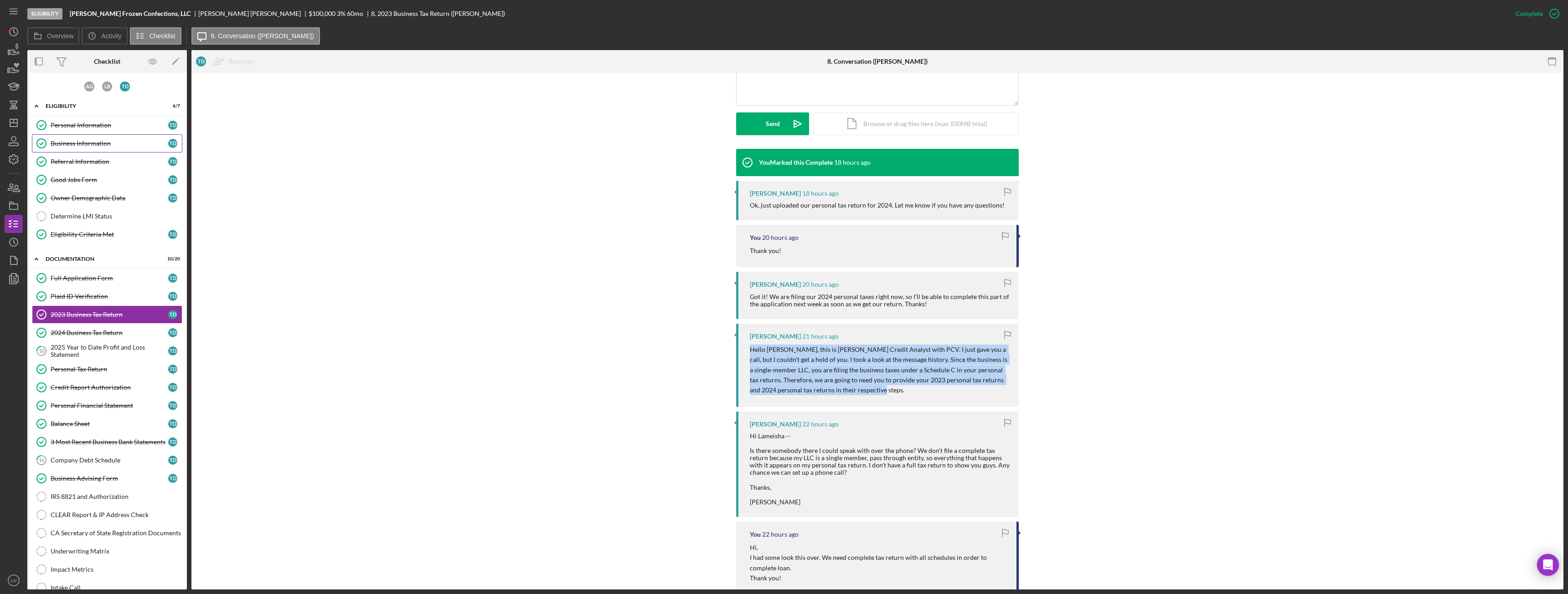
click at [91, 144] on div "Business Information" at bounding box center [110, 143] width 117 height 7
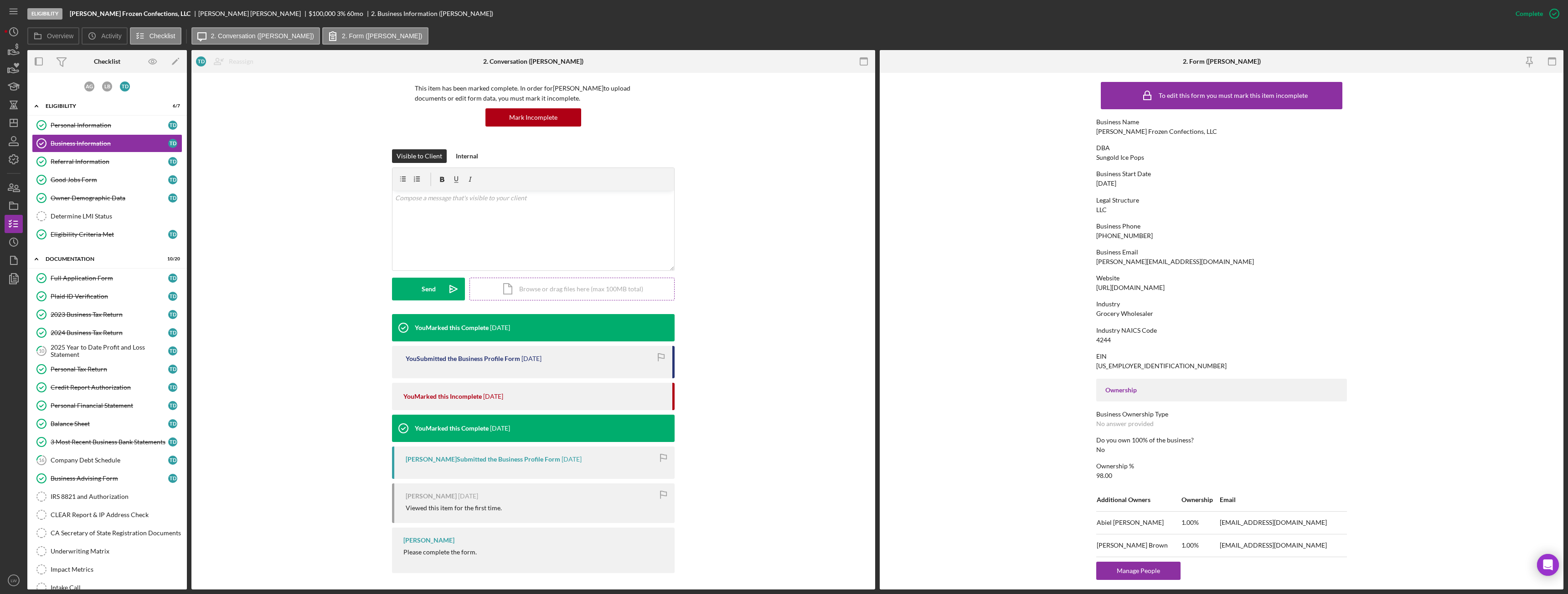
scroll to position [65, 0]
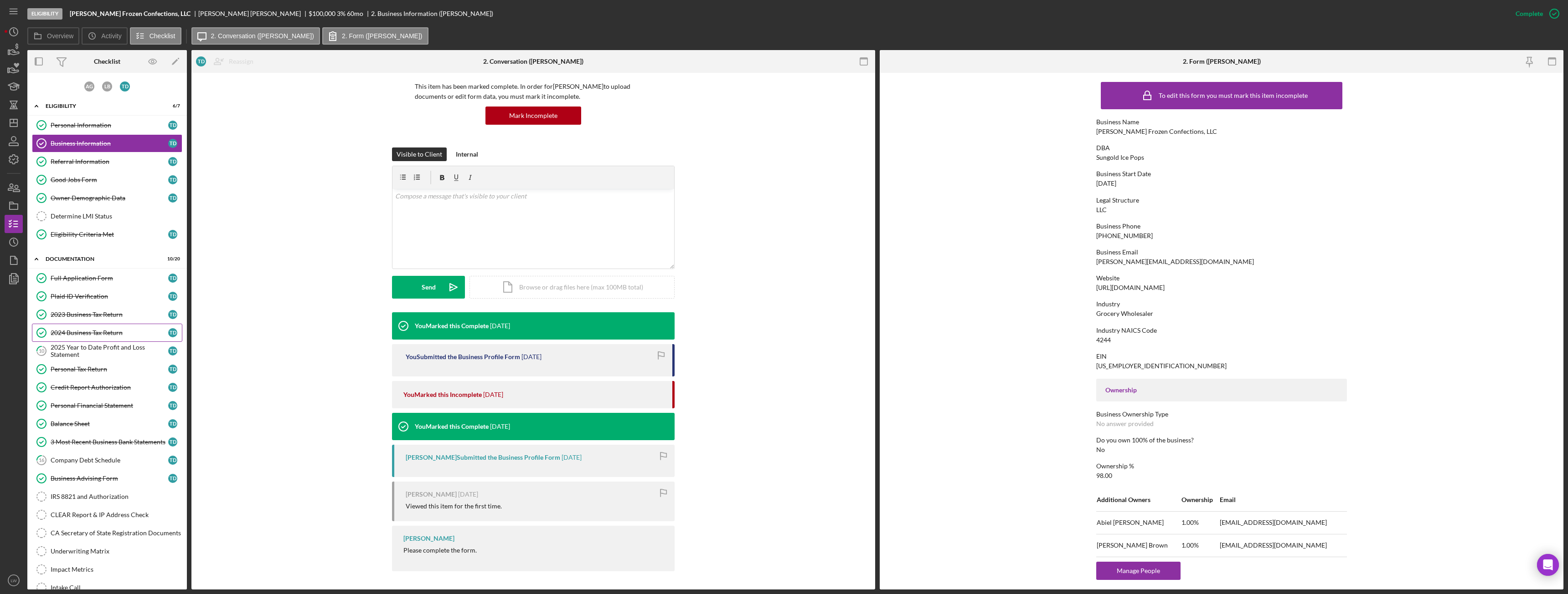
click at [100, 334] on div "2024 Business Tax Return" at bounding box center [110, 332] width 117 height 7
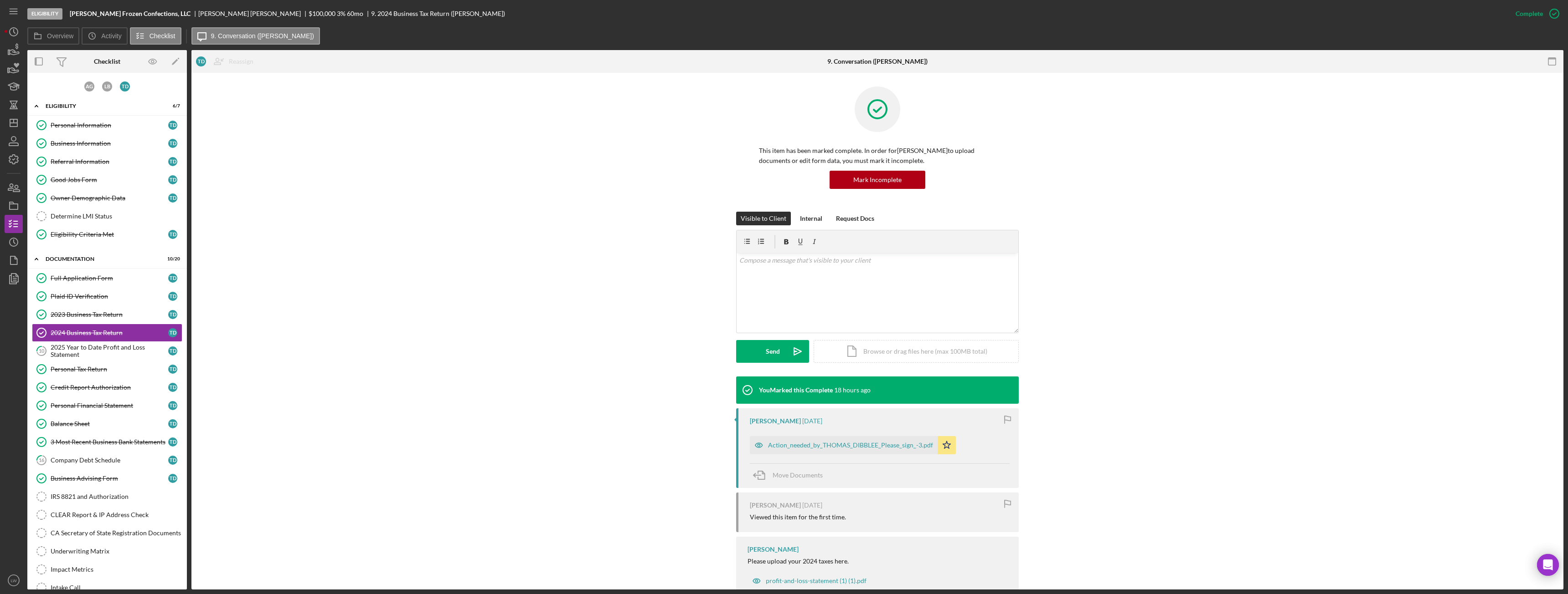
scroll to position [28, 0]
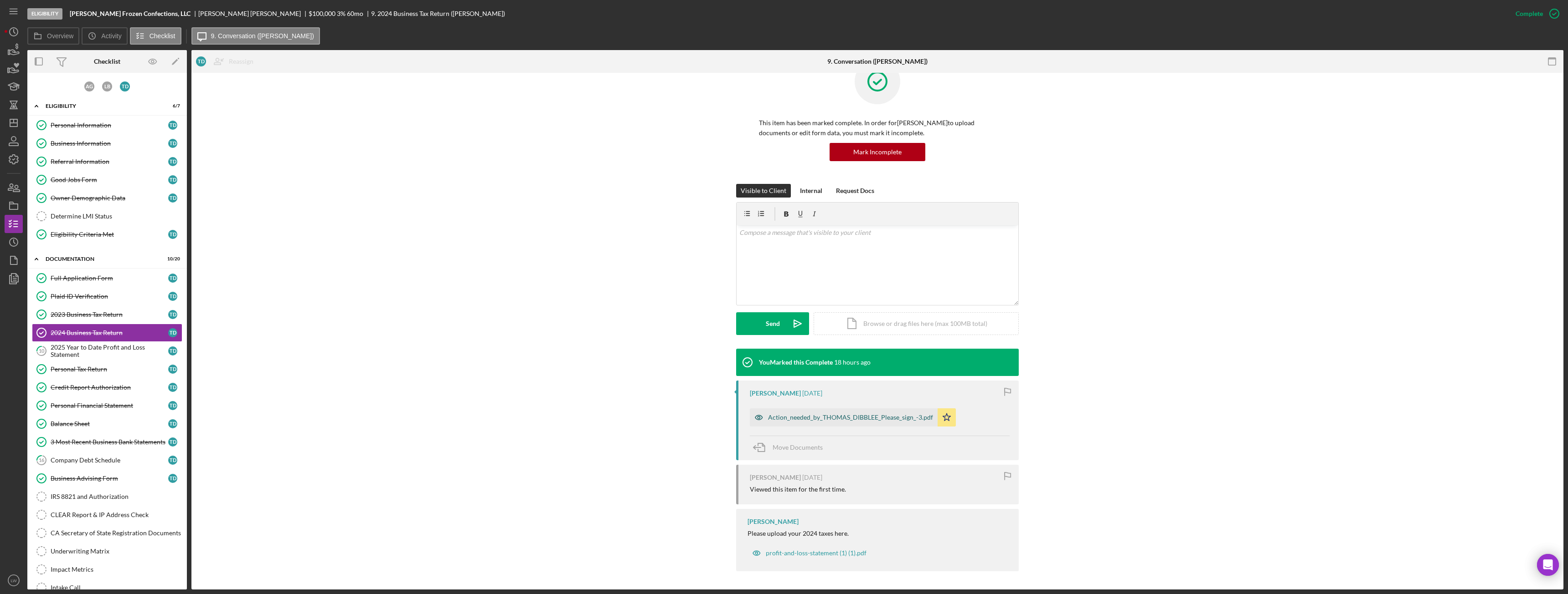
click at [796, 421] on div "Action_needed_by_THOMAS_DIBBLEE_Please_sign_-3.pdf" at bounding box center [843, 418] width 188 height 18
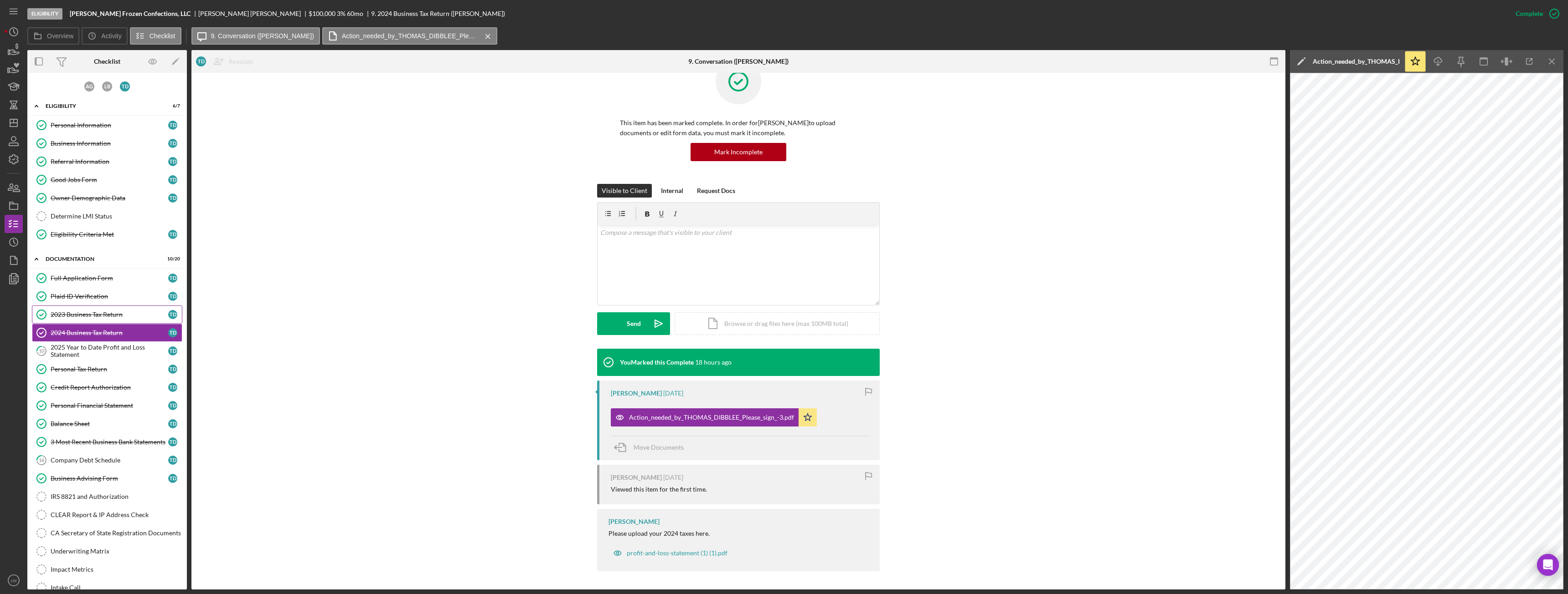
click at [106, 314] on div "2023 Business Tax Return" at bounding box center [110, 314] width 117 height 7
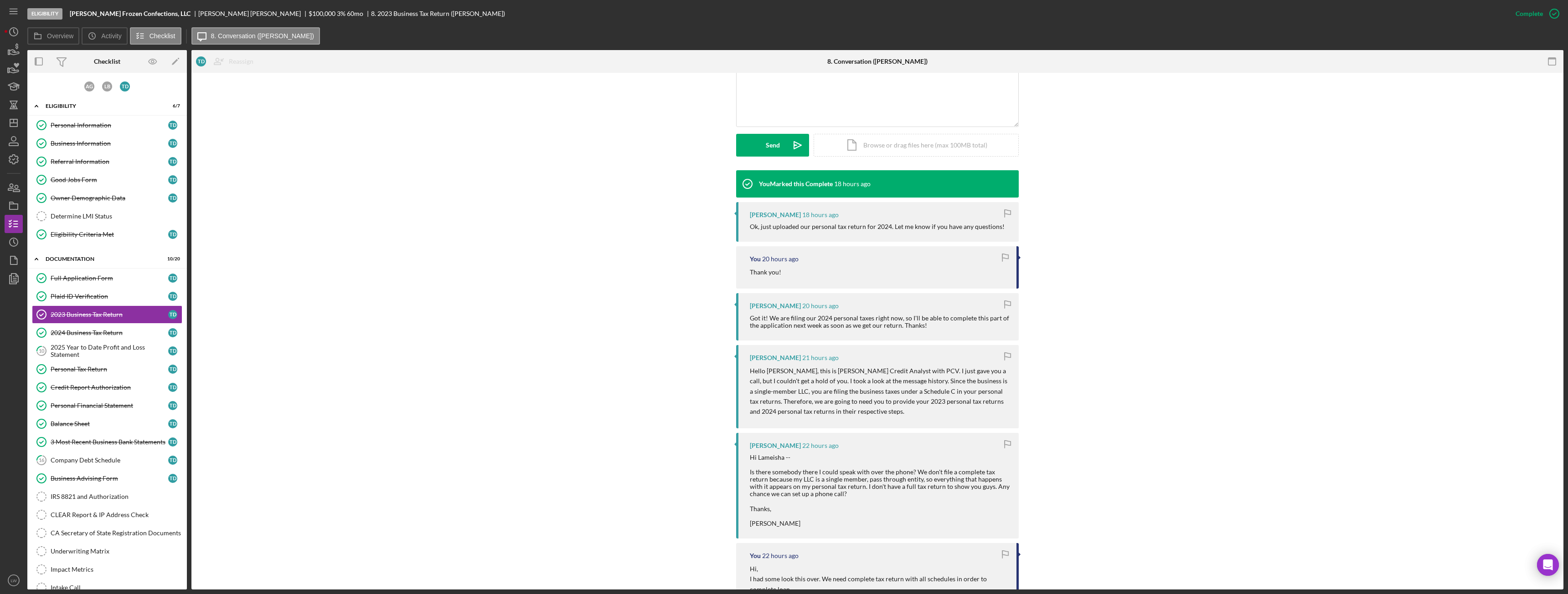
scroll to position [318, 0]
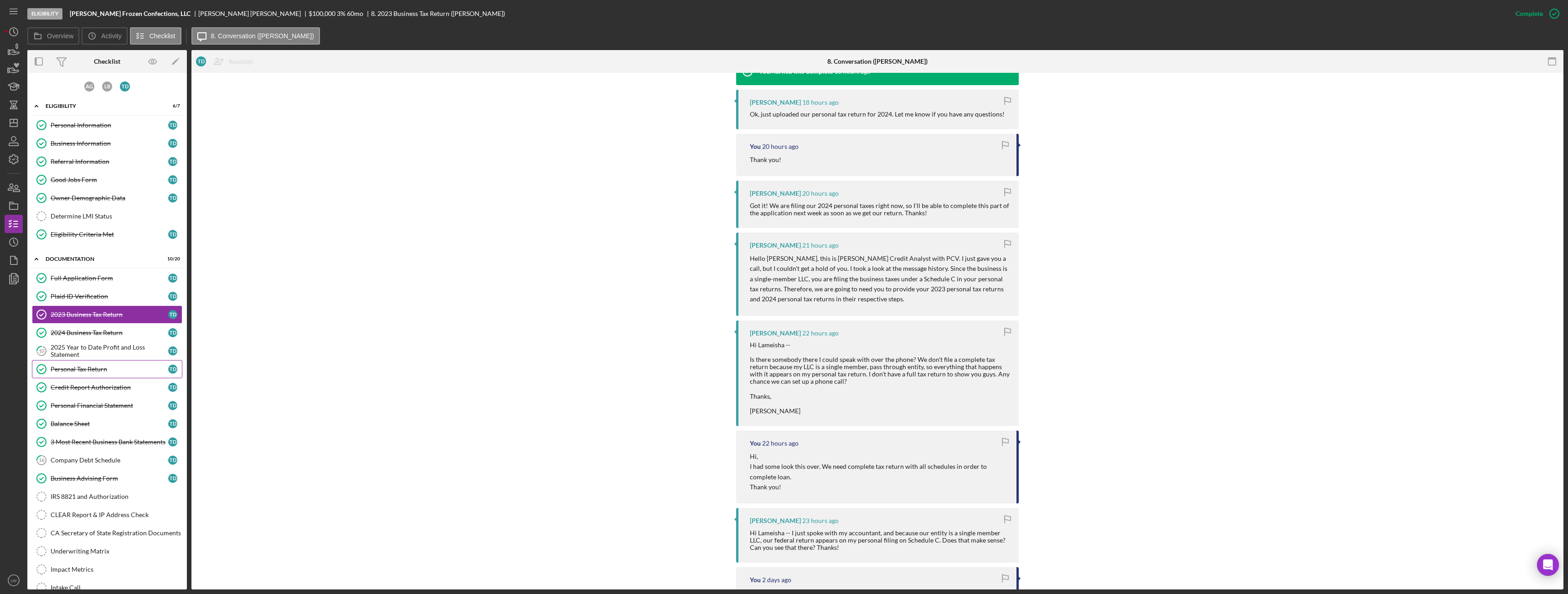
click at [95, 369] on div "Personal Tax Return" at bounding box center [110, 369] width 117 height 7
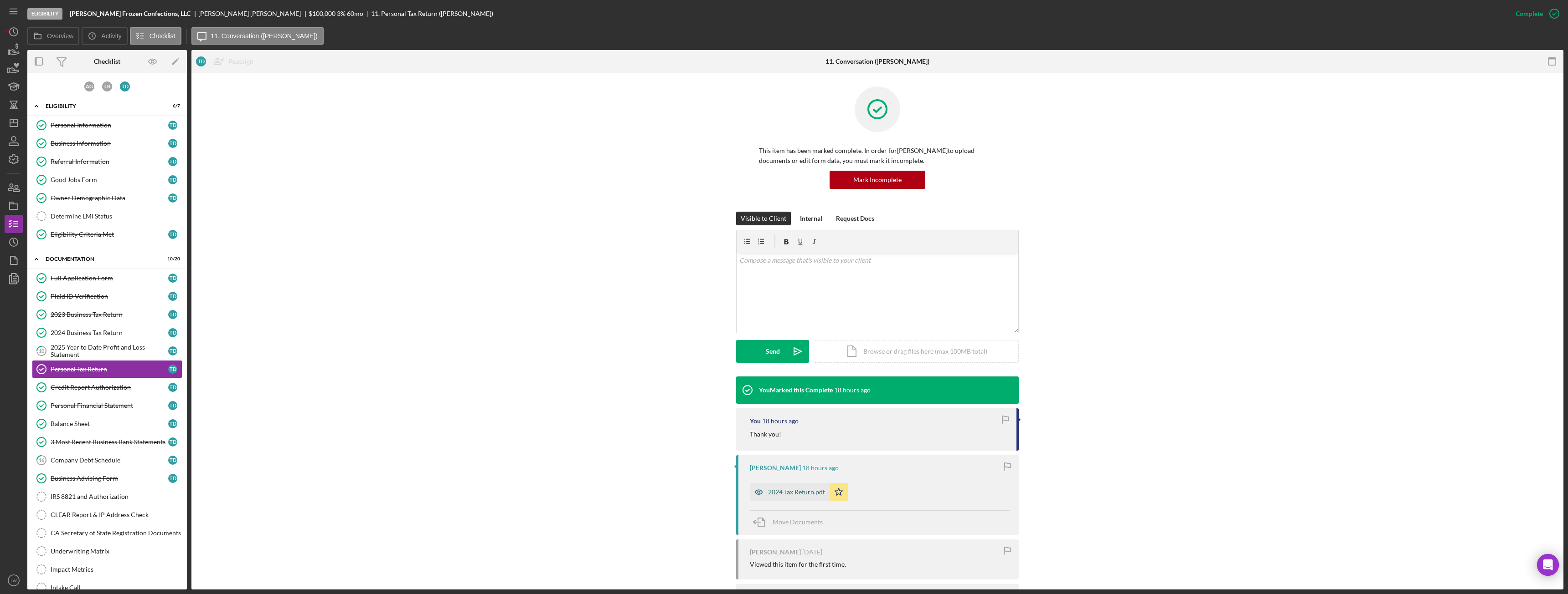
click at [775, 491] on div "2024 Tax Return.pdf" at bounding box center [795, 492] width 57 height 7
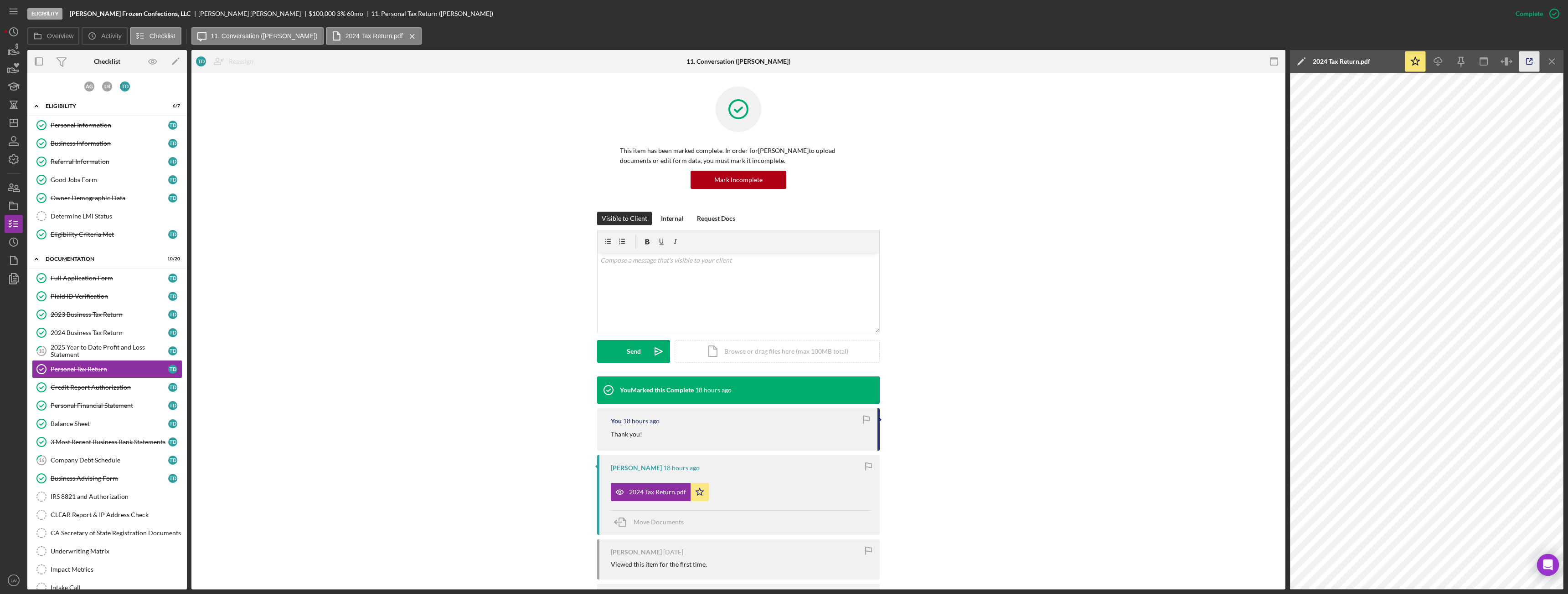
click at [1533, 65] on icon "button" at bounding box center [1529, 62] width 21 height 21
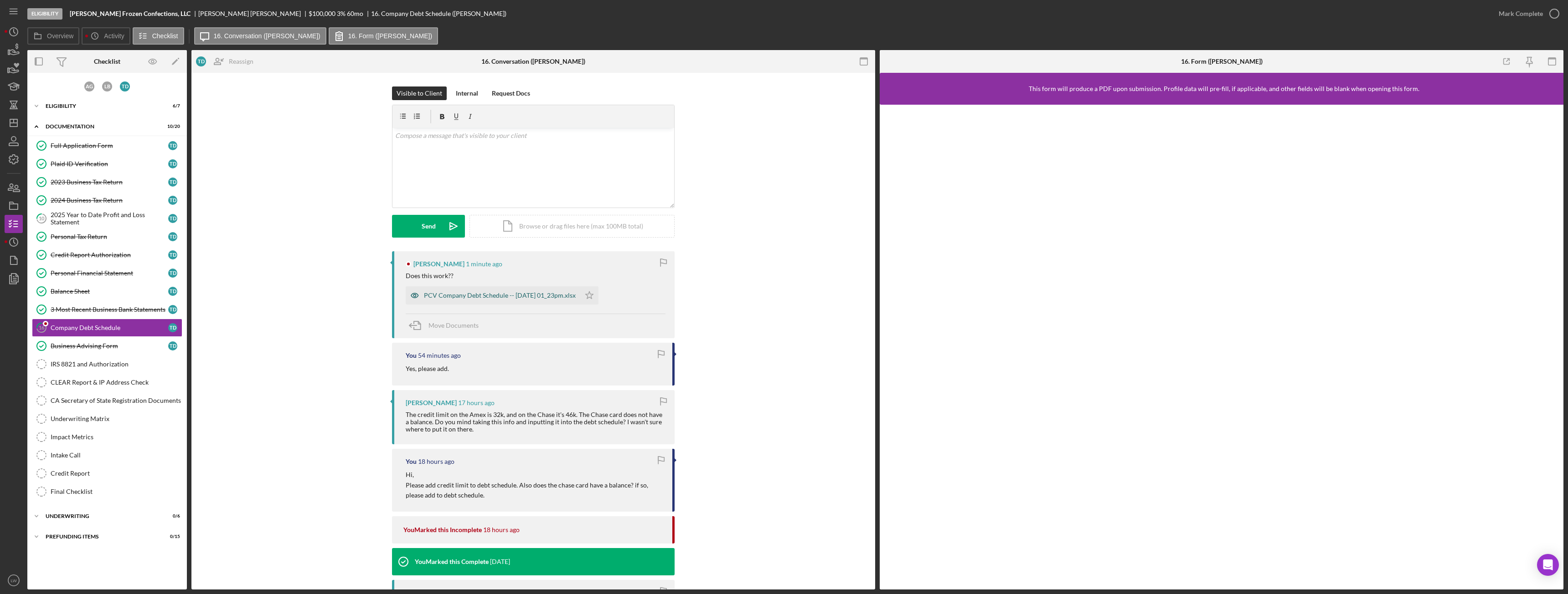
click at [466, 292] on div "PCV Company Debt Schedule -- [DATE] 01_23pm.xlsx" at bounding box center [500, 295] width 151 height 7
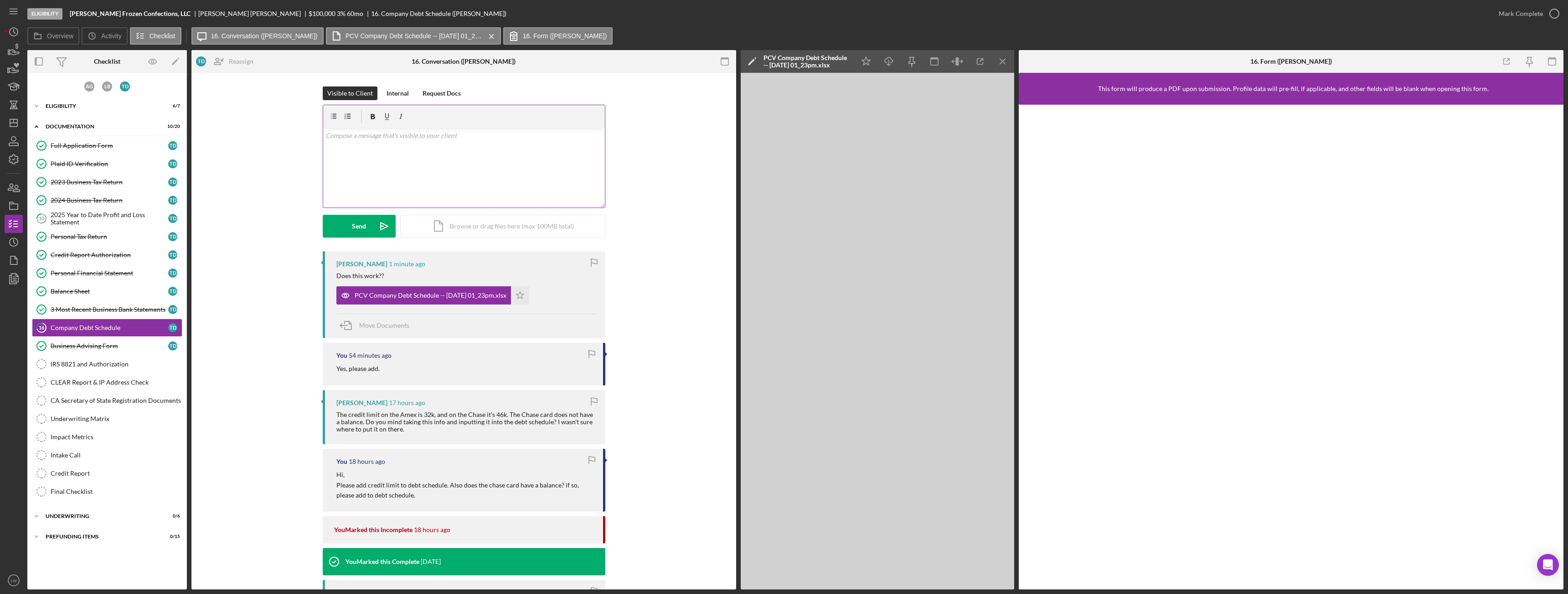
click at [486, 172] on div "v Color teal Color pink Remove color Add row above Add row below Add column bef…" at bounding box center [464, 168] width 282 height 80
click at [487, 135] on p "In the original amount please put the credit limit." at bounding box center [464, 135] width 277 height 10
click at [472, 137] on p "In the original amount please put the credit limit." at bounding box center [464, 135] width 277 height 10
click at [425, 135] on p "In the original amount please put the credit limit." at bounding box center [464, 135] width 277 height 10
click at [422, 150] on p "[PERSON_NAME] ink has a balance of" at bounding box center [464, 148] width 277 height 10
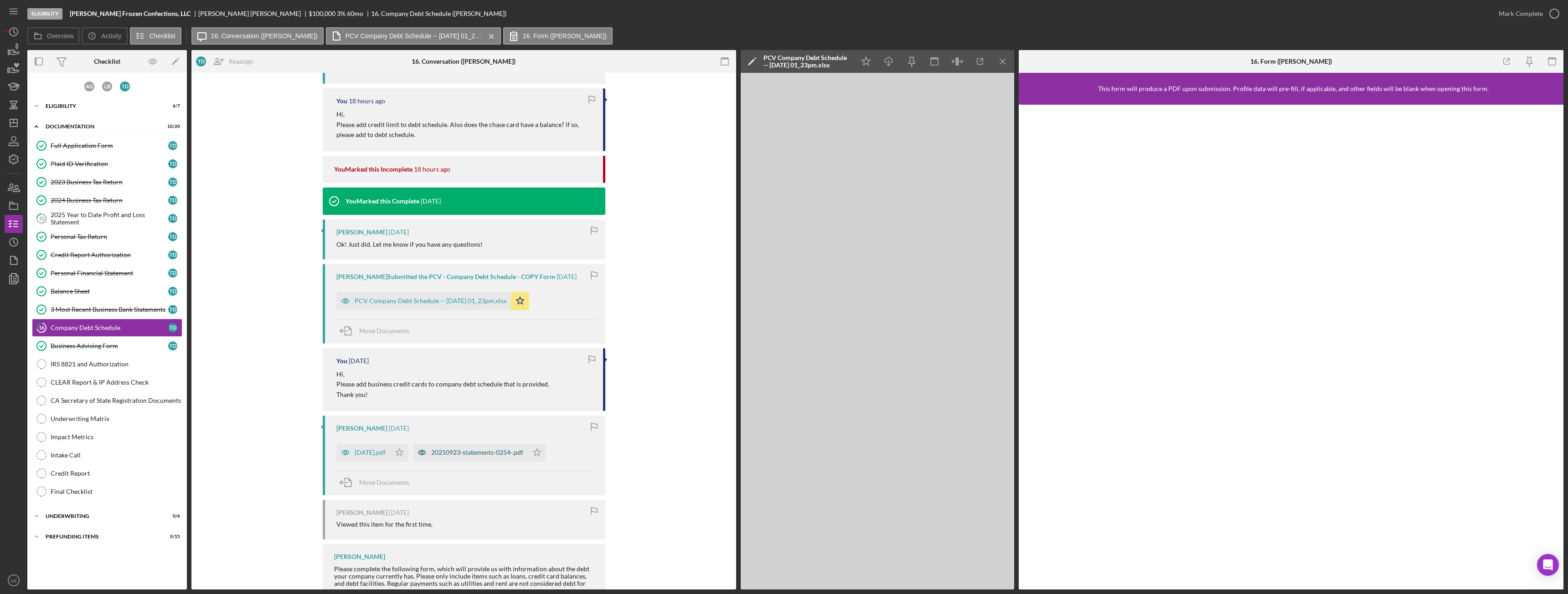
scroll to position [364, 0]
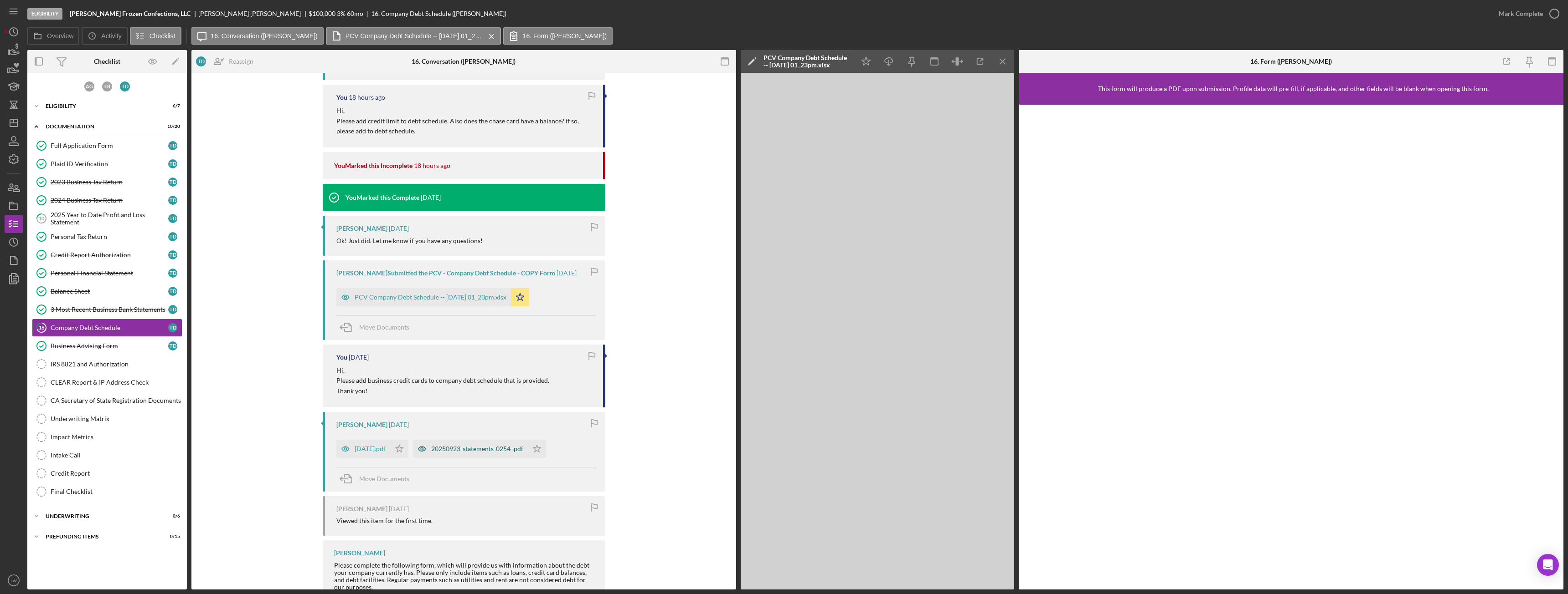
click at [470, 450] on div "20250923-statements-0254-.pdf" at bounding box center [477, 449] width 92 height 7
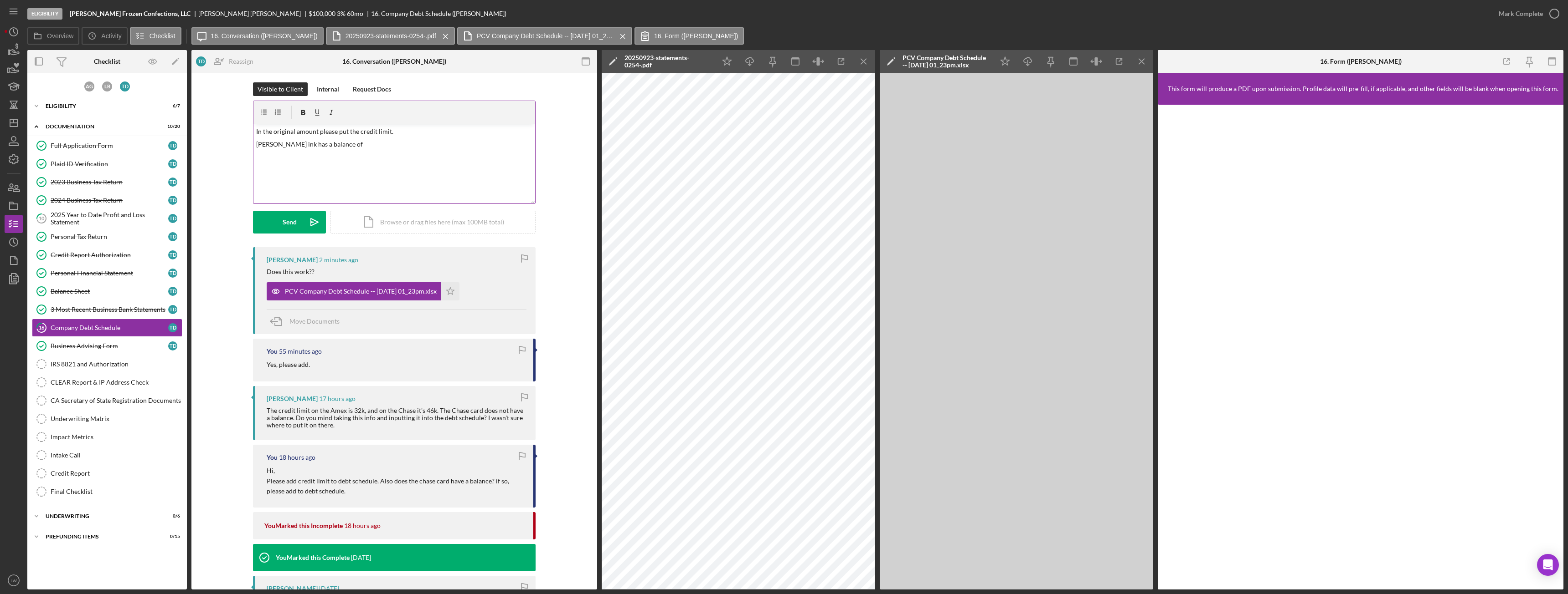
scroll to position [0, 0]
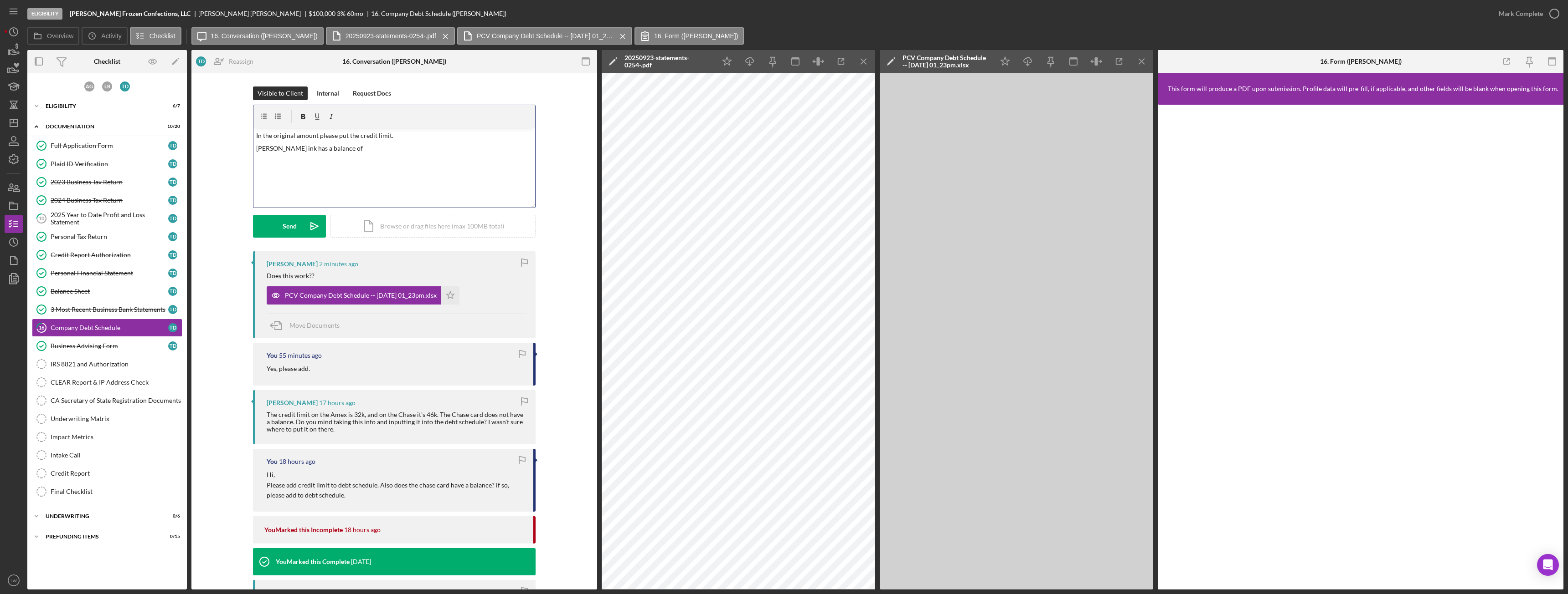
click at [401, 153] on p "[PERSON_NAME] ink has a balance of" at bounding box center [394, 148] width 277 height 10
click at [314, 163] on p "if you need any assitance please call" at bounding box center [394, 161] width 277 height 10
click at [364, 163] on p "if you need any assistance please call" at bounding box center [394, 161] width 277 height 10
click at [390, 166] on p "if you need any assistance please call" at bounding box center [394, 161] width 277 height 10
click at [374, 162] on p "if you need any assistance please call [PHONE_NUMBER]" at bounding box center [394, 161] width 277 height 10
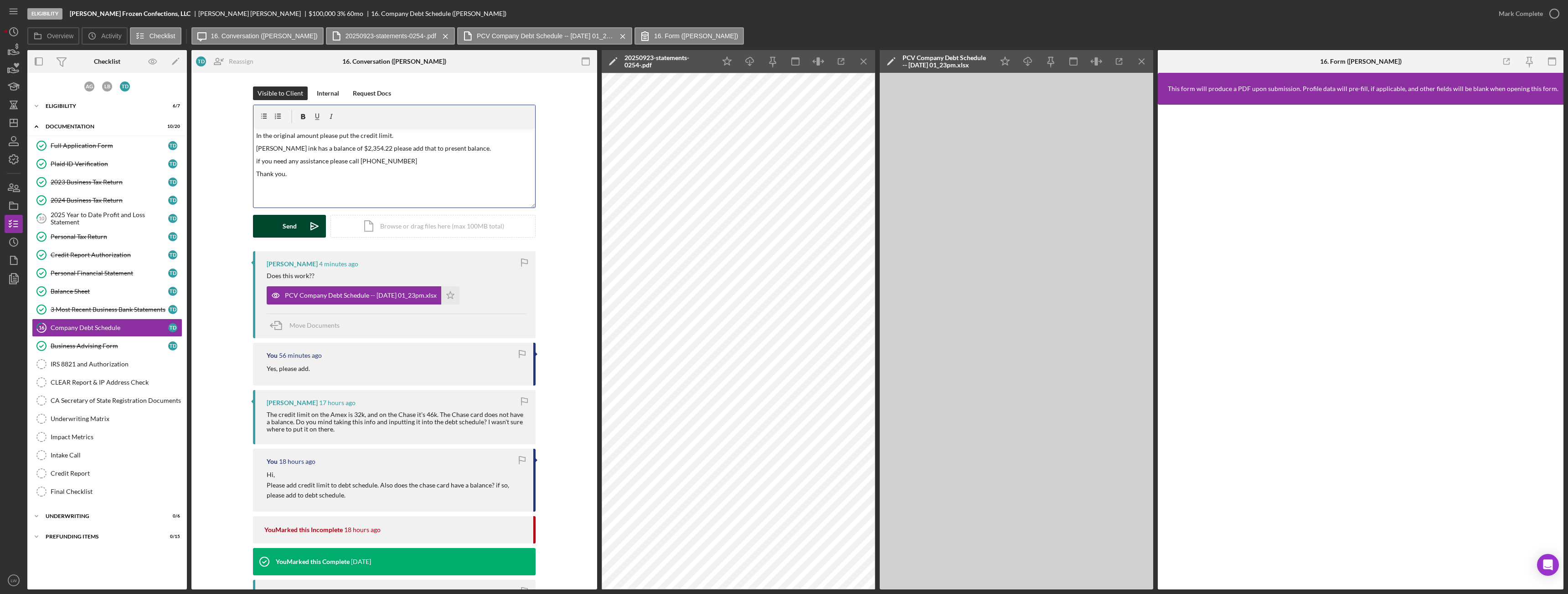
click at [308, 221] on icon "Icon/icon-invite-send" at bounding box center [314, 226] width 23 height 23
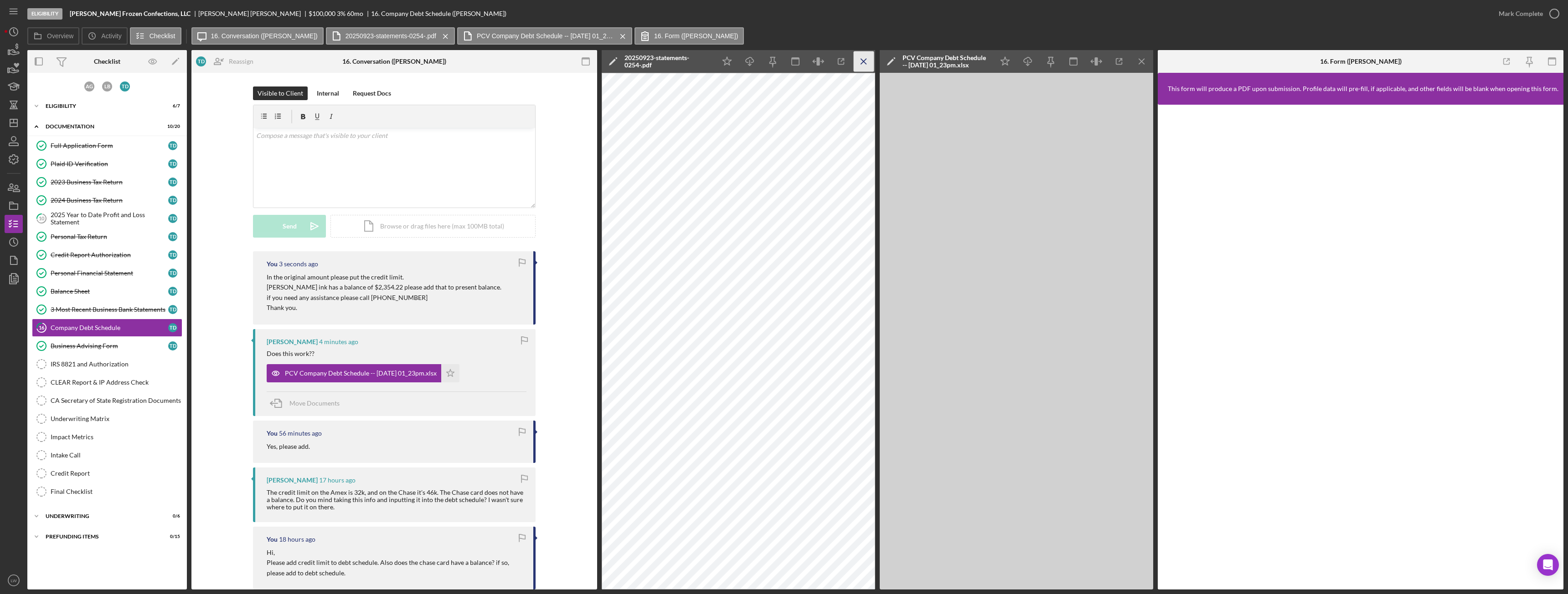
click at [870, 60] on icon "Icon/Menu Close" at bounding box center [863, 62] width 21 height 21
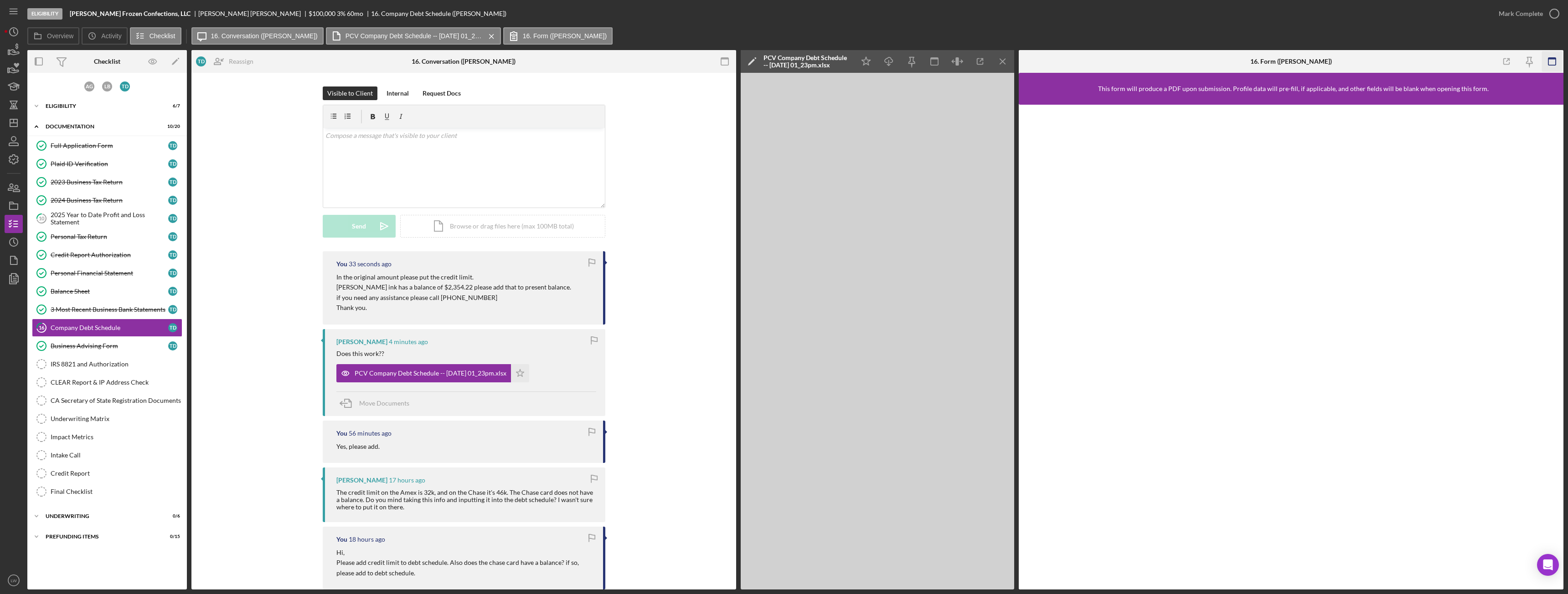
click at [1547, 61] on icon "button" at bounding box center [1551, 62] width 21 height 21
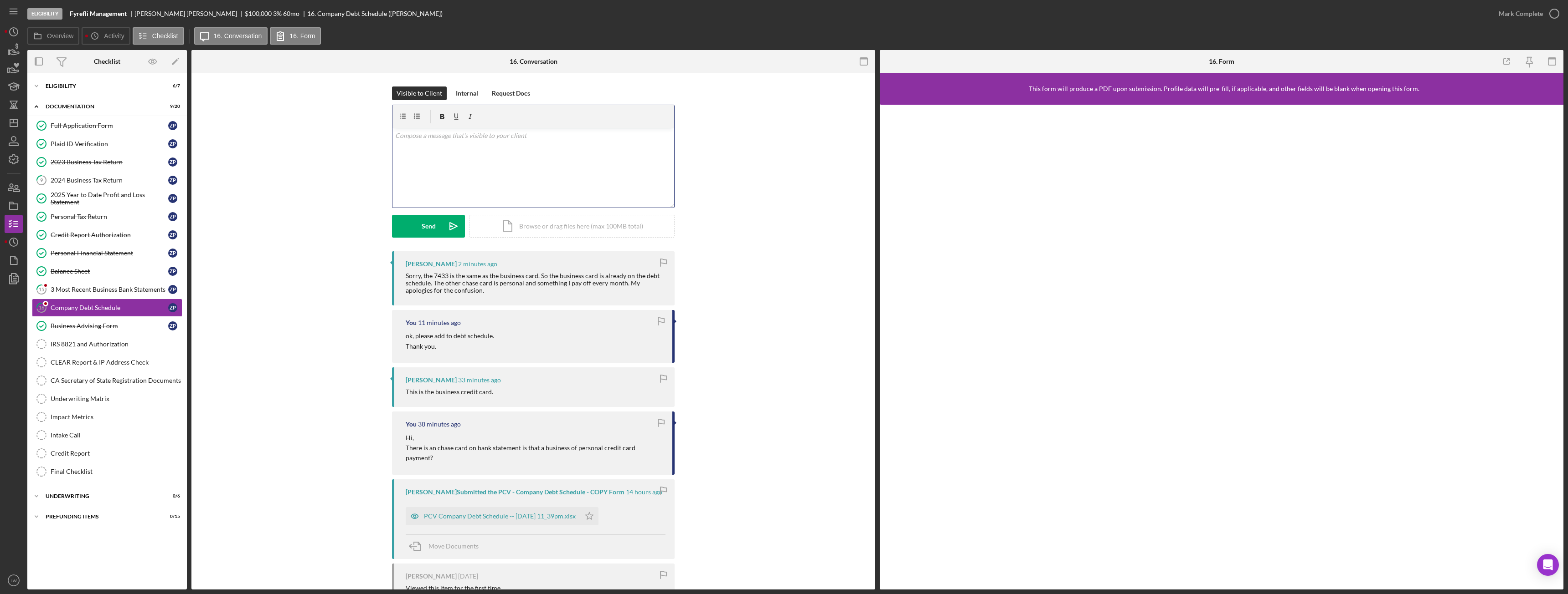
click at [514, 188] on div "v Color teal Color pink Remove color Add row above Add row below Add column bef…" at bounding box center [533, 168] width 282 height 80
click at [442, 227] on icon "Icon/icon-invite-send" at bounding box center [453, 226] width 23 height 23
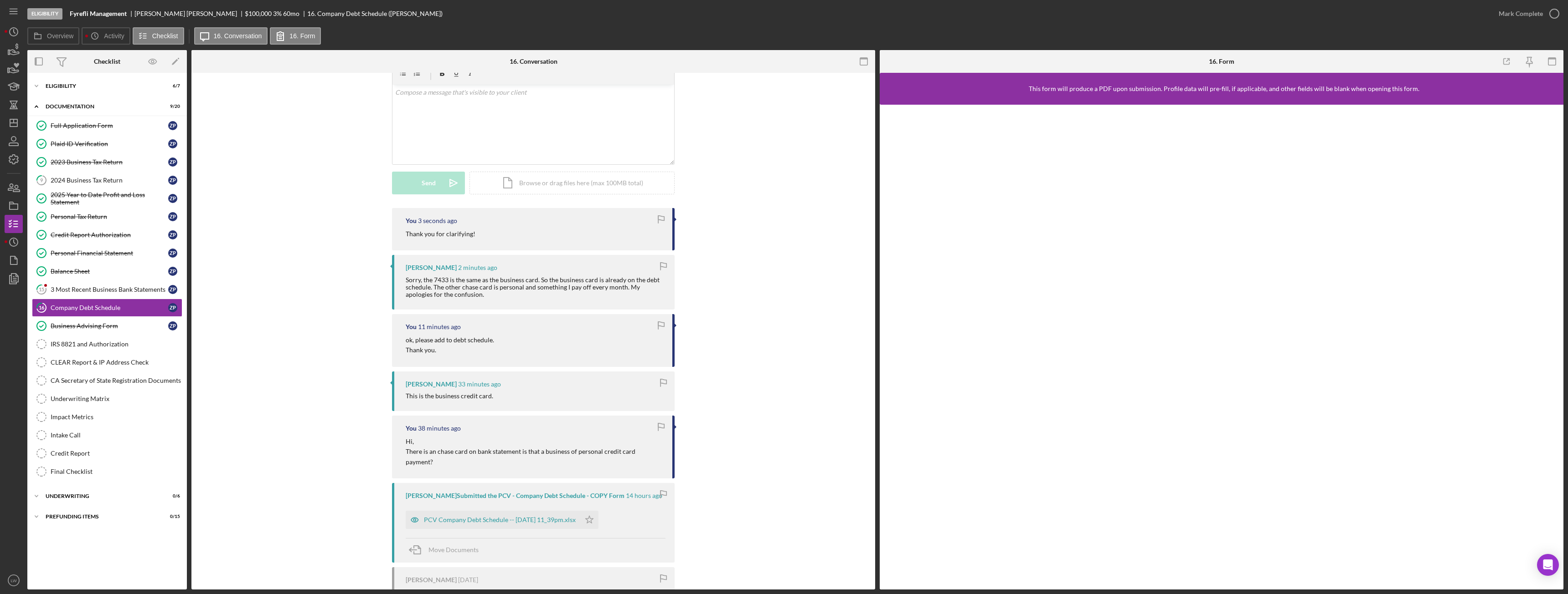
scroll to position [135, 0]
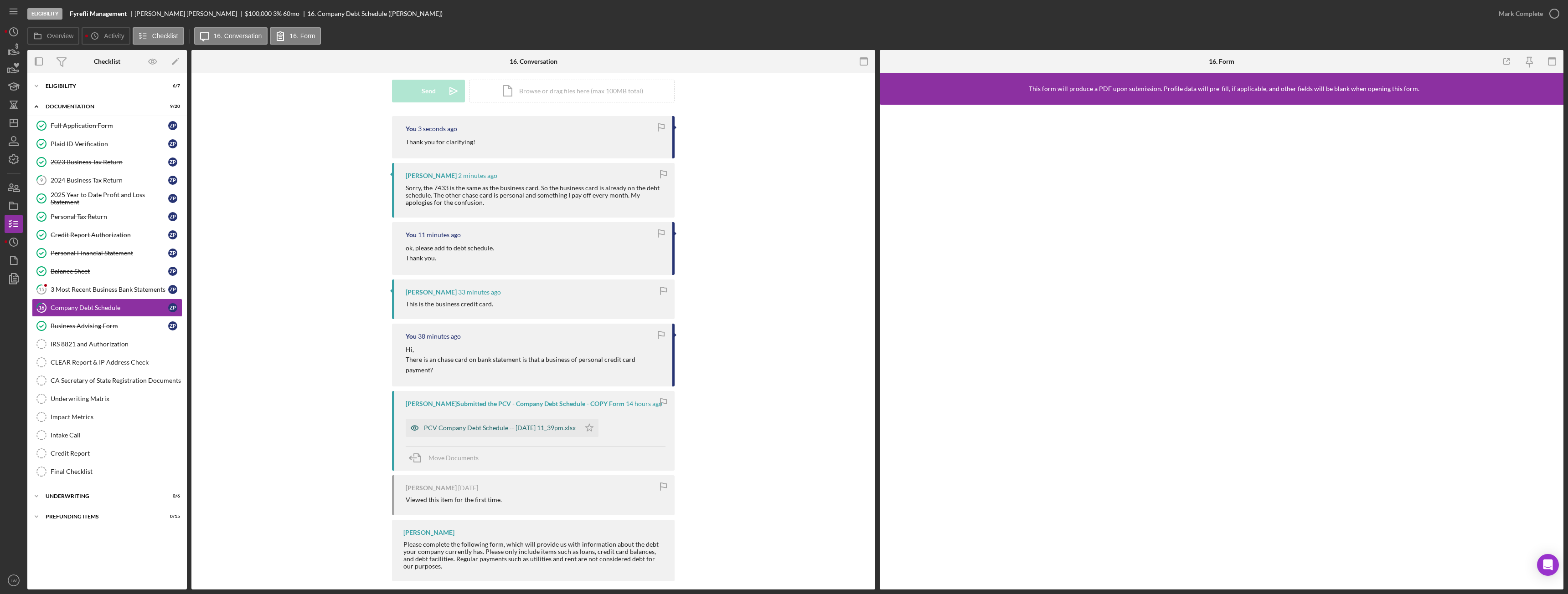
click at [474, 425] on div "PCV Company Debt Schedule -- 2025-10-09 11_39pm.xlsx" at bounding box center [500, 428] width 151 height 7
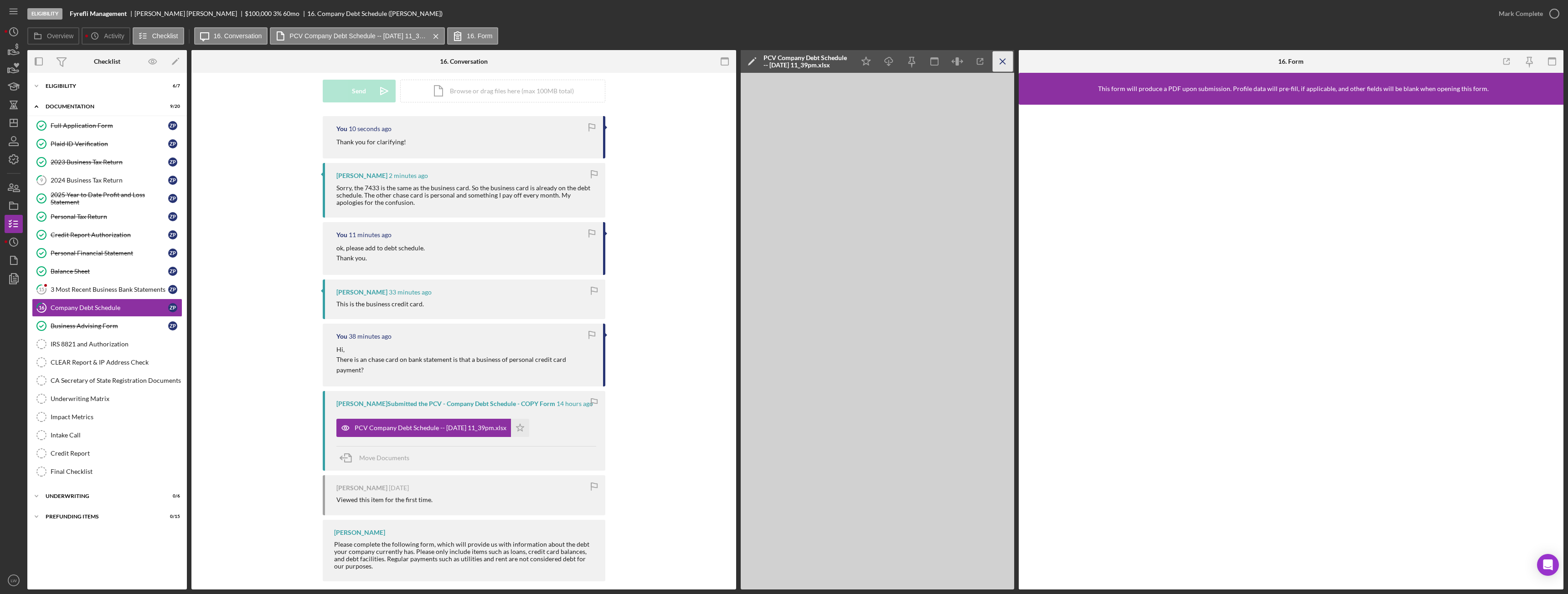
click at [1001, 59] on icon "Icon/Menu Close" at bounding box center [1003, 62] width 21 height 21
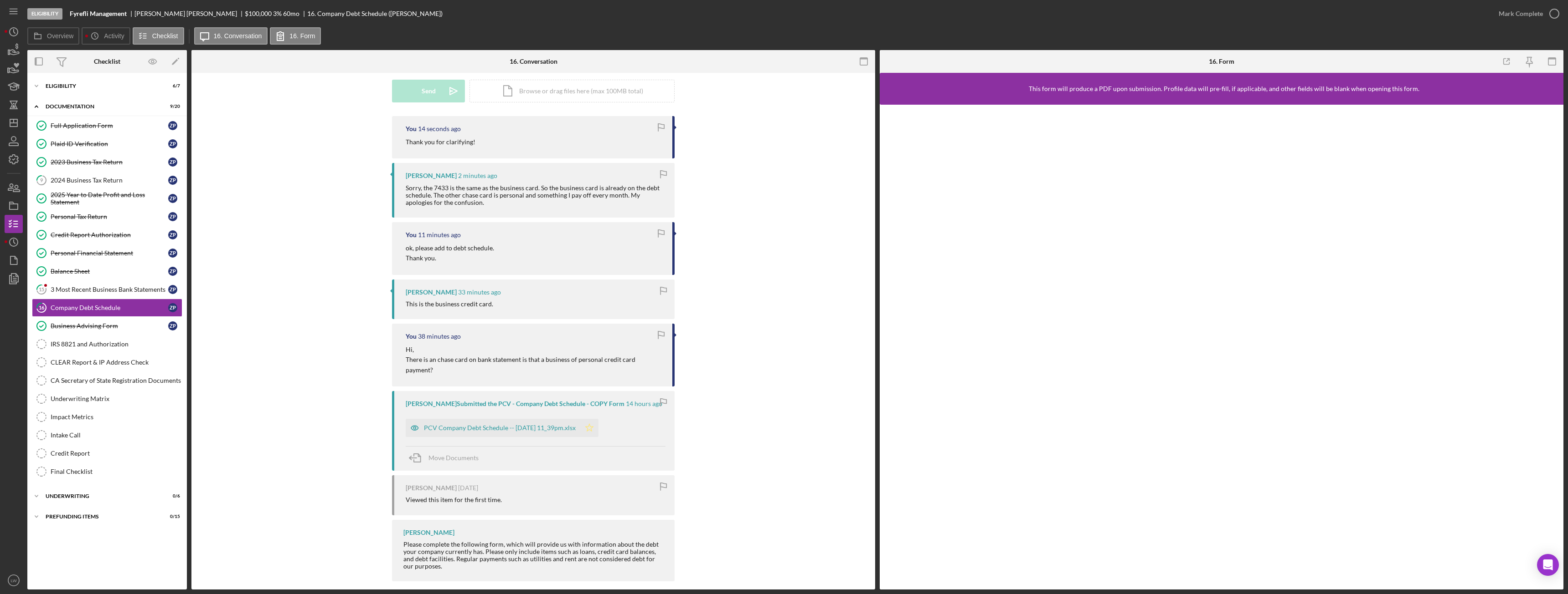
click at [593, 424] on polygon "button" at bounding box center [589, 427] width 8 height 7
click at [1532, 4] on div "Mark Complete" at bounding box center [1526, 13] width 74 height 27
click at [1529, 10] on div "Mark Complete" at bounding box center [1520, 14] width 44 height 18
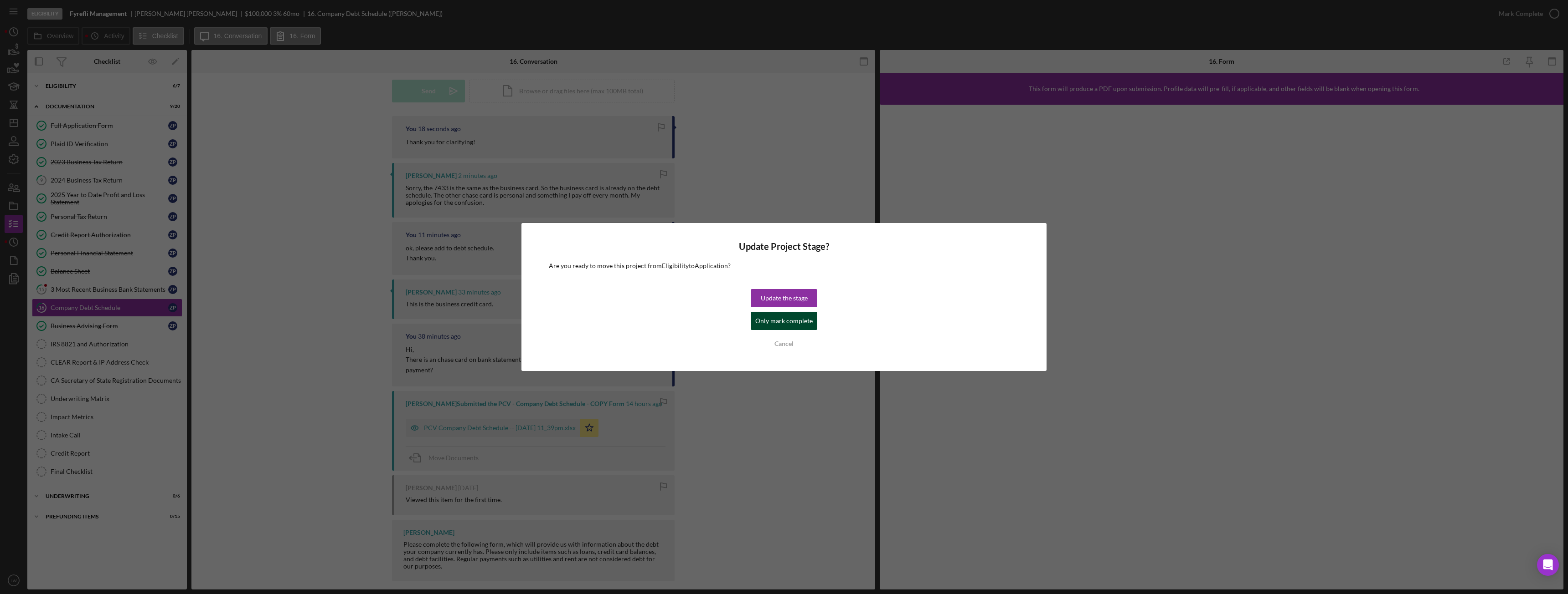
click at [784, 322] on div "Only mark complete" at bounding box center [784, 321] width 58 height 18
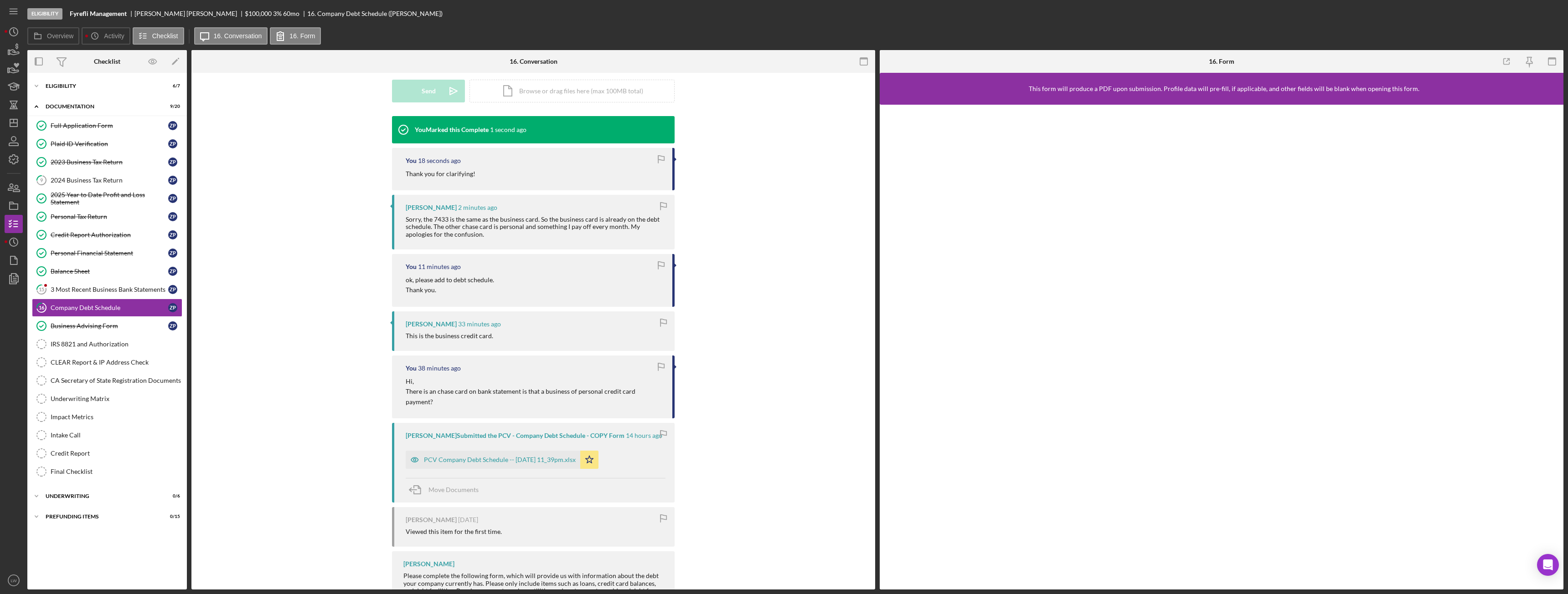
scroll to position [261, 0]
click at [113, 285] on link "15 3 Most Recent Business Bank Statements Z P" at bounding box center [107, 290] width 150 height 18
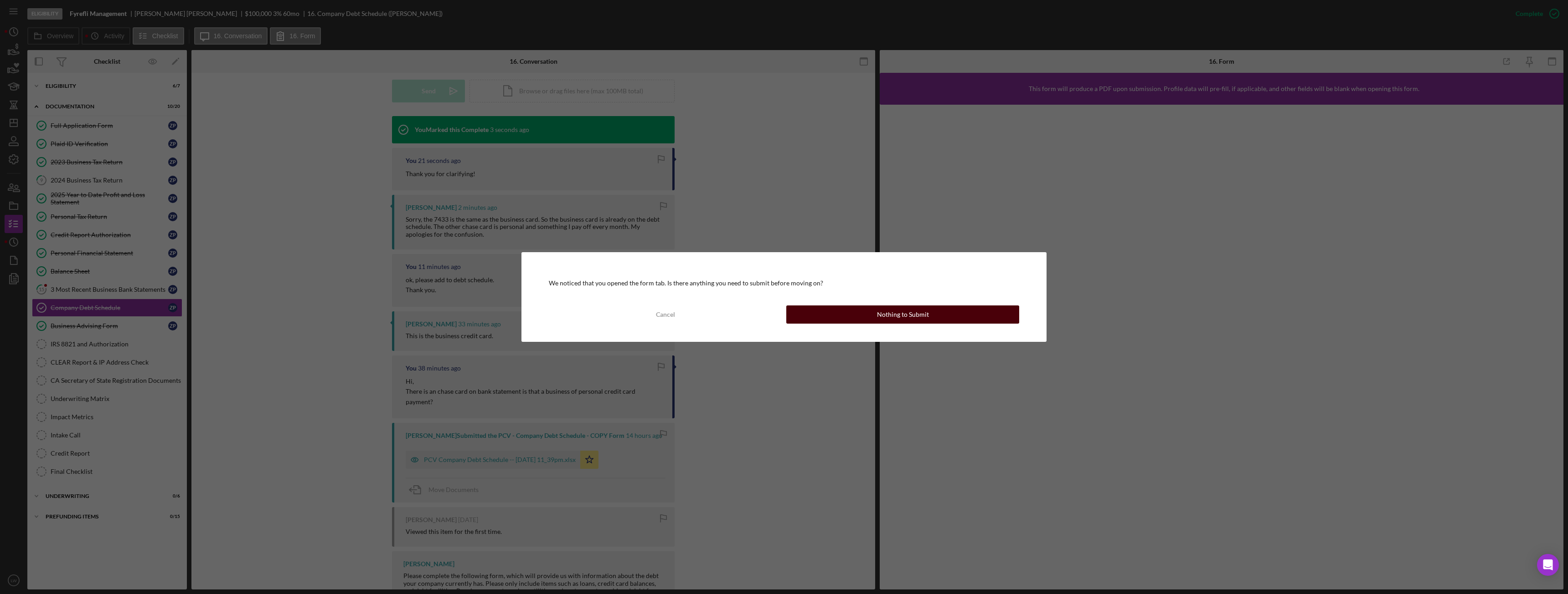
click at [847, 314] on button "Nothing to Submit" at bounding box center [903, 314] width 233 height 18
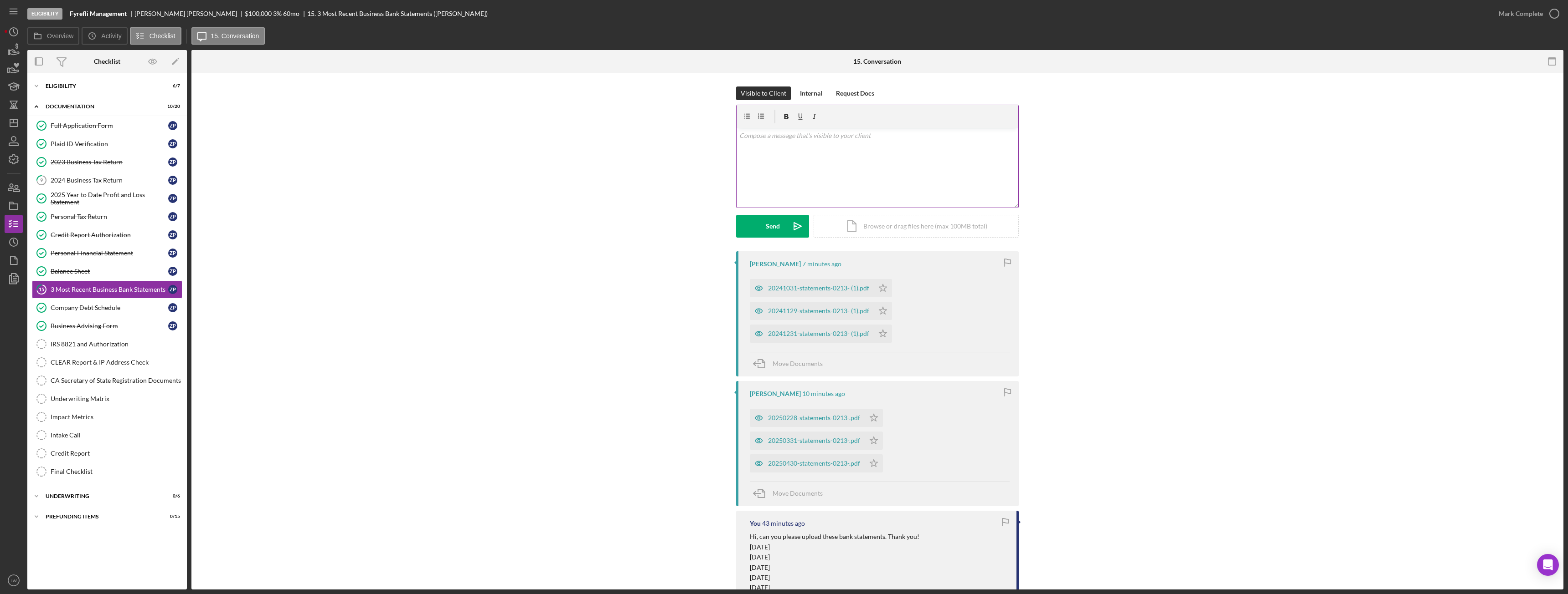
click at [887, 174] on div "v Color teal Color pink Remove color Add row above Add row below Add column bef…" at bounding box center [877, 168] width 282 height 80
click at [781, 231] on button "Send Icon/icon-invite-send" at bounding box center [772, 226] width 73 height 23
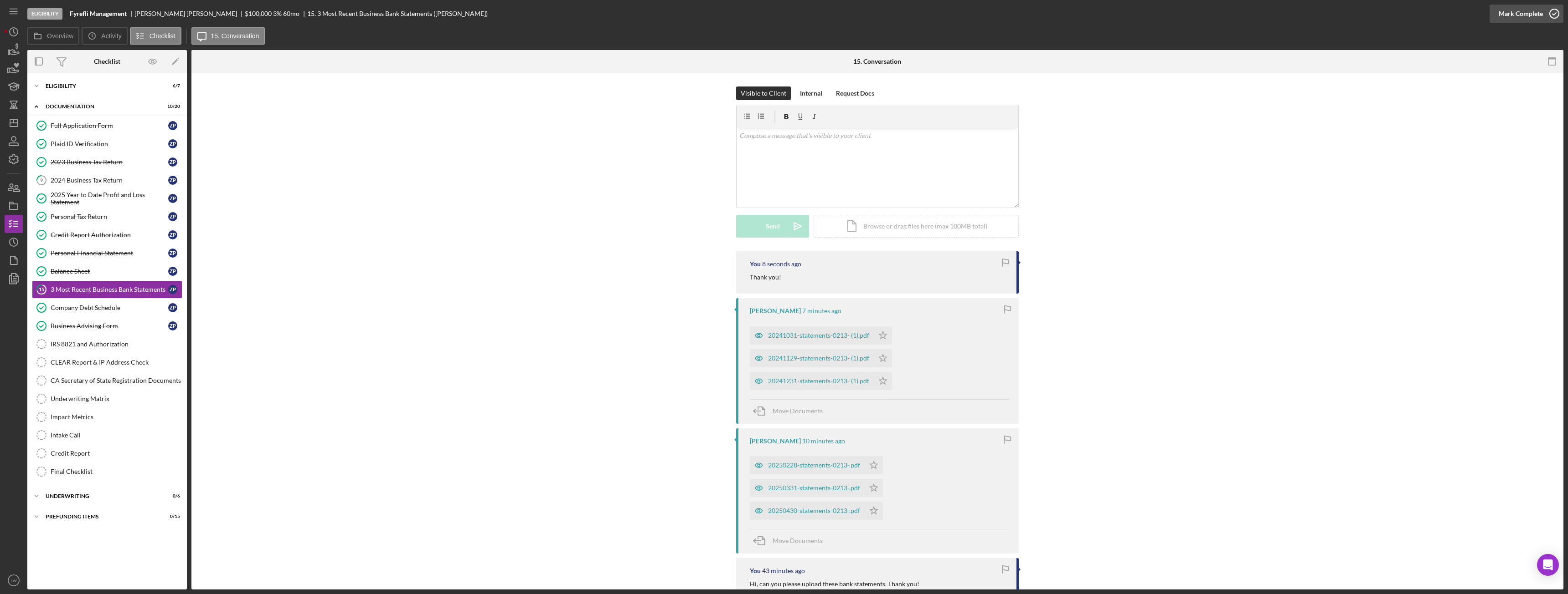
click at [1519, 16] on div "Mark Complete" at bounding box center [1520, 14] width 44 height 18
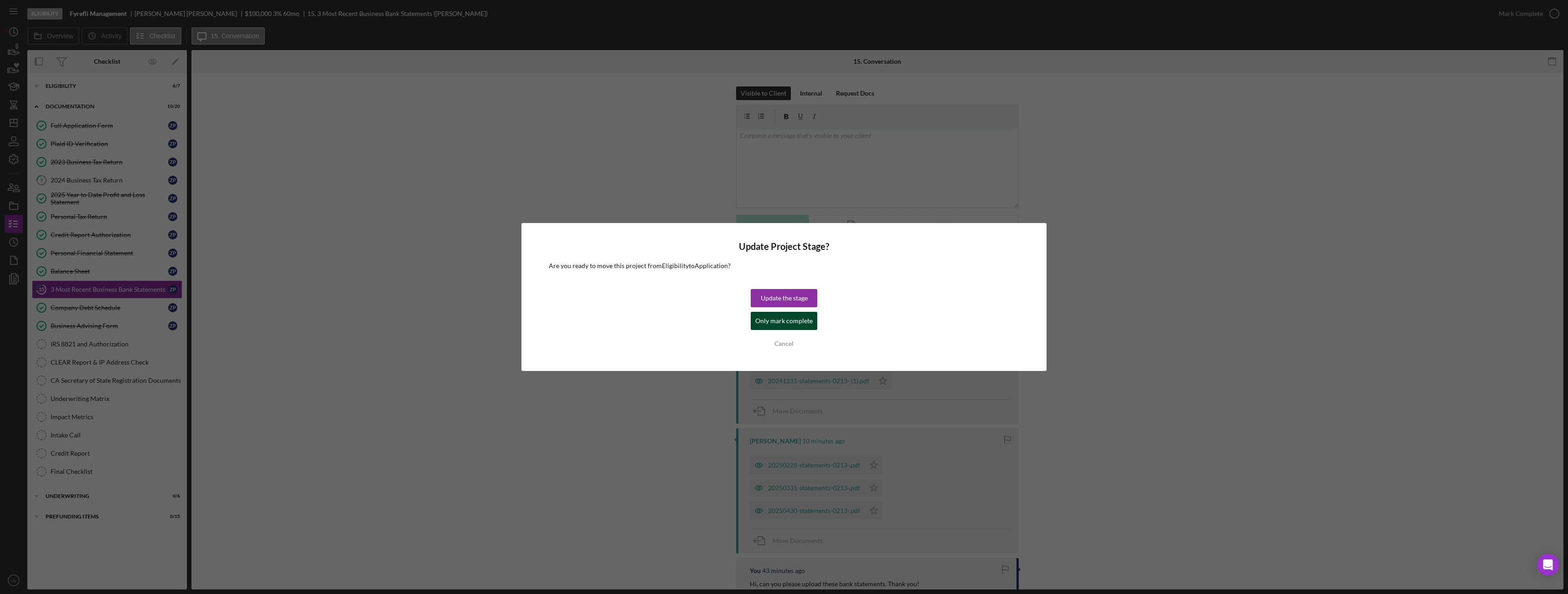
click at [794, 320] on div "Only mark complete" at bounding box center [784, 321] width 58 height 18
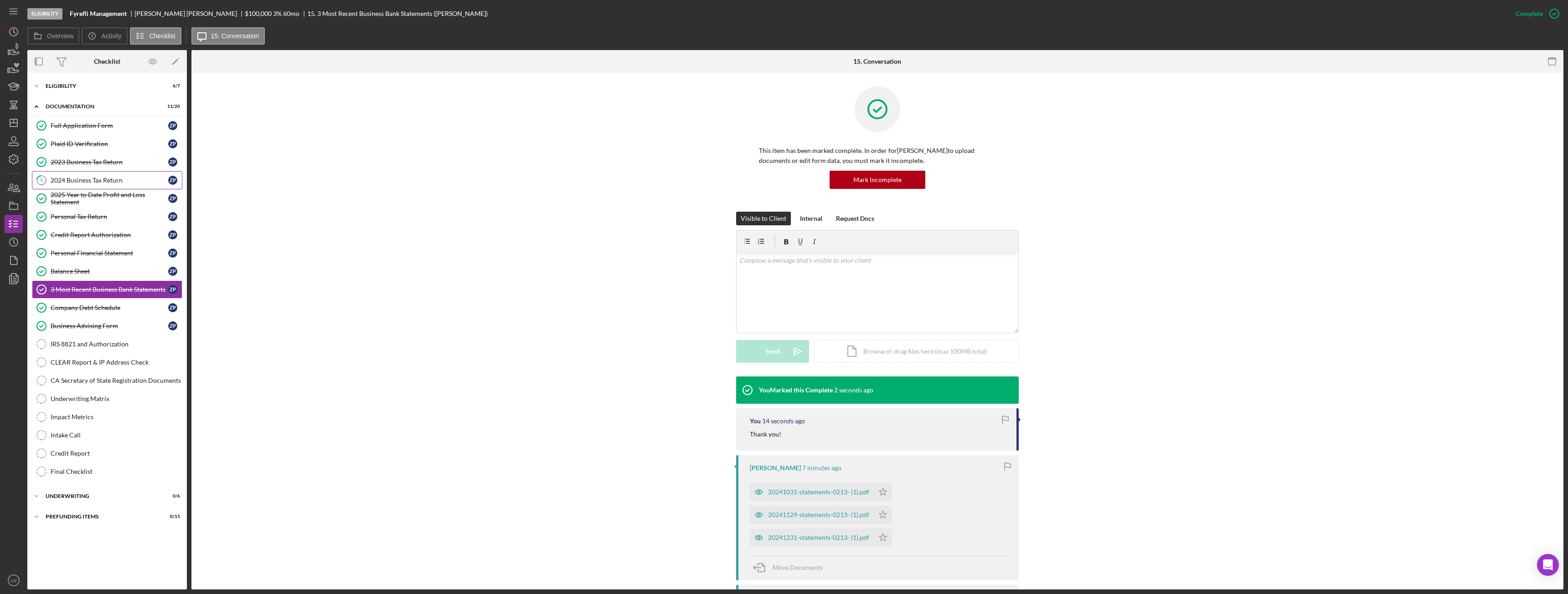
click at [112, 178] on div "2024 Business Tax Return" at bounding box center [110, 180] width 117 height 7
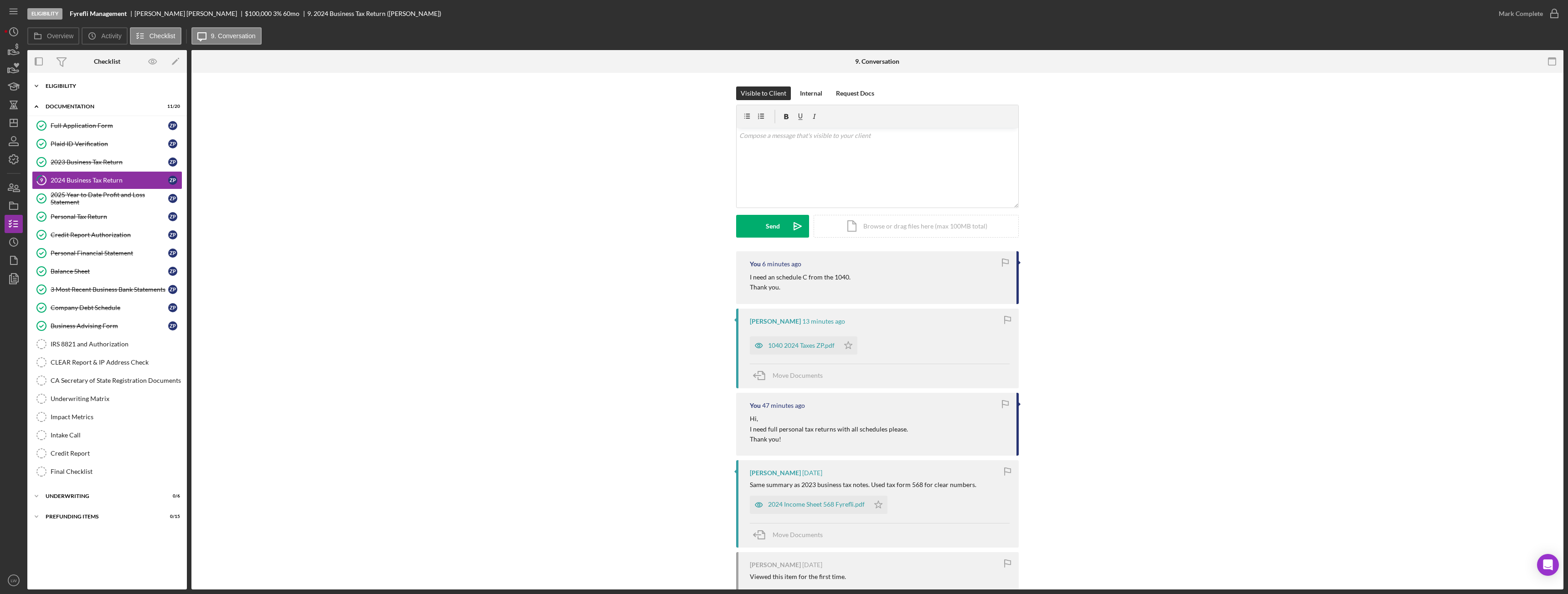
click at [46, 82] on div "Icon/Expander Eligibility 6 / 7" at bounding box center [107, 86] width 159 height 18
